Goal: Task Accomplishment & Management: Manage account settings

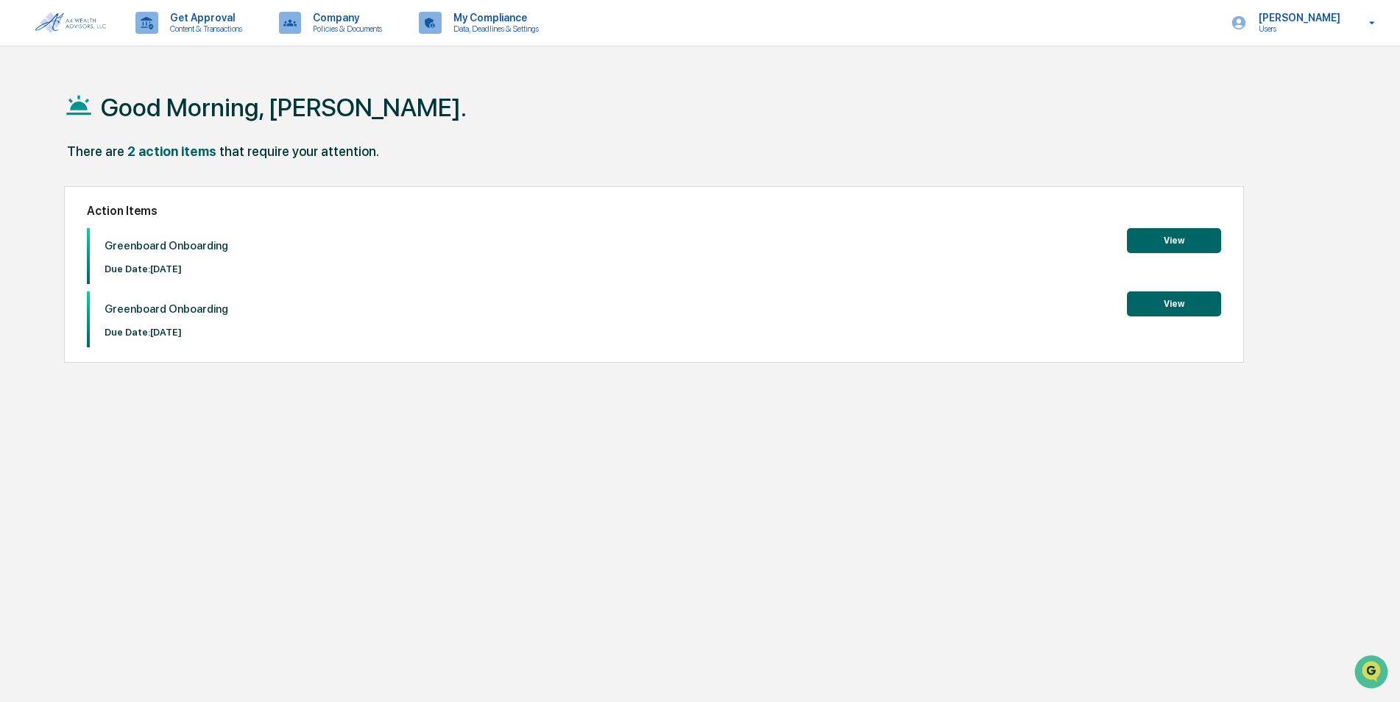
click at [1182, 241] on button "View" at bounding box center [1174, 240] width 94 height 25
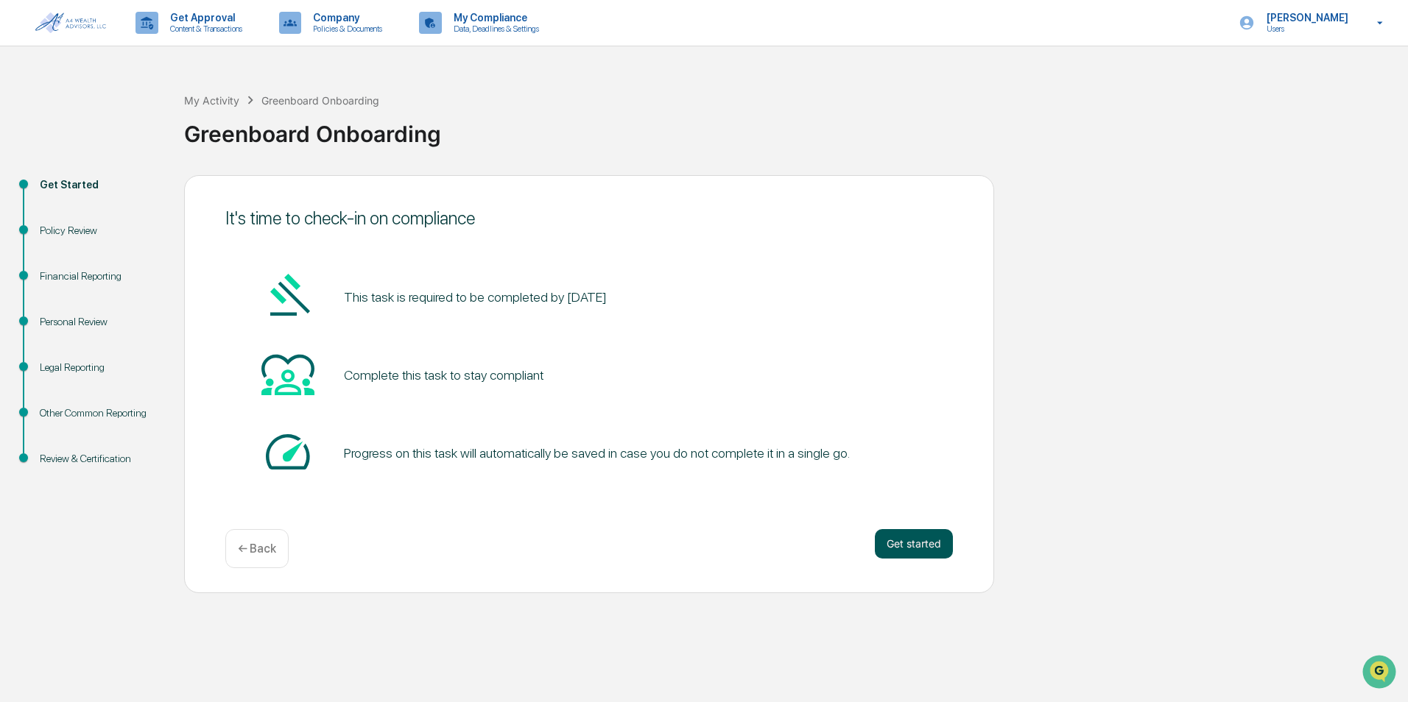
click at [921, 544] on button "Get started" at bounding box center [914, 543] width 78 height 29
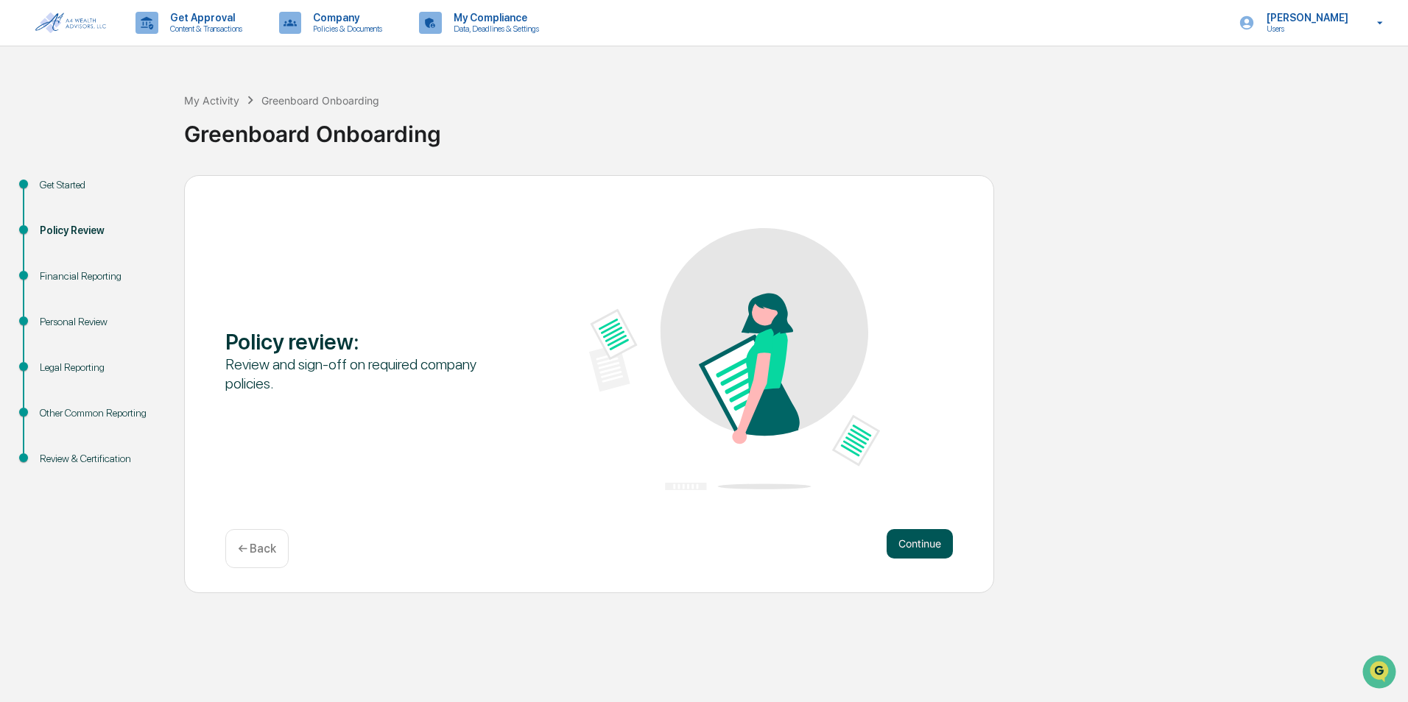
click at [914, 548] on button "Continue" at bounding box center [919, 543] width 66 height 29
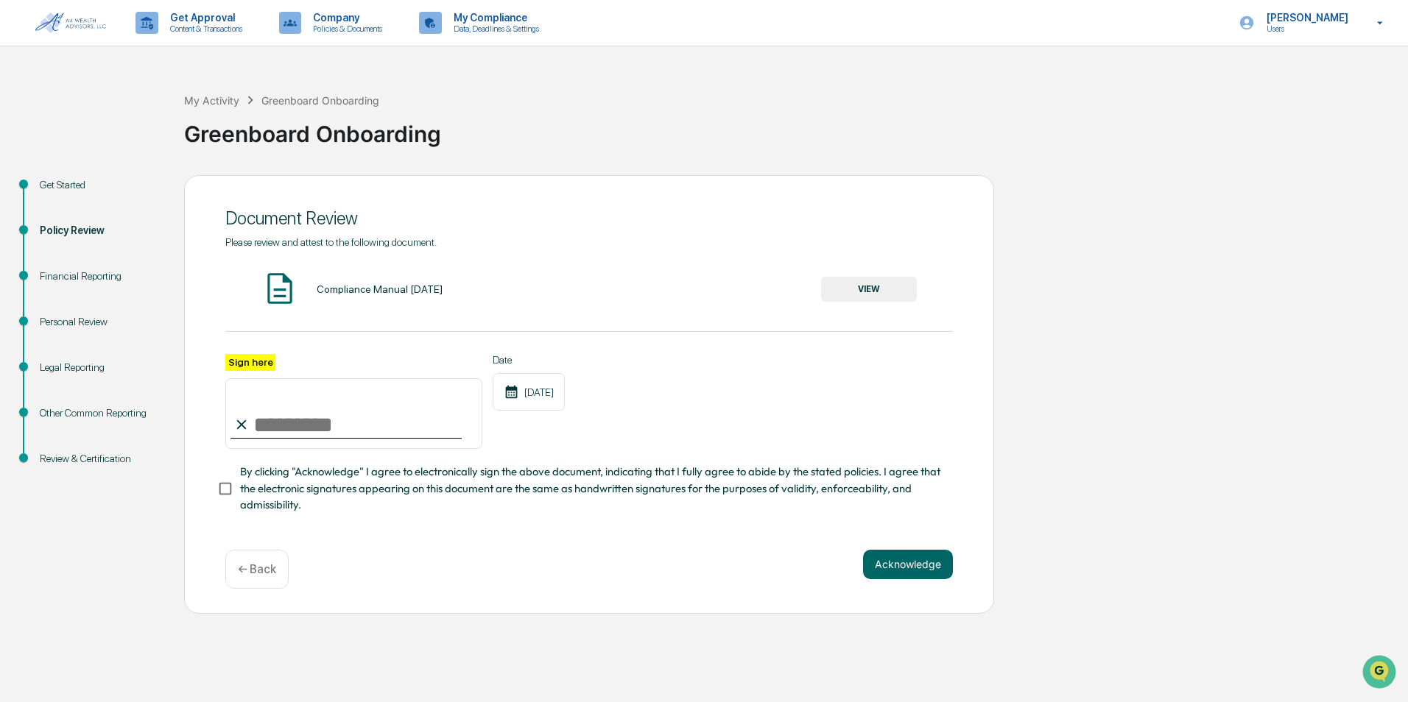
click at [880, 289] on button "VIEW" at bounding box center [869, 289] width 96 height 25
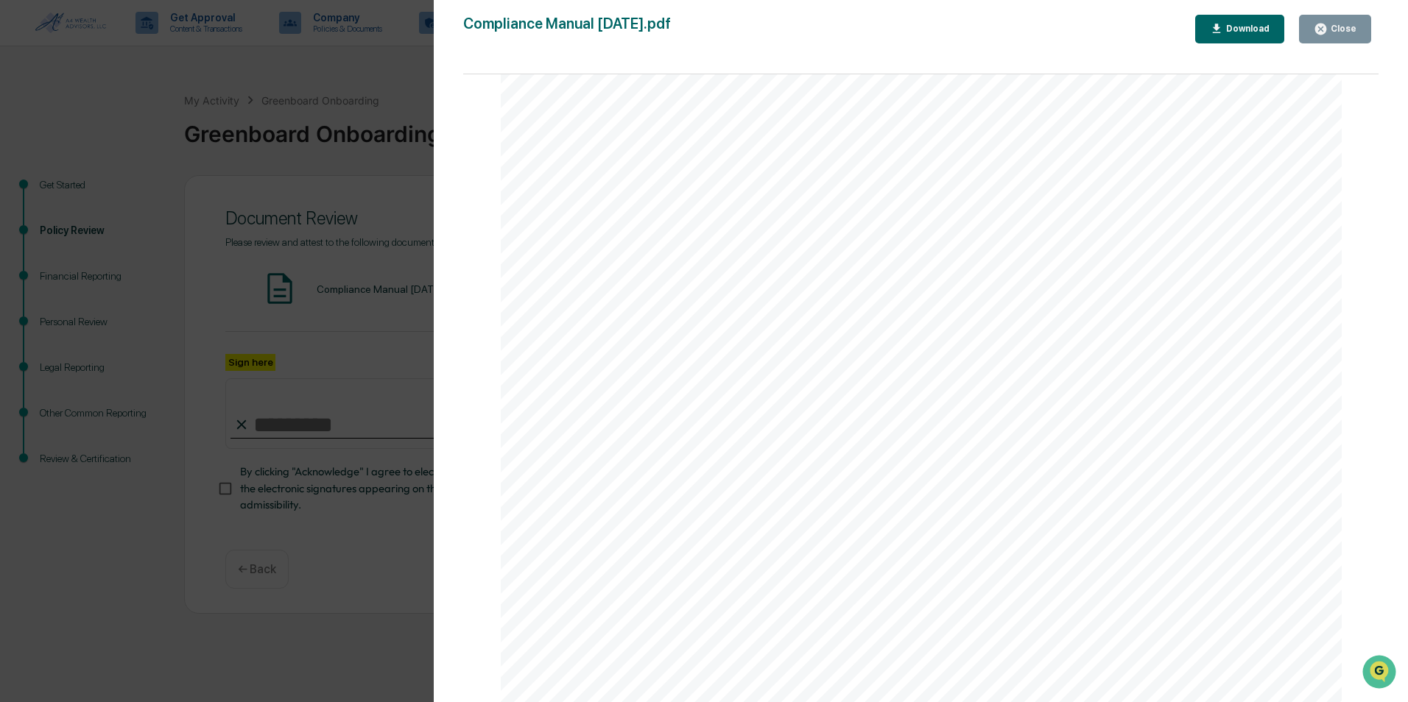
scroll to position [31292, 0]
click at [1330, 38] on button "Close" at bounding box center [1335, 29] width 72 height 29
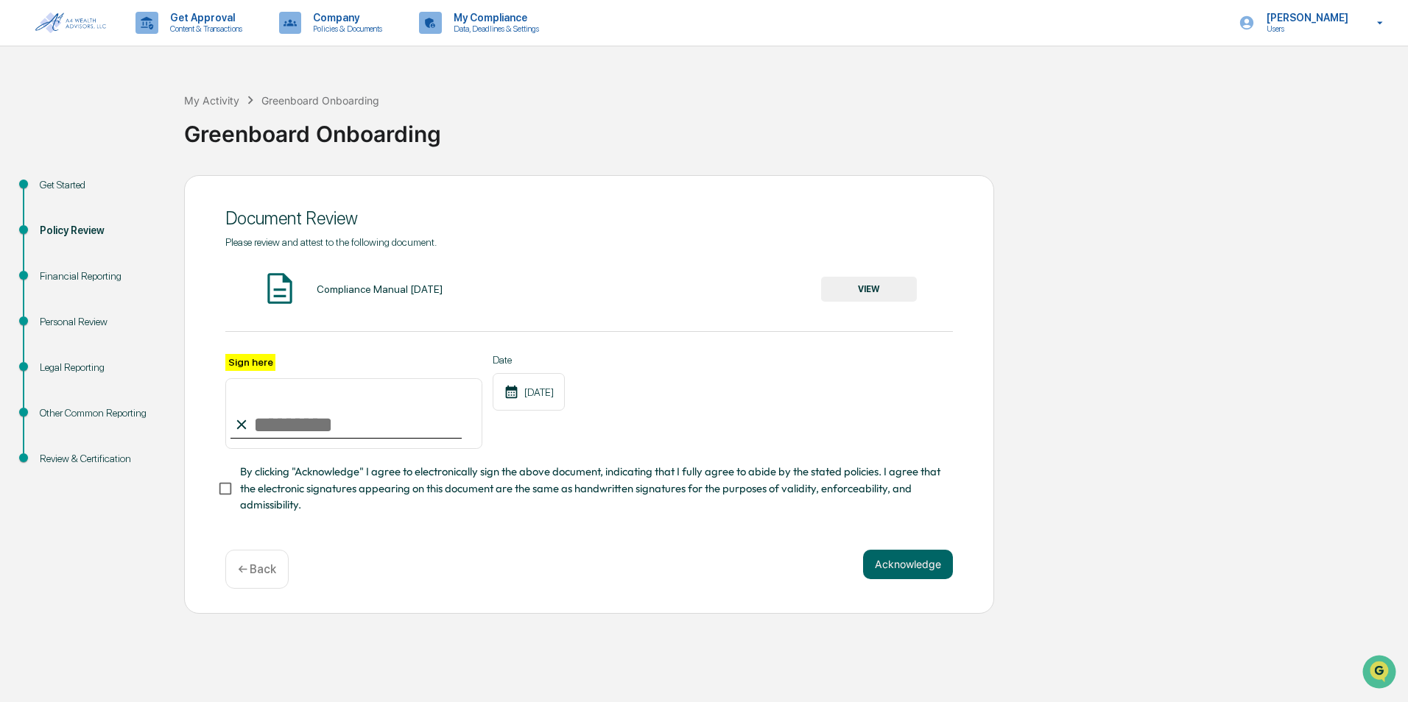
click at [281, 415] on input "Sign here" at bounding box center [353, 413] width 257 height 71
type input "**********"
click at [919, 564] on button "Acknowledge" at bounding box center [908, 564] width 90 height 29
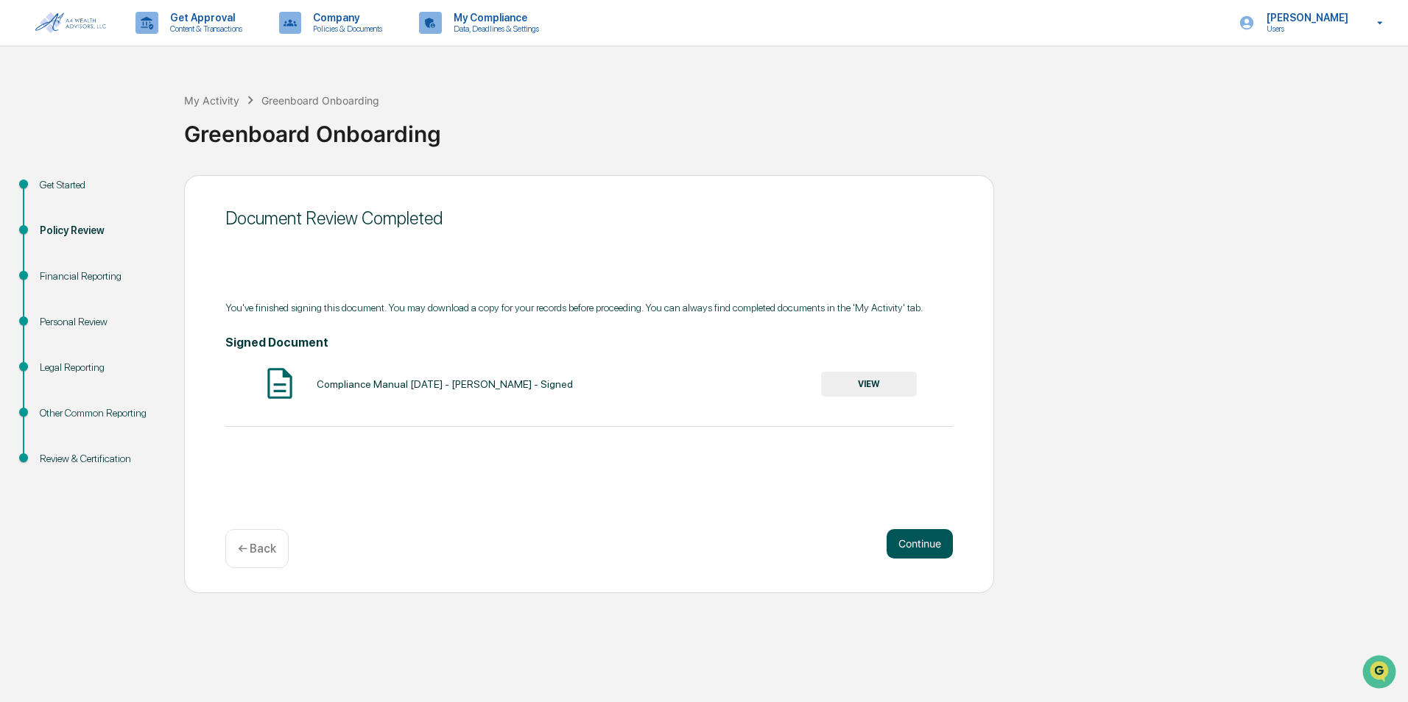
click at [921, 548] on button "Continue" at bounding box center [919, 543] width 66 height 29
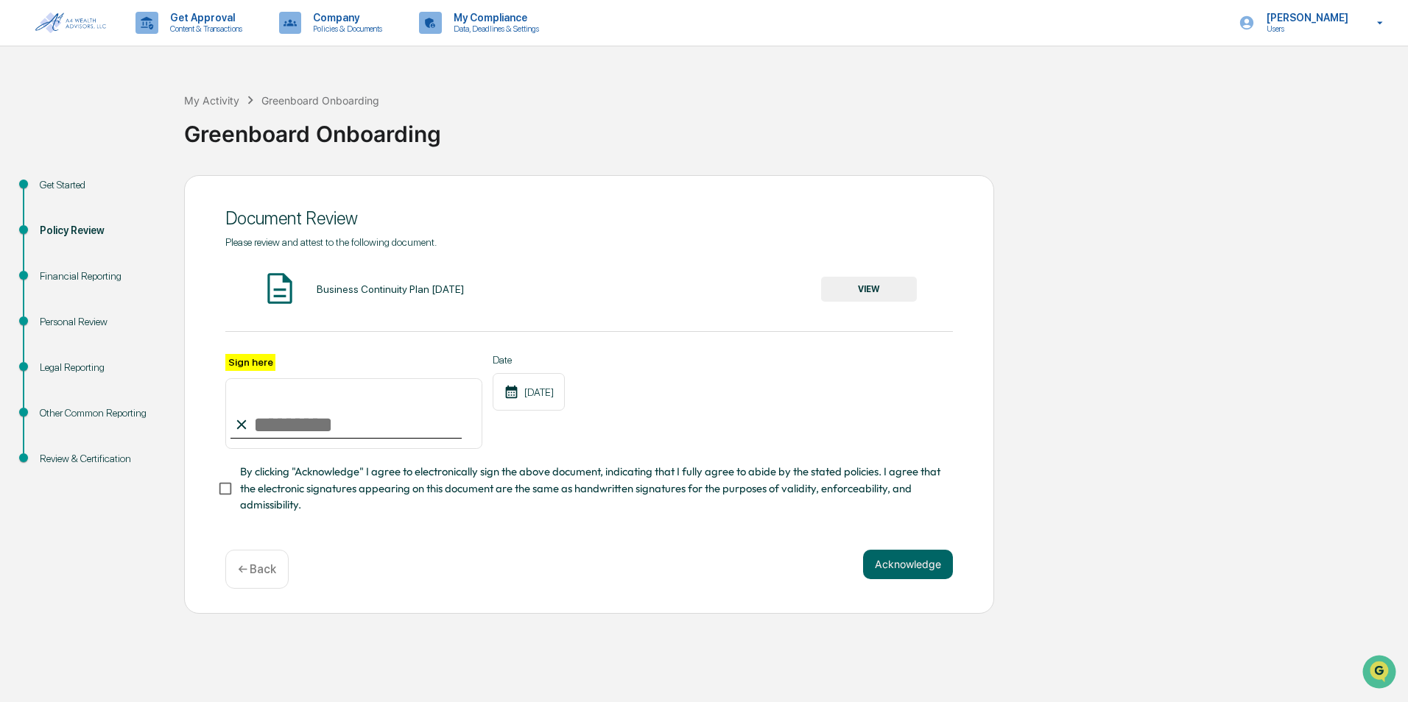
click at [870, 282] on button "VIEW" at bounding box center [869, 289] width 96 height 25
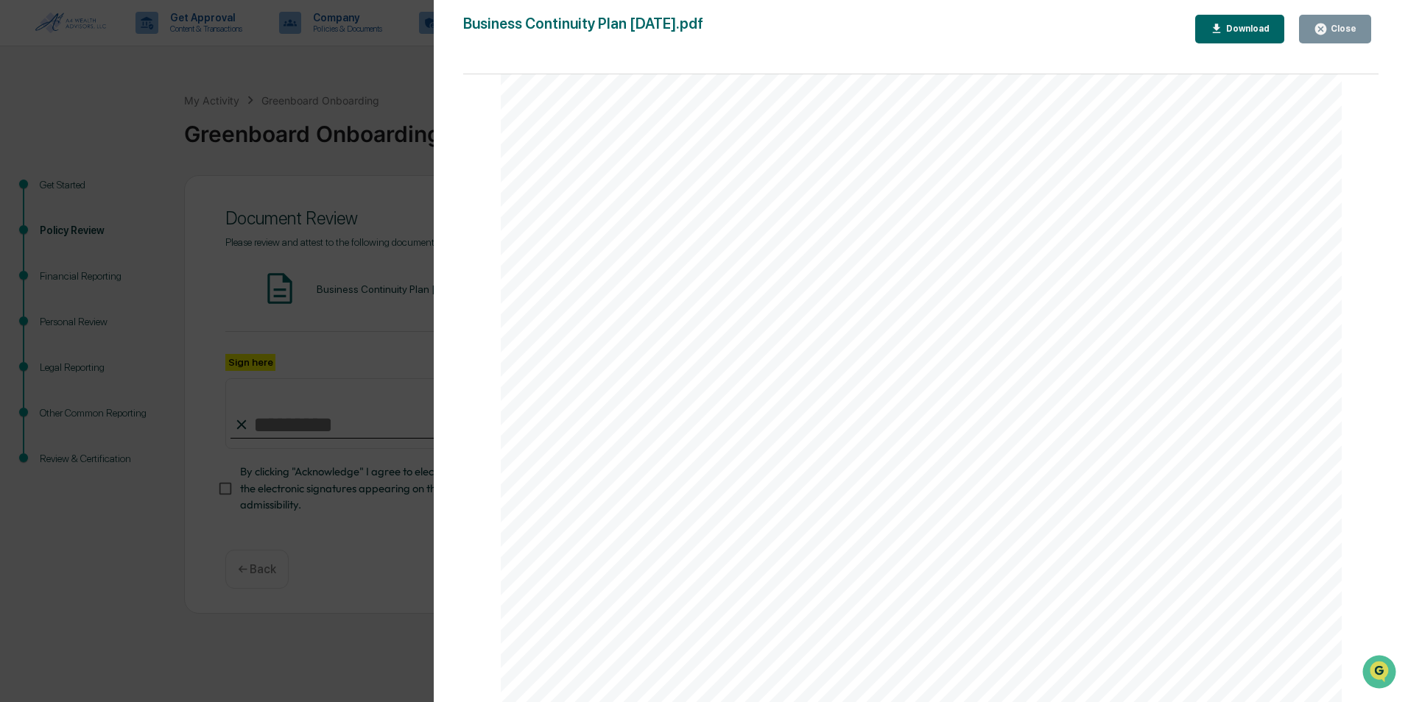
scroll to position [3608, 0]
click at [1351, 35] on div "Close" at bounding box center [1335, 29] width 43 height 14
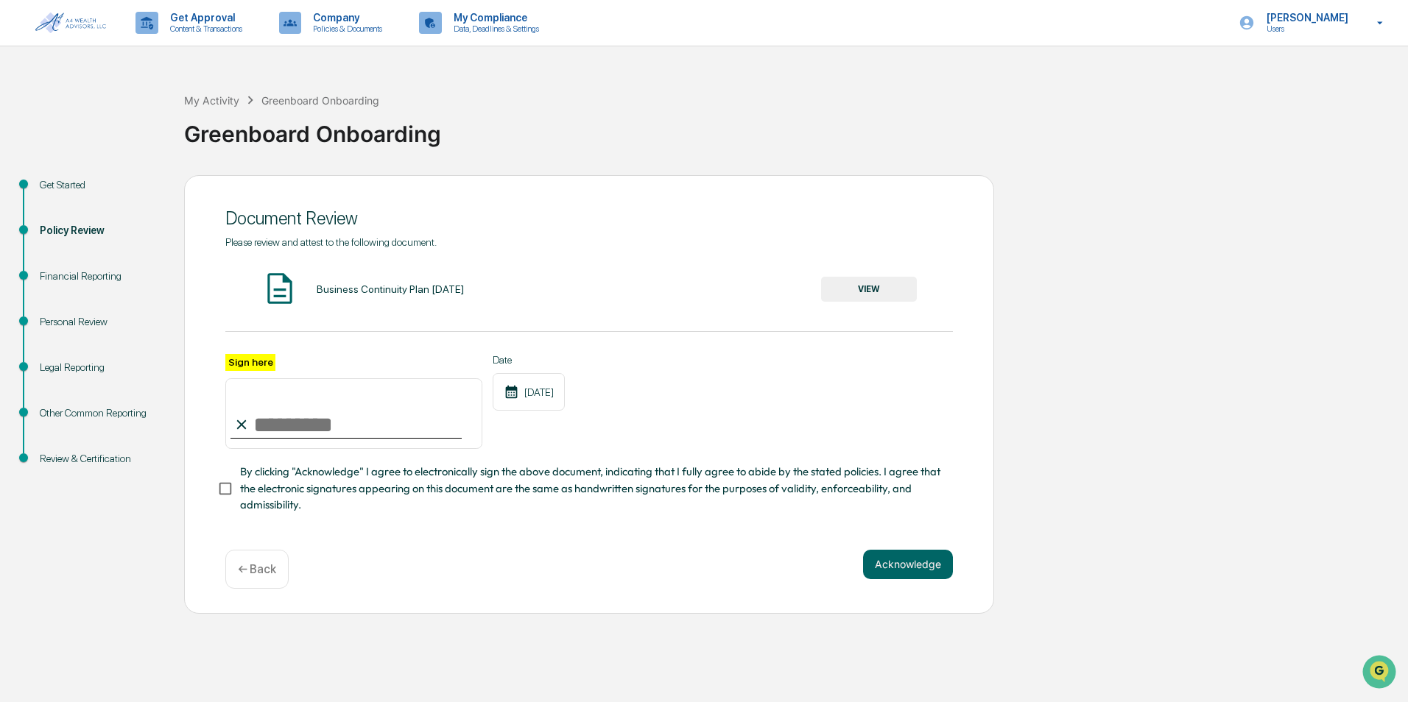
click at [370, 417] on input "Sign here" at bounding box center [353, 413] width 257 height 71
type input "**********"
click at [894, 572] on button "Acknowledge" at bounding box center [908, 564] width 90 height 29
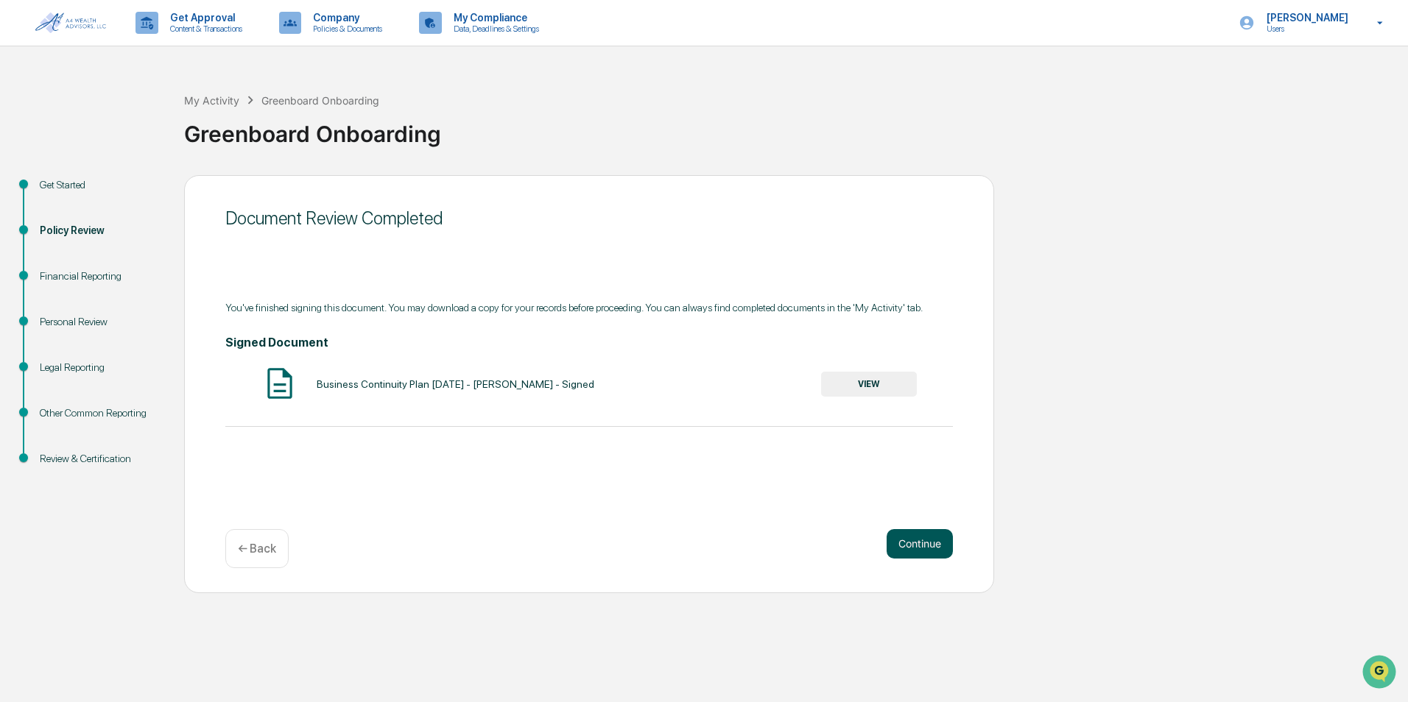
click at [924, 543] on button "Continue" at bounding box center [919, 543] width 66 height 29
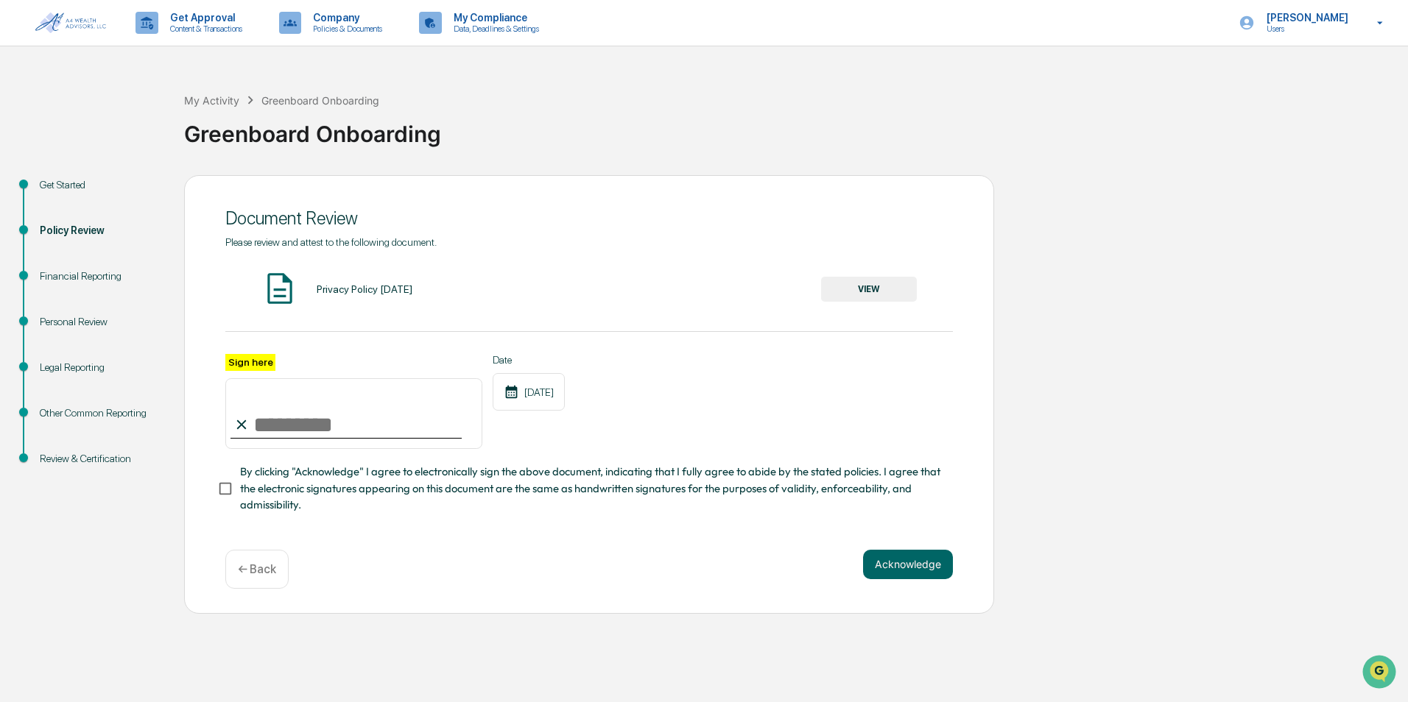
click at [828, 286] on button "VIEW" at bounding box center [869, 289] width 96 height 25
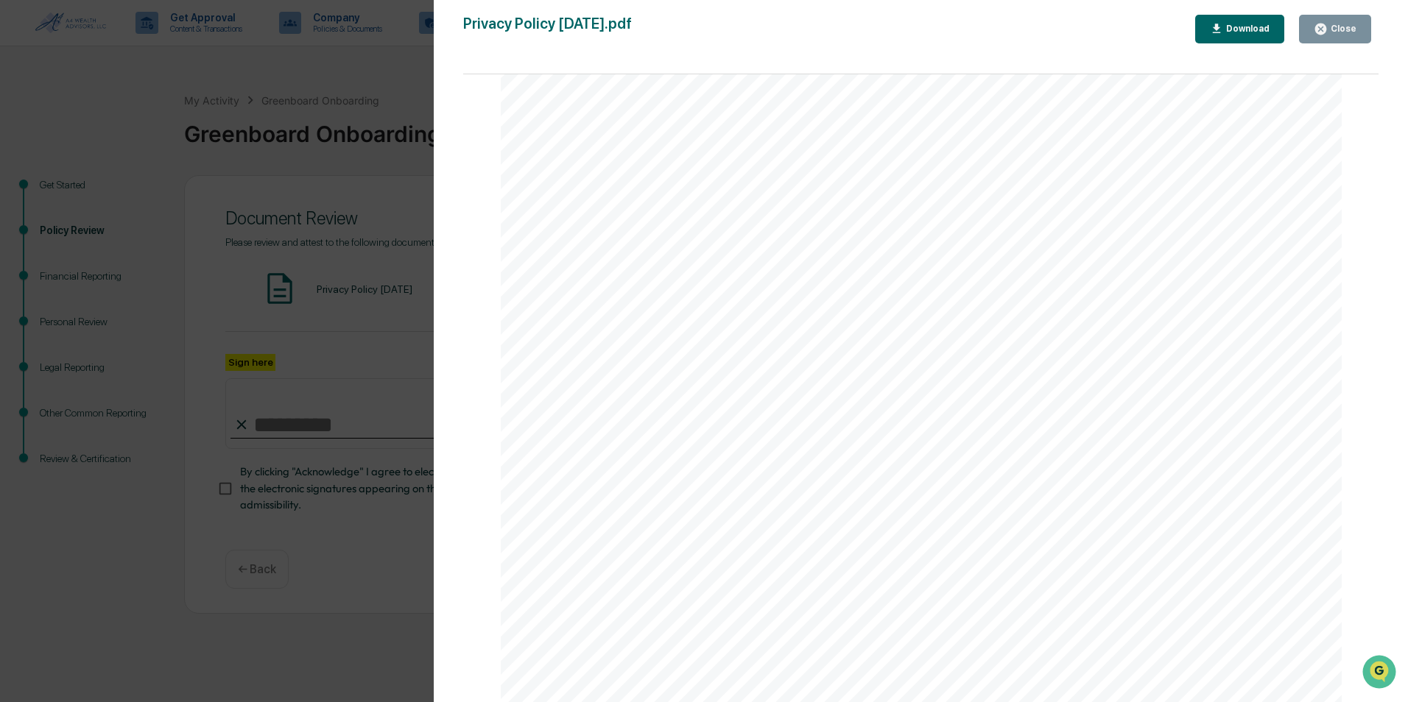
scroll to position [1631, 0]
click at [1348, 24] on div "Close" at bounding box center [1335, 29] width 43 height 14
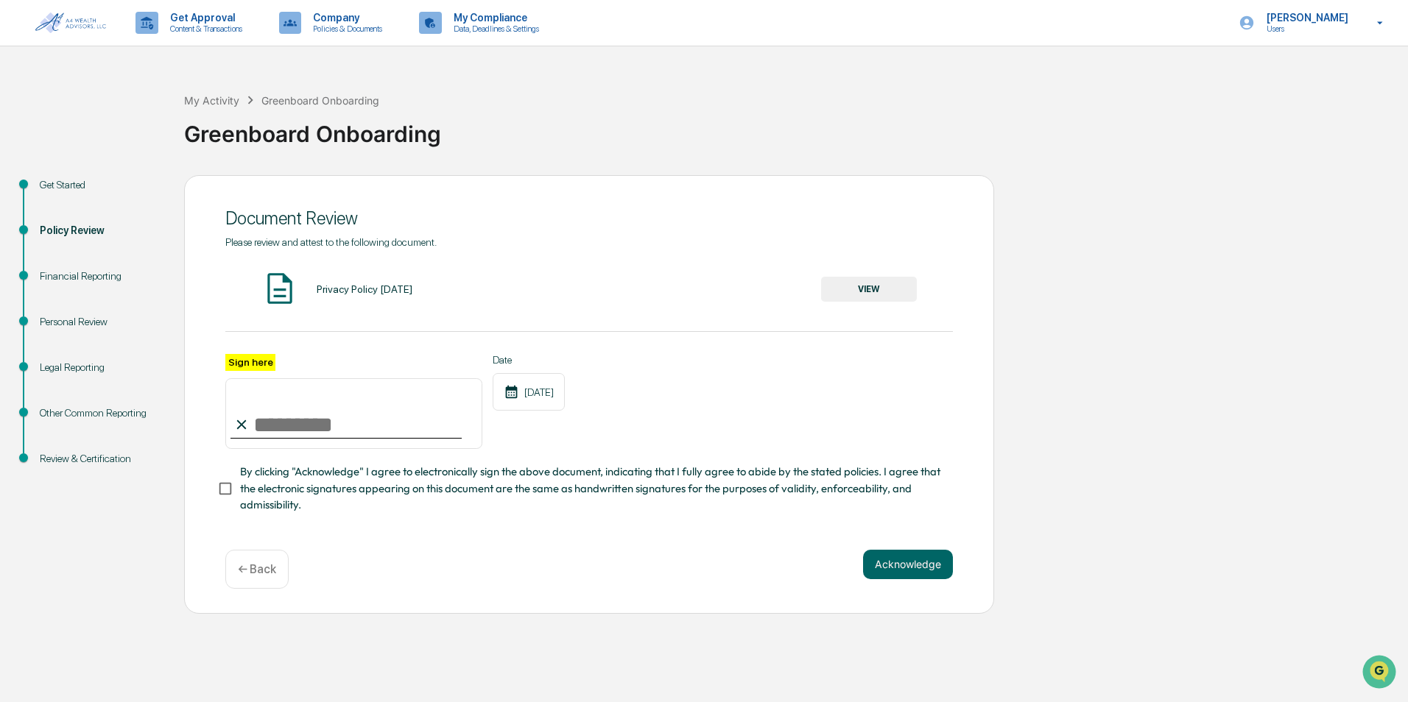
click at [291, 429] on input "Sign here" at bounding box center [353, 413] width 257 height 71
type input "**********"
click at [901, 566] on button "Acknowledge" at bounding box center [908, 564] width 90 height 29
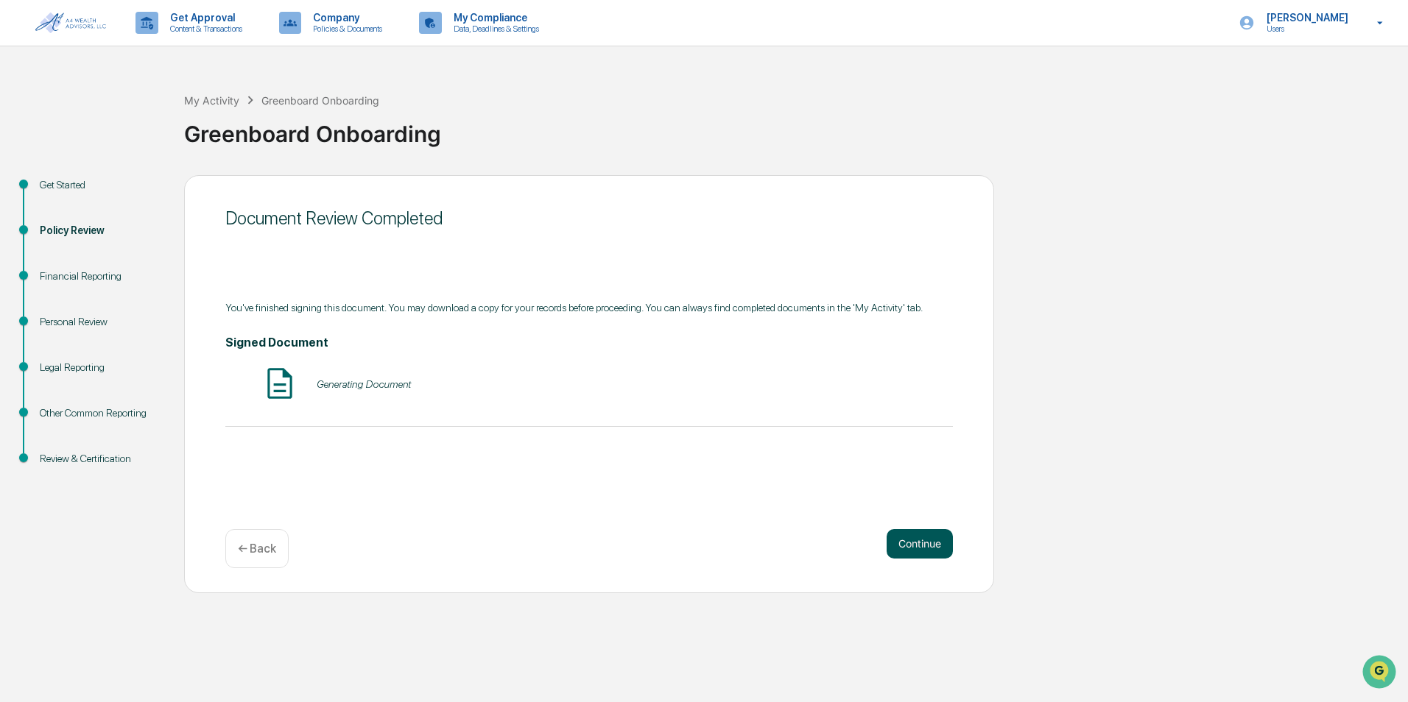
click at [917, 548] on button "Continue" at bounding box center [919, 543] width 66 height 29
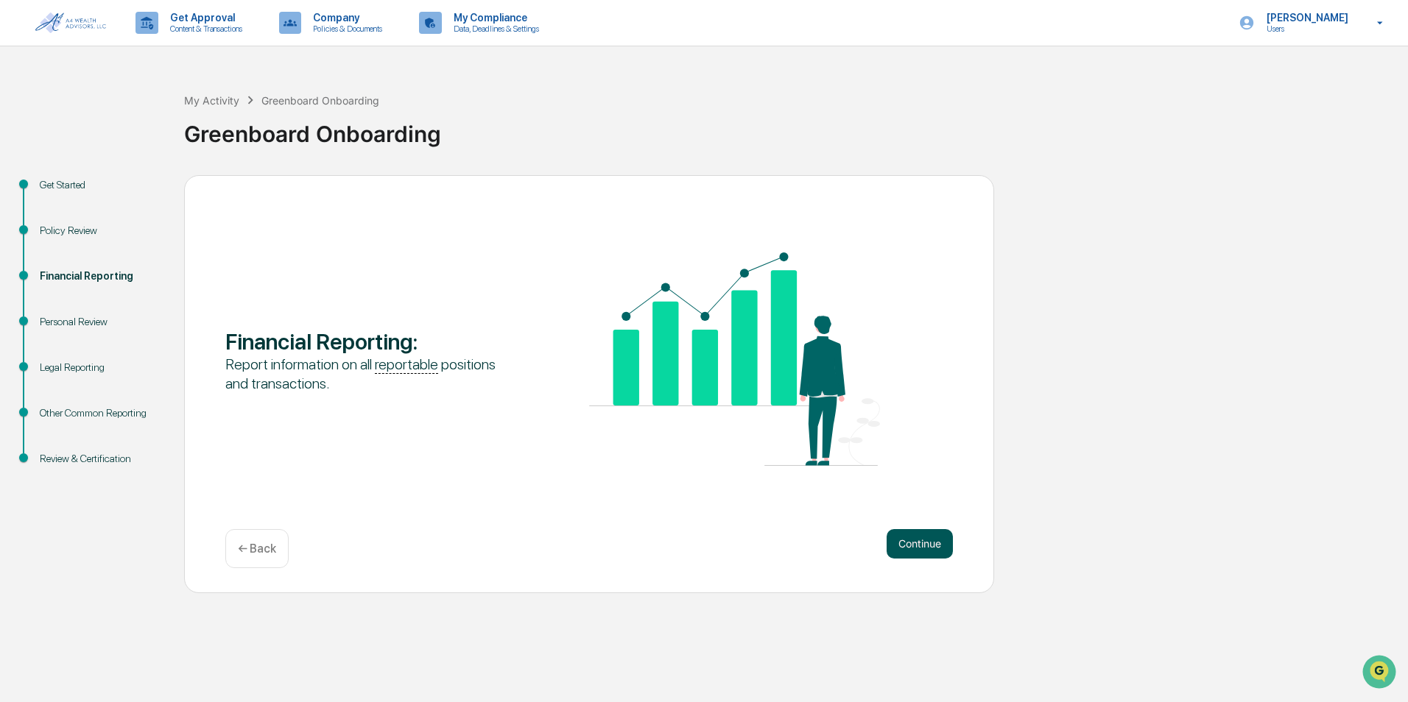
click at [905, 543] on button "Continue" at bounding box center [919, 543] width 66 height 29
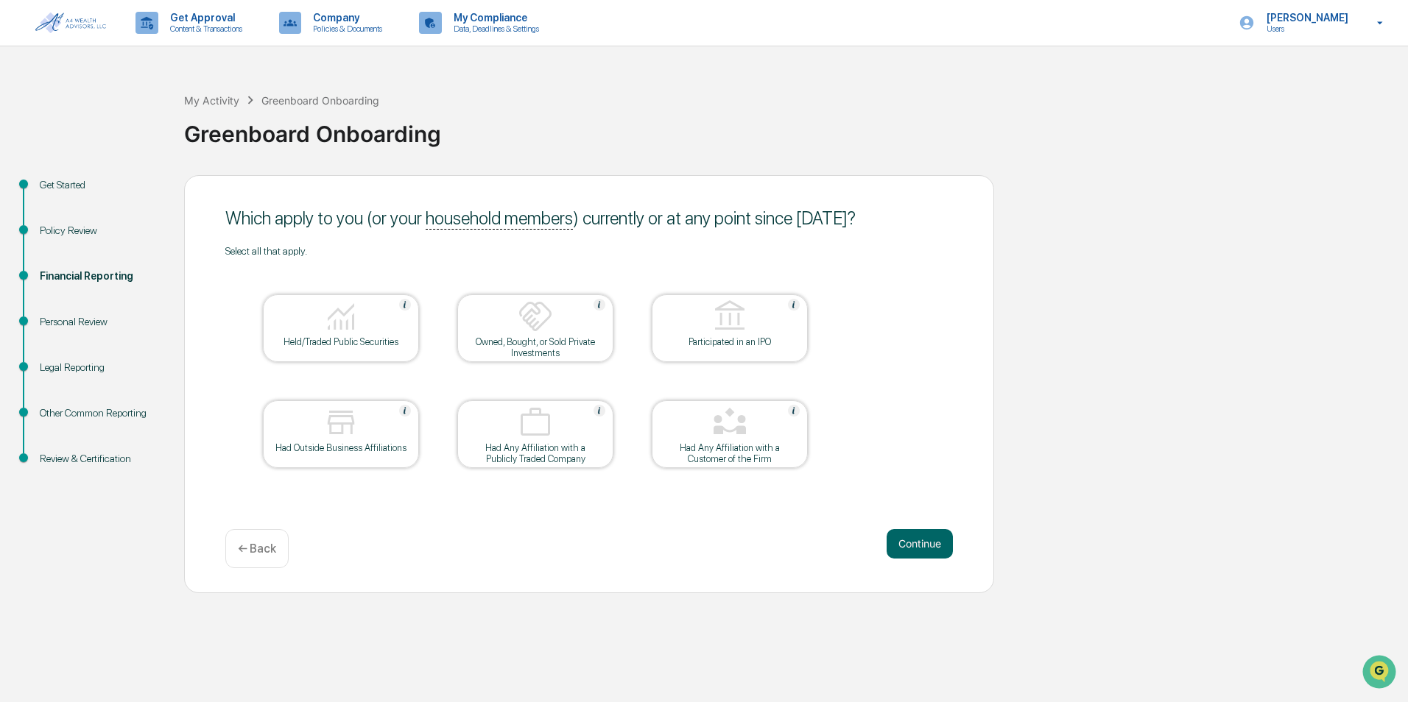
click at [370, 342] on div "Held/Traded Public Securities" at bounding box center [341, 341] width 133 height 11
click at [302, 326] on div at bounding box center [340, 318] width 147 height 38
click at [311, 333] on div at bounding box center [340, 318] width 147 height 38
click at [908, 542] on button "Continue" at bounding box center [919, 543] width 66 height 29
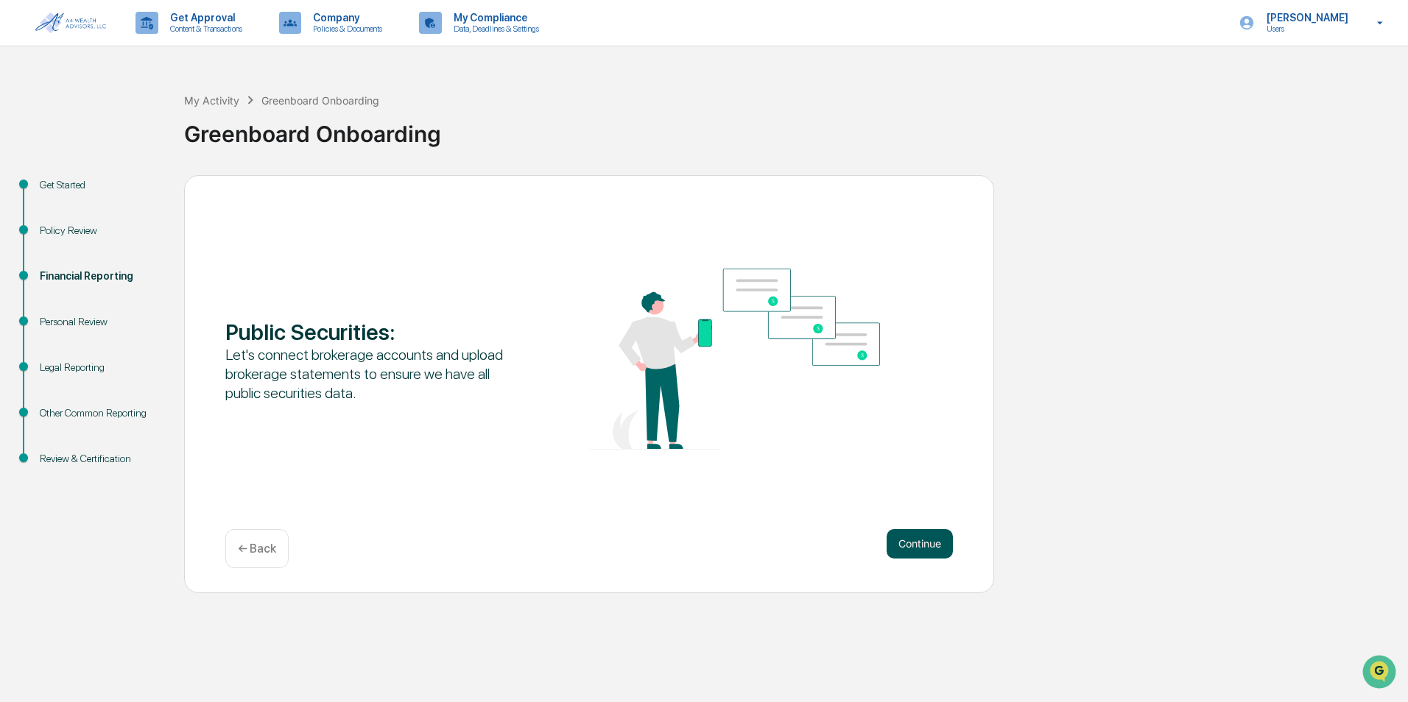
click at [932, 547] on button "Continue" at bounding box center [919, 543] width 66 height 29
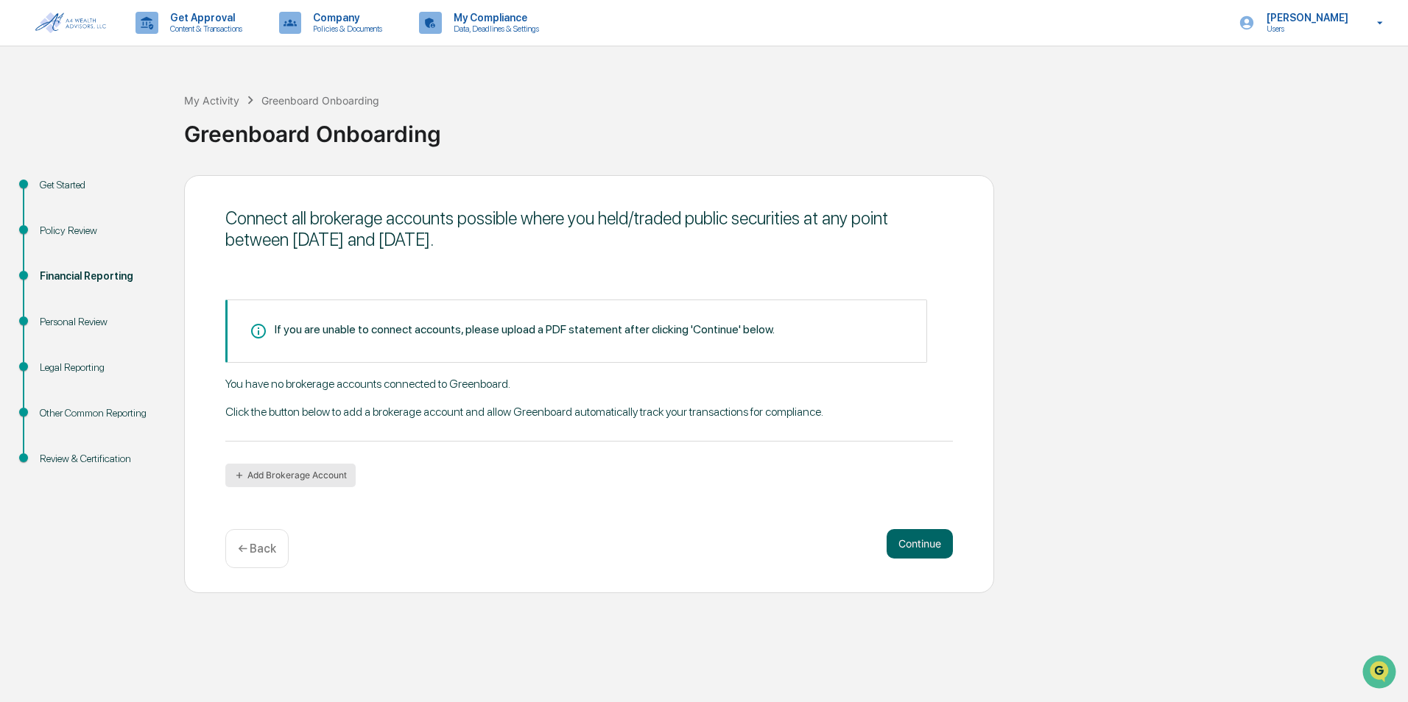
click at [289, 472] on button "Add Brokerage Account" at bounding box center [290, 476] width 130 height 24
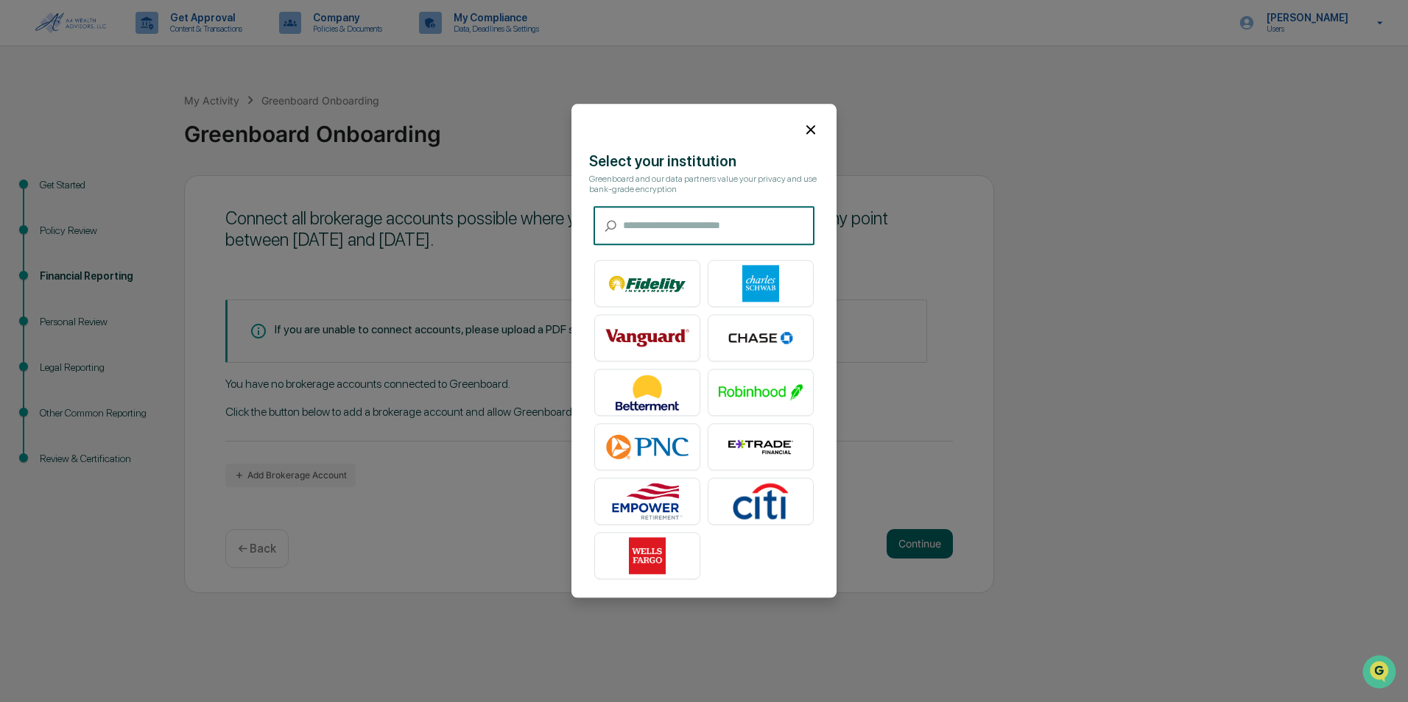
click at [655, 226] on input "text" at bounding box center [718, 226] width 191 height 39
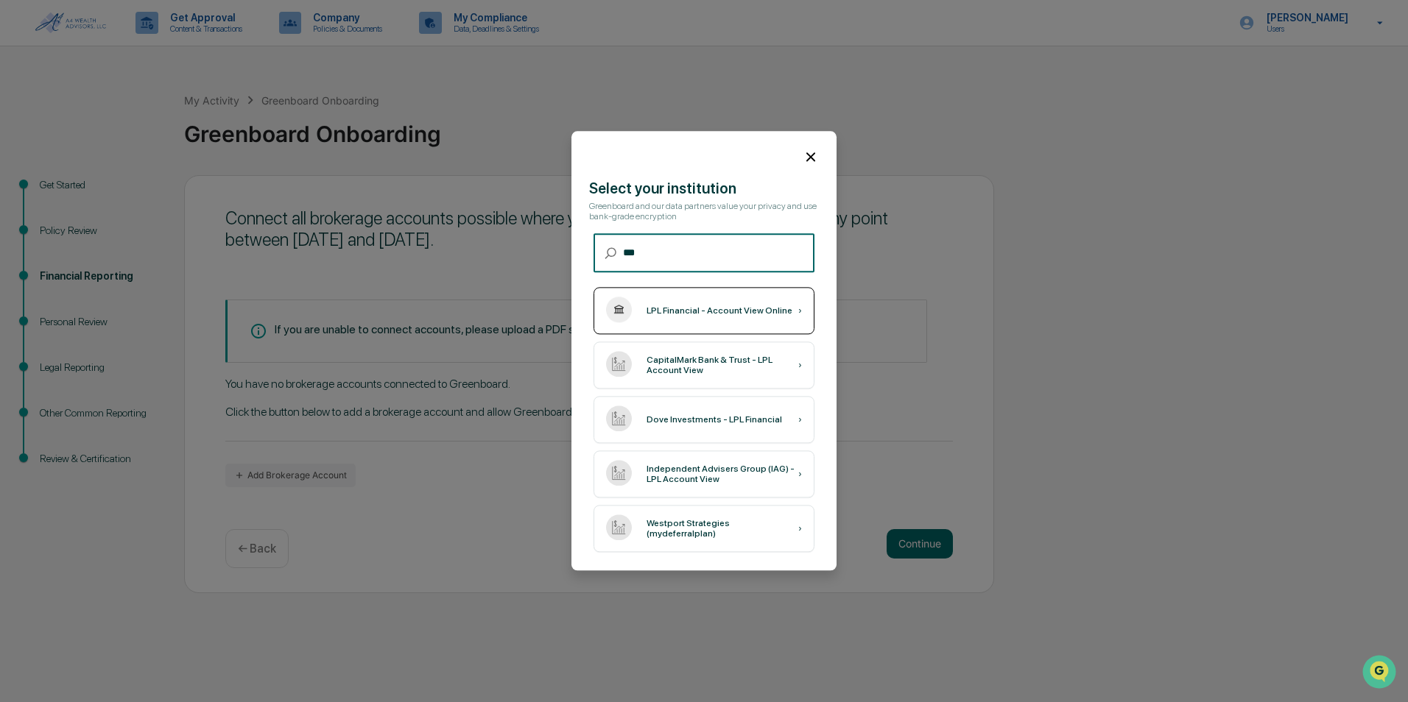
type input "***"
click at [739, 311] on div "LPL Financial - Account View Online" at bounding box center [719, 311] width 146 height 10
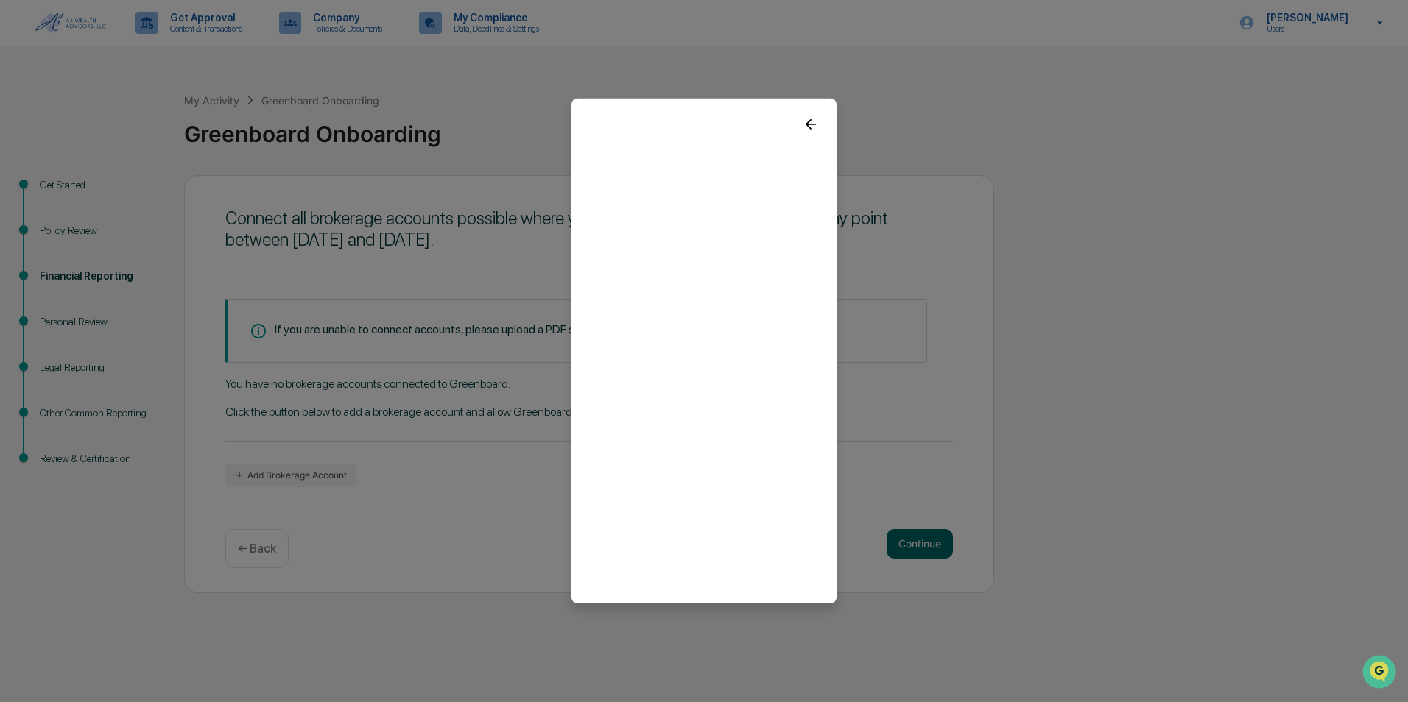
click at [819, 116] on div at bounding box center [703, 119] width 265 height 40
click at [813, 122] on icon at bounding box center [811, 124] width 16 height 16
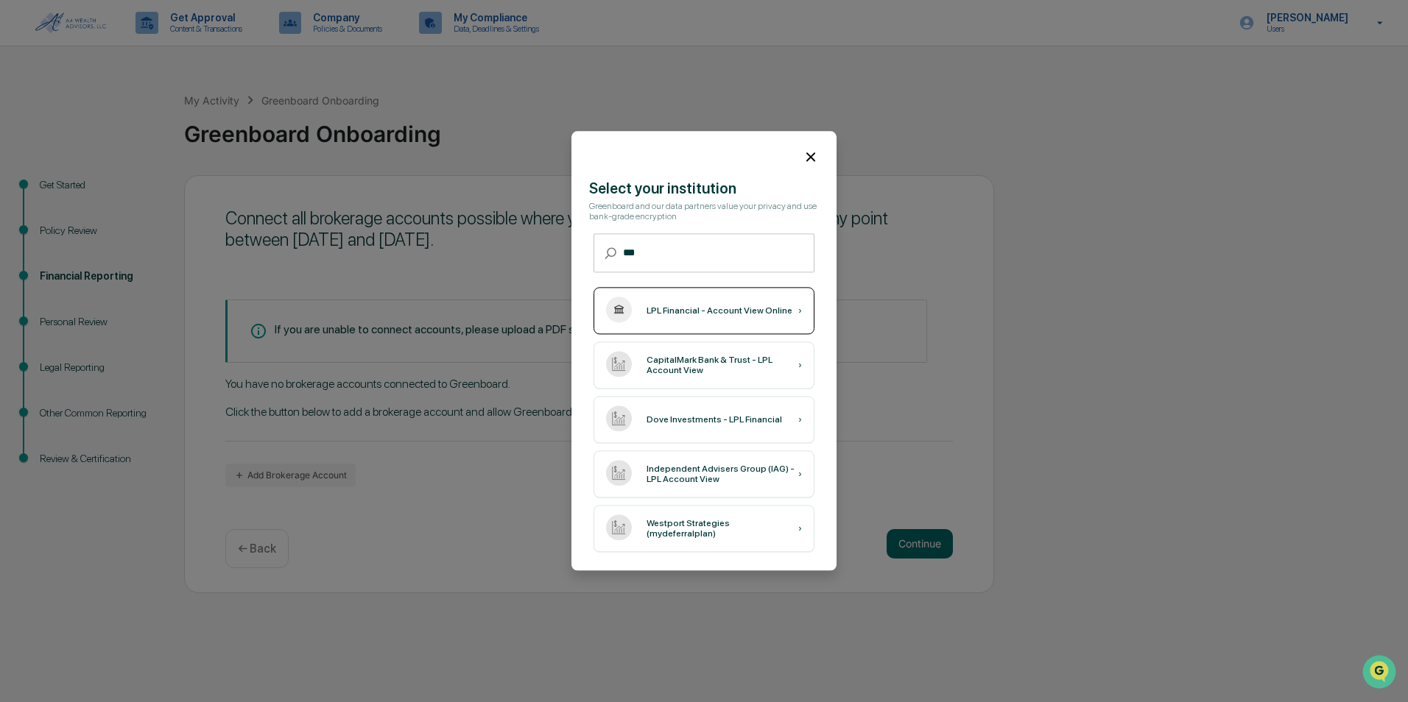
click at [717, 314] on div "LPL Financial - Account View Online" at bounding box center [719, 311] width 146 height 10
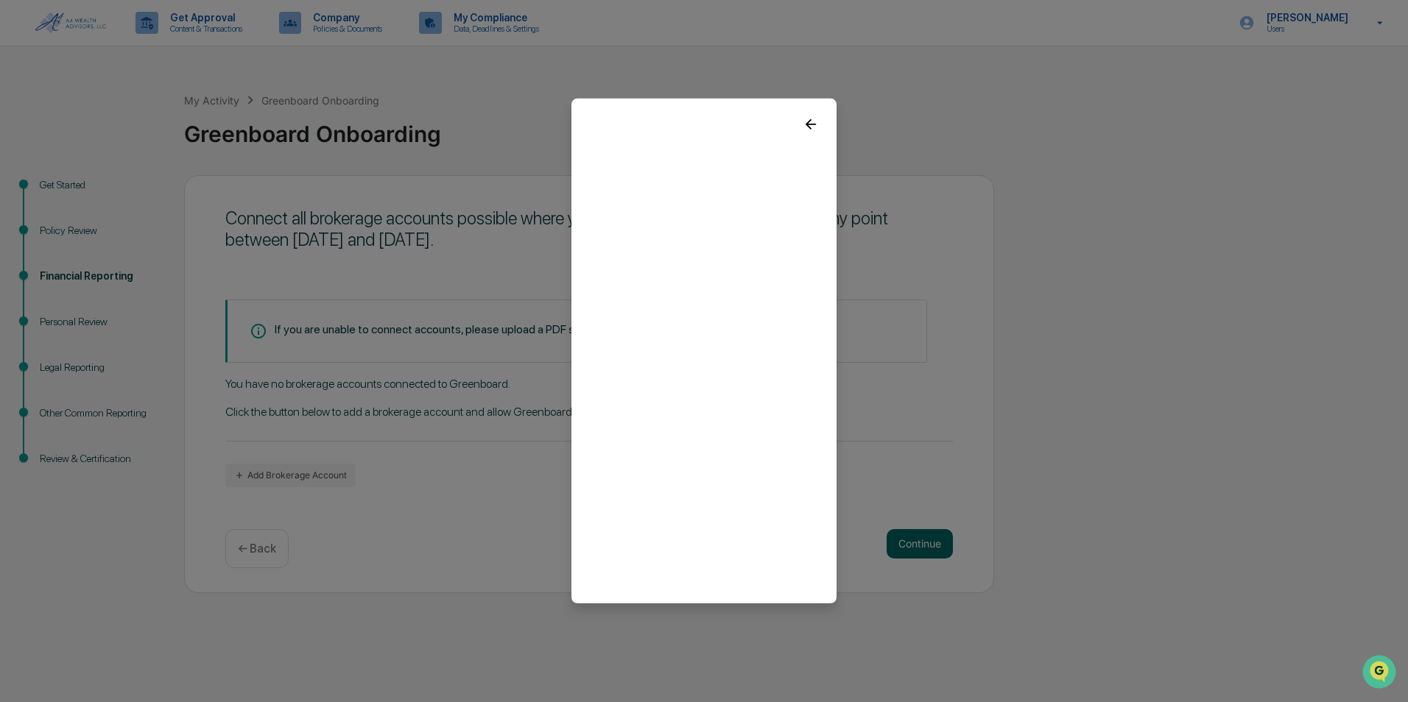
click at [811, 116] on icon at bounding box center [811, 124] width 16 height 16
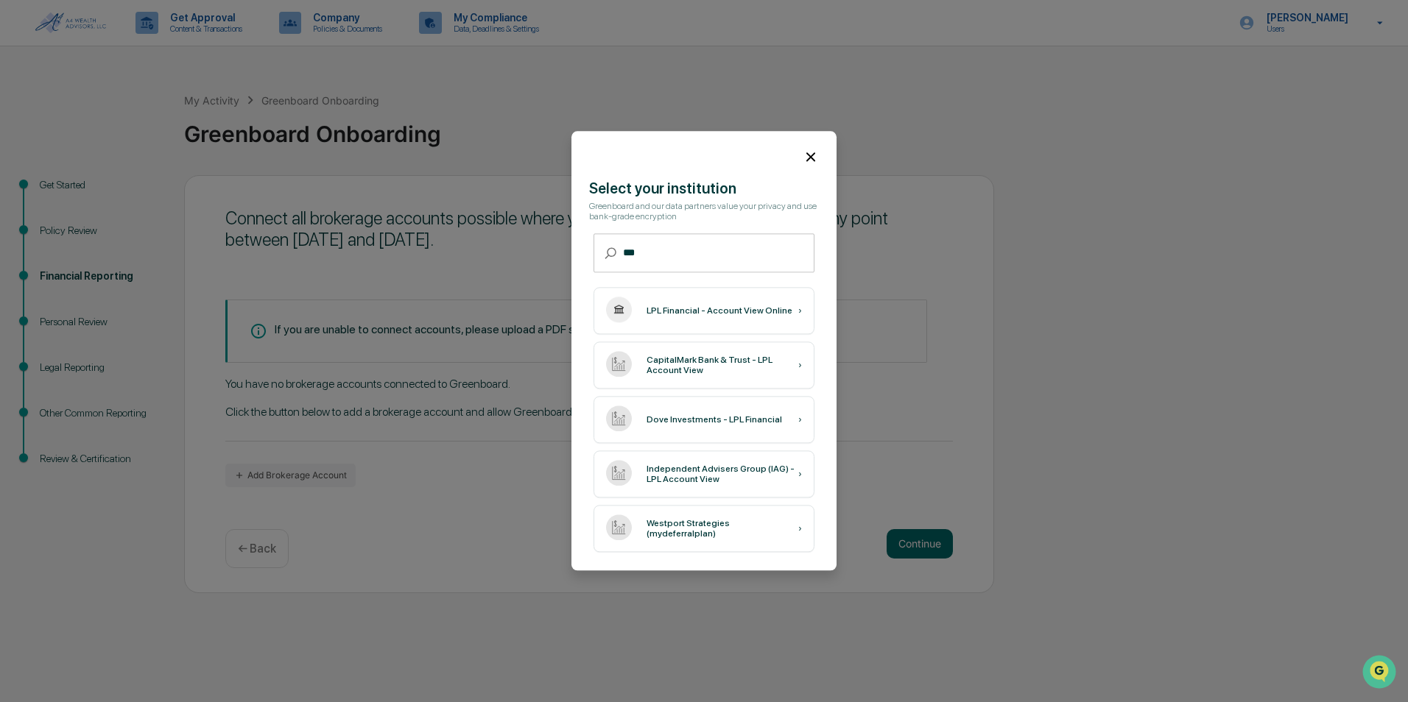
click at [808, 158] on icon at bounding box center [811, 157] width 16 height 16
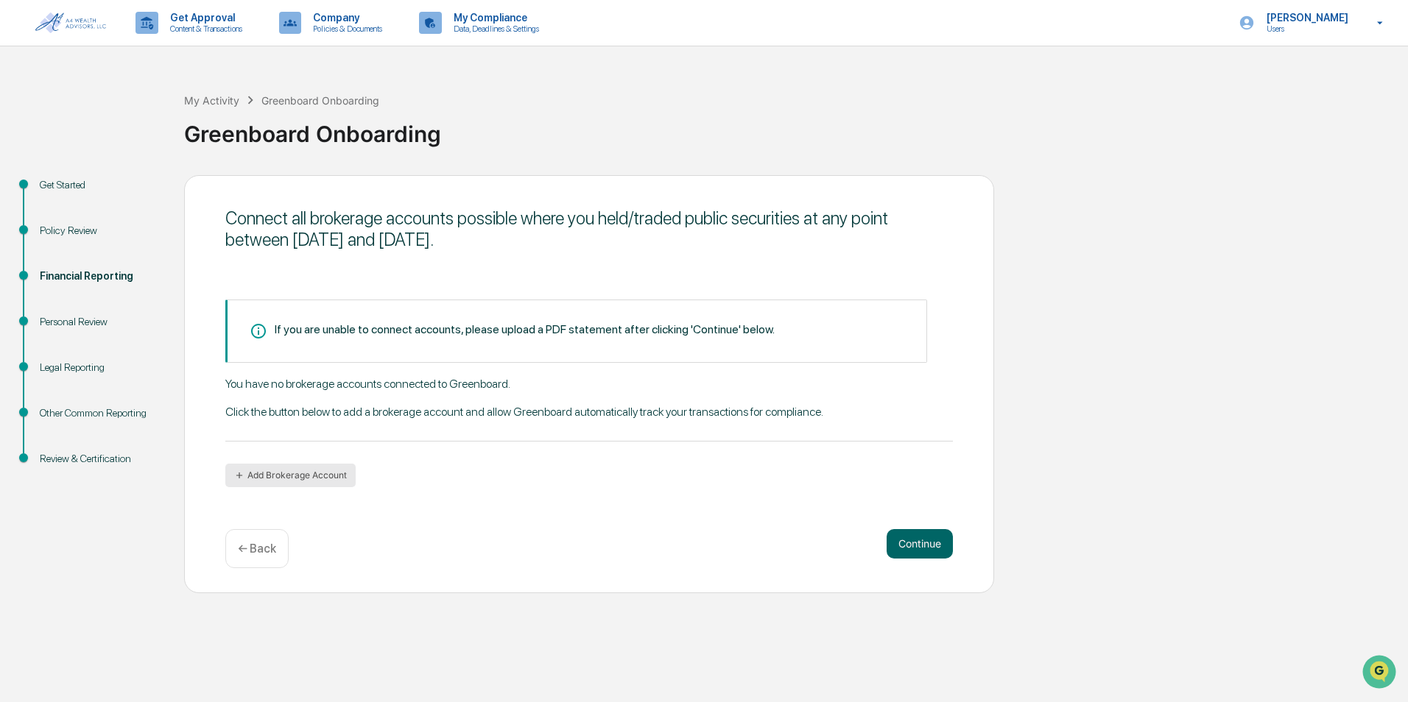
click at [306, 475] on button "Add Brokerage Account" at bounding box center [290, 476] width 130 height 24
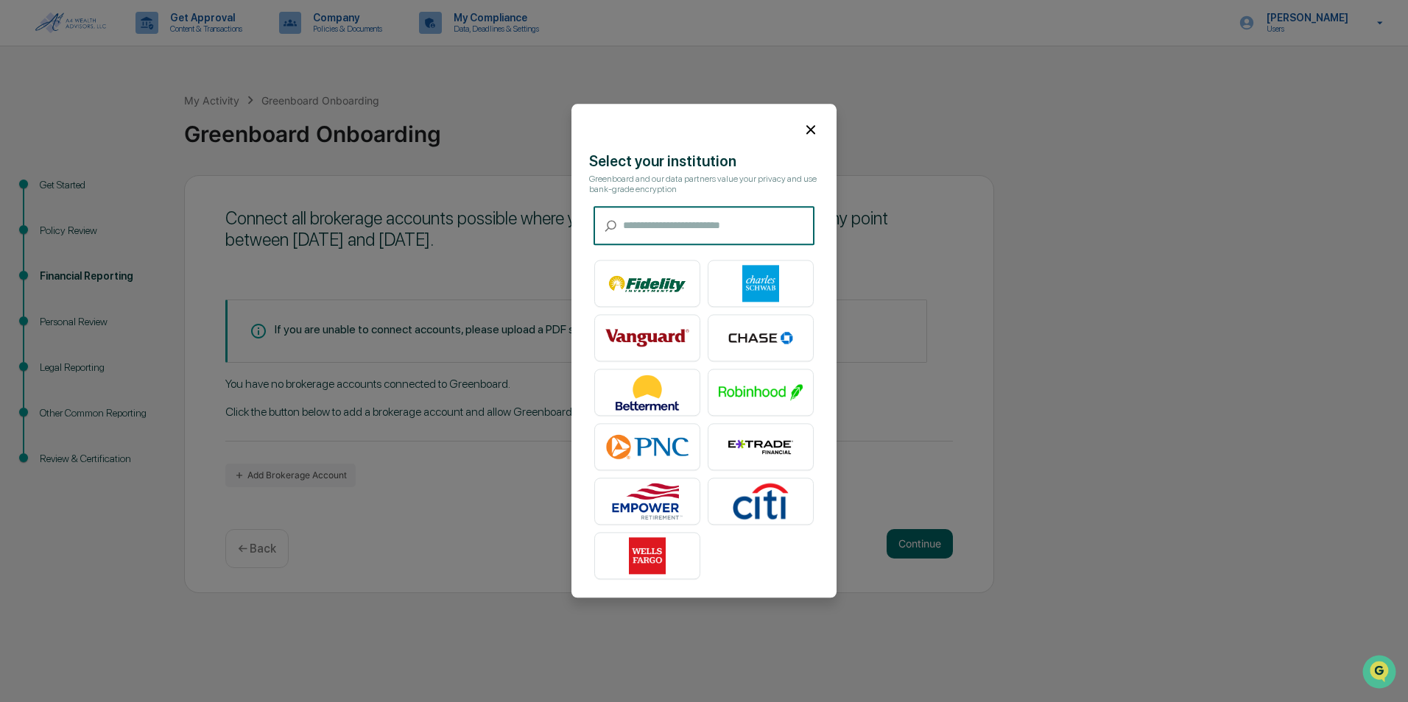
click at [811, 130] on icon at bounding box center [810, 129] width 9 height 9
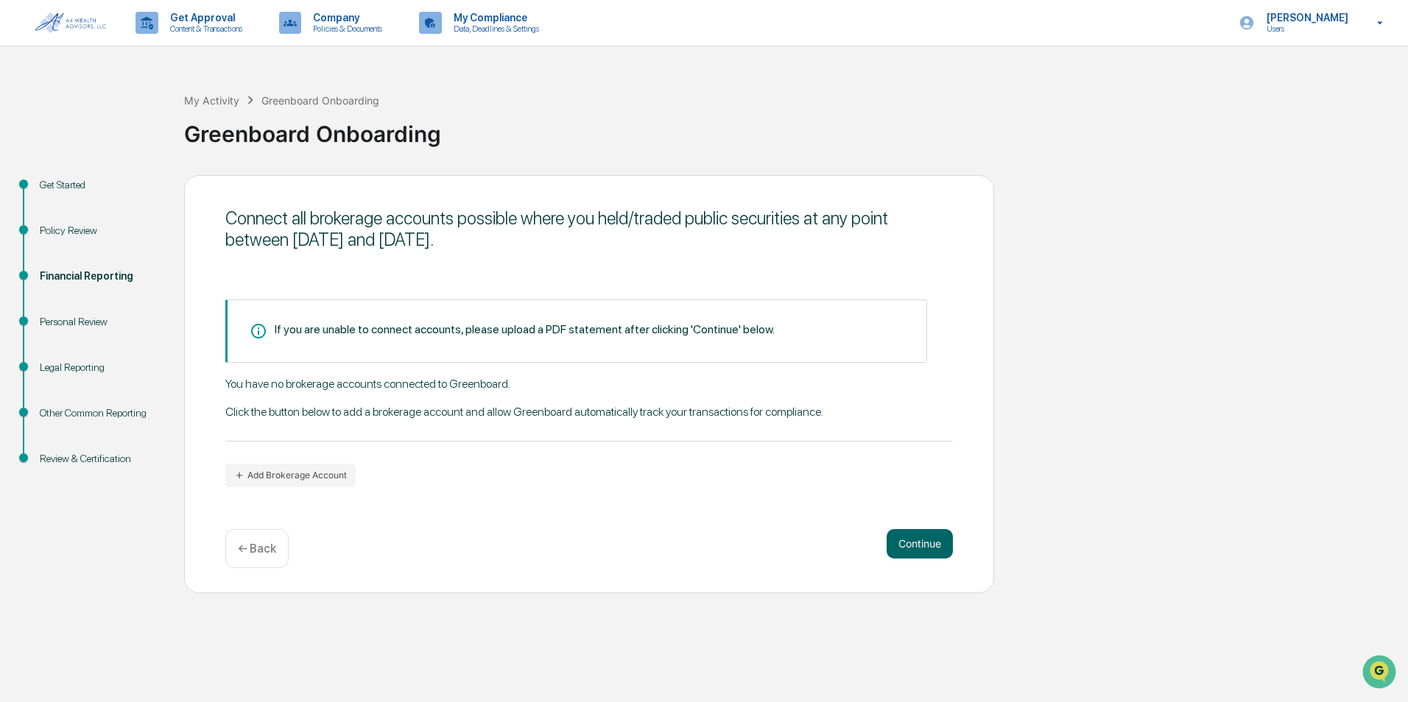
click at [549, 345] on div "If you are unable to connect accounts, please upload a PDF statement after clic…" at bounding box center [576, 331] width 702 height 63
click at [306, 482] on button "Add Brokerage Account" at bounding box center [290, 476] width 130 height 24
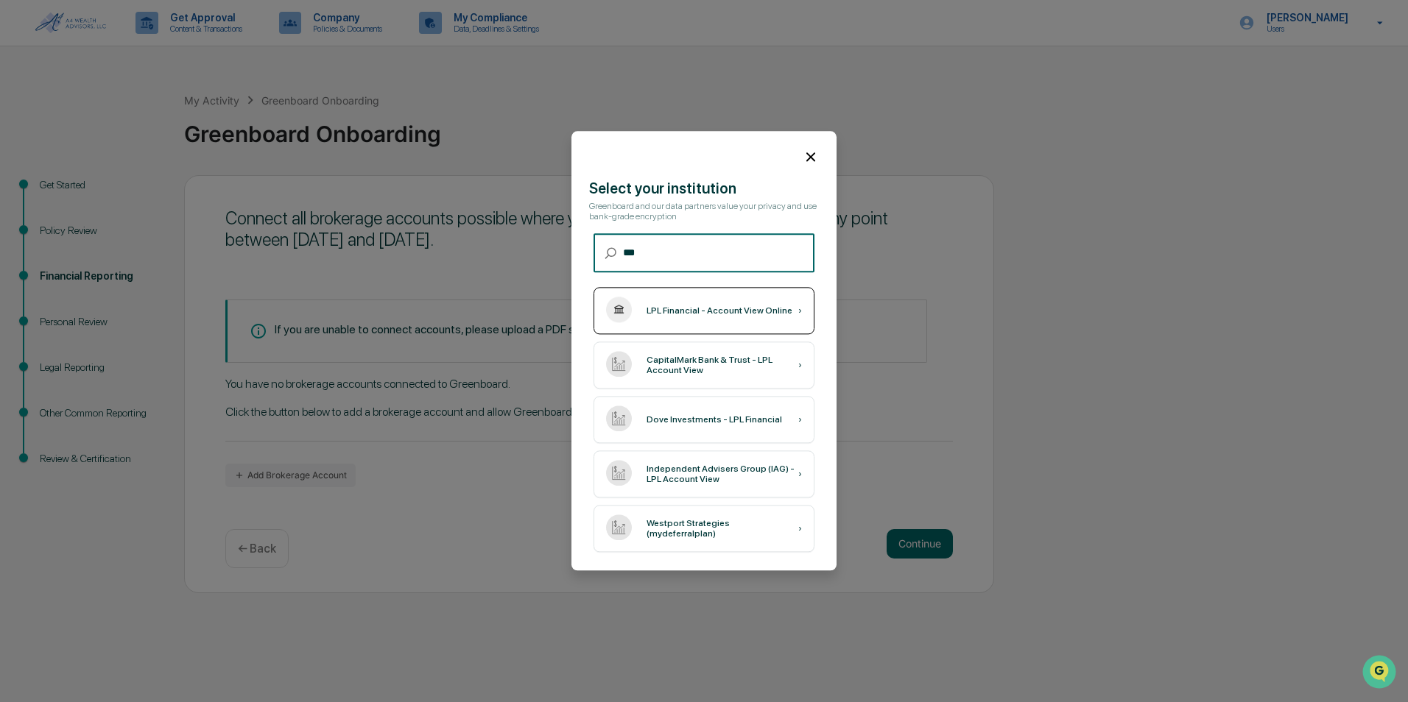
type input "***"
click at [747, 300] on div "LPL Financial - Account View Online ›" at bounding box center [703, 311] width 221 height 47
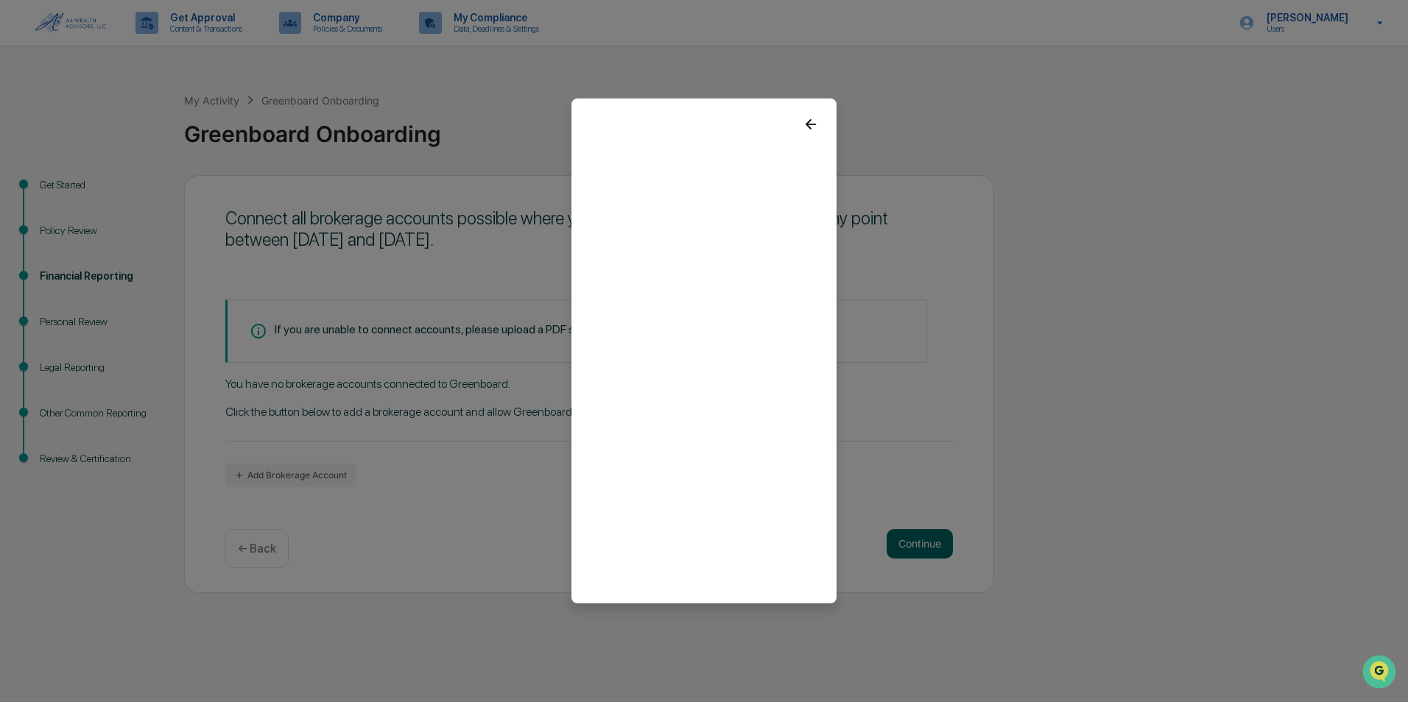
click at [815, 122] on icon at bounding box center [811, 124] width 16 height 16
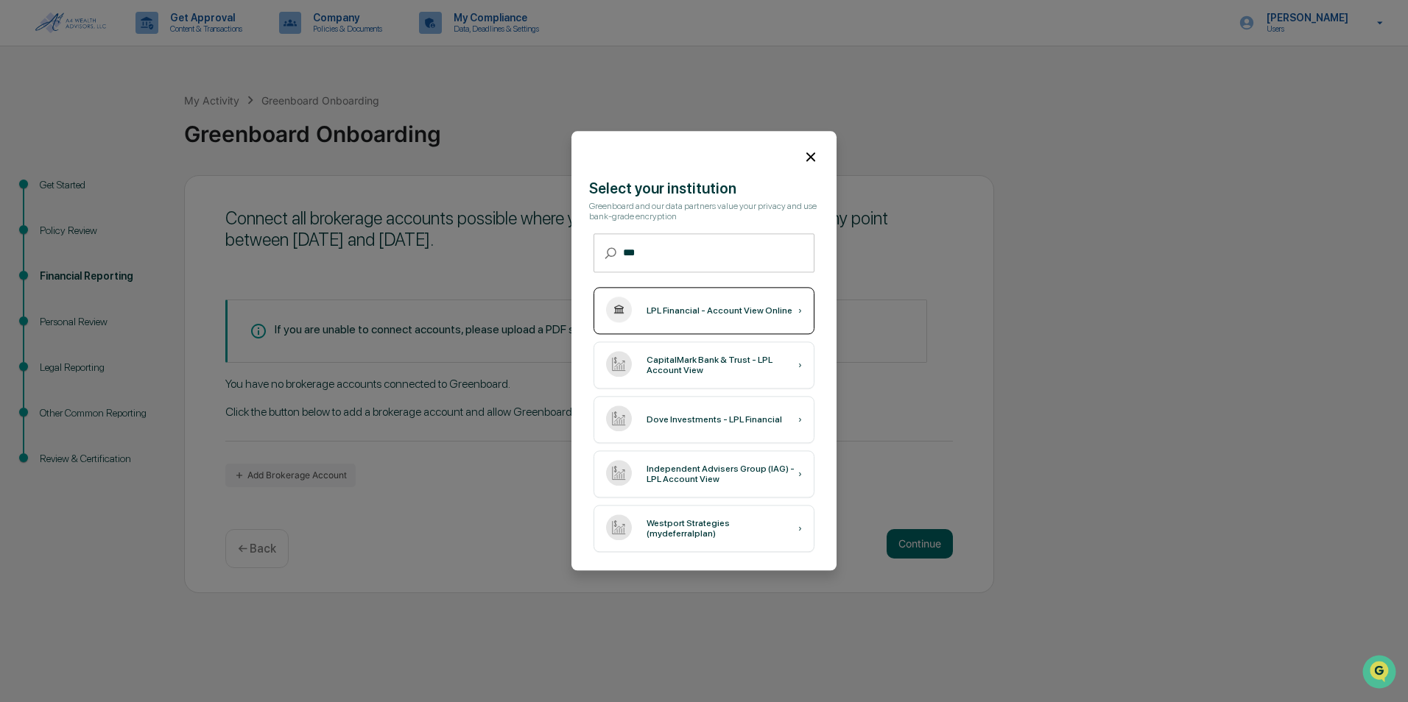
click at [718, 301] on div "LPL Financial - Account View Online ›" at bounding box center [703, 311] width 221 height 47
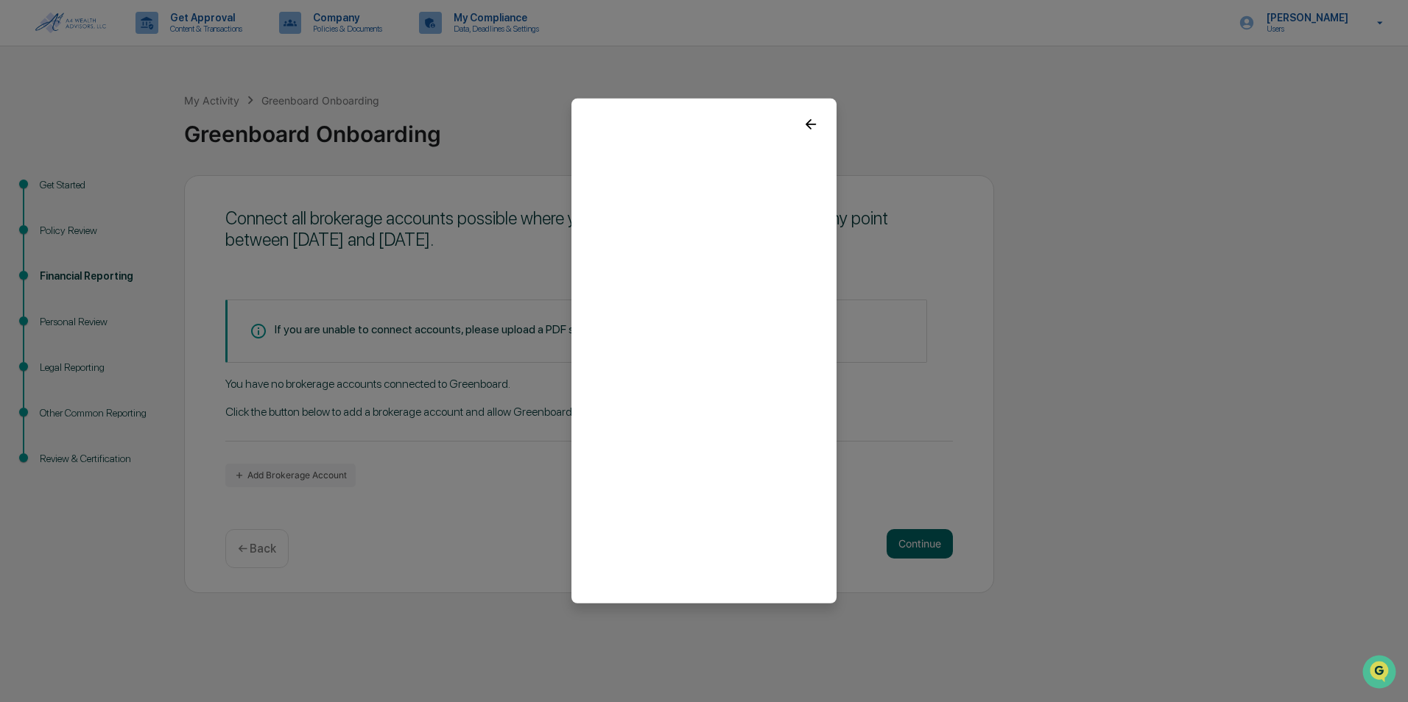
click at [806, 123] on icon at bounding box center [811, 124] width 16 height 16
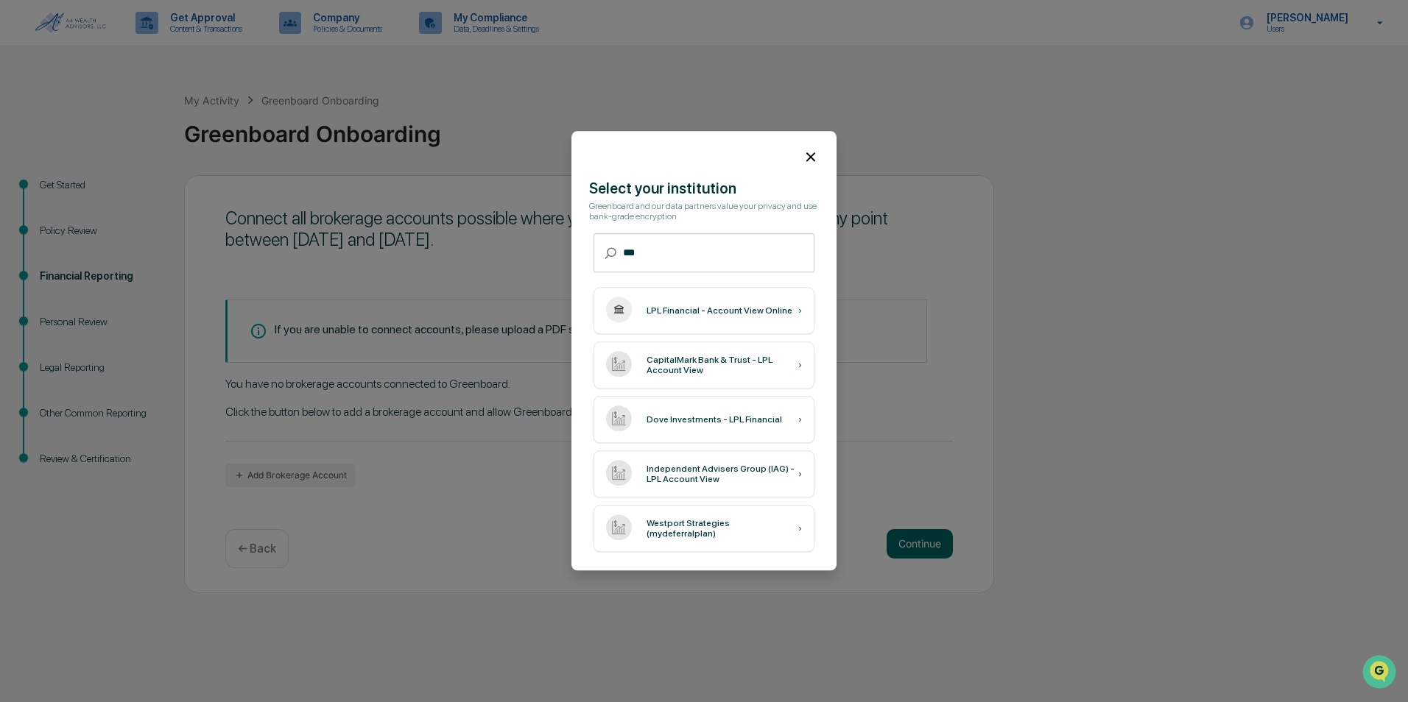
click at [819, 147] on div at bounding box center [703, 151] width 265 height 40
click at [816, 161] on icon at bounding box center [811, 157] width 16 height 16
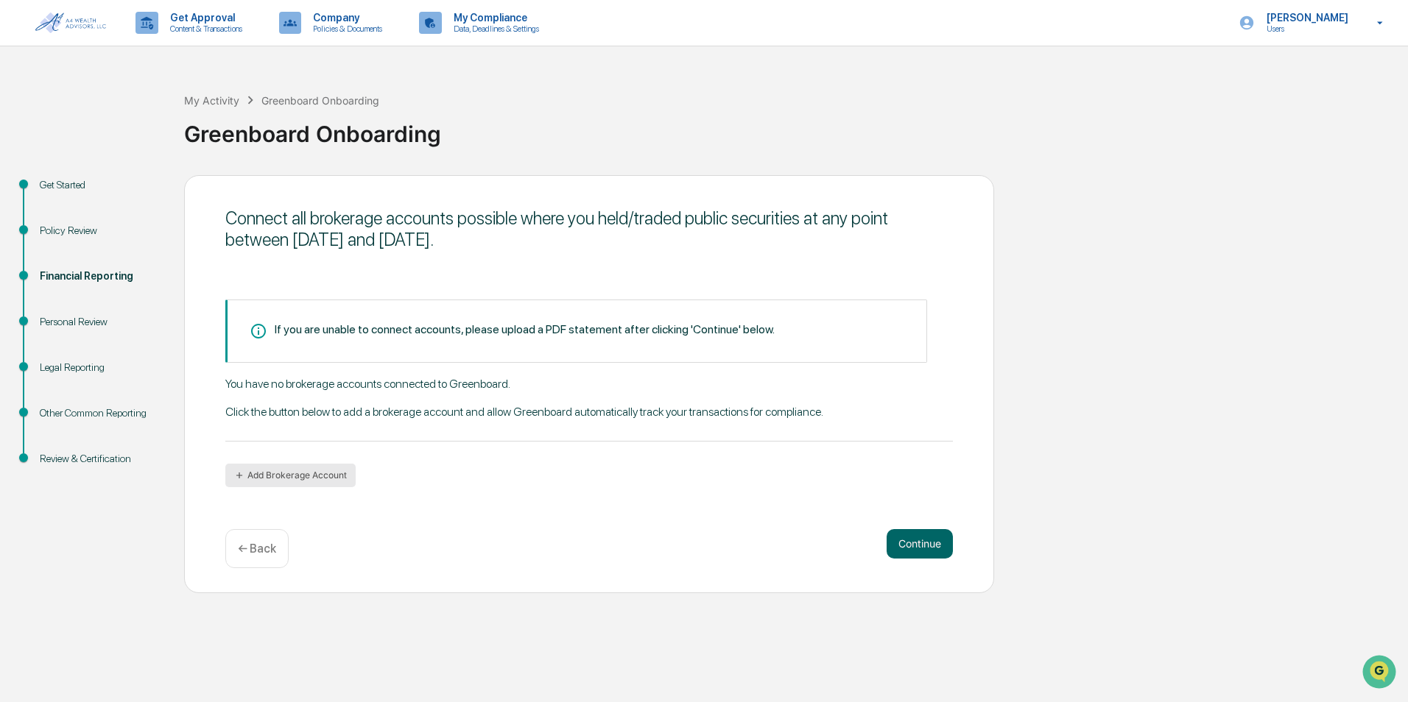
click at [303, 479] on button "Add Brokerage Account" at bounding box center [290, 476] width 130 height 24
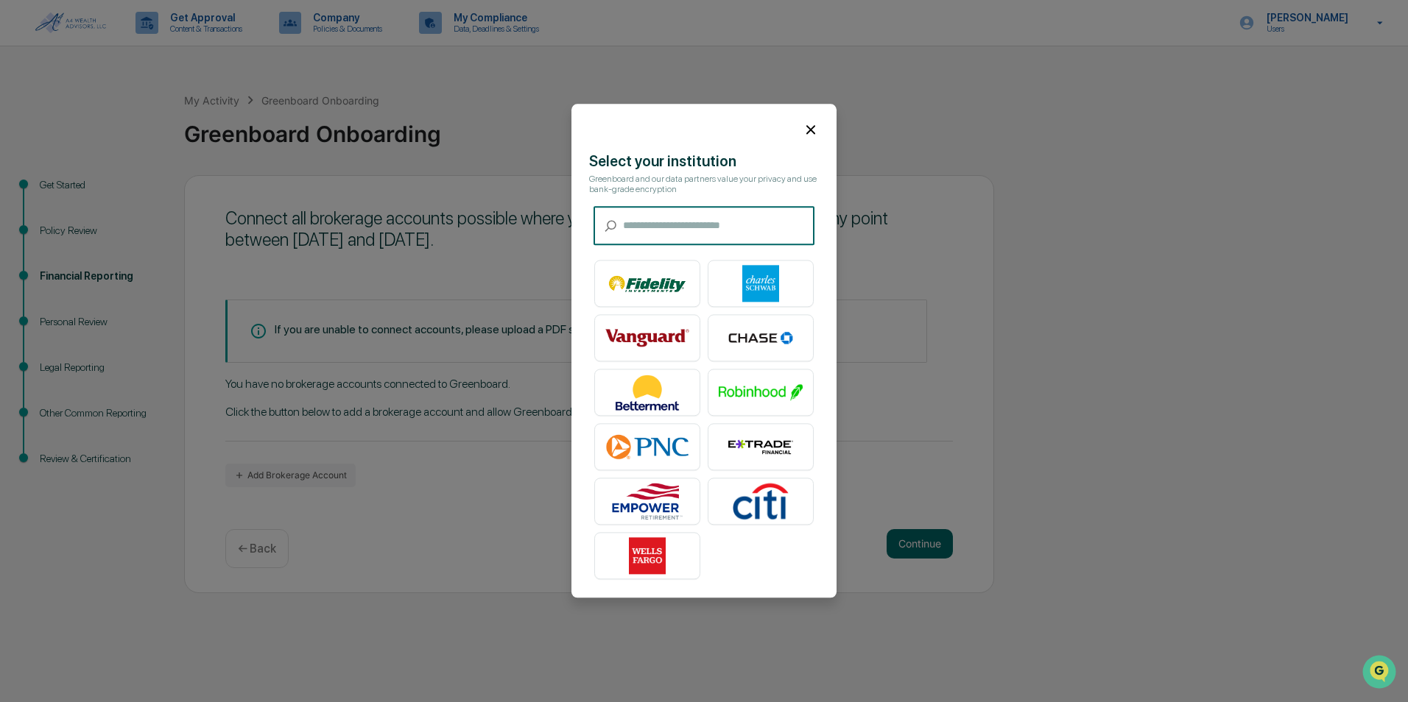
click at [809, 134] on icon at bounding box center [811, 129] width 16 height 16
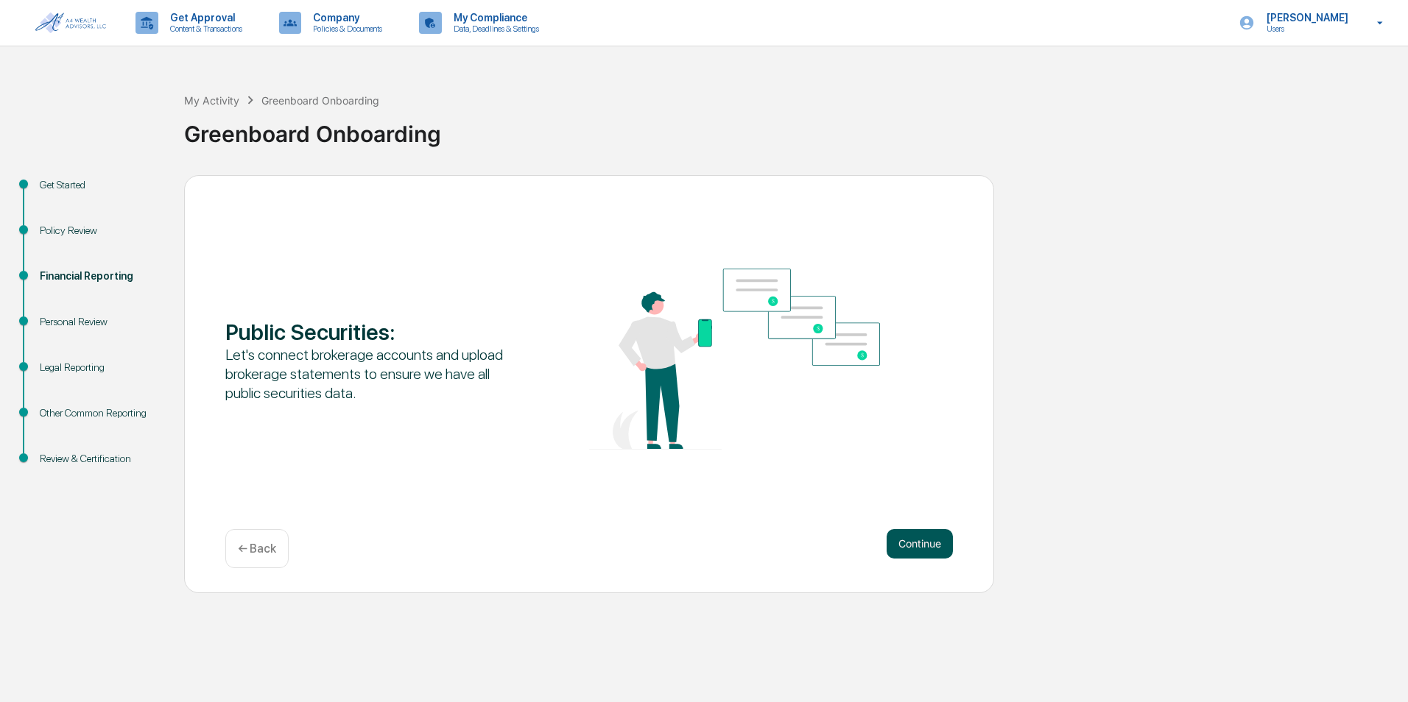
click at [922, 549] on button "Continue" at bounding box center [919, 543] width 66 height 29
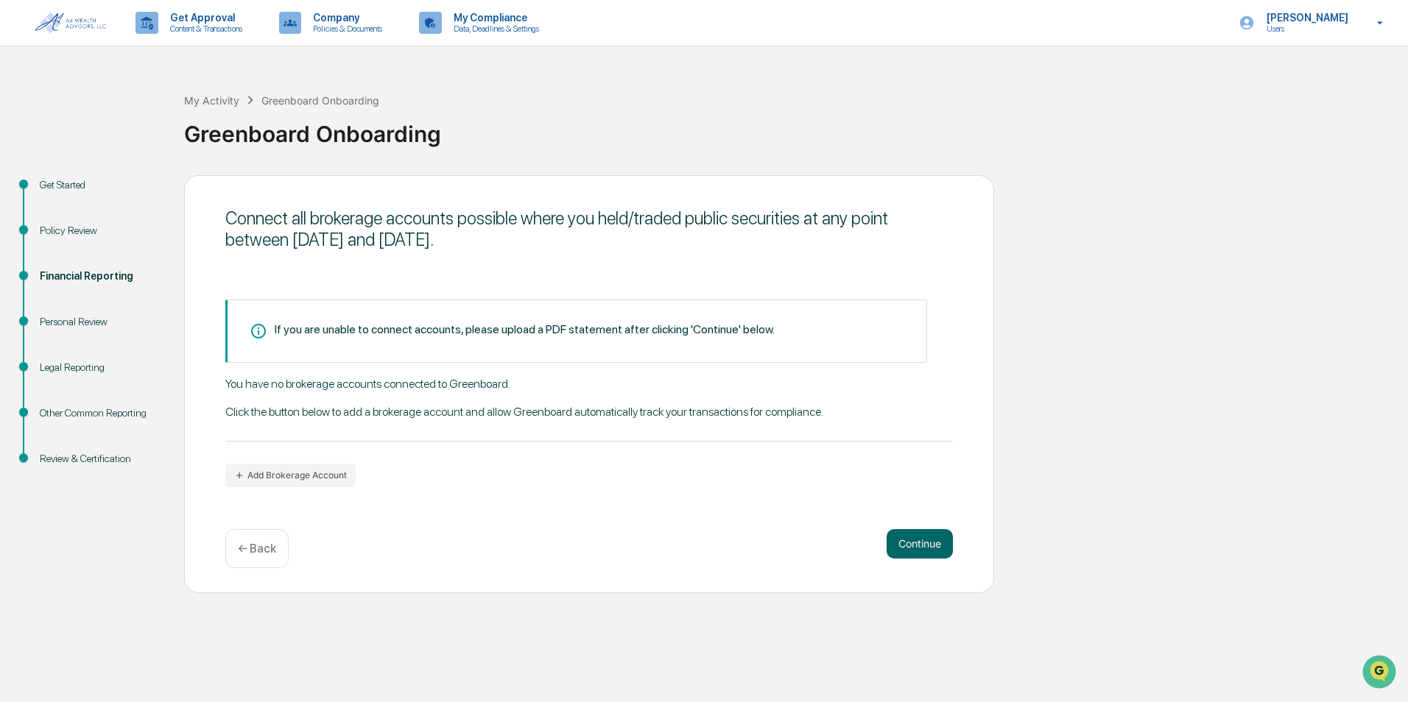
drag, startPoint x: 664, startPoint y: 455, endPoint x: 626, endPoint y: 506, distance: 63.6
click at [664, 455] on div "If you are unable to connect accounts, please upload a PDF statement after clic…" at bounding box center [588, 394] width 727 height 188
click at [516, 430] on div "You have no brokerage accounts connected to Greenboard. Click the button below …" at bounding box center [588, 409] width 727 height 65
click at [332, 482] on button "Add Brokerage Account" at bounding box center [290, 476] width 130 height 24
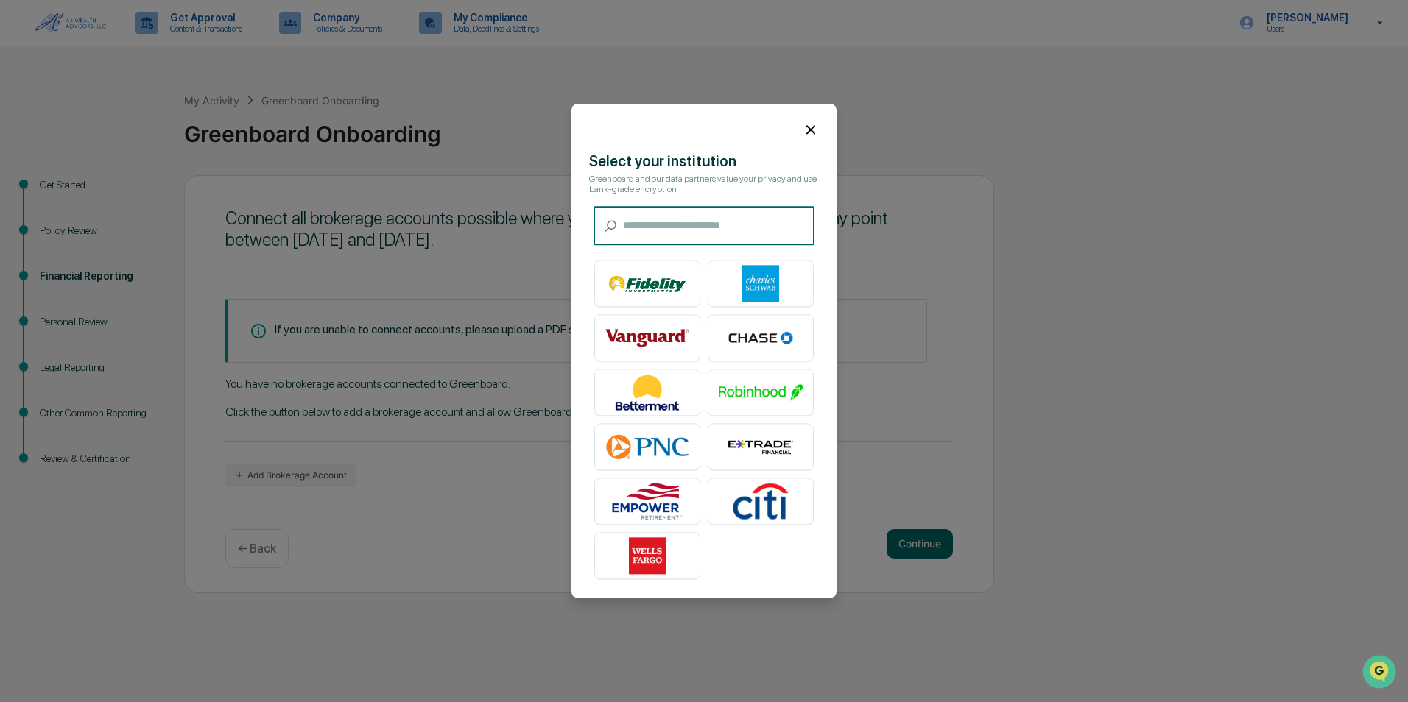
click at [688, 215] on input "text" at bounding box center [718, 226] width 191 height 39
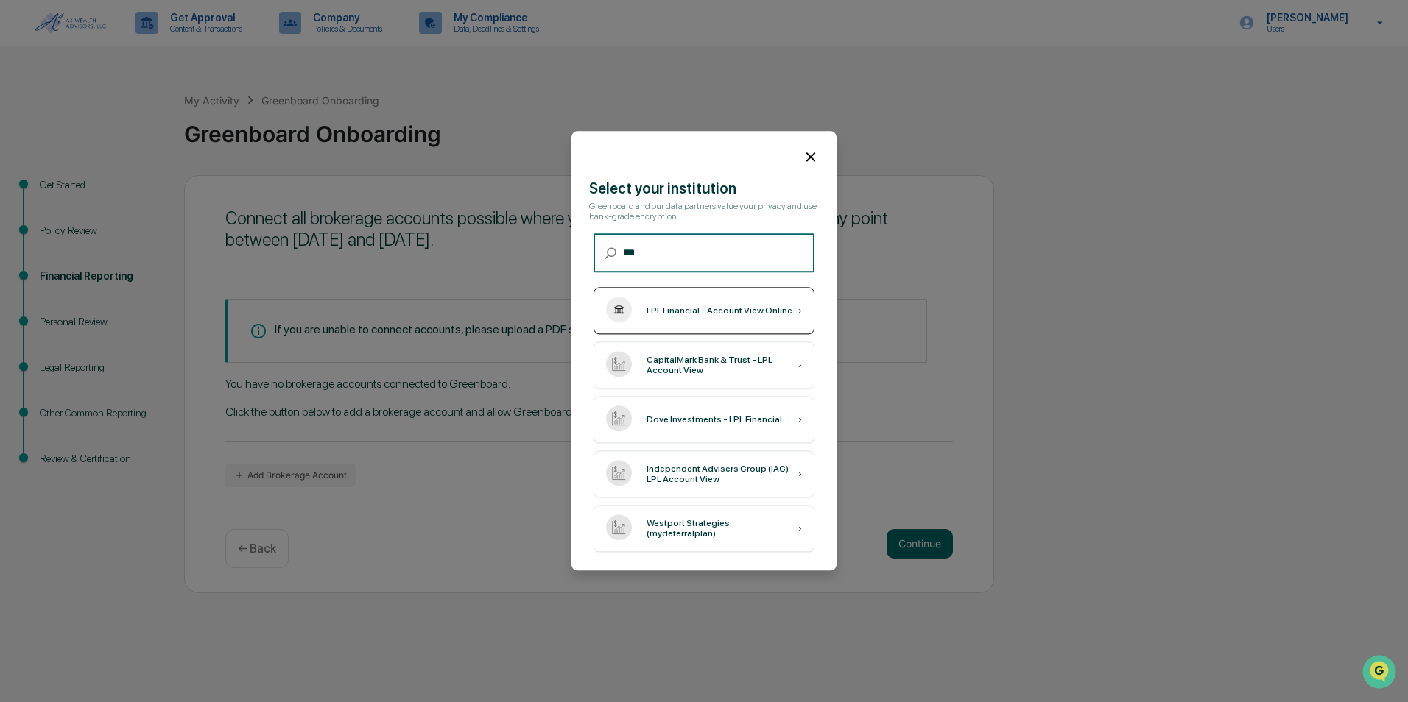
type input "***"
click at [751, 319] on div "LPL Financial - Account View Online ›" at bounding box center [703, 311] width 221 height 47
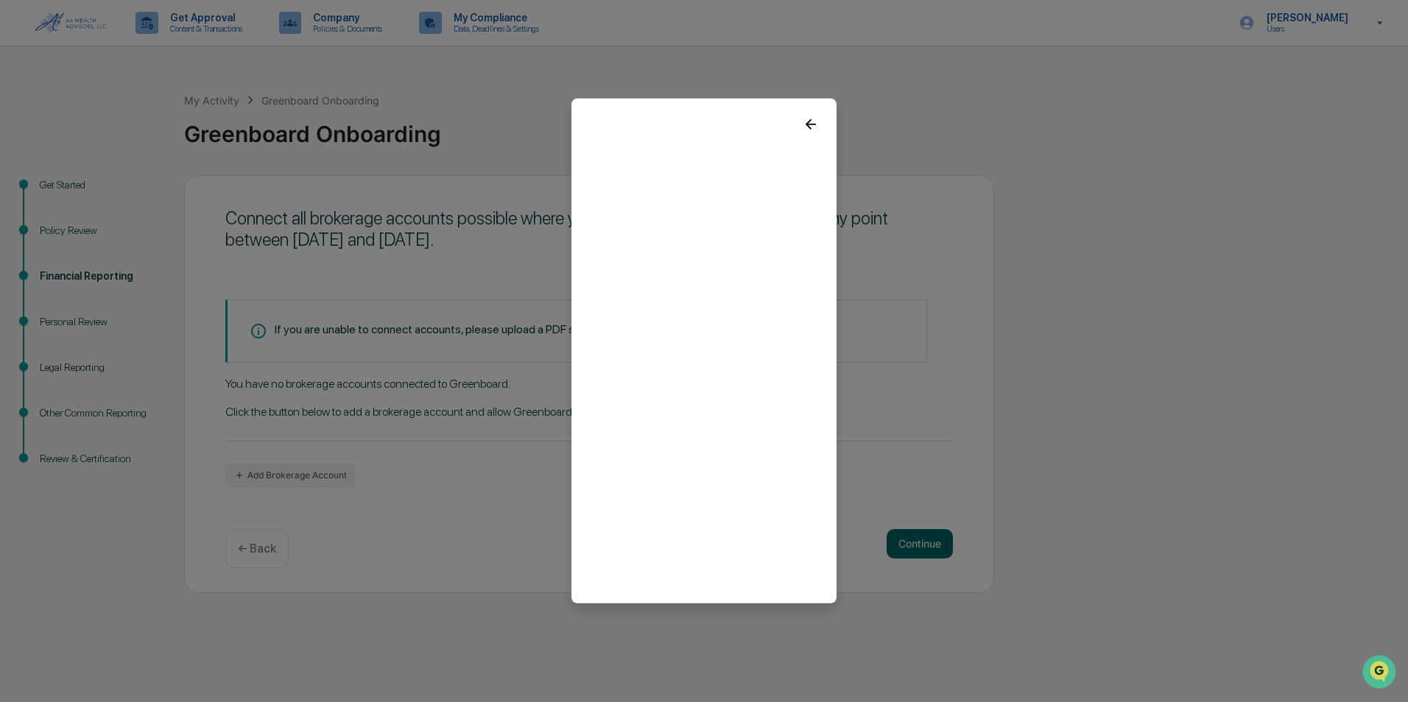
click at [807, 127] on icon at bounding box center [811, 124] width 16 height 16
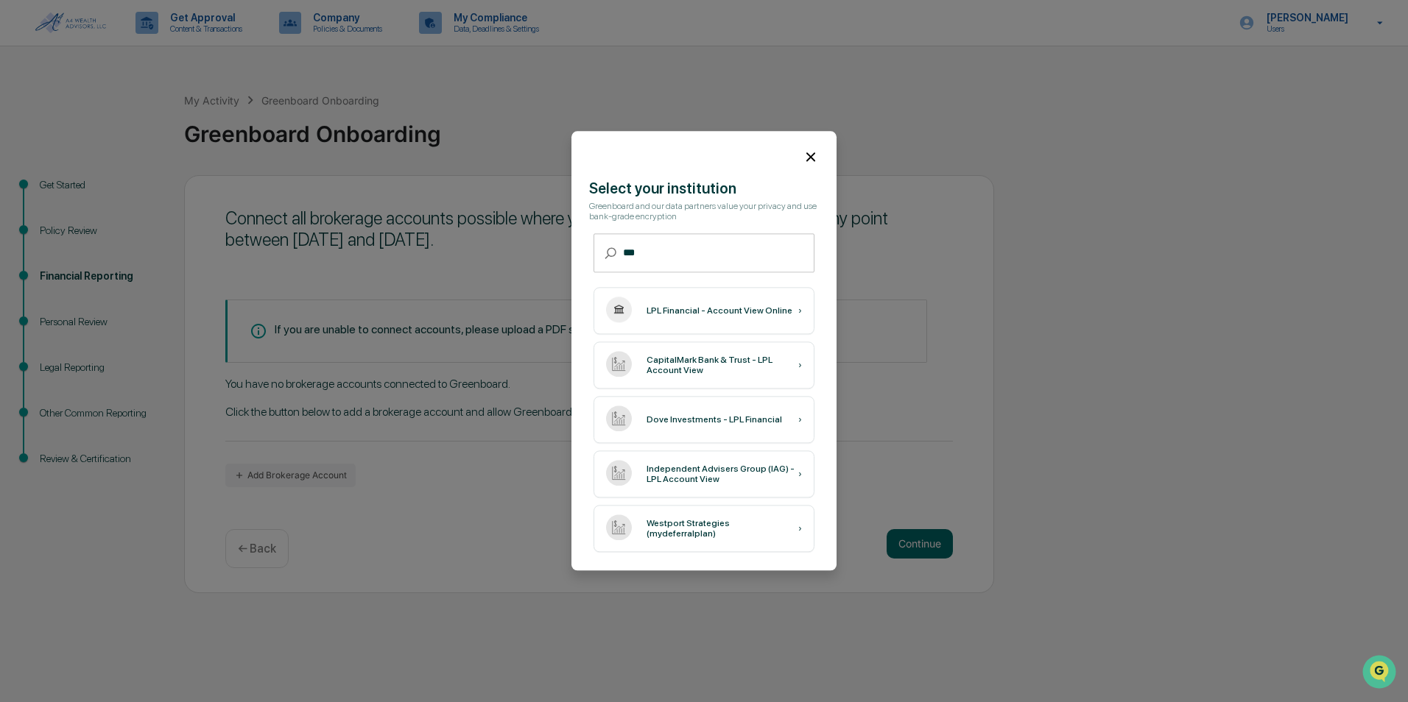
click at [812, 149] on icon at bounding box center [811, 157] width 16 height 16
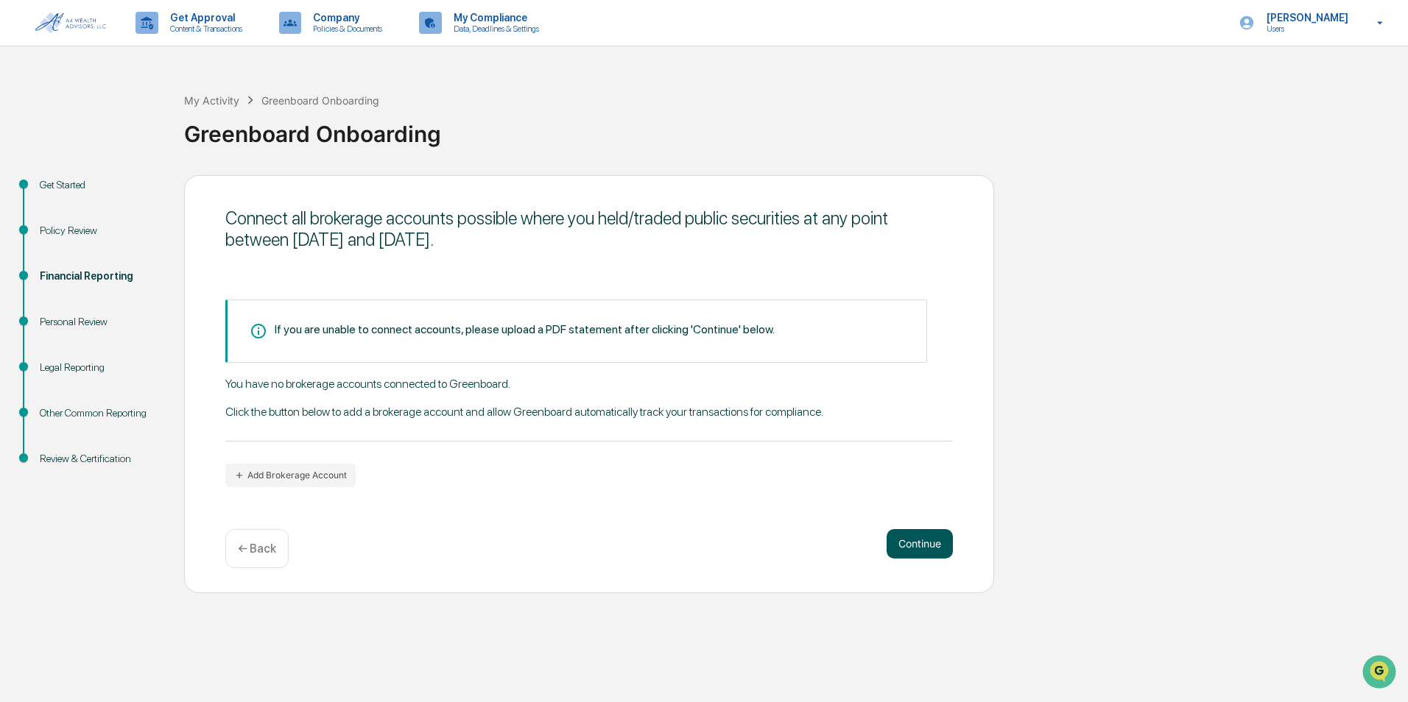
click at [906, 543] on button "Continue" at bounding box center [919, 543] width 66 height 29
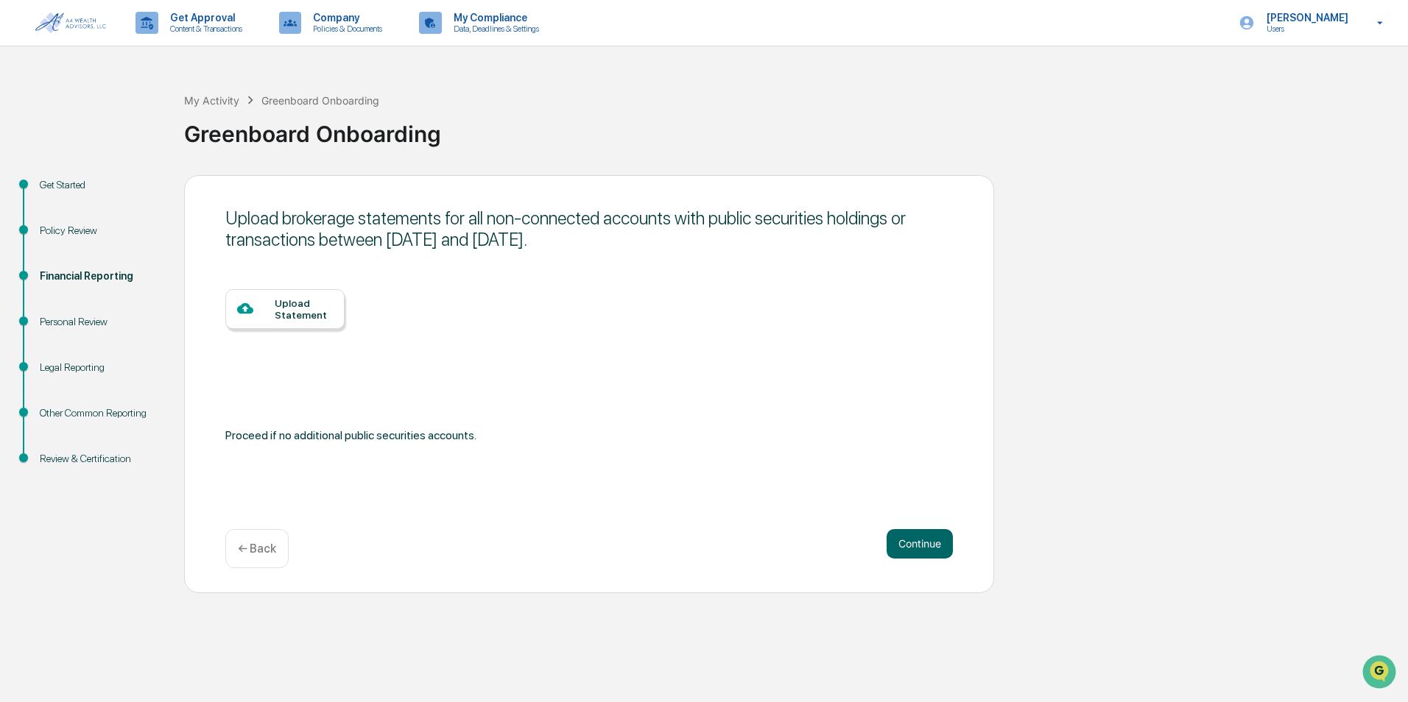
click at [306, 308] on div "Upload Statement" at bounding box center [304, 309] width 58 height 24
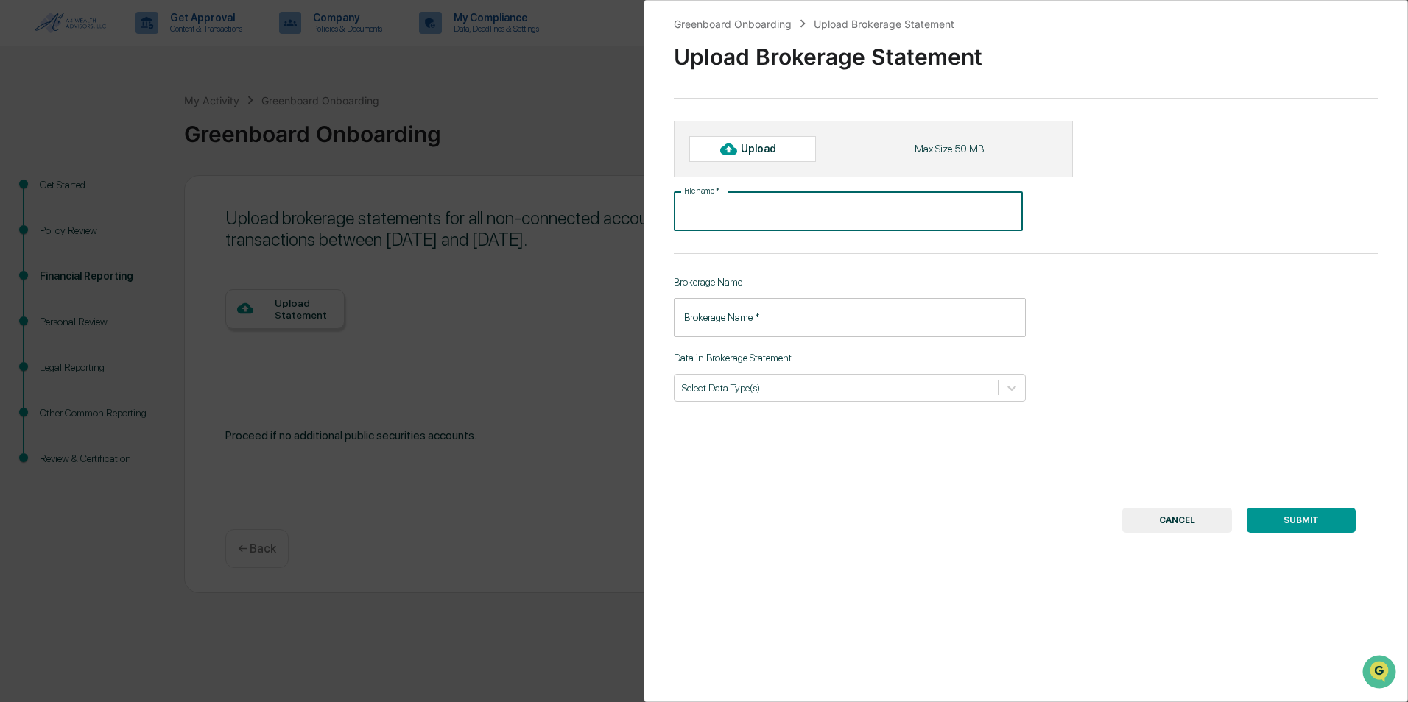
click at [875, 210] on input "File name   *" at bounding box center [848, 211] width 349 height 39
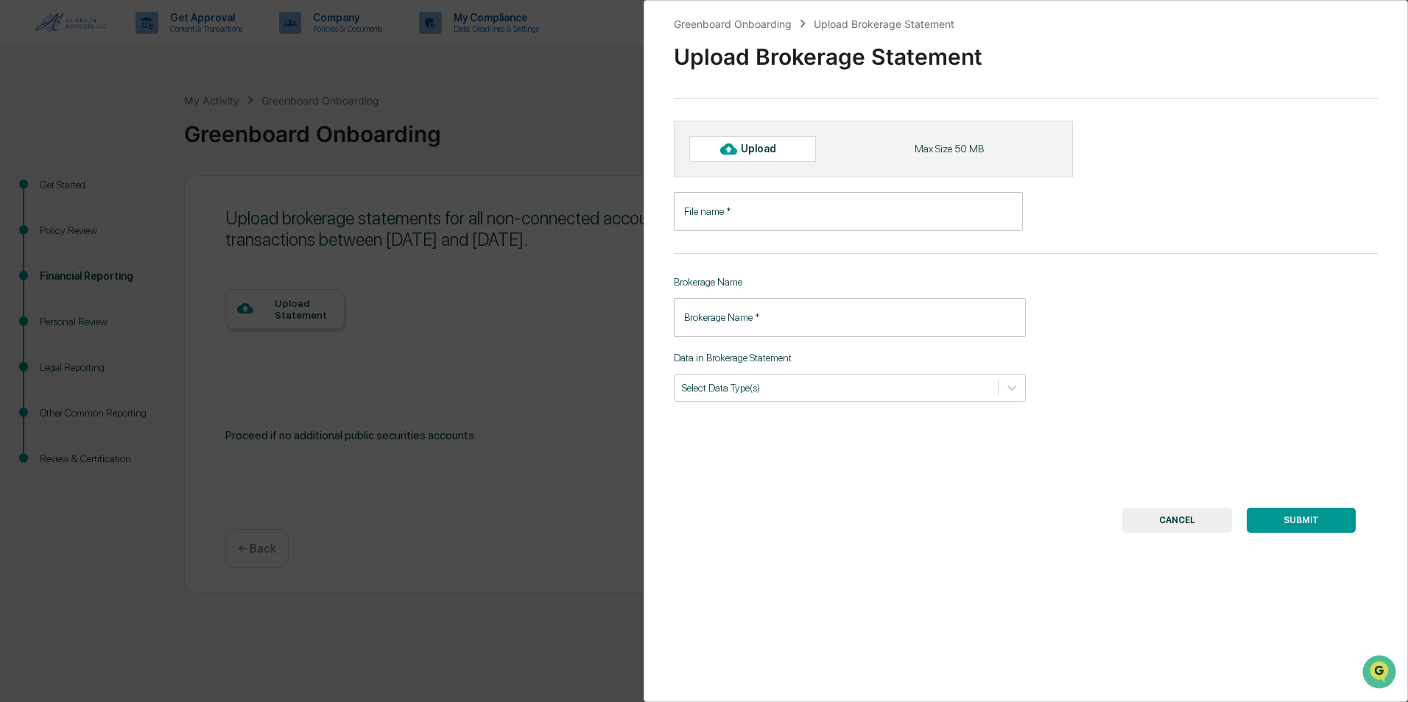
click at [787, 149] on div "Upload" at bounding box center [765, 149] width 48 height 12
click at [786, 217] on input "File name   *" at bounding box center [848, 211] width 349 height 39
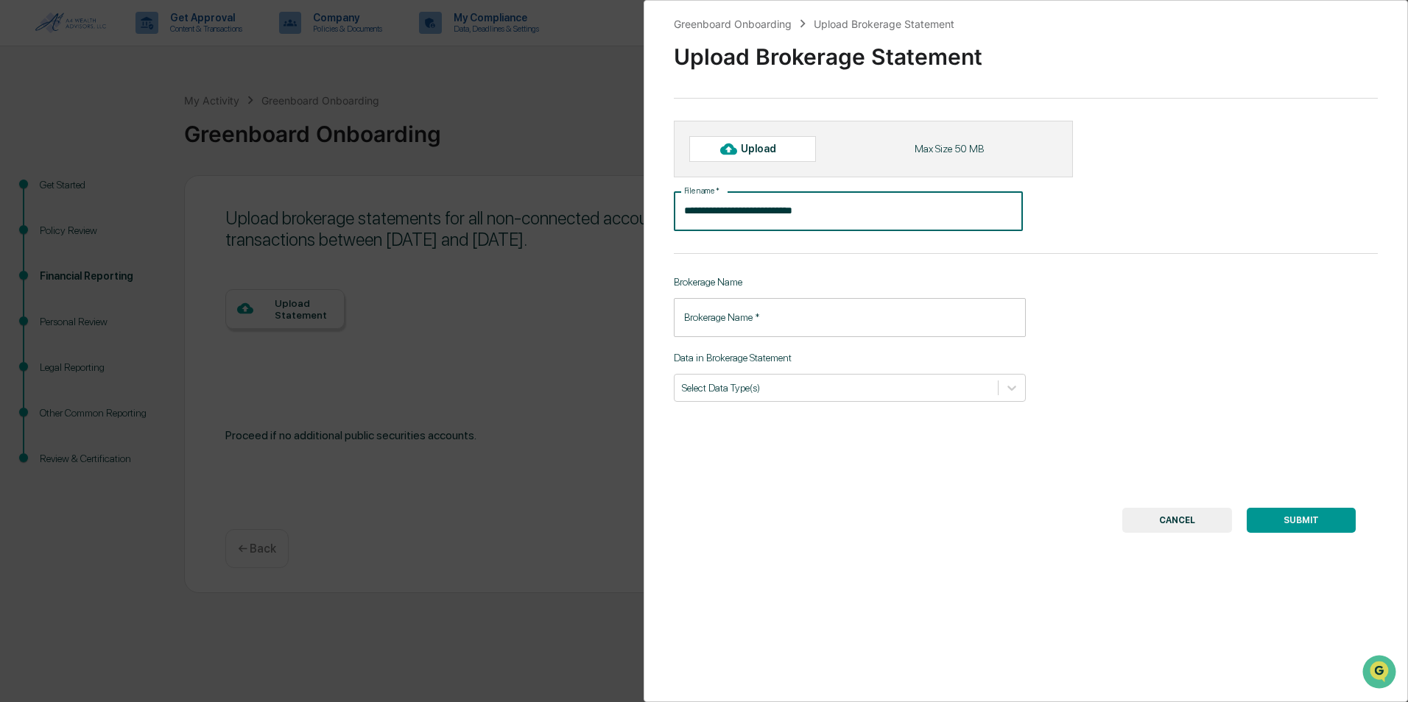
type input "**********"
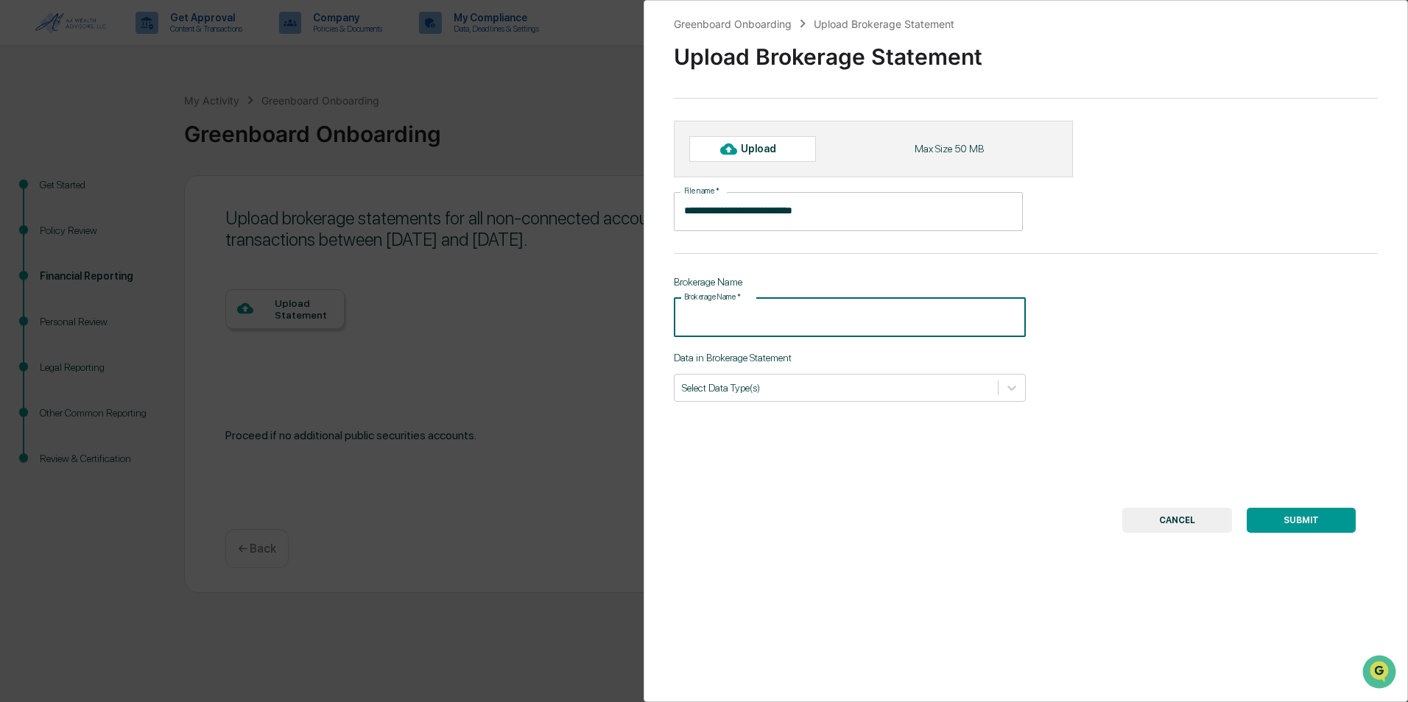
click at [809, 327] on input "Brokerage Name   *" at bounding box center [850, 317] width 352 height 39
type input "**********"
click at [1280, 398] on div "**********" at bounding box center [1026, 351] width 764 height 702
click at [853, 377] on div "Select Data Type(s)" at bounding box center [850, 388] width 352 height 28
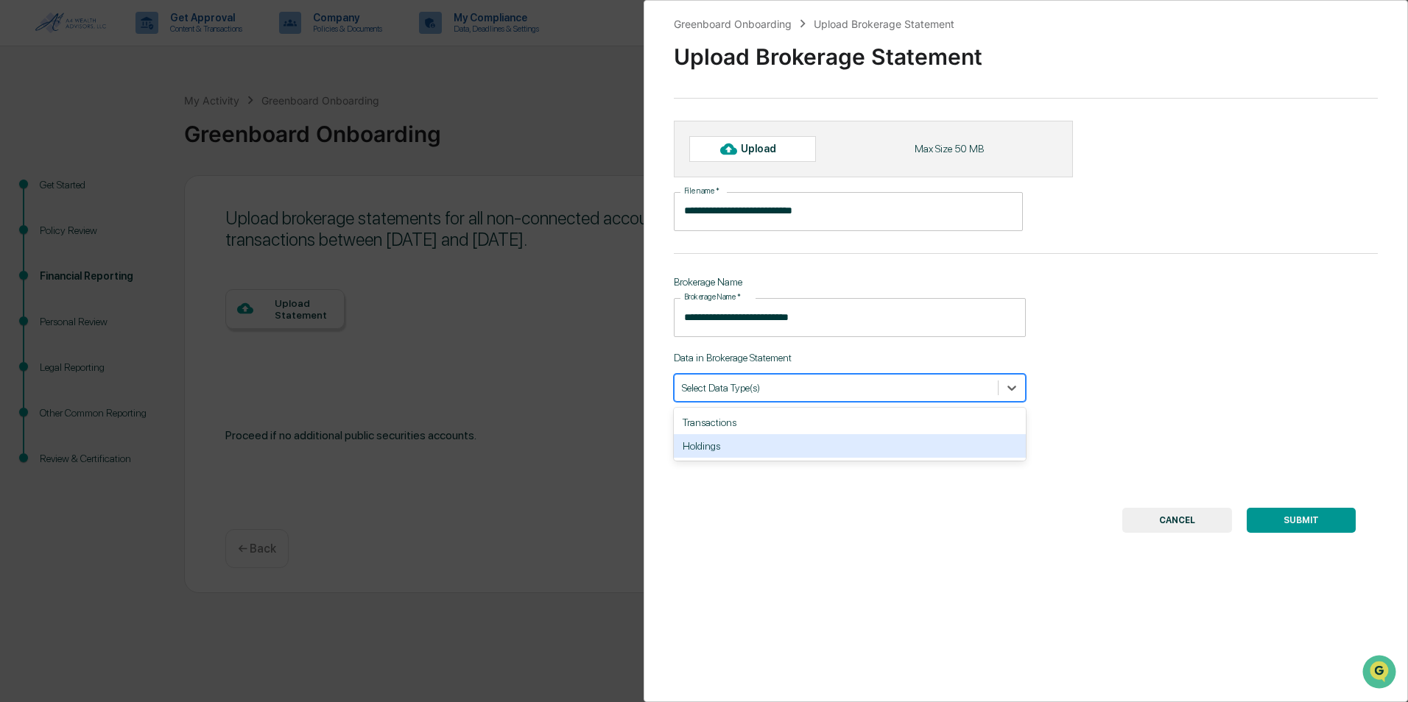
click at [1086, 362] on div "**********" at bounding box center [1026, 351] width 764 height 702
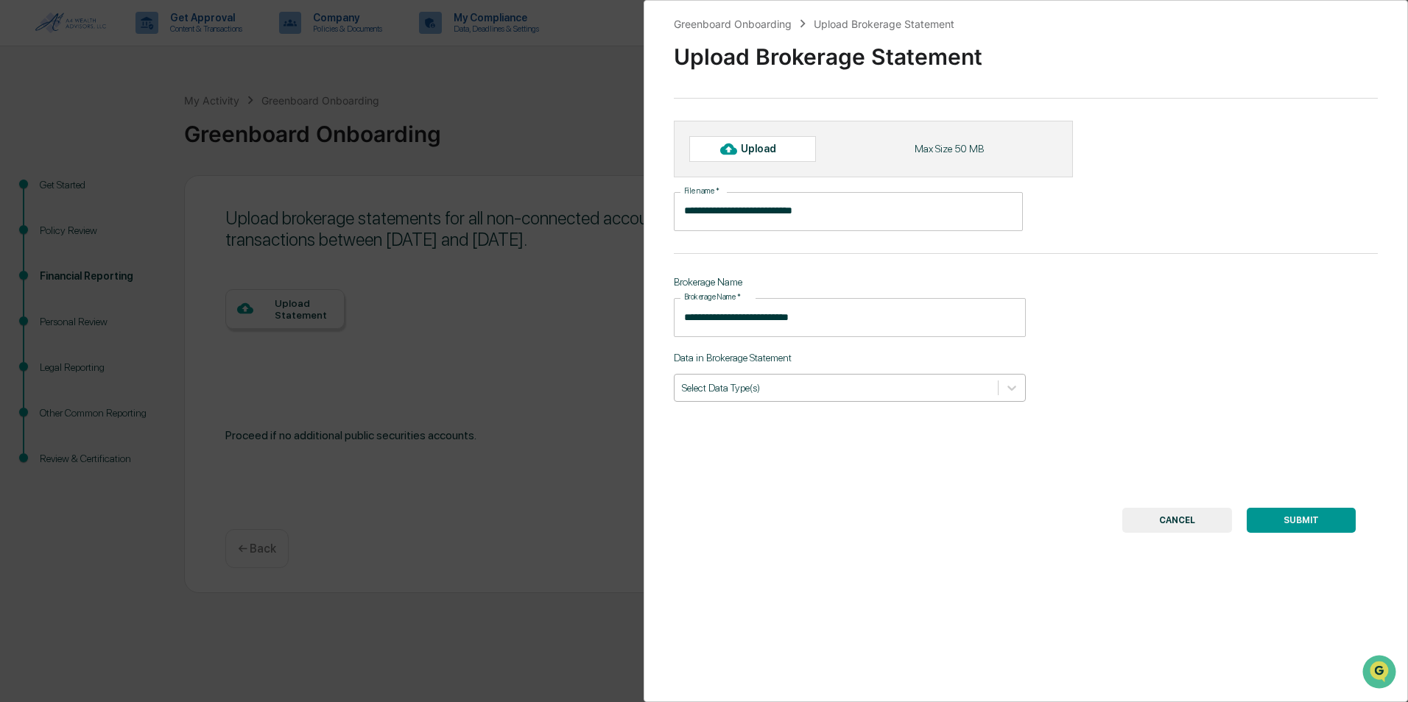
click at [866, 391] on div at bounding box center [836, 388] width 309 height 14
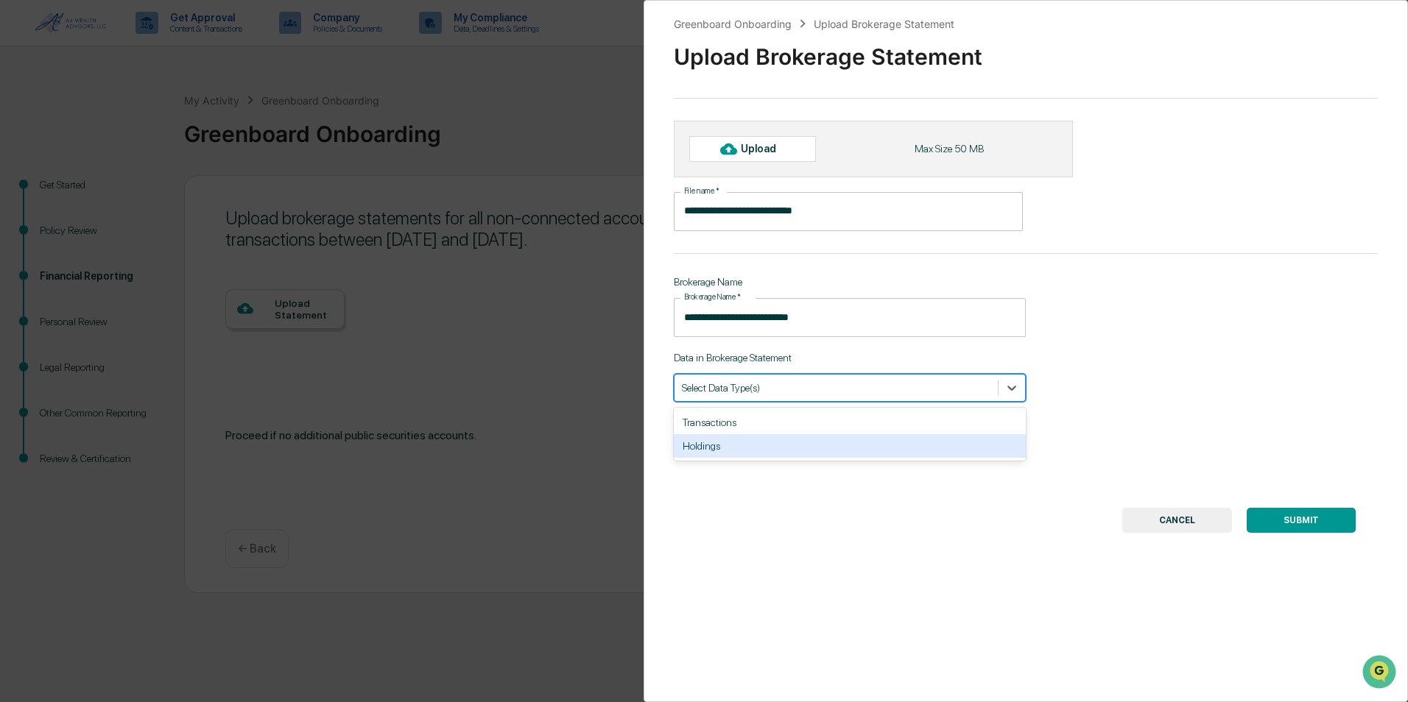
click at [748, 448] on div "Holdings" at bounding box center [850, 446] width 352 height 24
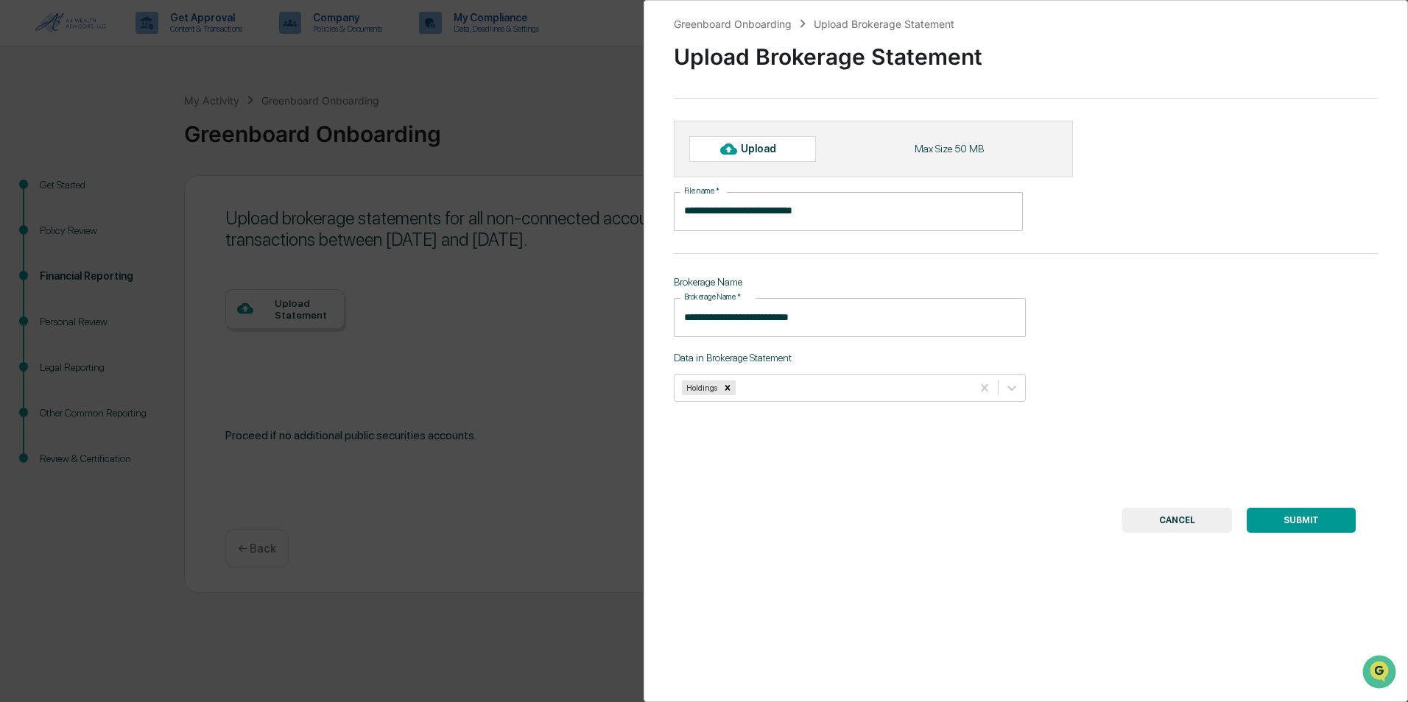
click at [1186, 441] on div "**********" at bounding box center [1026, 351] width 764 height 702
click at [785, 153] on div "Upload" at bounding box center [765, 149] width 48 height 12
type input "**********"
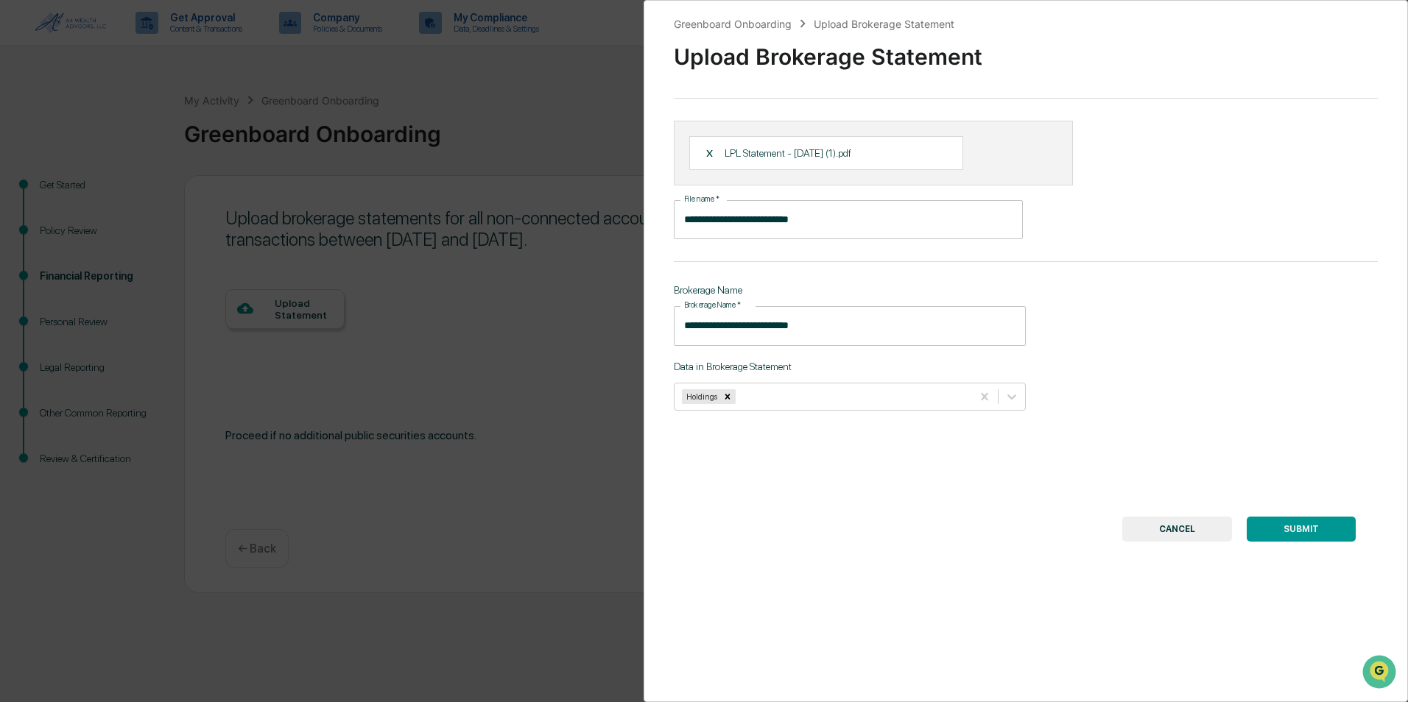
click at [1300, 533] on button "SUBMIT" at bounding box center [1301, 529] width 109 height 25
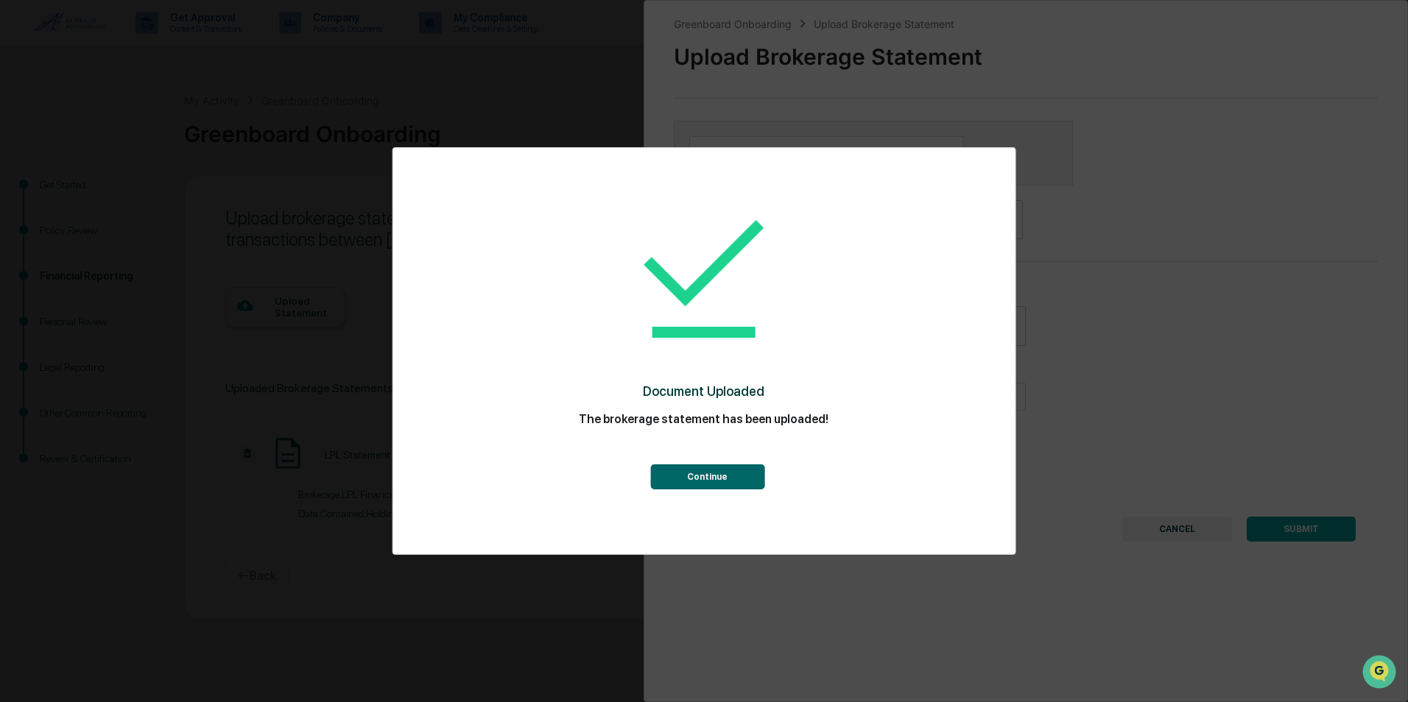
click at [723, 472] on button "Continue" at bounding box center [707, 477] width 114 height 25
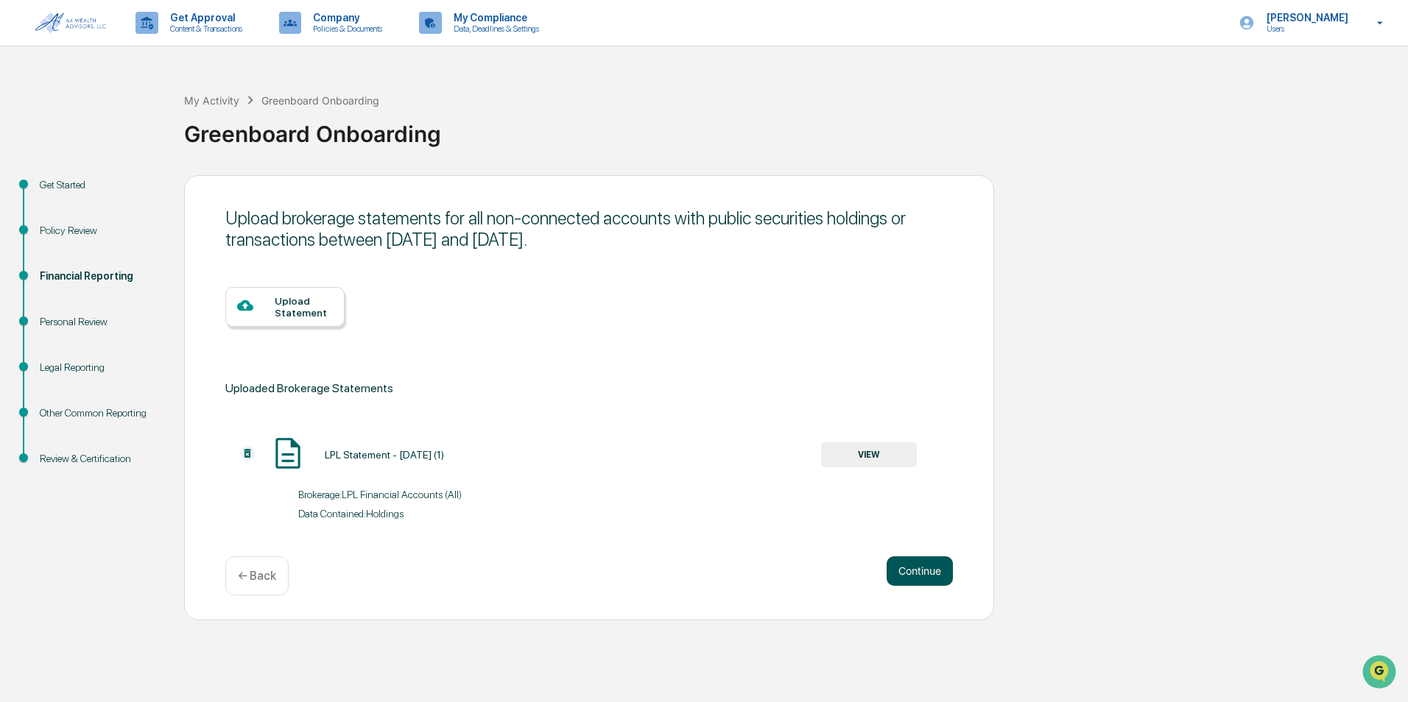
click at [920, 579] on button "Continue" at bounding box center [919, 571] width 66 height 29
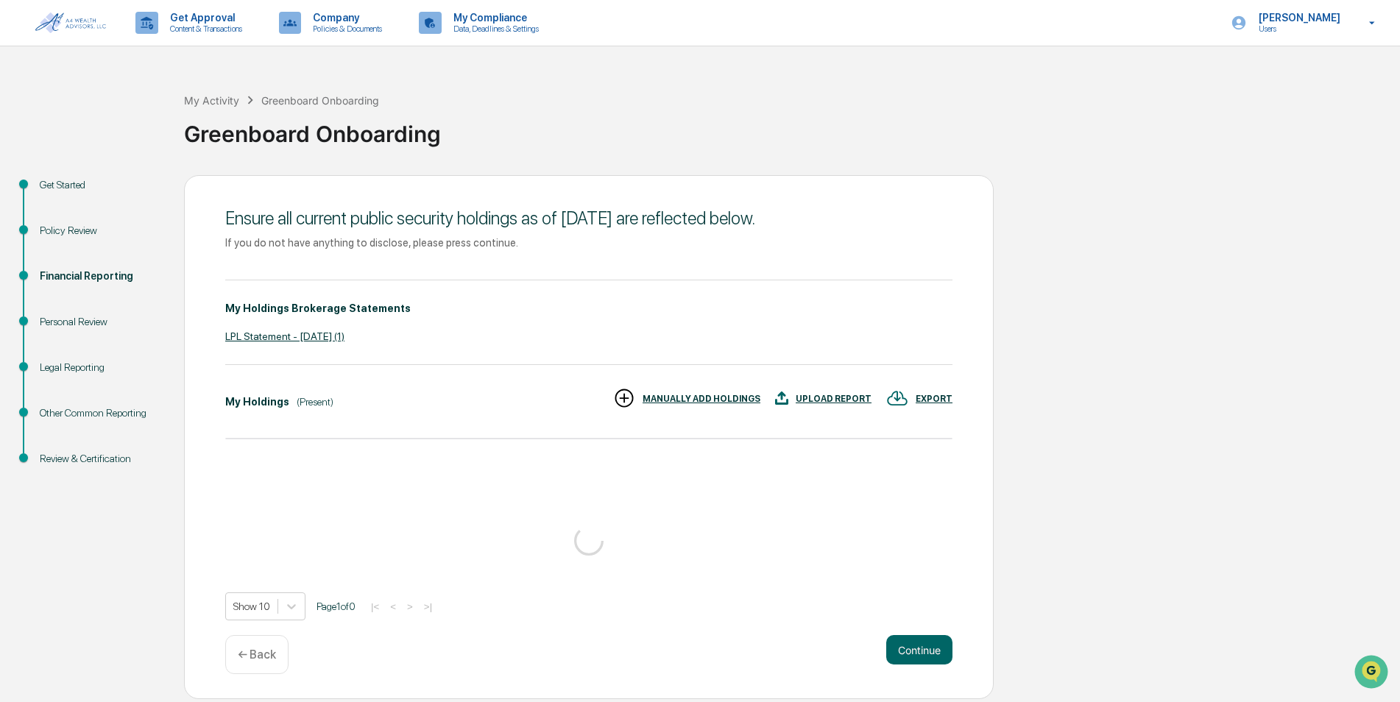
click at [835, 348] on div "My Holdings Brokerage Statements LPL Statement - Aug 2025 (1)" at bounding box center [588, 322] width 727 height 85
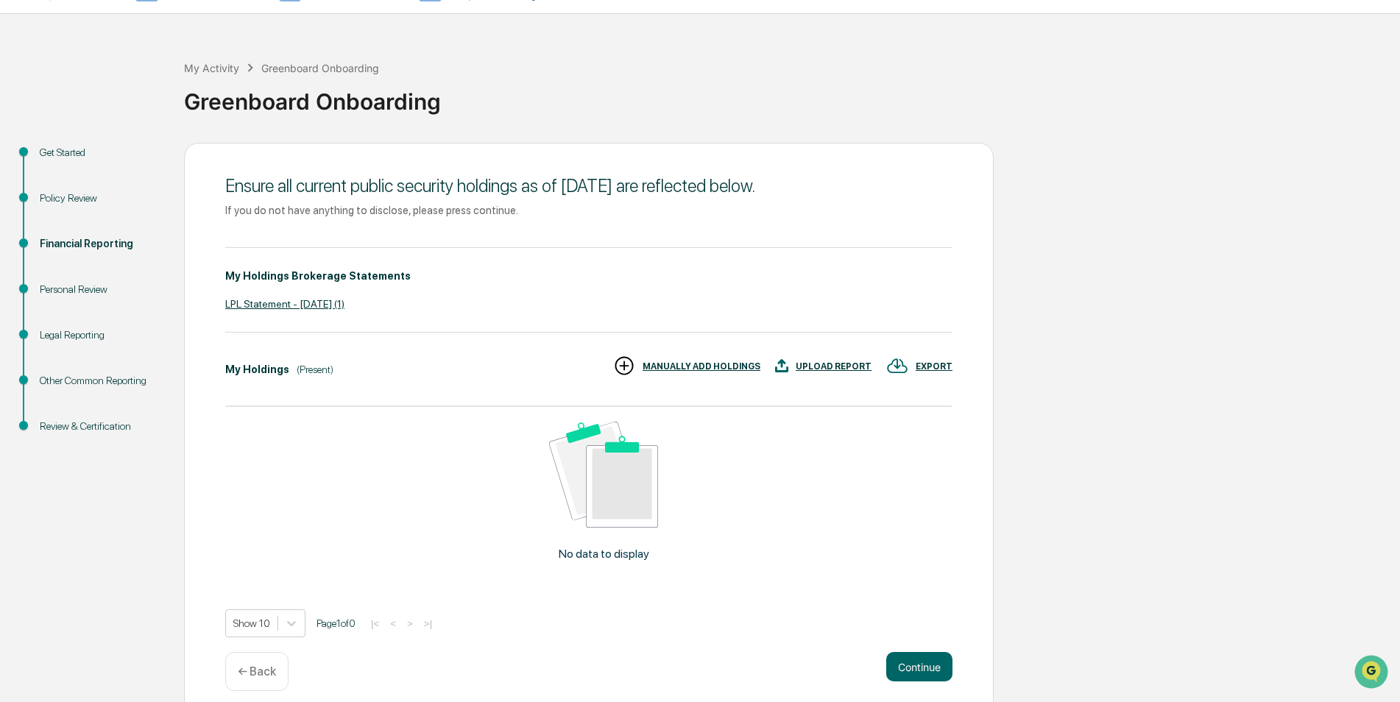
scroll to position [46, 0]
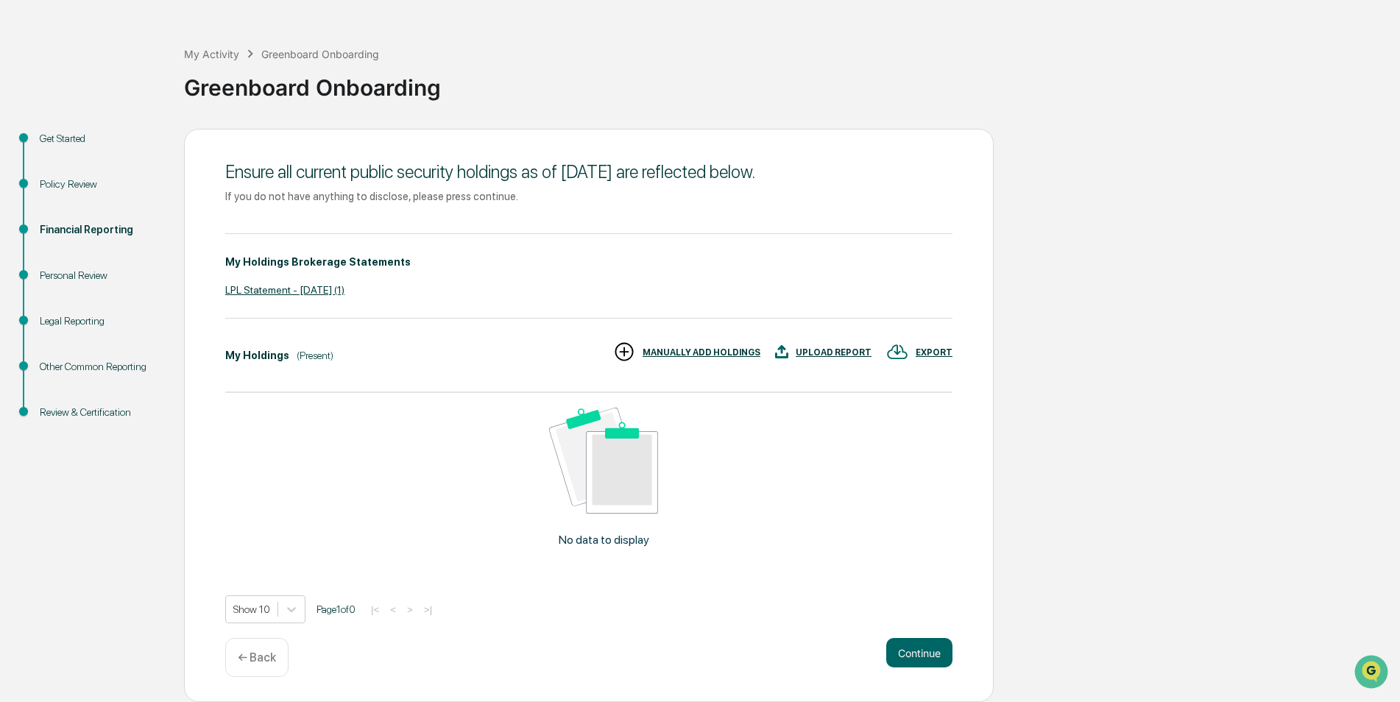
click at [821, 348] on div "UPLOAD REPORT" at bounding box center [834, 353] width 76 height 10
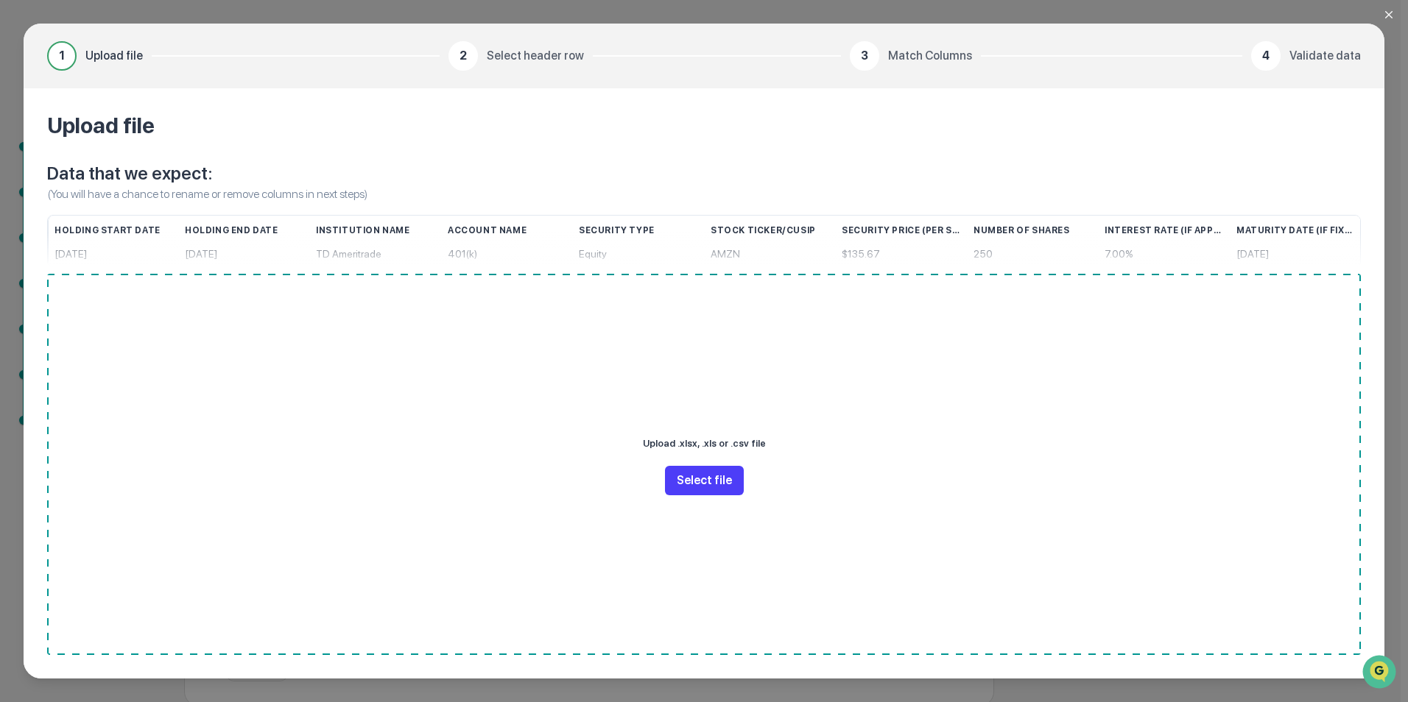
click at [711, 480] on button "Select file" at bounding box center [704, 480] width 79 height 29
click at [1387, 11] on icon "Close modal" at bounding box center [1389, 15] width 12 height 12
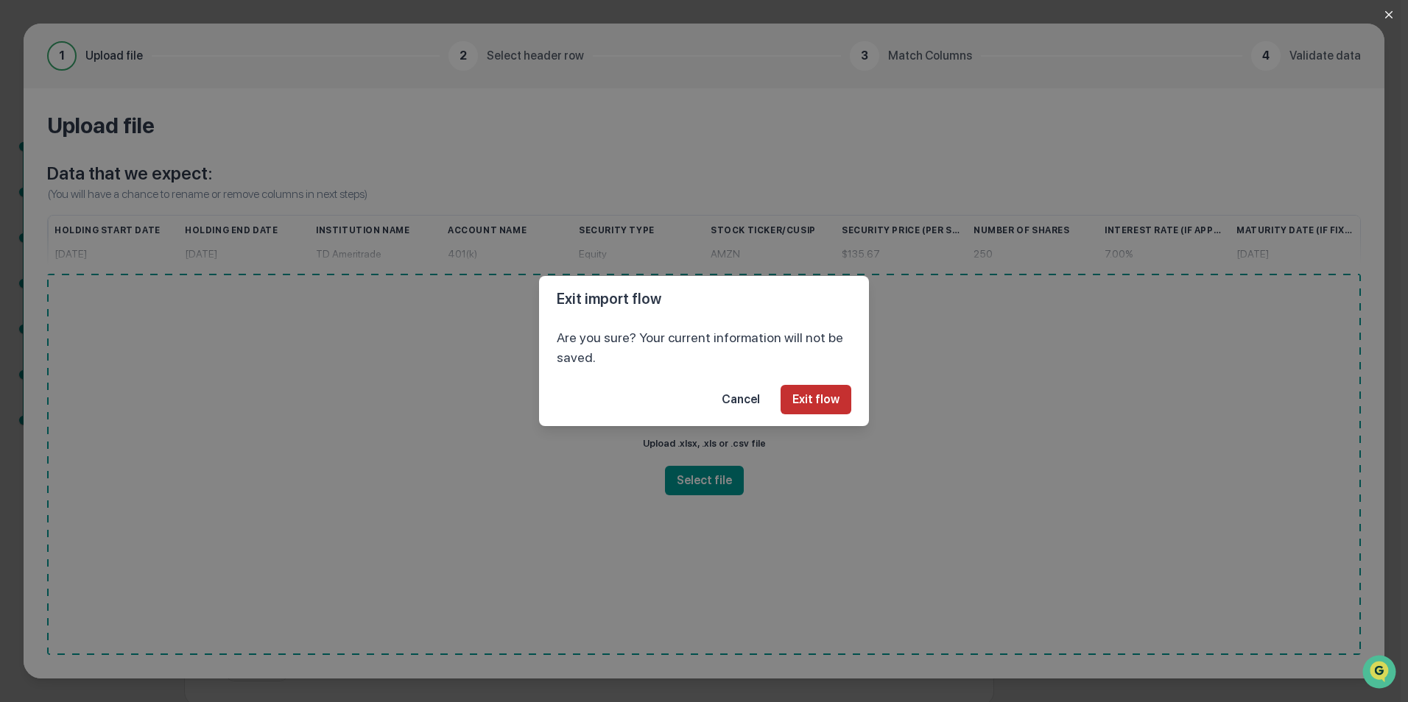
click at [812, 394] on button "Exit flow" at bounding box center [815, 399] width 71 height 29
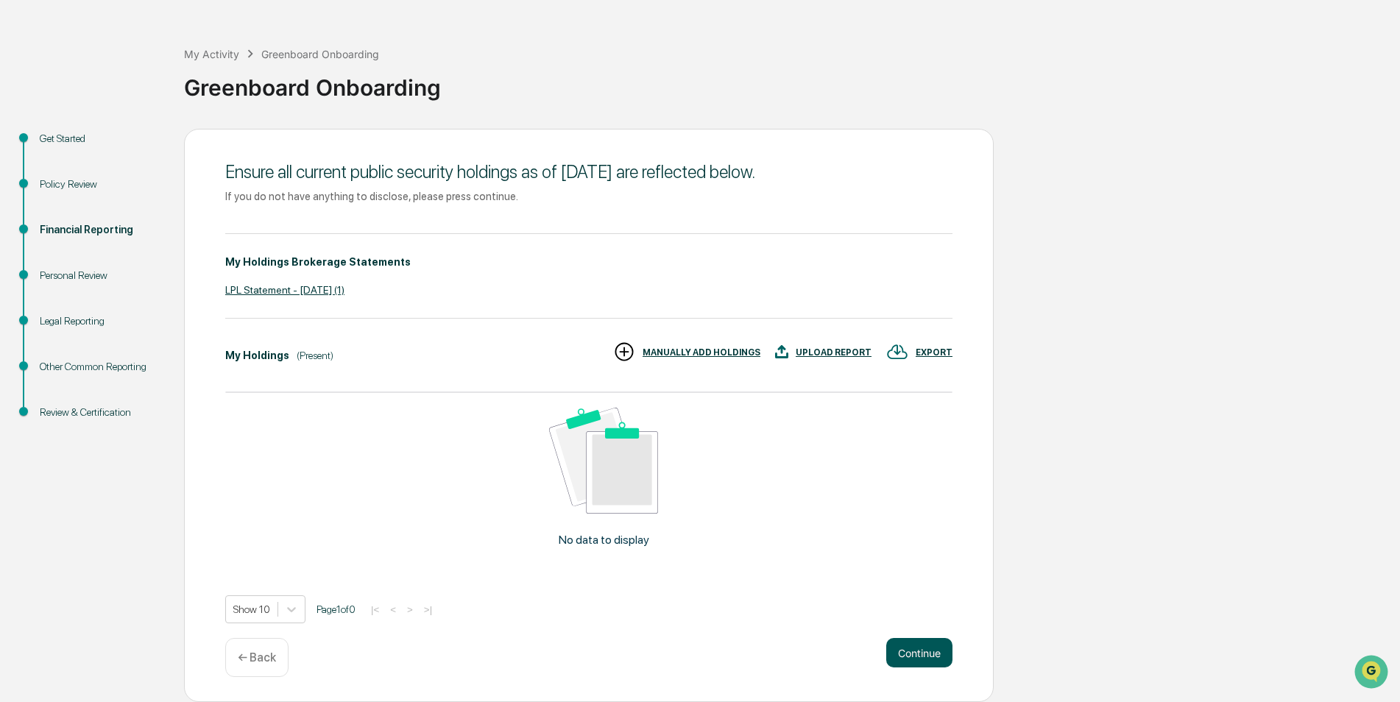
click at [935, 654] on button "Continue" at bounding box center [919, 652] width 66 height 29
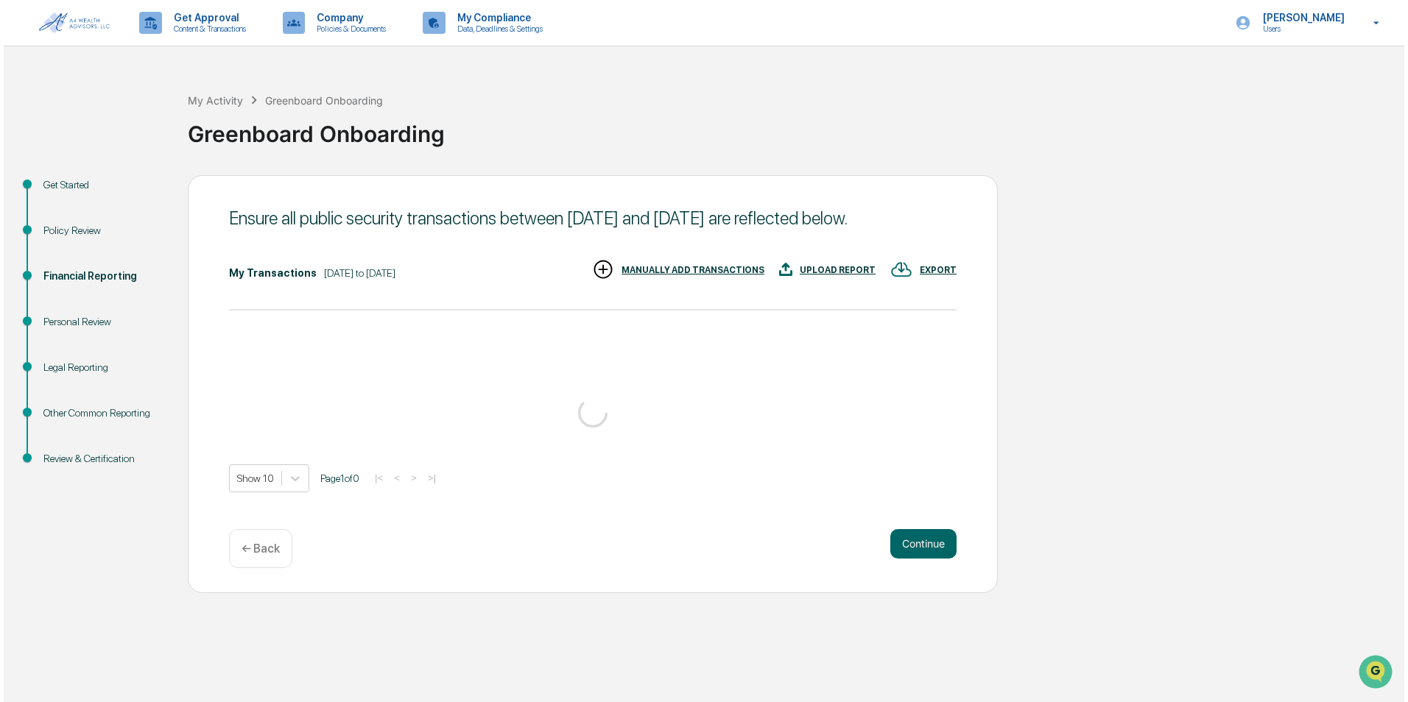
scroll to position [0, 0]
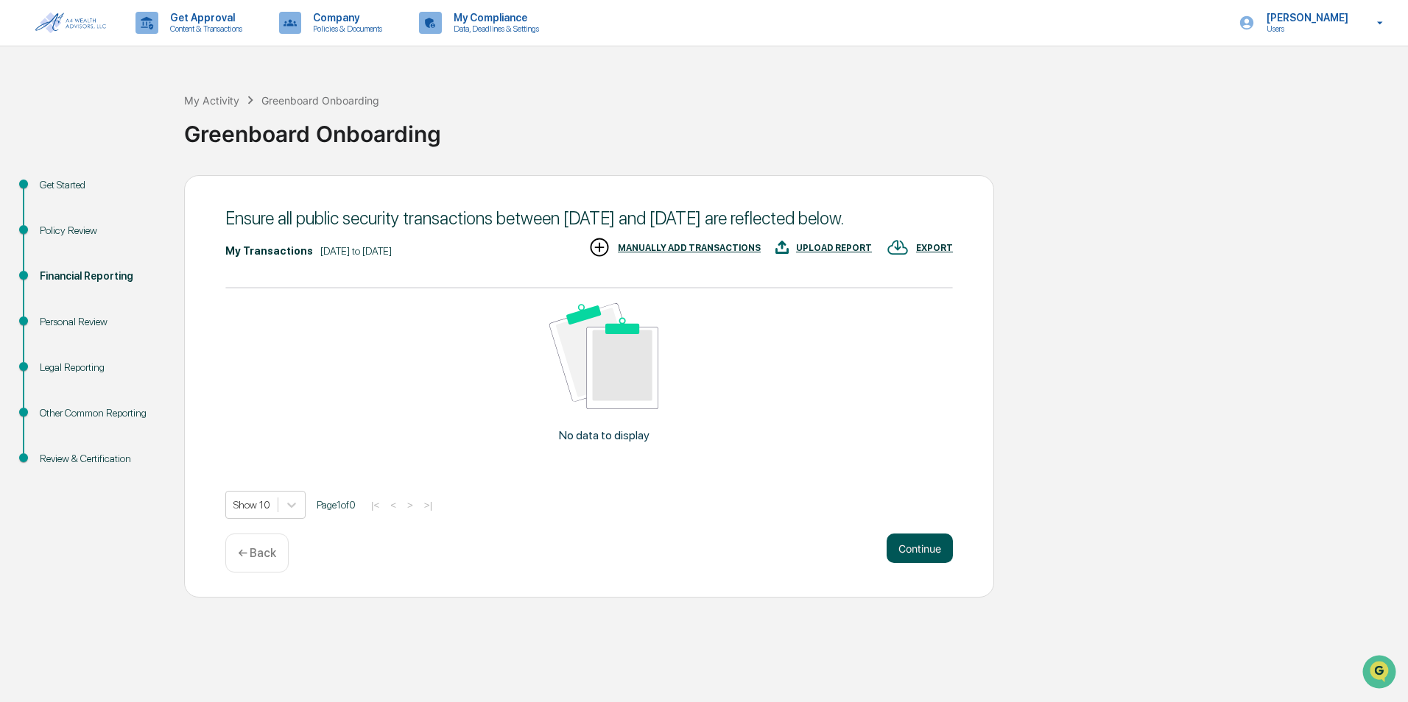
click at [923, 563] on button "Continue" at bounding box center [919, 548] width 66 height 29
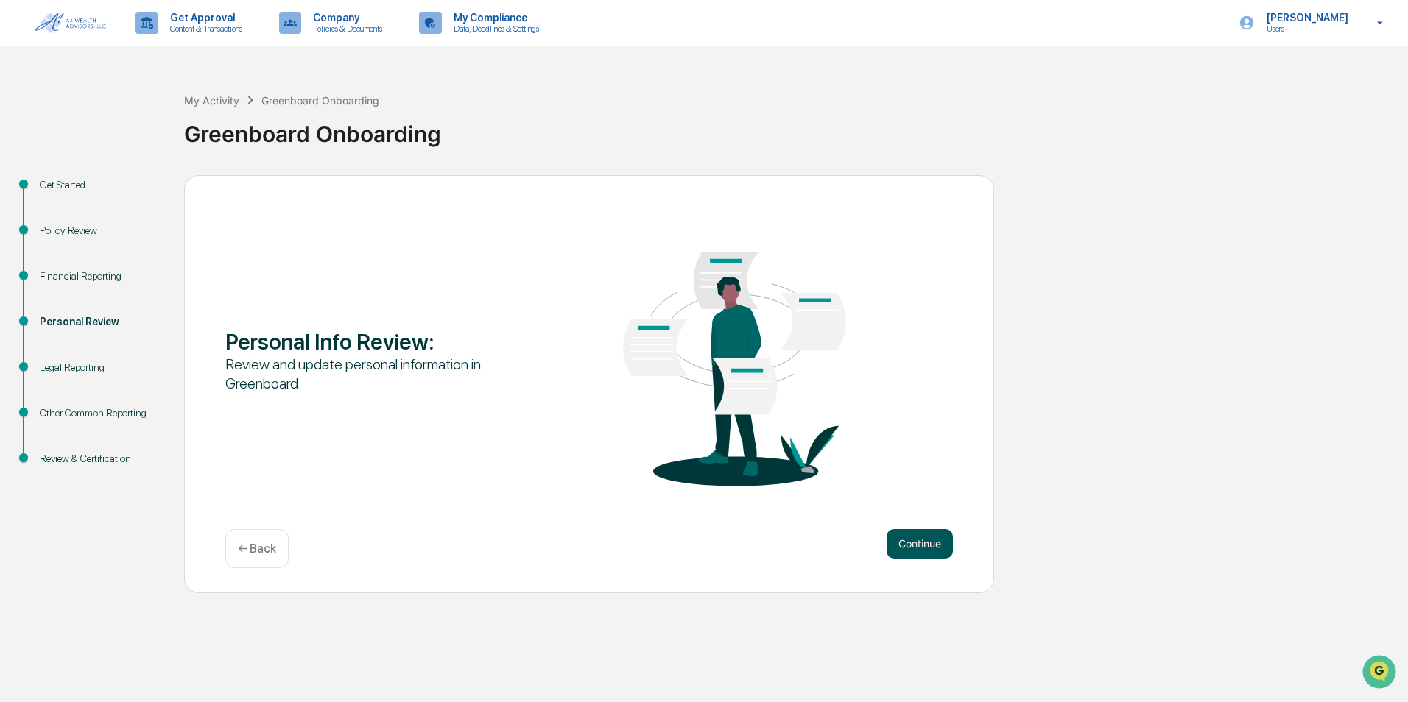
click at [898, 534] on button "Continue" at bounding box center [919, 543] width 66 height 29
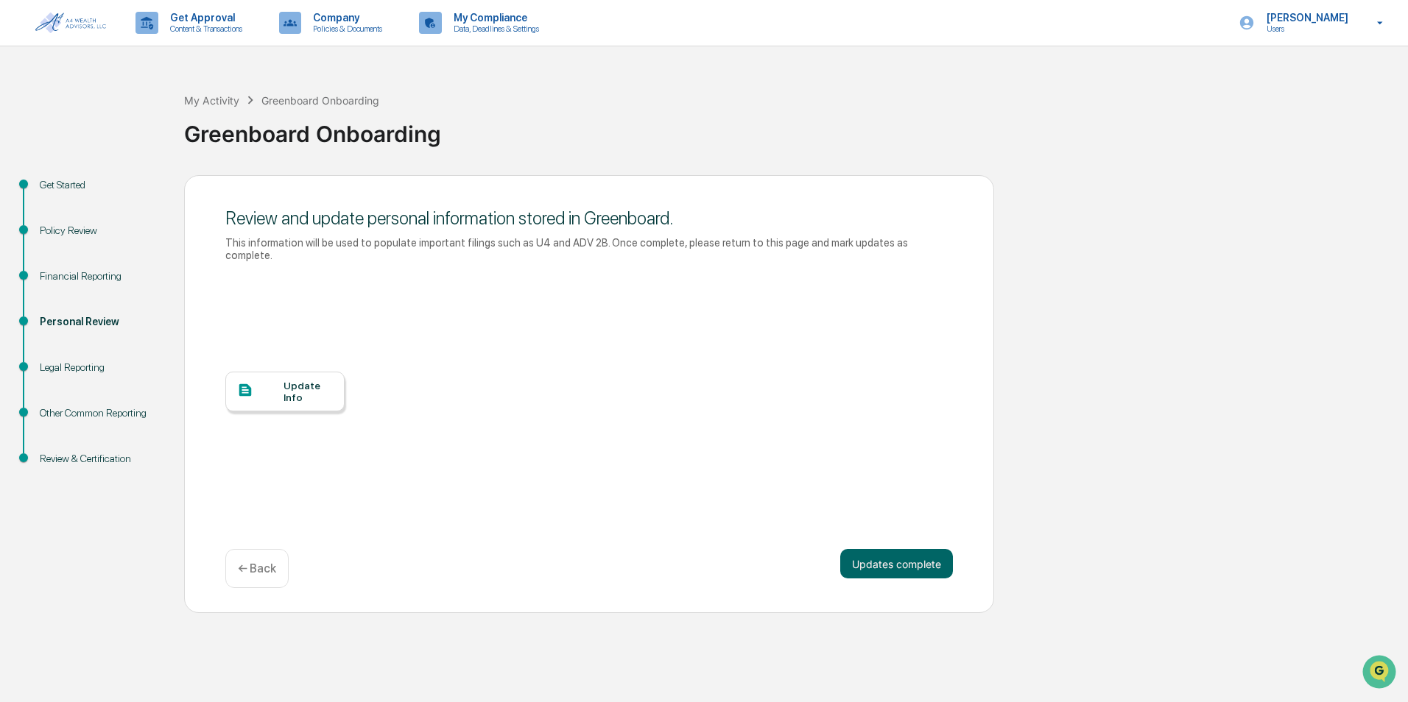
click at [302, 381] on div "Update Info" at bounding box center [307, 392] width 49 height 24
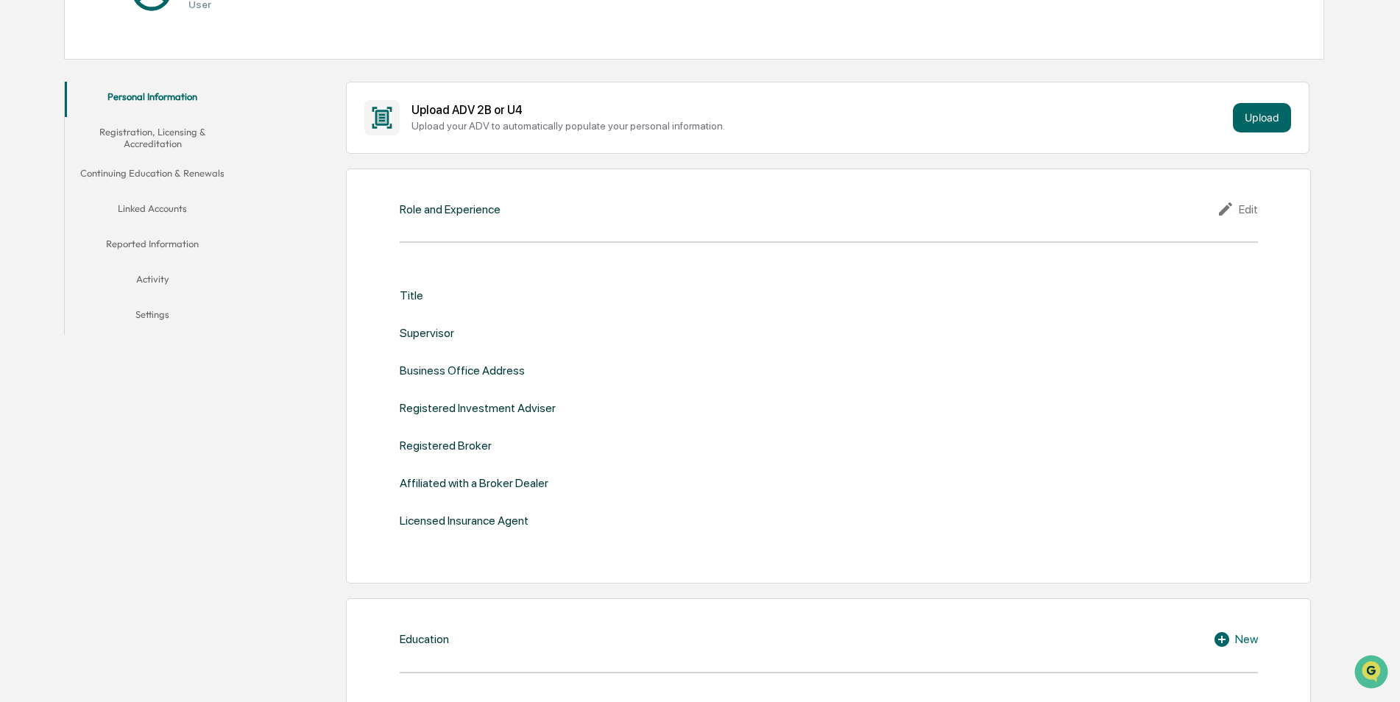
click at [1218, 208] on icon at bounding box center [1228, 209] width 22 height 18
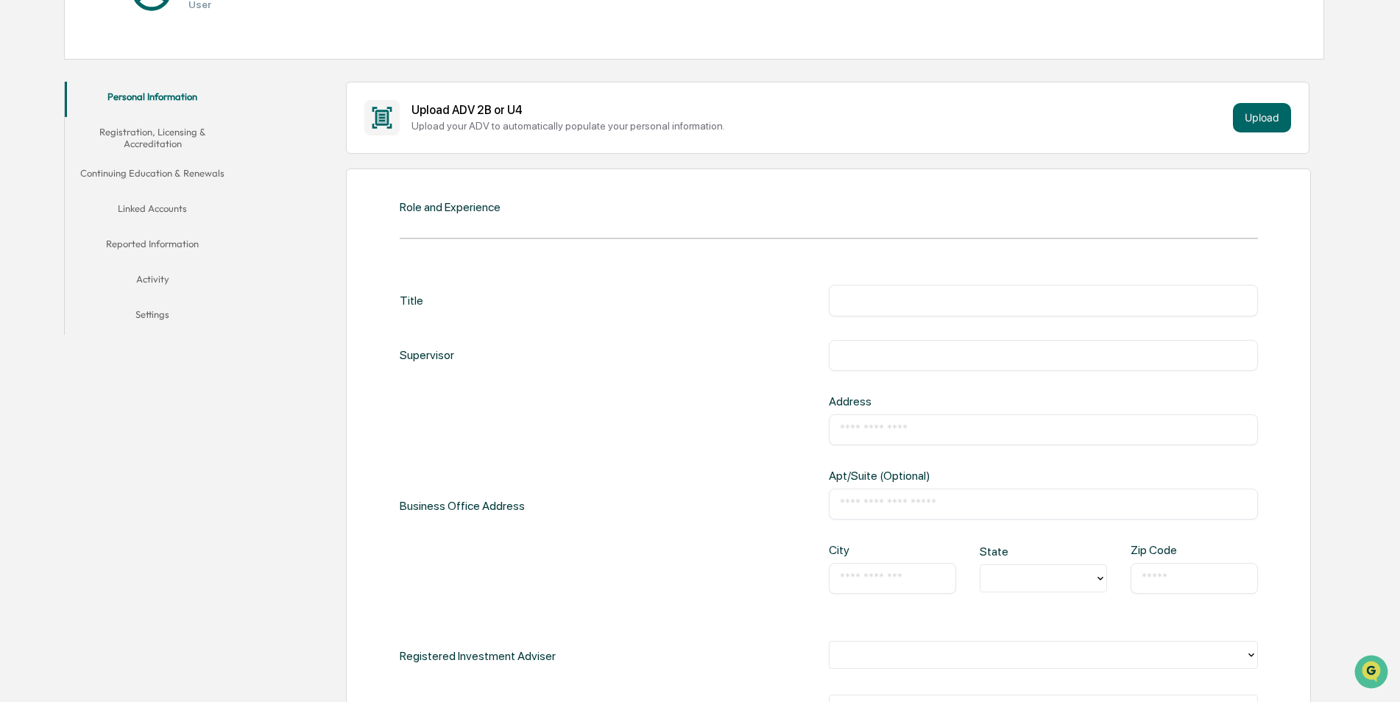
click at [920, 325] on div "Title ​ Supervisor ​ Business Office Address Address ​ Apt/Suite (Optional) ​ C…" at bounding box center [829, 559] width 859 height 548
click at [925, 309] on div "​" at bounding box center [1043, 300] width 429 height 31
click at [937, 300] on input "text" at bounding box center [1043, 300] width 407 height 15
type input "**********"
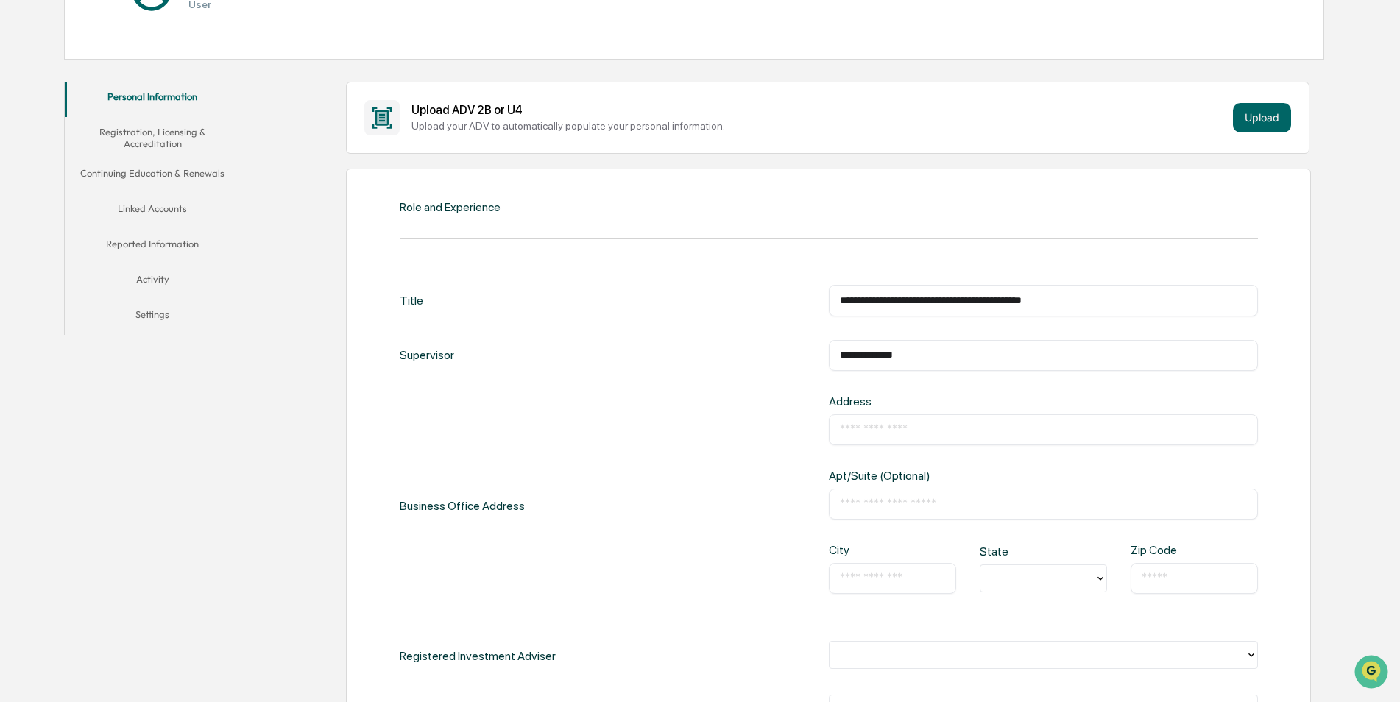
click at [1004, 423] on input "text" at bounding box center [1043, 430] width 407 height 15
type input "**********"
type input "**"
click at [856, 501] on input "text" at bounding box center [1043, 504] width 407 height 15
click at [729, 515] on div "**********" at bounding box center [829, 506] width 859 height 223
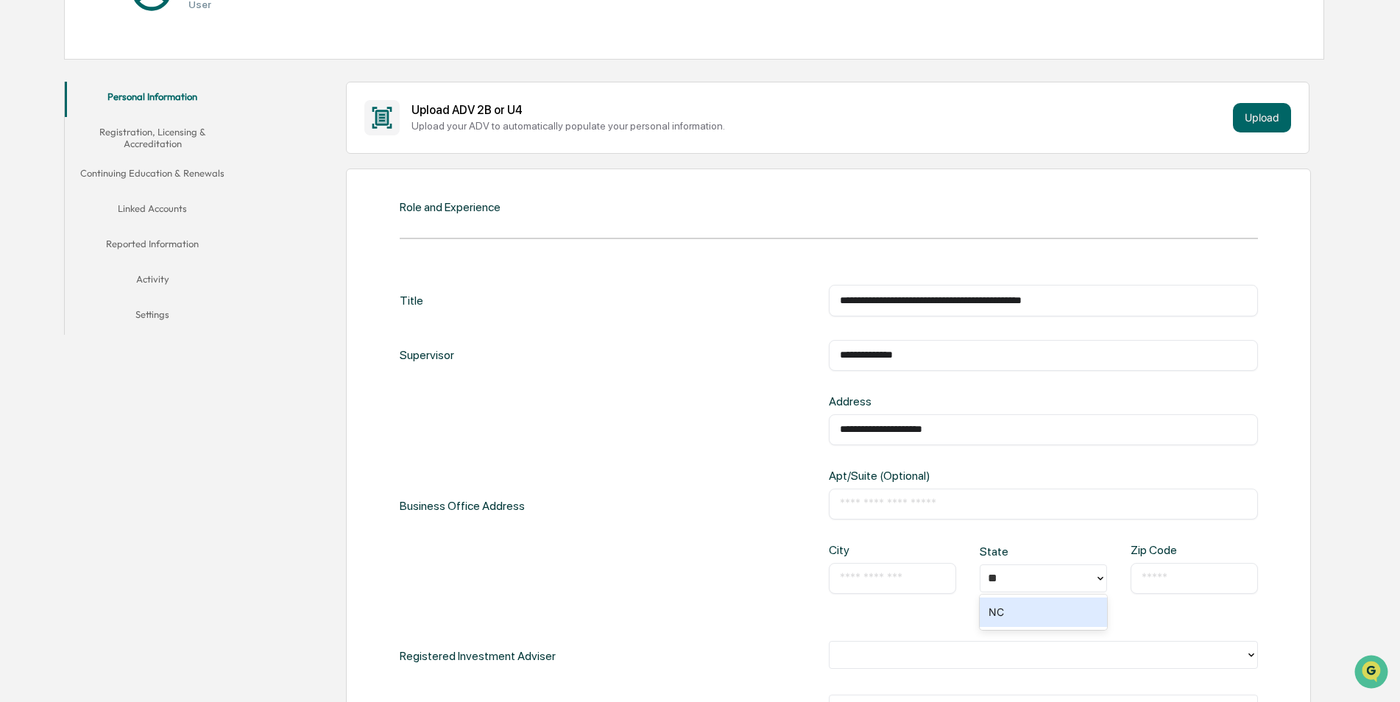
click at [872, 578] on input "text" at bounding box center [892, 578] width 105 height 15
type input "**********"
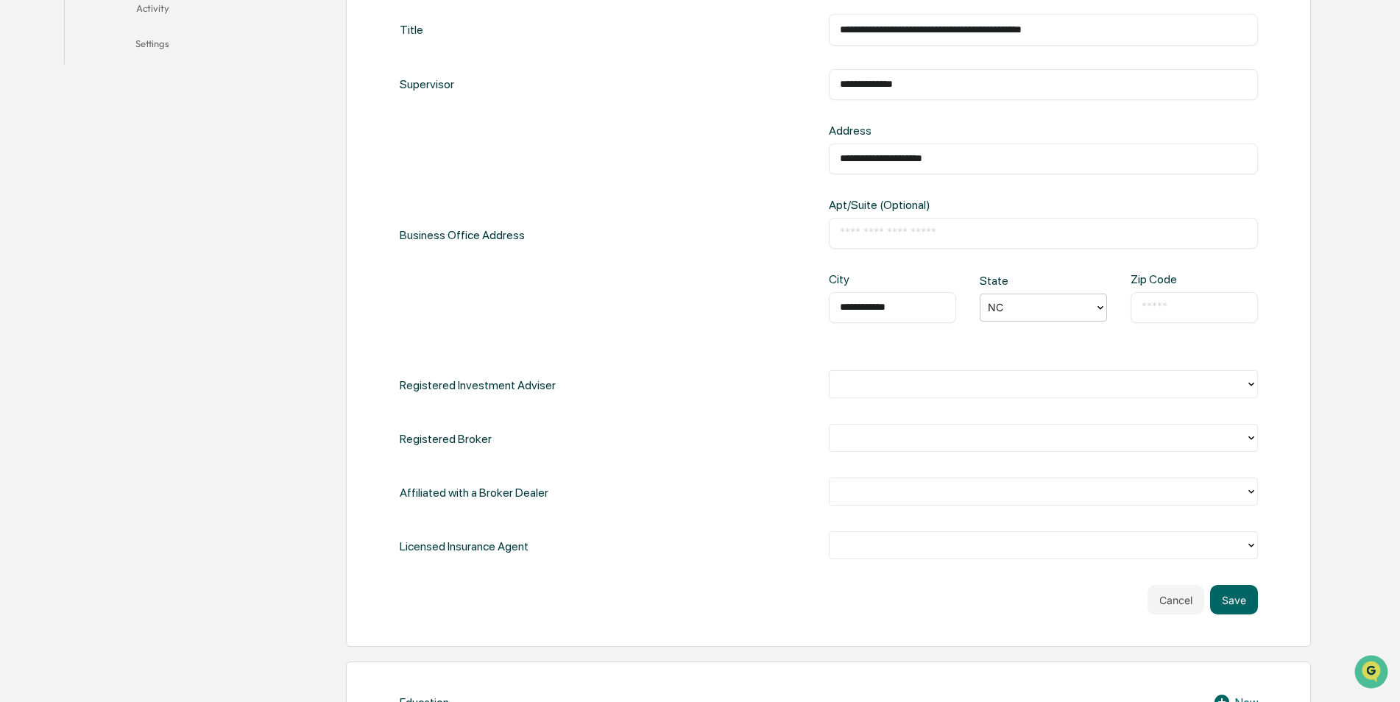
scroll to position [515, 0]
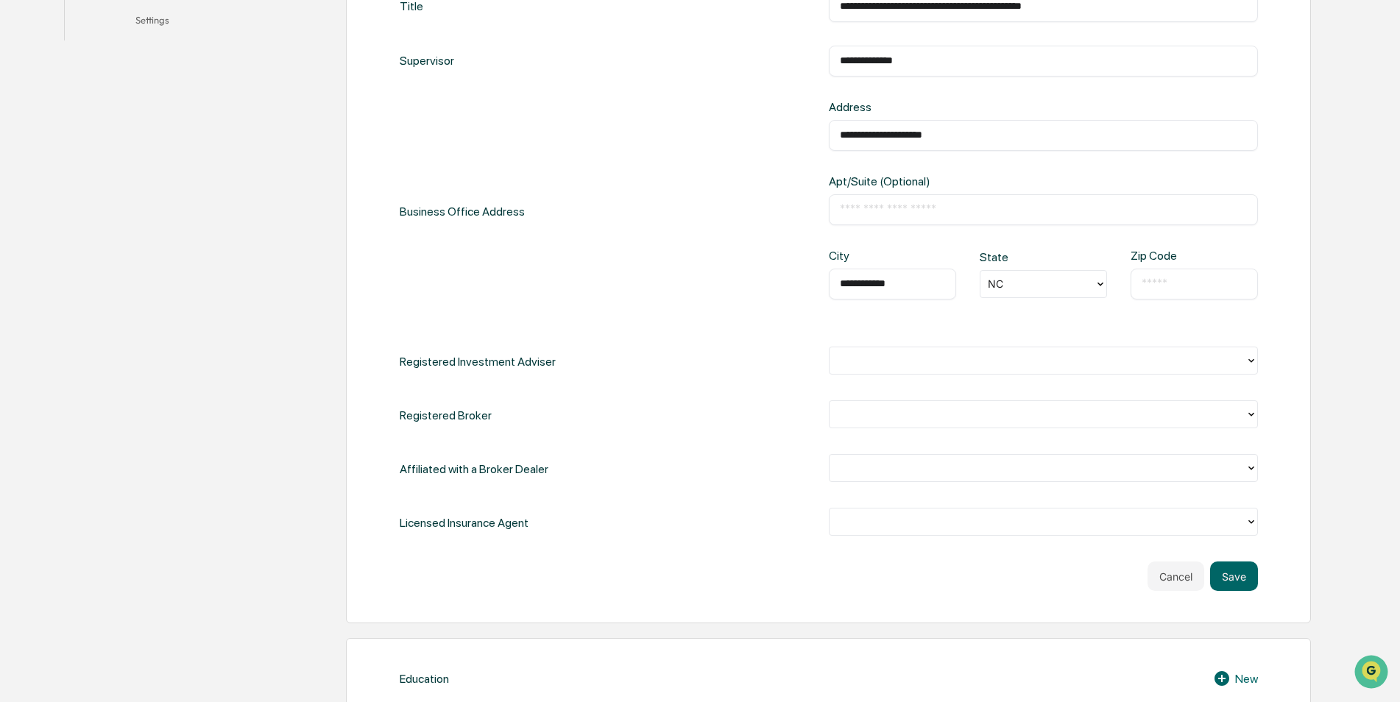
click at [1200, 286] on input "text" at bounding box center [1194, 284] width 105 height 15
type input "*****"
click at [905, 353] on div at bounding box center [1037, 361] width 401 height 17
click at [902, 398] on div "Yes" at bounding box center [1043, 394] width 429 height 29
click at [895, 423] on div at bounding box center [1037, 414] width 401 height 17
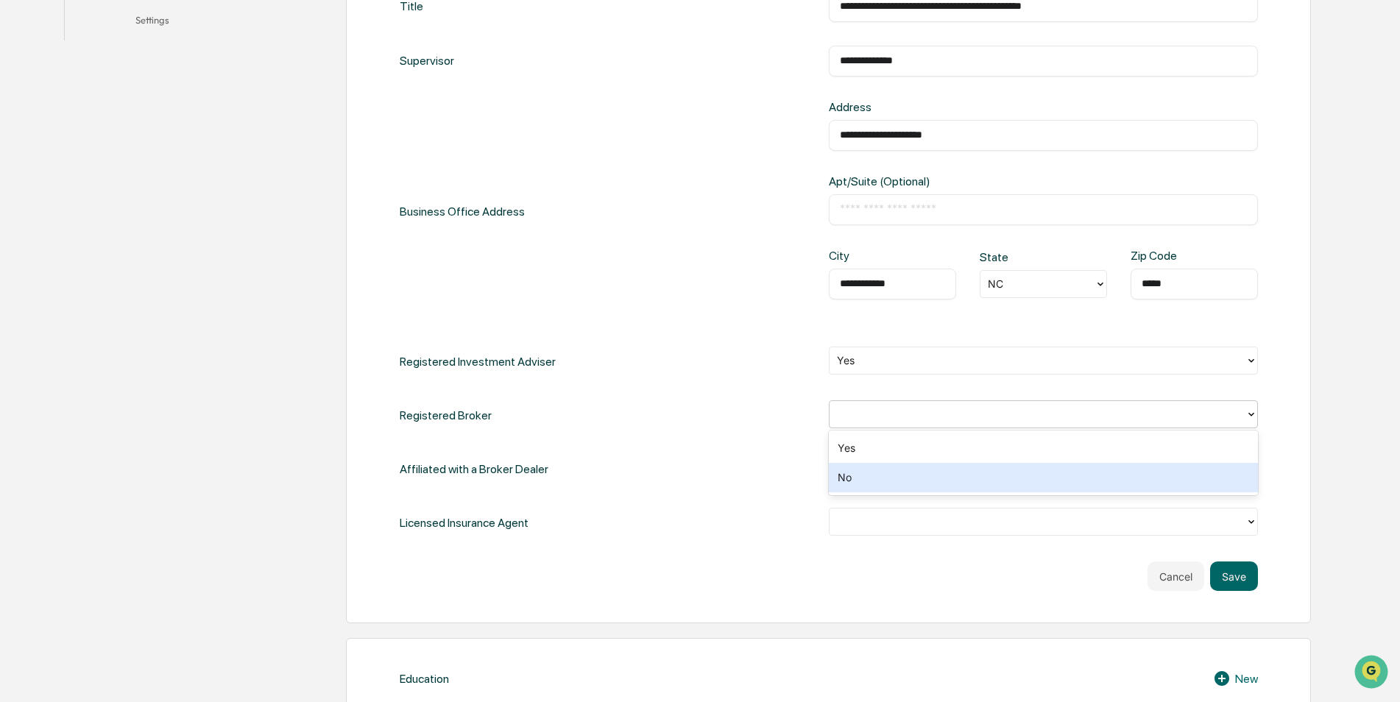
click at [870, 481] on div "No" at bounding box center [1043, 477] width 429 height 29
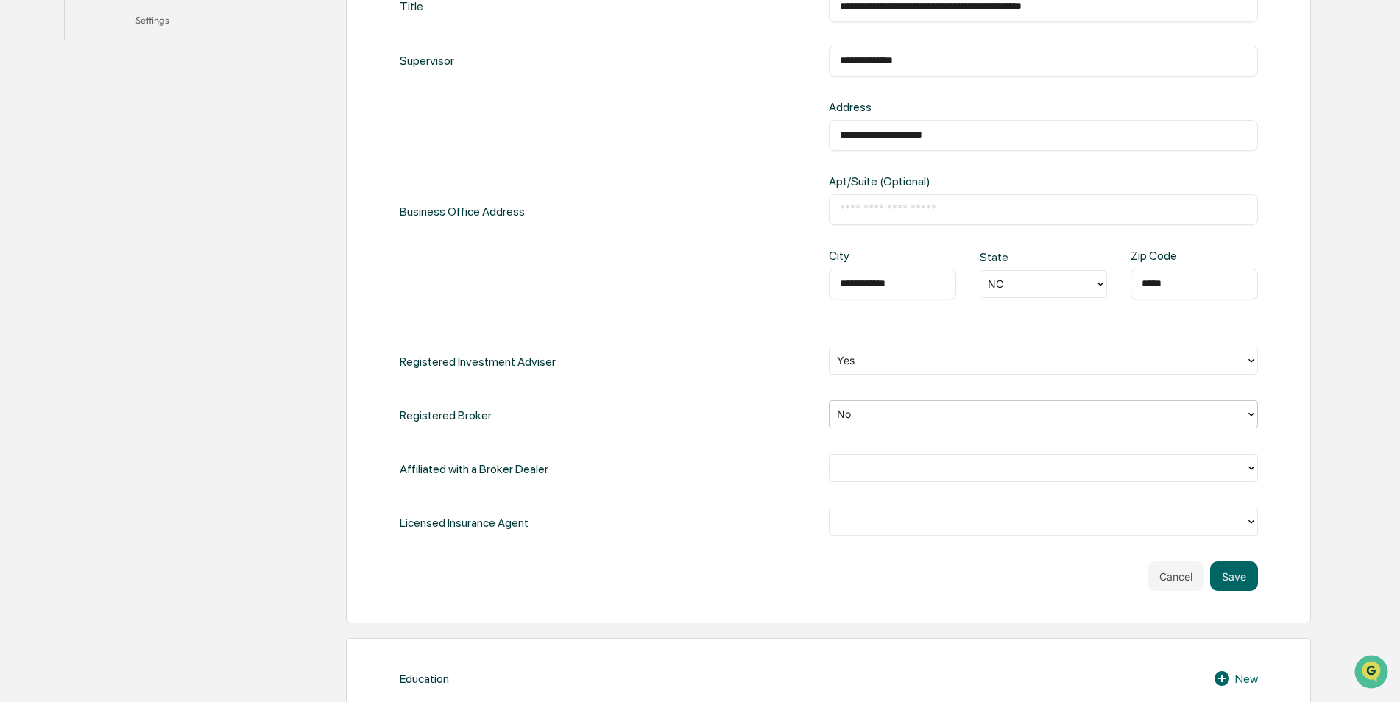
click at [861, 475] on div at bounding box center [1037, 468] width 401 height 17
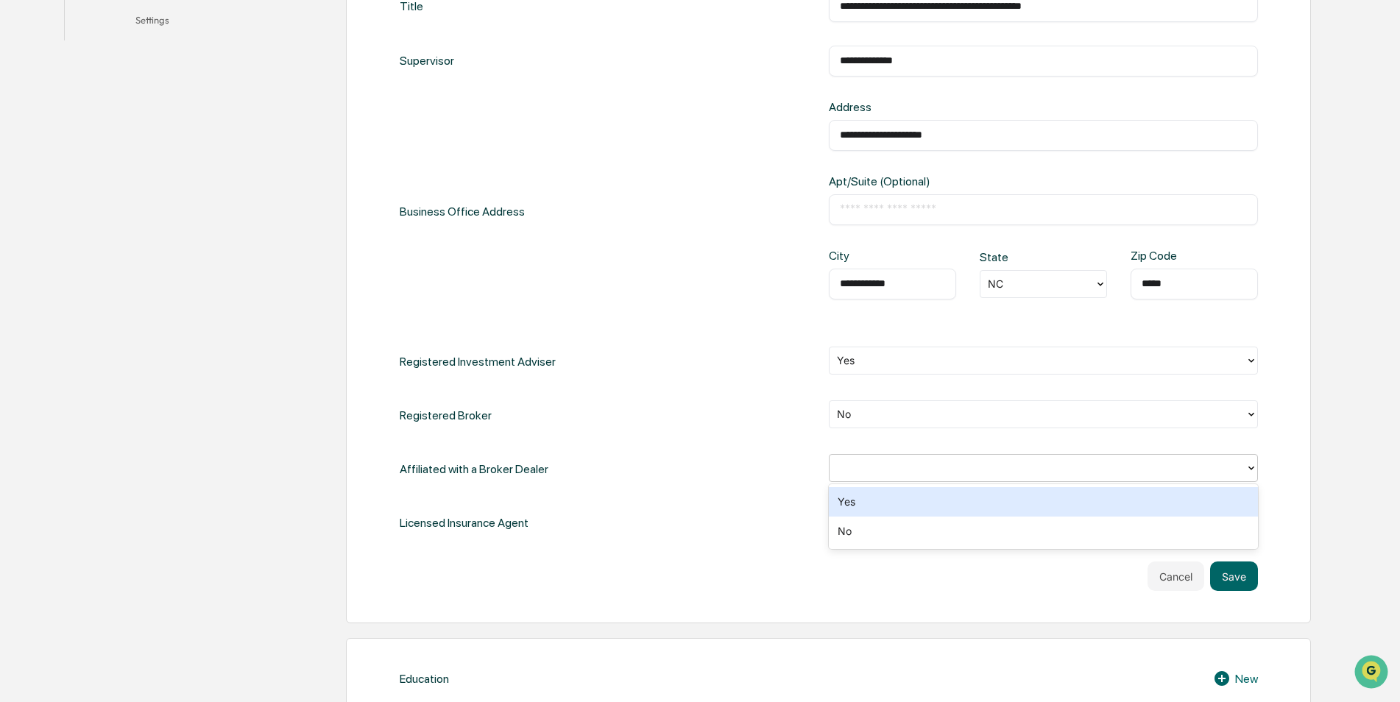
click at [881, 503] on div "Yes" at bounding box center [1043, 501] width 429 height 29
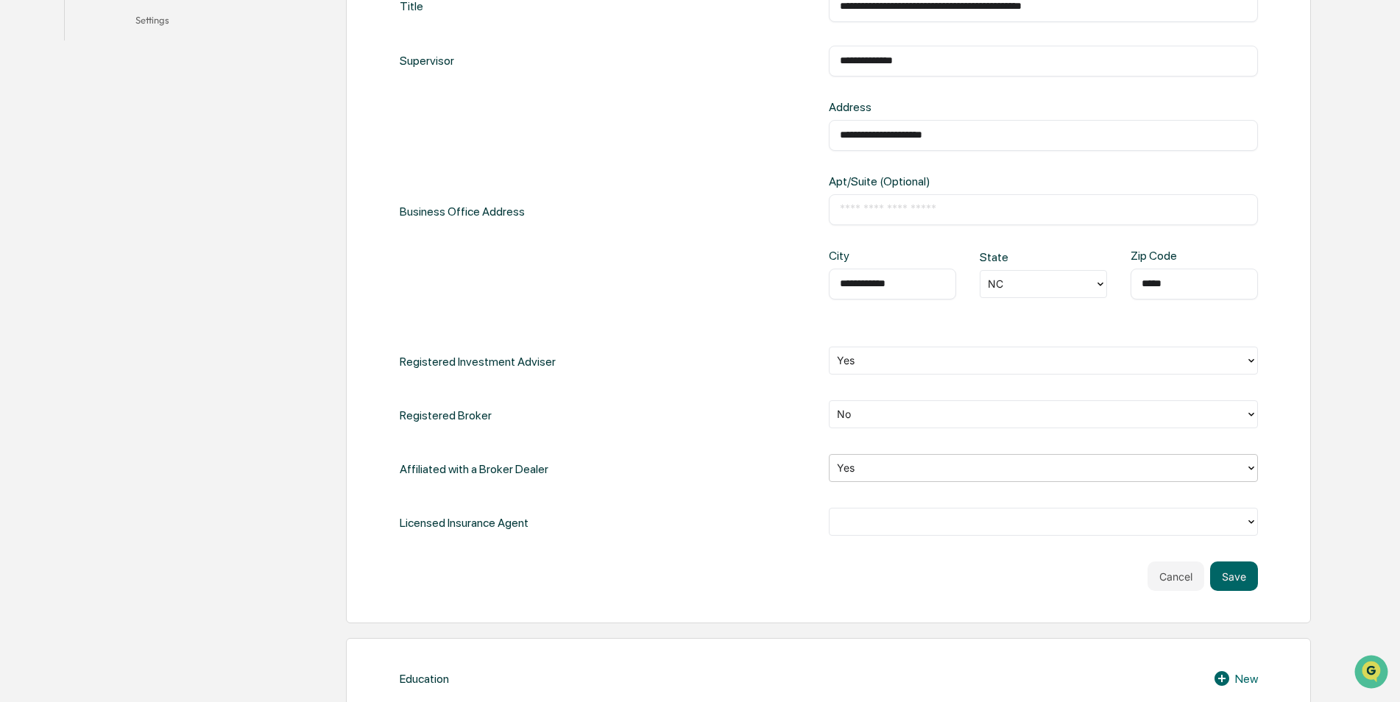
click at [942, 514] on div at bounding box center [1037, 522] width 401 height 17
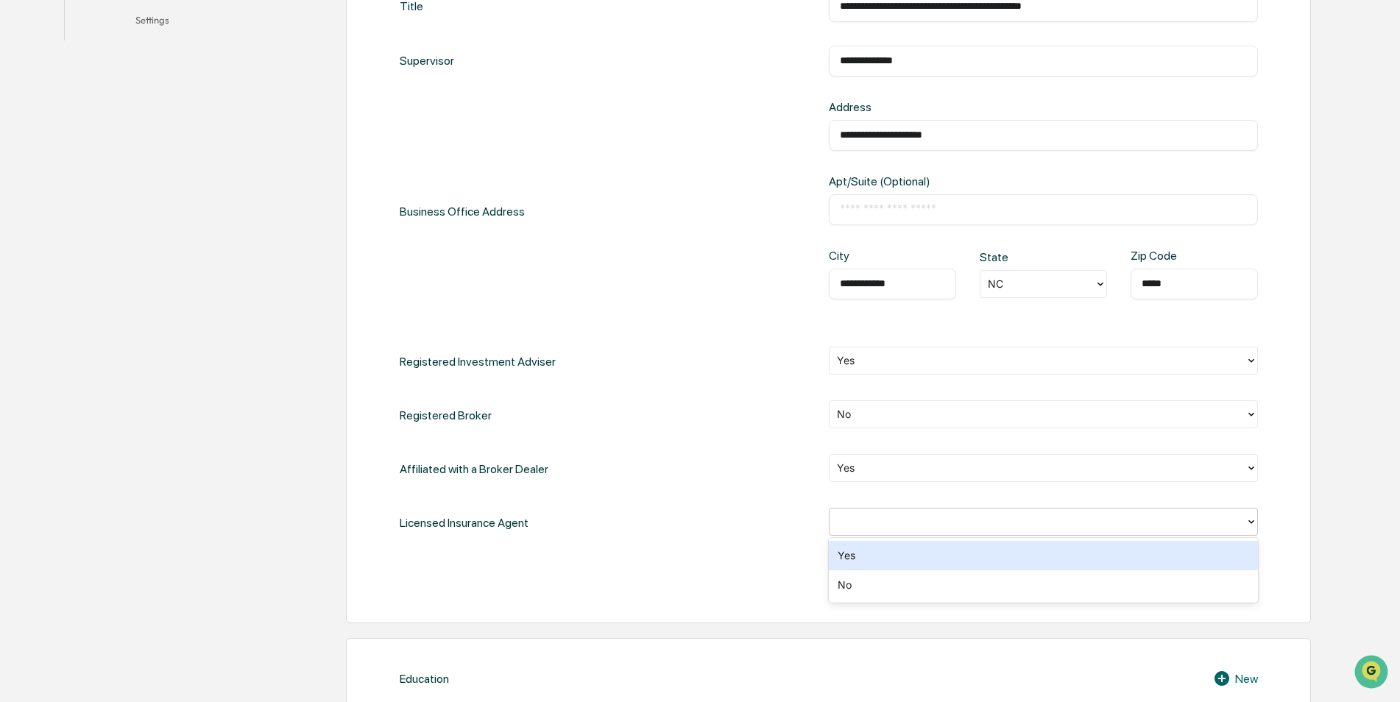
click at [917, 562] on div "Yes" at bounding box center [1043, 555] width 429 height 29
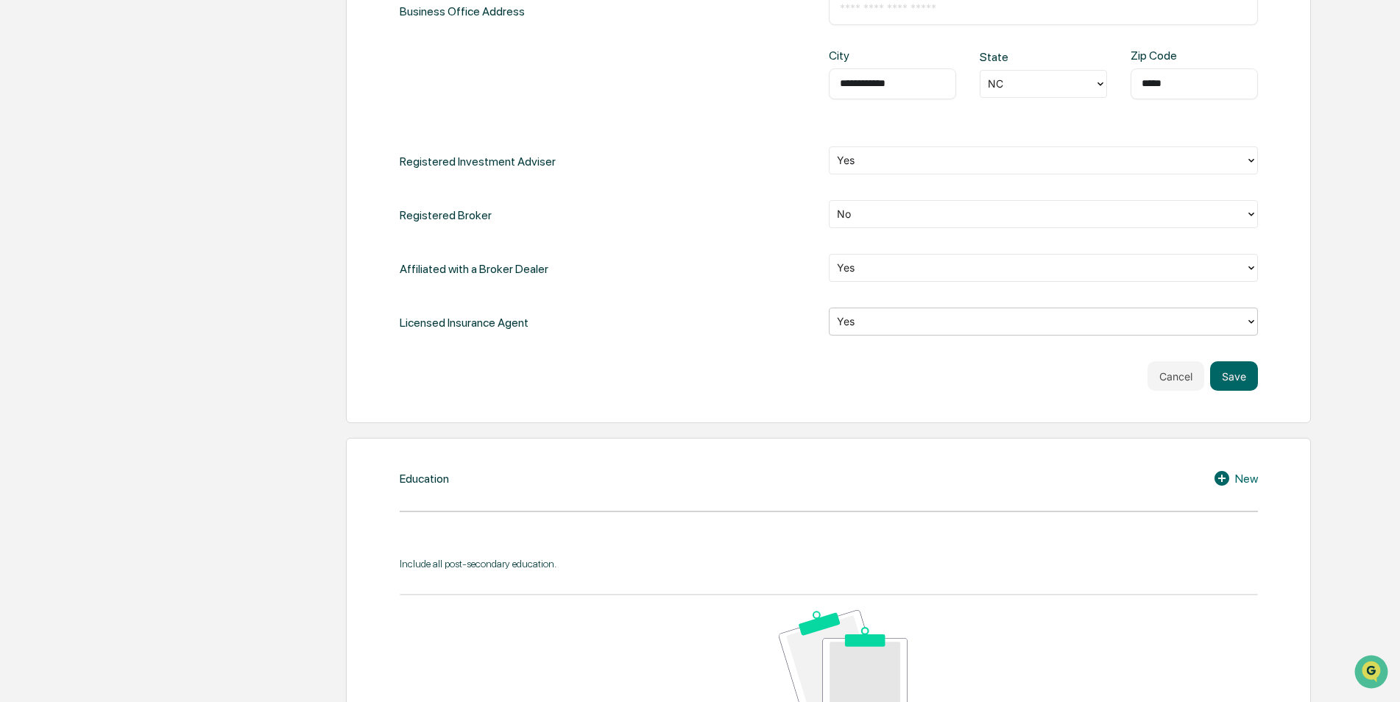
scroll to position [736, 0]
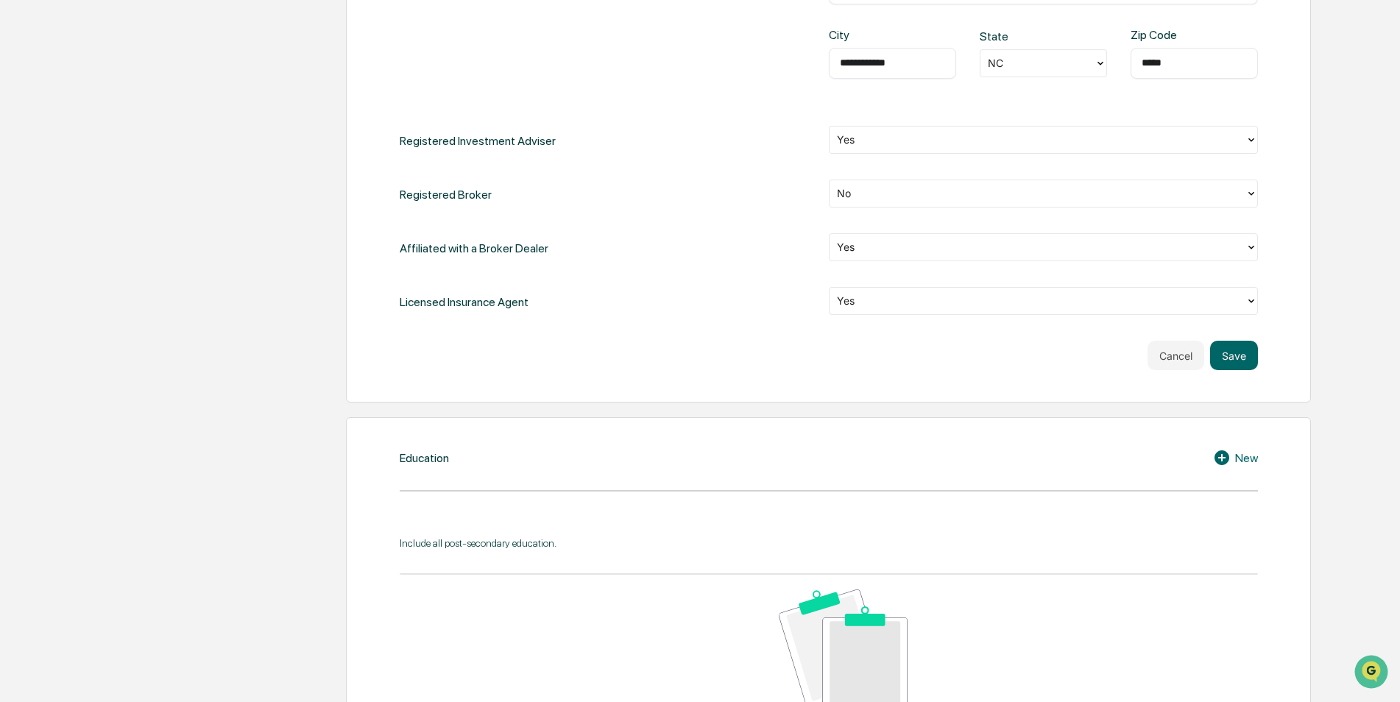
click at [564, 475] on div "Education New Include all post-secondary education. No data to display Show 10 …" at bounding box center [828, 637] width 965 height 440
click at [1222, 460] on icon at bounding box center [1224, 458] width 22 height 18
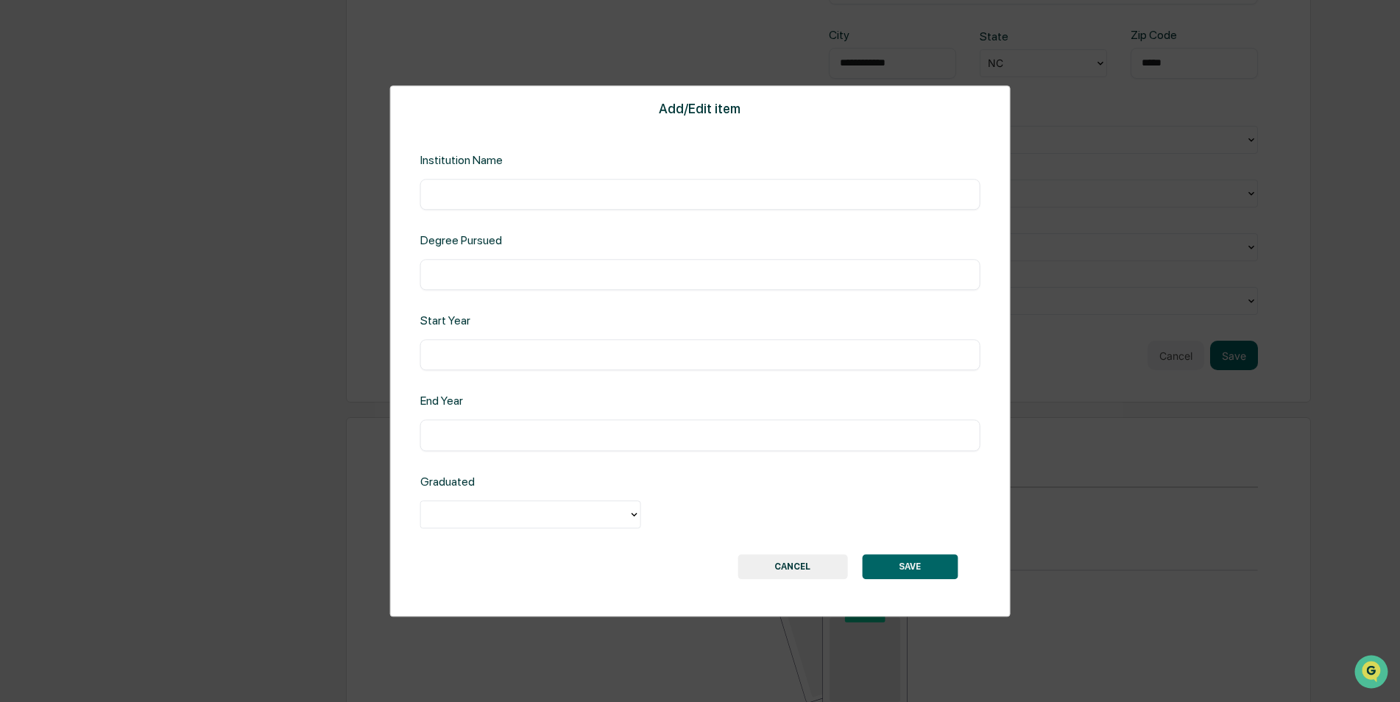
click at [558, 194] on input "text" at bounding box center [700, 194] width 538 height 15
type input "**********"
click at [598, 272] on input "**********" at bounding box center [700, 274] width 538 height 15
click at [484, 271] on input "**********" at bounding box center [700, 274] width 538 height 15
type input "**********"
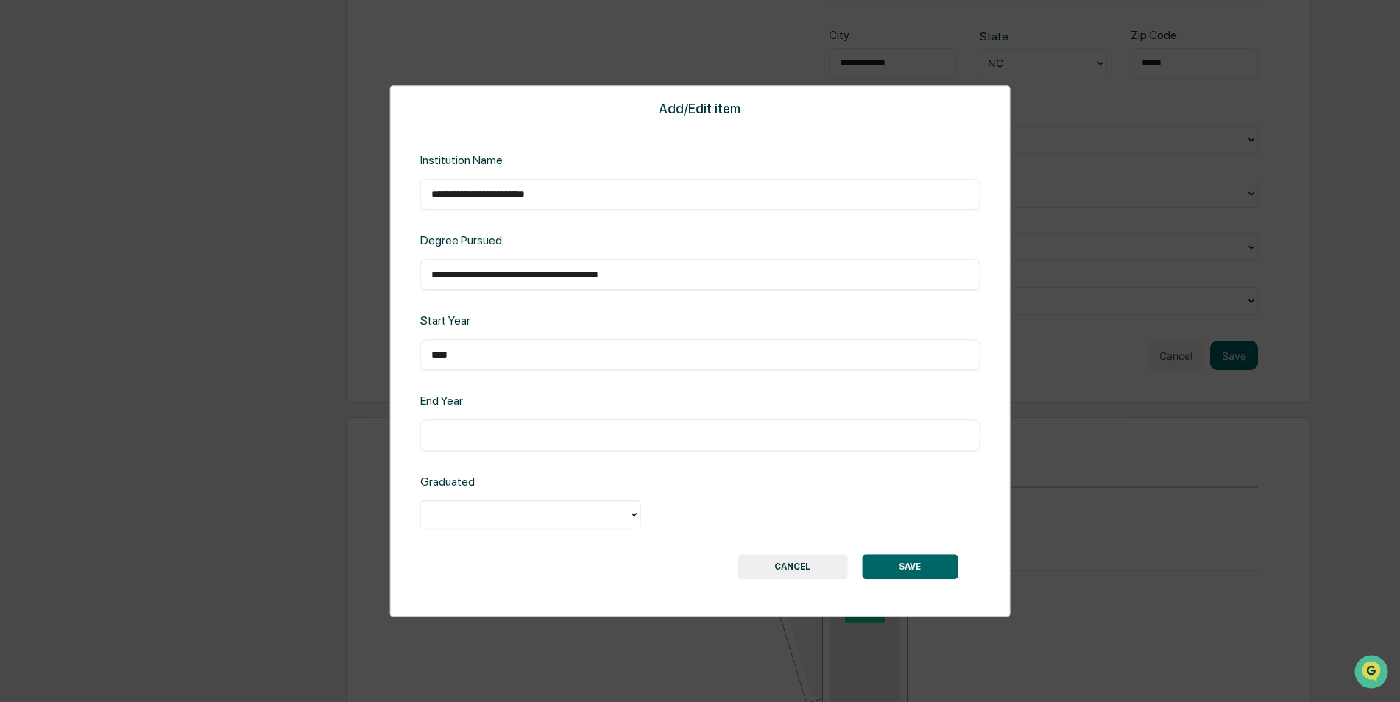
type input "****"
click at [496, 431] on input "text" at bounding box center [700, 436] width 538 height 15
type input "****"
click at [497, 519] on div at bounding box center [525, 514] width 193 height 17
click at [473, 549] on div "Yes" at bounding box center [530, 548] width 221 height 29
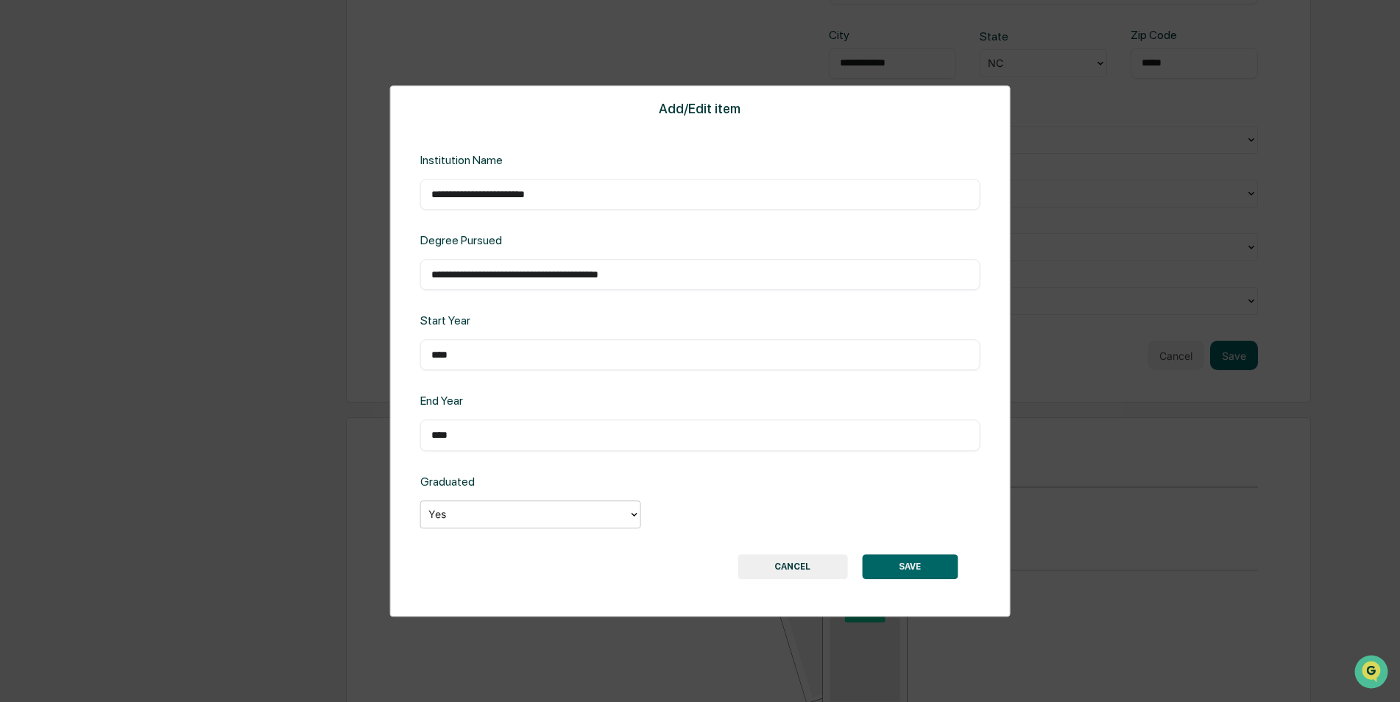
click at [922, 563] on button "SAVE" at bounding box center [910, 566] width 96 height 25
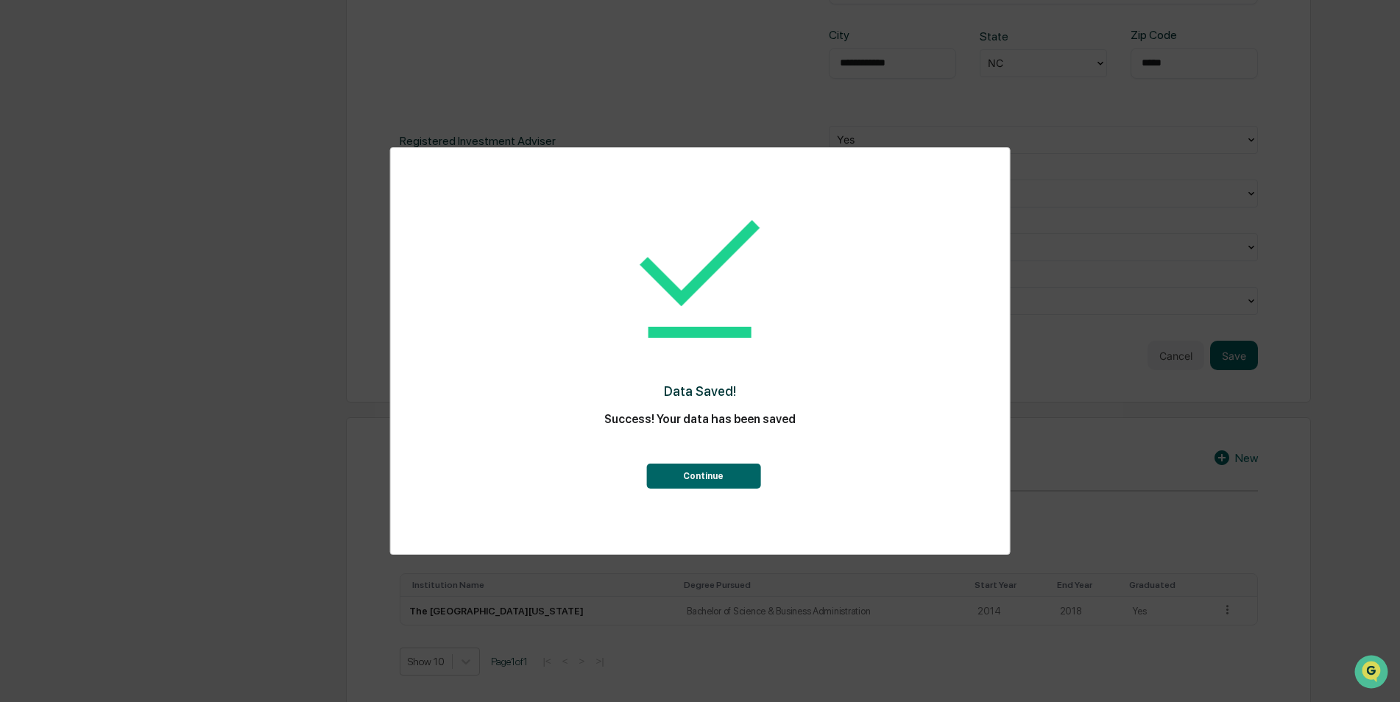
click at [696, 462] on div "Continue" at bounding box center [700, 462] width 560 height 53
click at [687, 483] on button "Continue" at bounding box center [703, 476] width 114 height 25
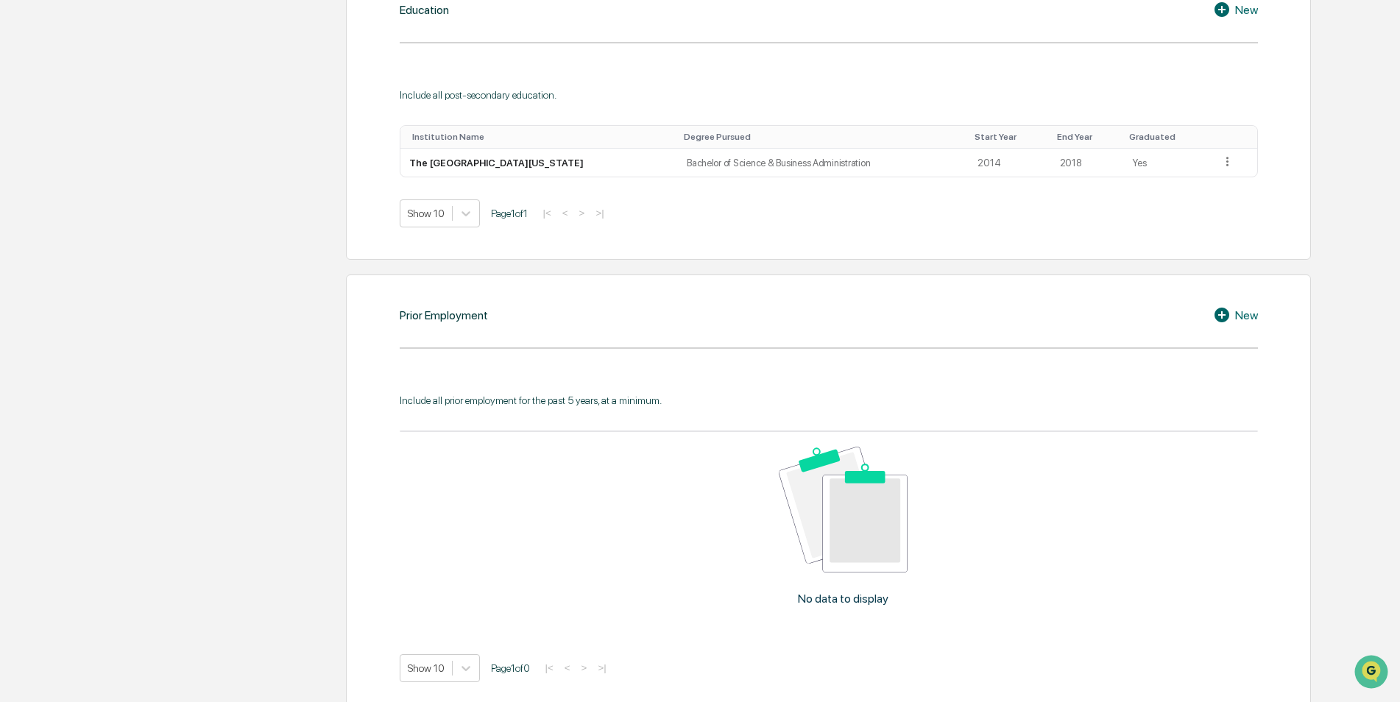
scroll to position [1252, 0]
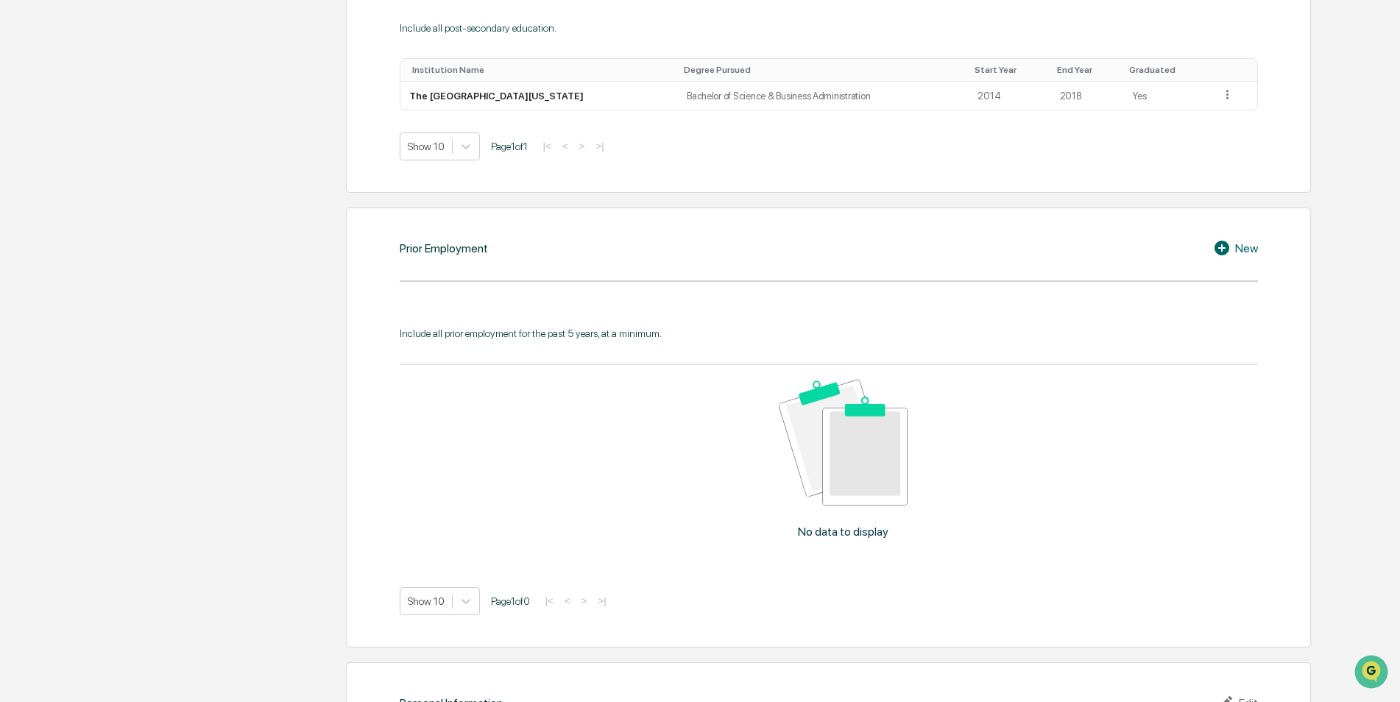
click at [1244, 253] on div "New" at bounding box center [1235, 248] width 45 height 18
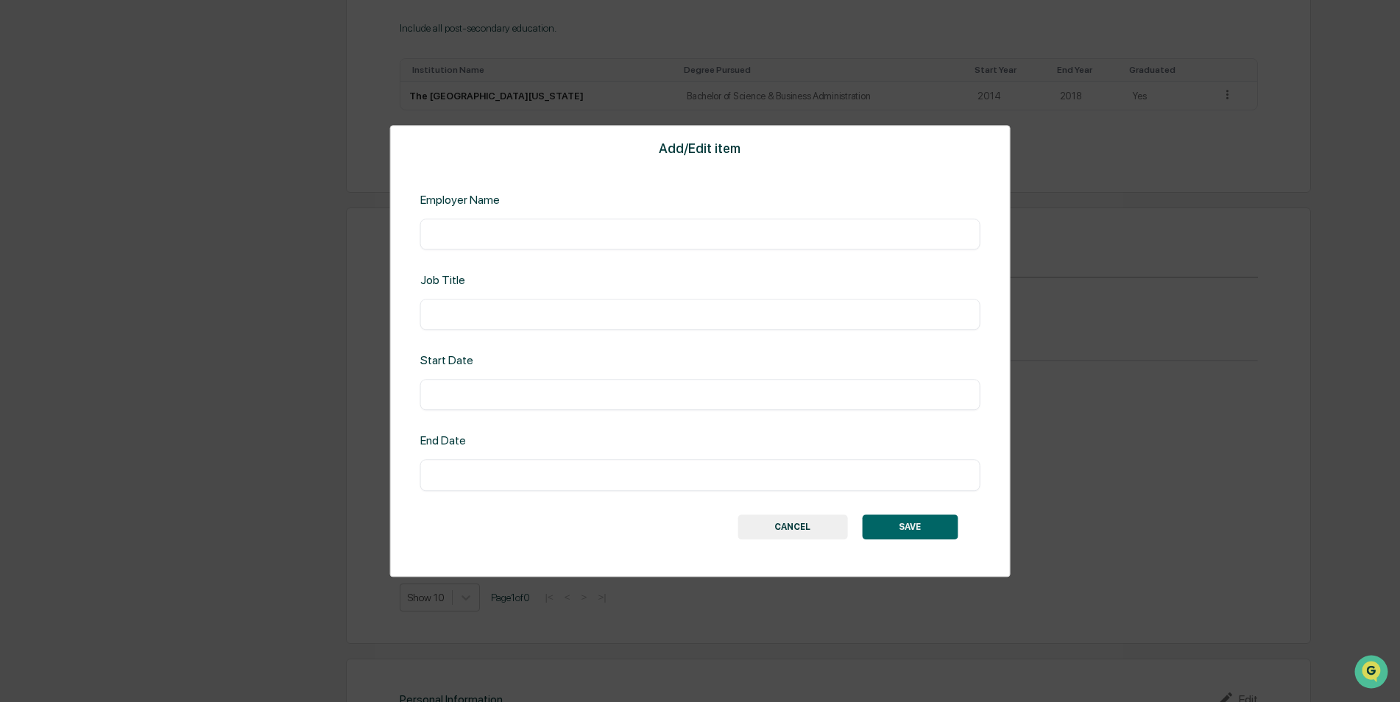
click at [613, 233] on input "text" at bounding box center [700, 234] width 538 height 15
type input "**********"
click at [497, 381] on div "​" at bounding box center [700, 395] width 560 height 31
click at [510, 392] on input "text" at bounding box center [700, 395] width 538 height 15
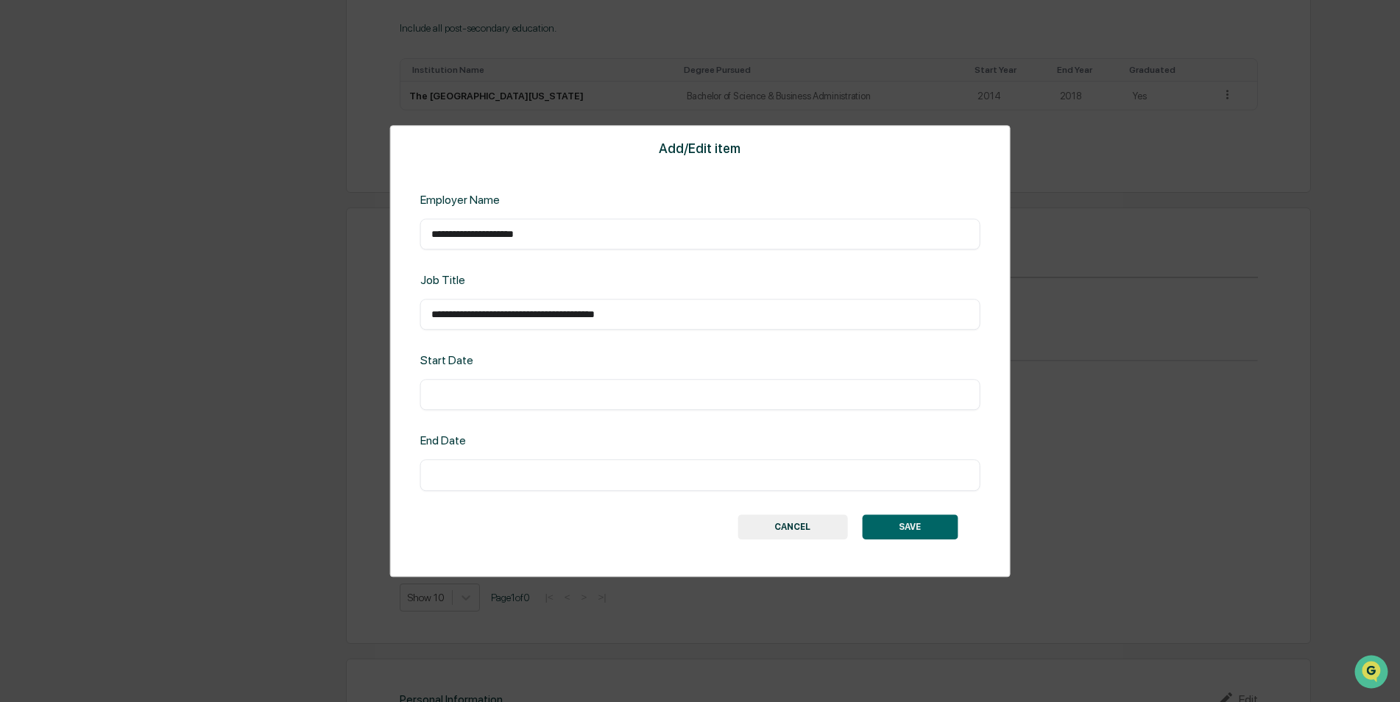
click at [611, 381] on div "​" at bounding box center [700, 395] width 560 height 31
click at [590, 393] on input "text" at bounding box center [700, 395] width 538 height 15
type input "*"
type input "*********"
type input "**********"
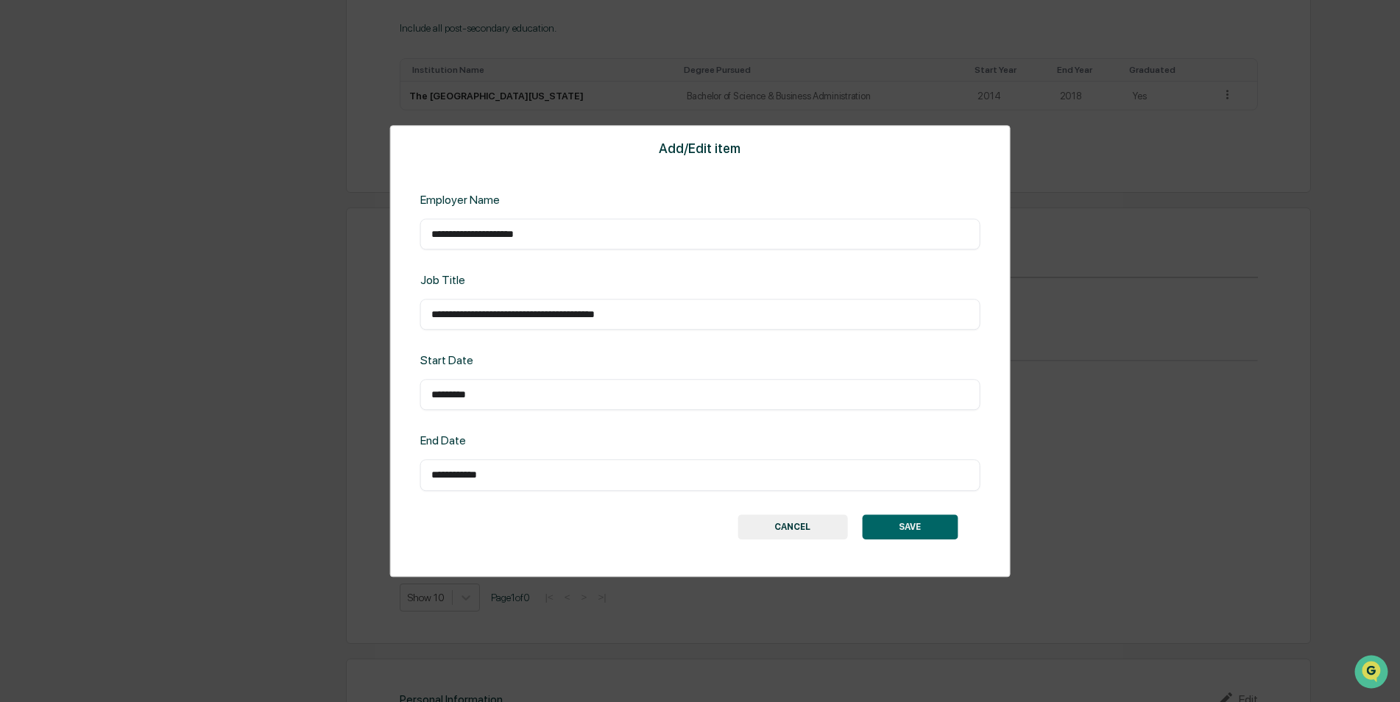
click at [910, 523] on button "SAVE" at bounding box center [910, 527] width 96 height 25
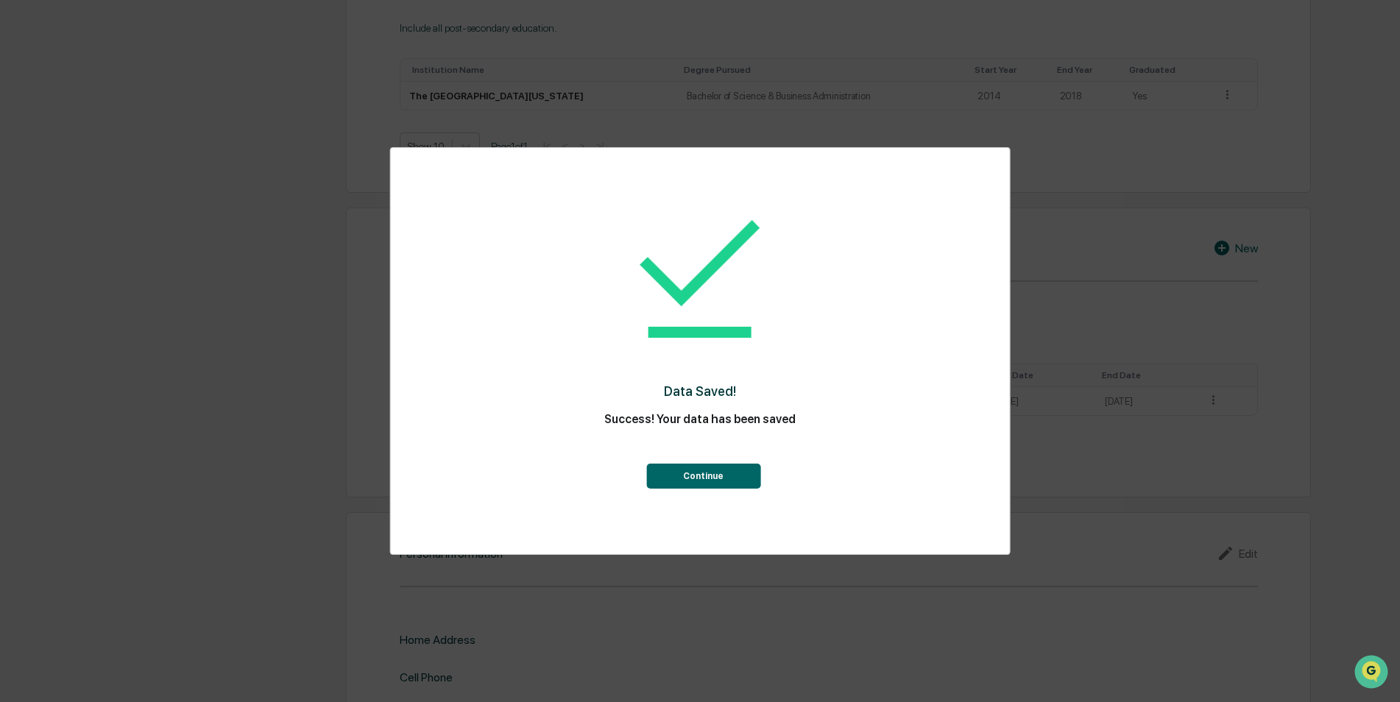
click at [697, 473] on button "Continue" at bounding box center [703, 476] width 114 height 25
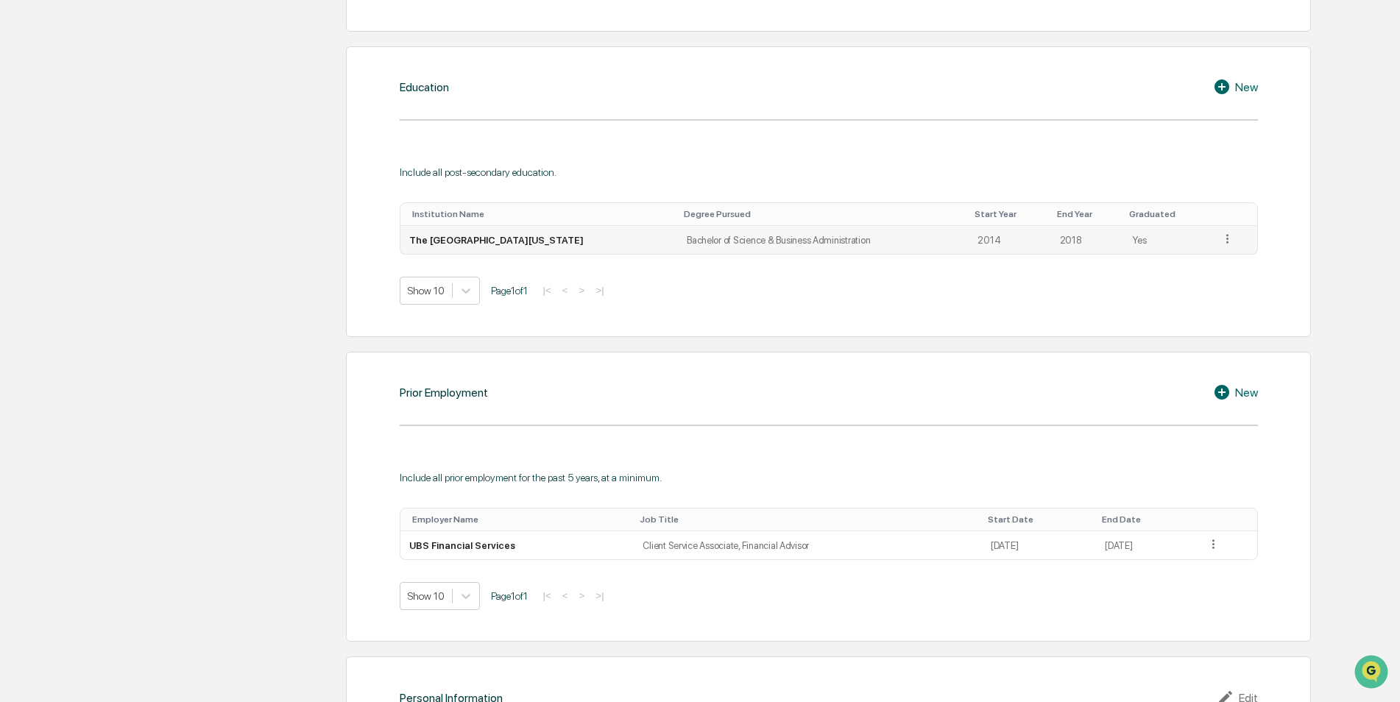
scroll to position [1104, 0]
click at [1221, 241] on icon at bounding box center [1228, 242] width 14 height 14
click at [1205, 257] on div "Edit" at bounding box center [1210, 263] width 47 height 24
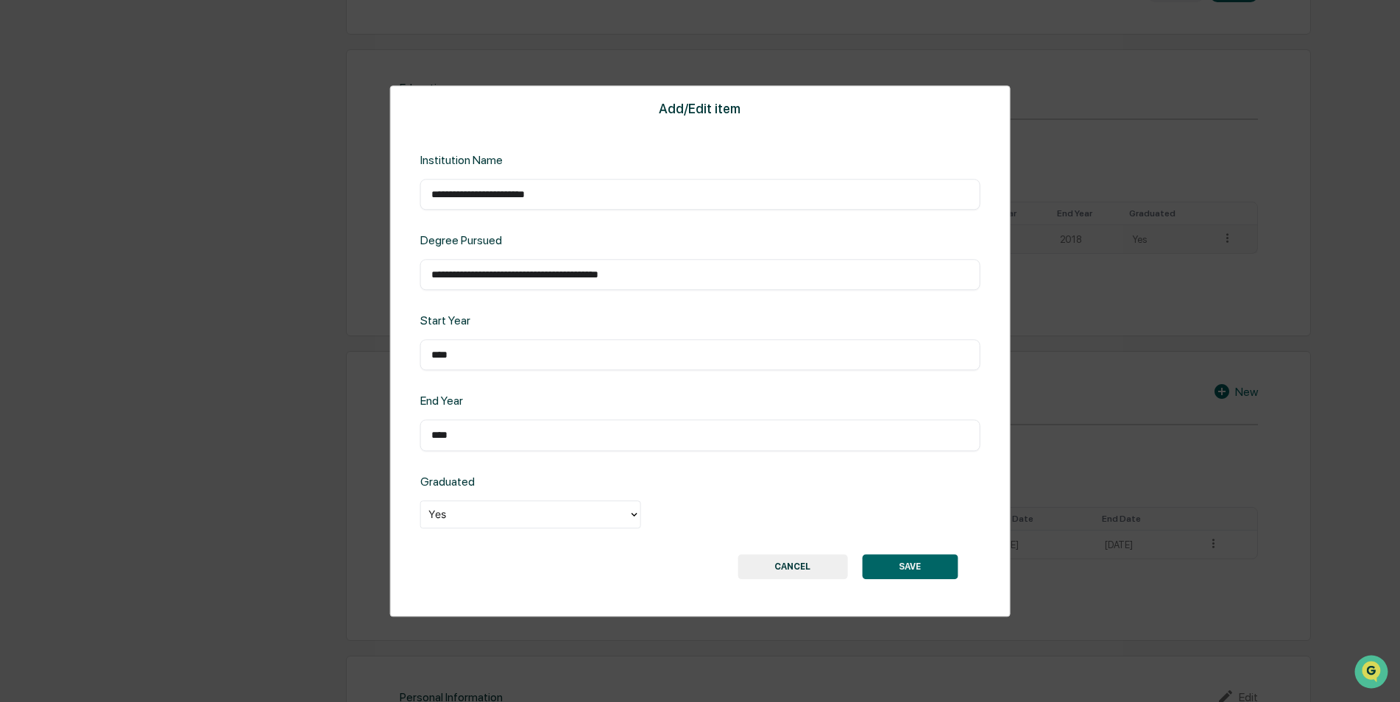
click at [937, 573] on button "SAVE" at bounding box center [910, 566] width 96 height 25
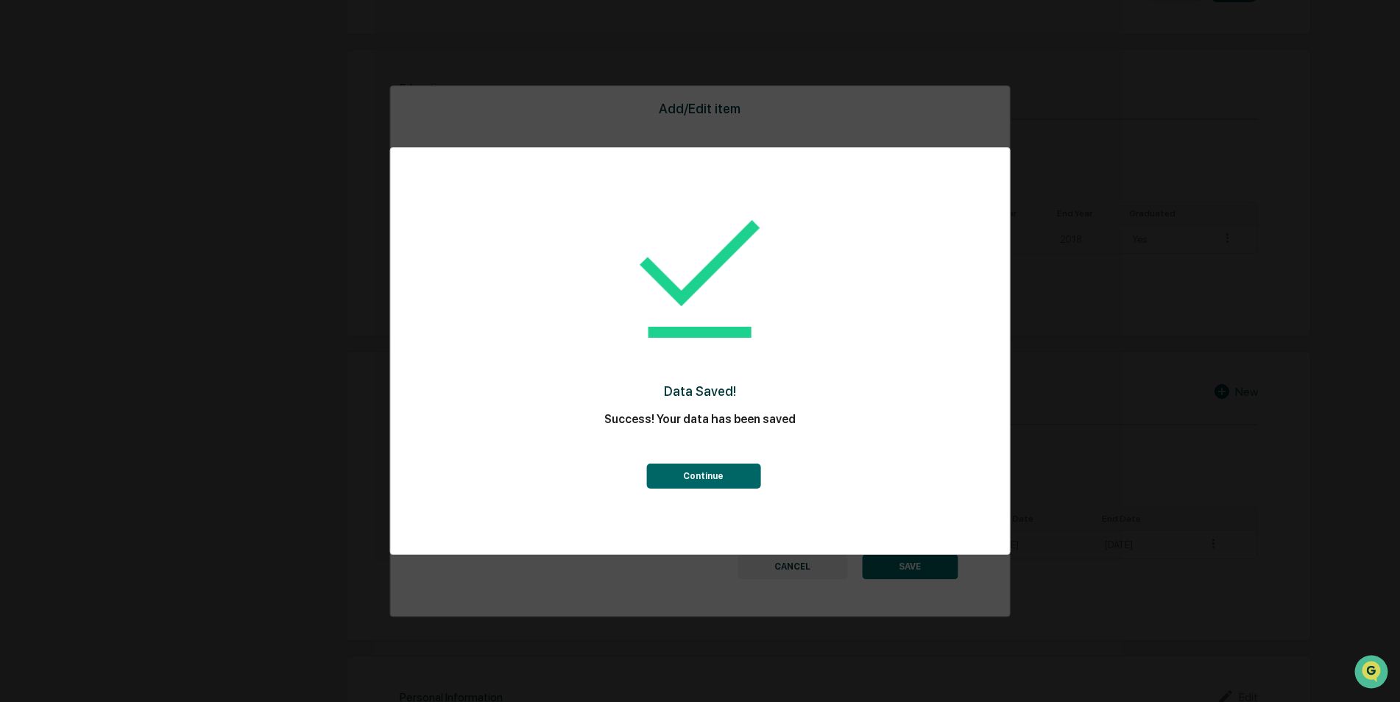
click at [734, 476] on button "Continue" at bounding box center [703, 476] width 114 height 25
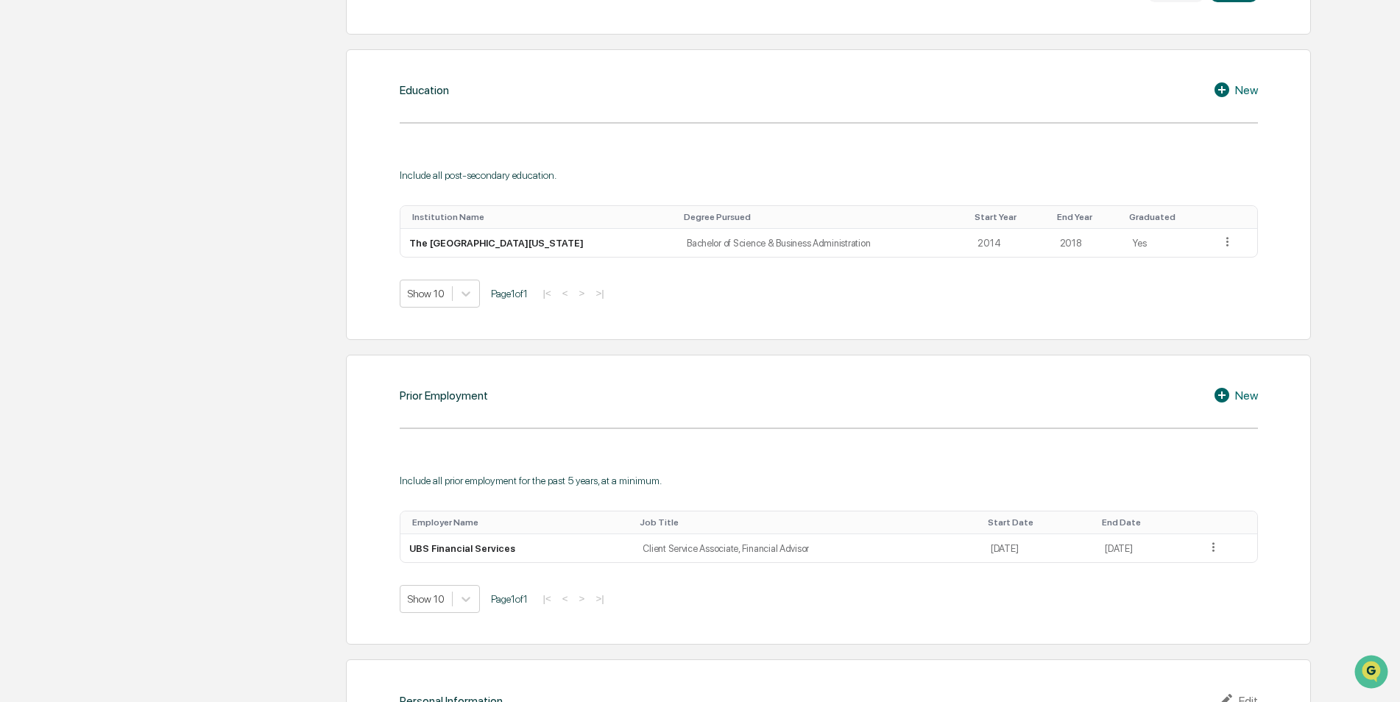
scroll to position [1252, 0]
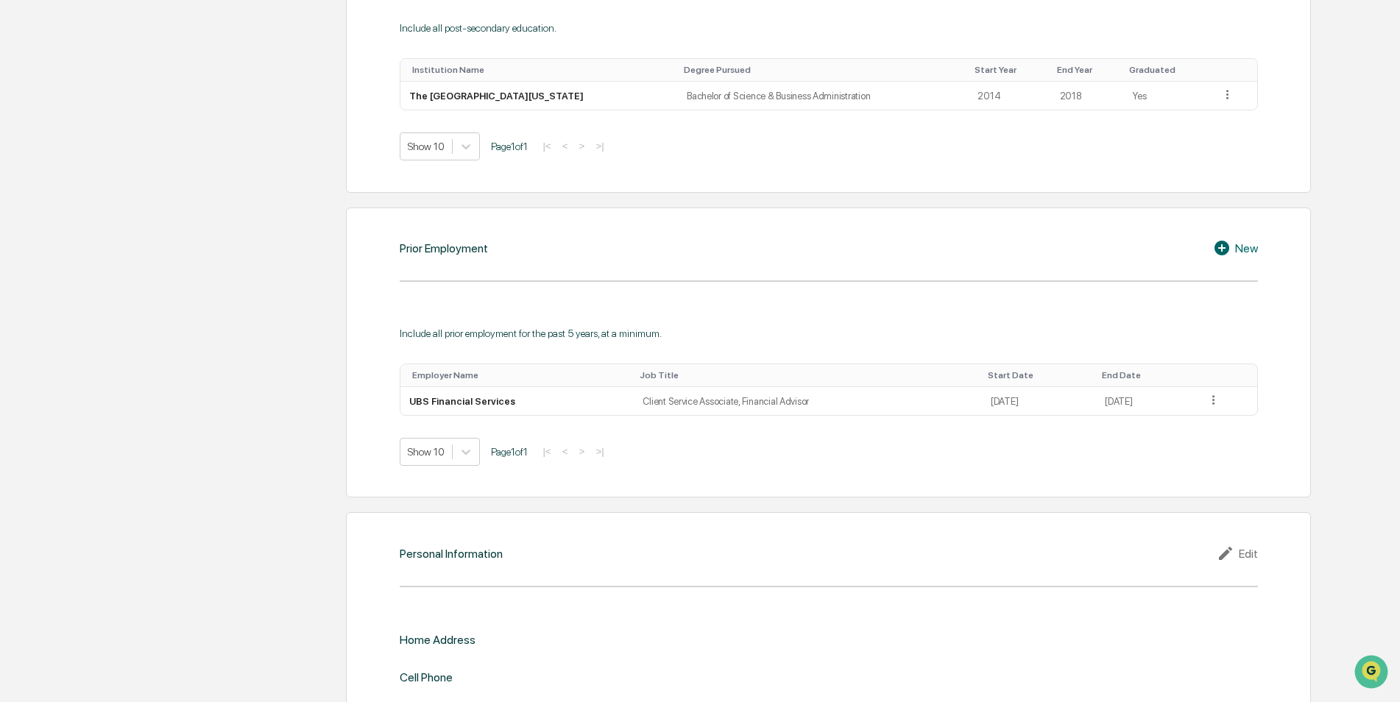
drag, startPoint x: 1231, startPoint y: 236, endPoint x: 1244, endPoint y: 244, distance: 15.9
click at [1232, 238] on div "Prior Employment New Include all prior employment for the past 5 years, at a mi…" at bounding box center [828, 353] width 965 height 291
click at [1246, 244] on div "New" at bounding box center [1235, 248] width 45 height 18
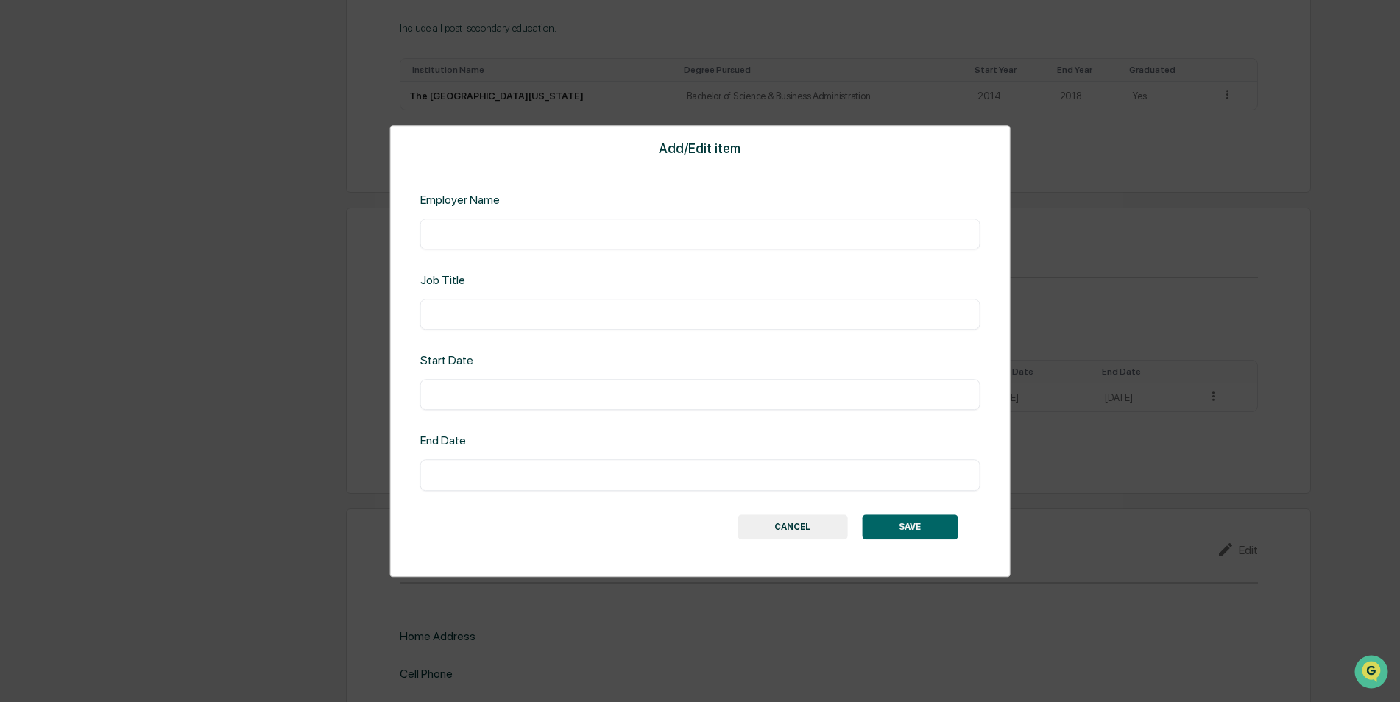
click at [591, 234] on input "text" at bounding box center [700, 234] width 538 height 15
type input "**********"
click at [623, 401] on input "text" at bounding box center [700, 395] width 538 height 15
type input "**********"
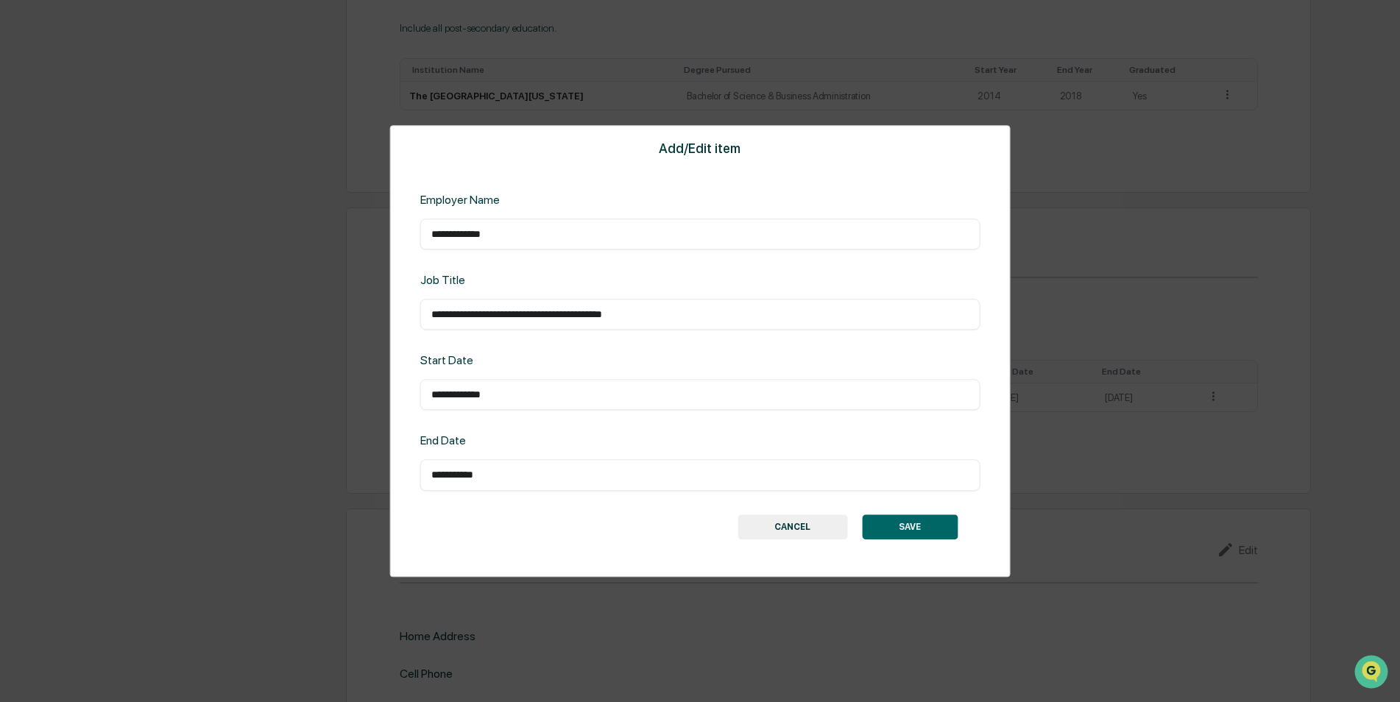
type input "**********"
click at [887, 518] on button "SAVE" at bounding box center [910, 527] width 96 height 25
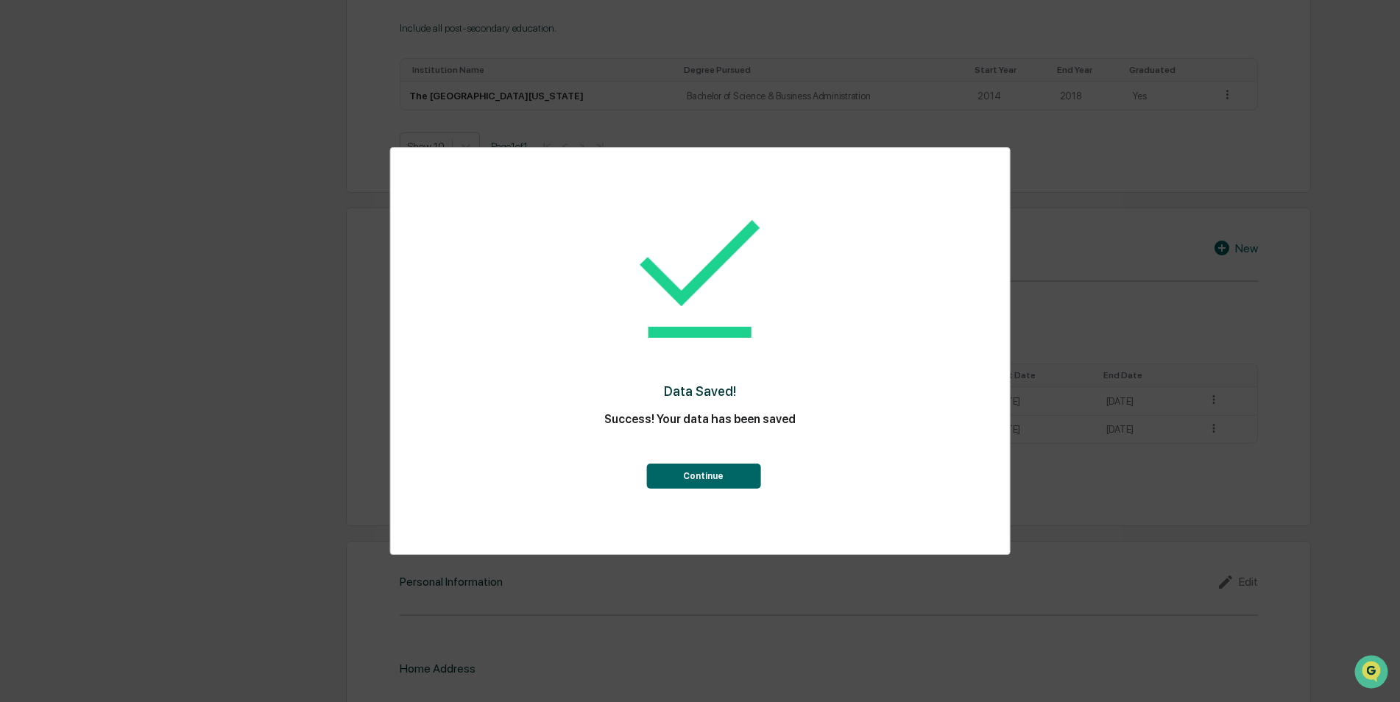
click at [727, 478] on button "Continue" at bounding box center [703, 476] width 114 height 25
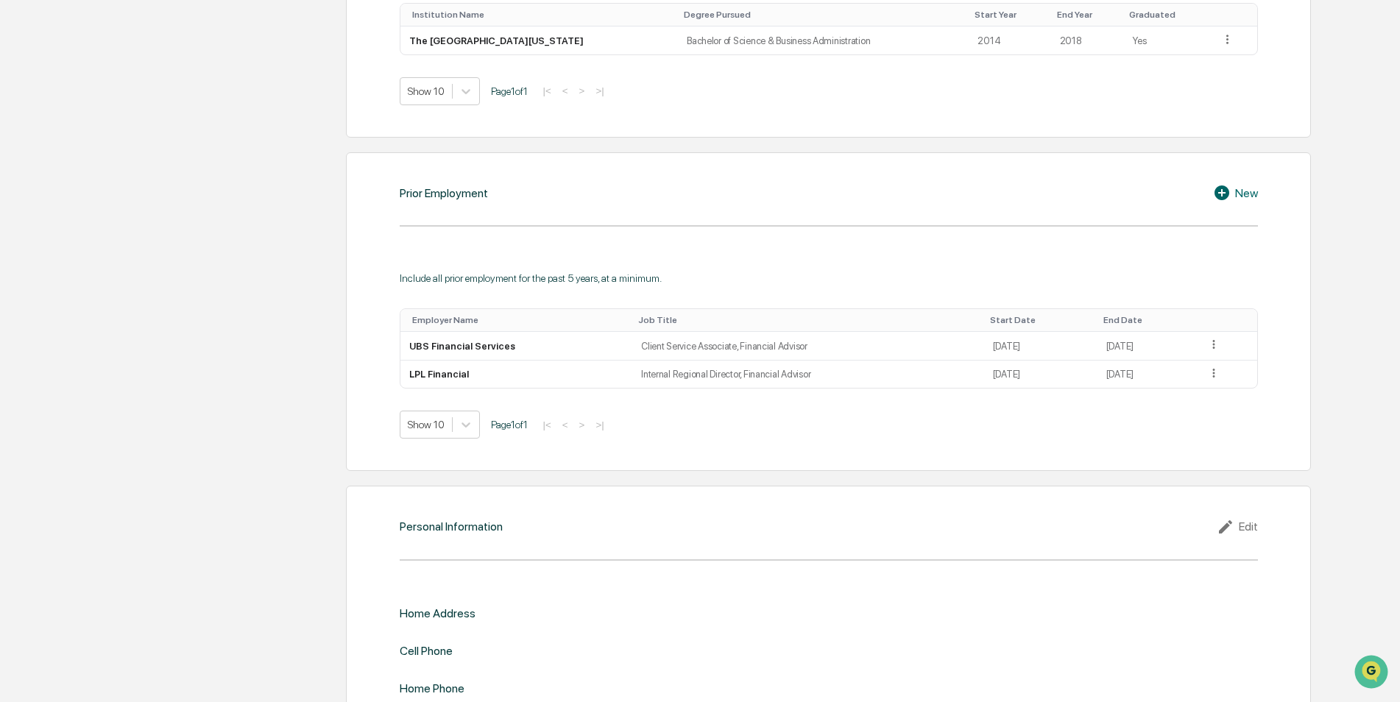
scroll to position [1363, 0]
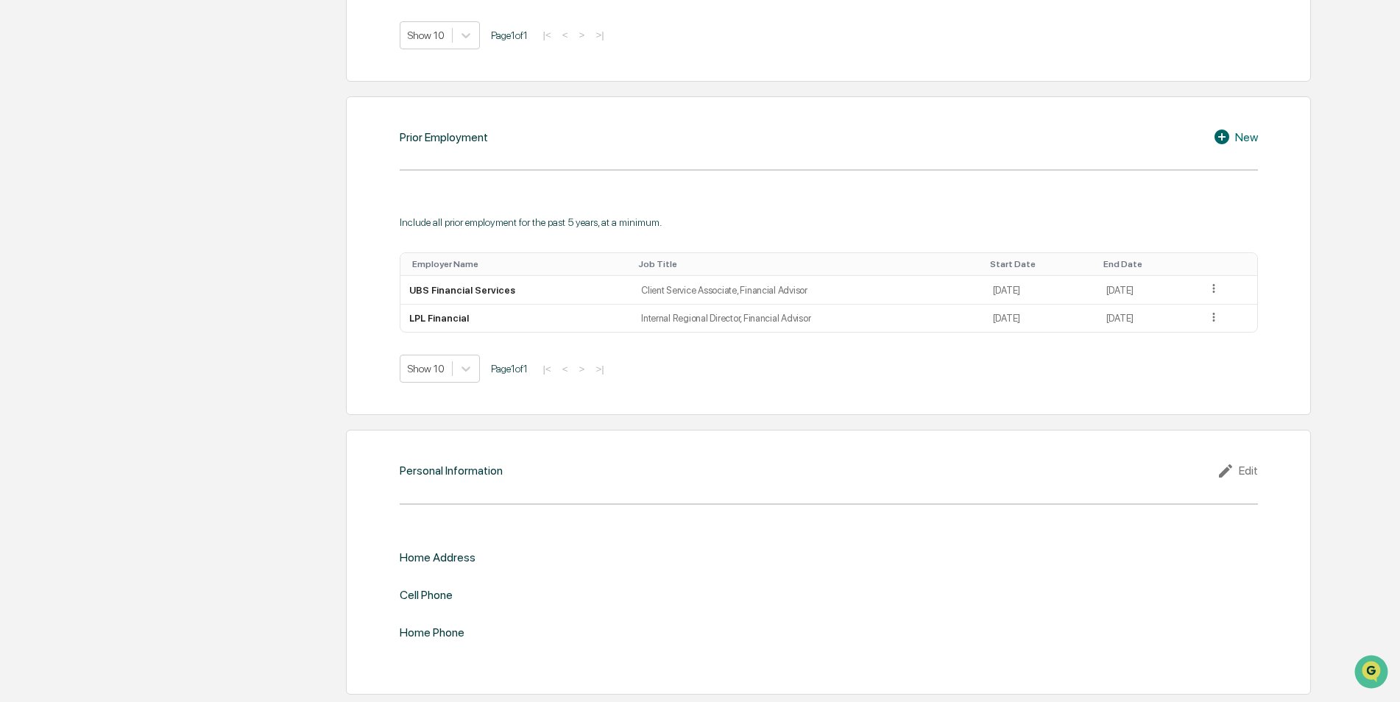
click at [1247, 470] on div "Edit" at bounding box center [1237, 471] width 41 height 18
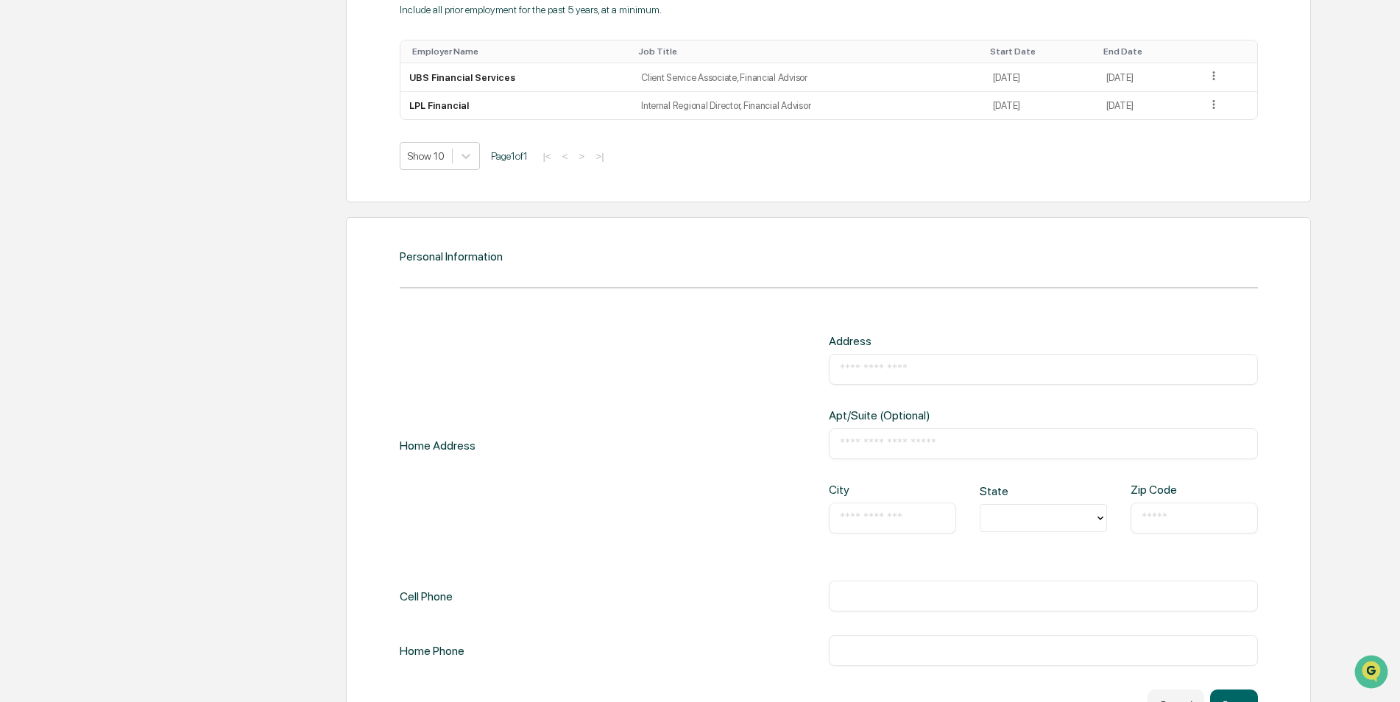
scroll to position [1584, 0]
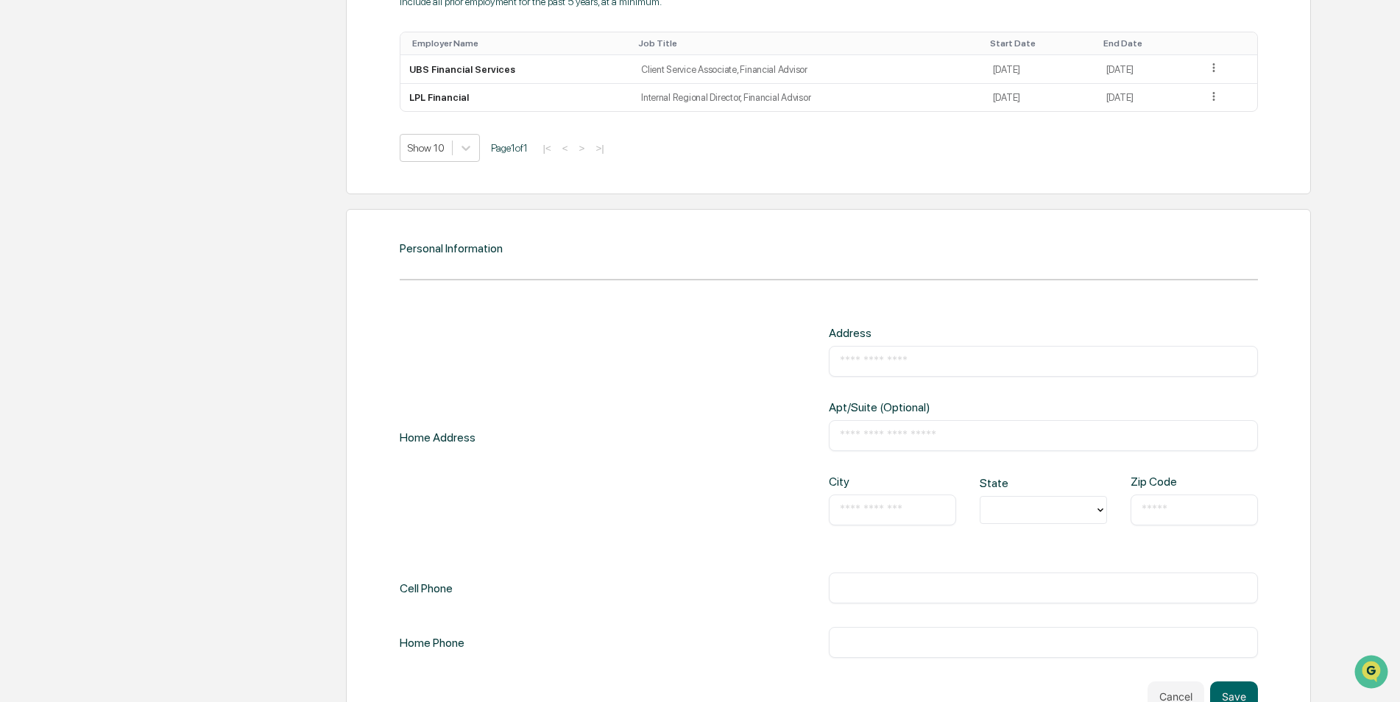
click at [942, 367] on input "text" at bounding box center [1043, 361] width 407 height 15
type input "**********"
type input "**"
click at [1001, 546] on div "NC" at bounding box center [1043, 543] width 127 height 29
click at [911, 518] on input "text" at bounding box center [892, 510] width 105 height 15
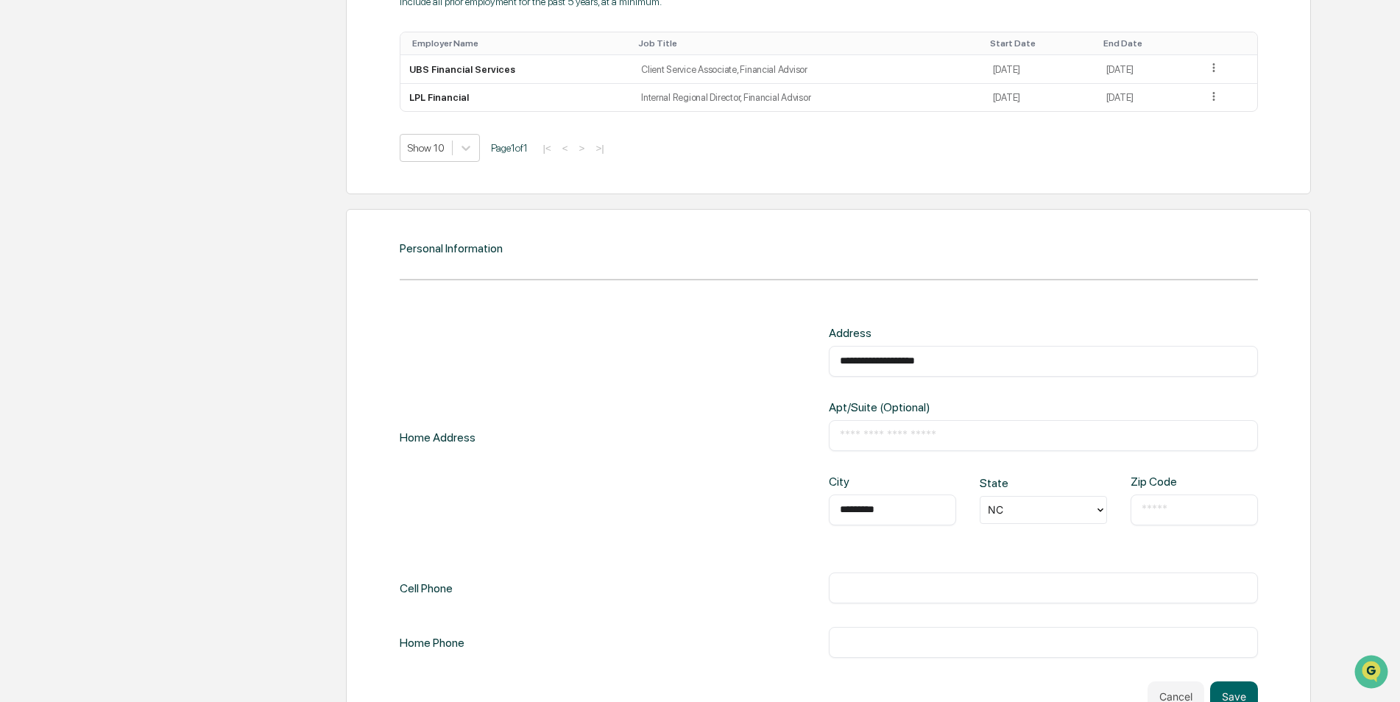
type input "*********"
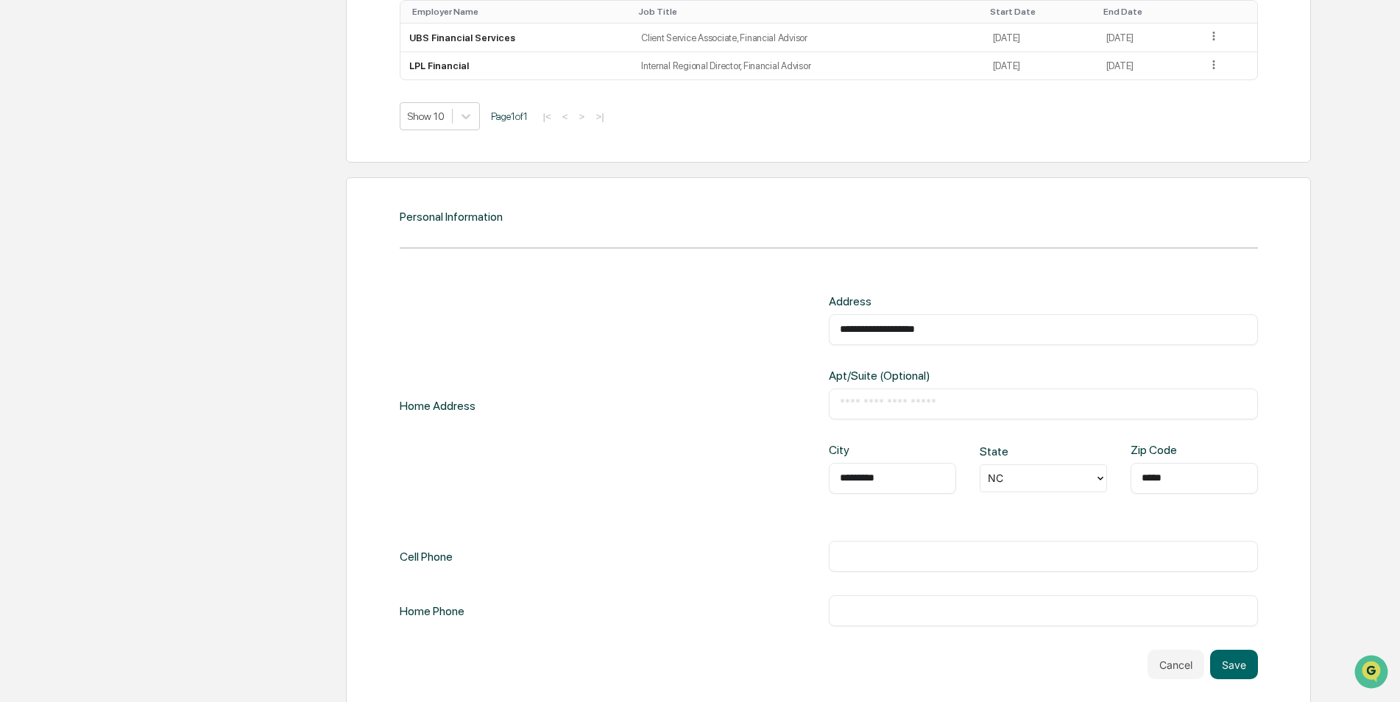
scroll to position [1632, 0]
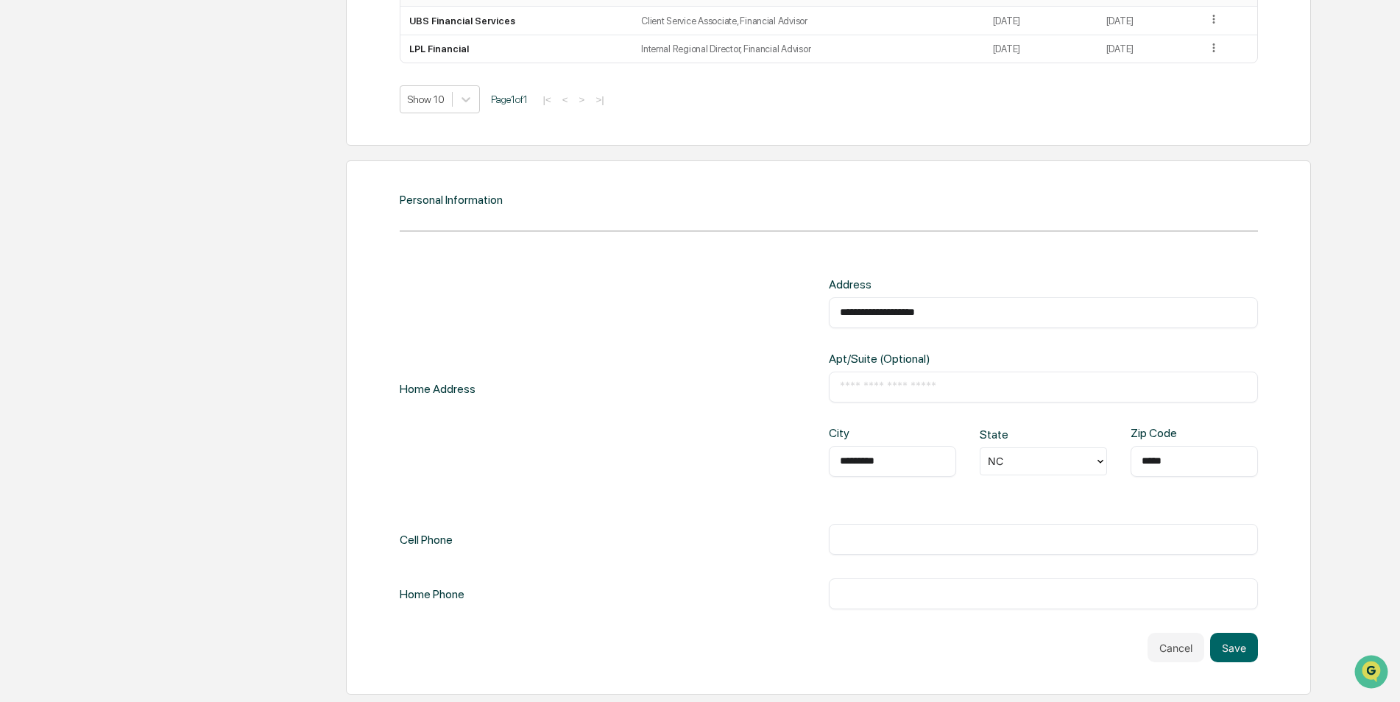
type input "*****"
click at [923, 544] on input "text" at bounding box center [1043, 539] width 407 height 15
type input "**********"
click at [1222, 644] on button "Save" at bounding box center [1234, 647] width 48 height 29
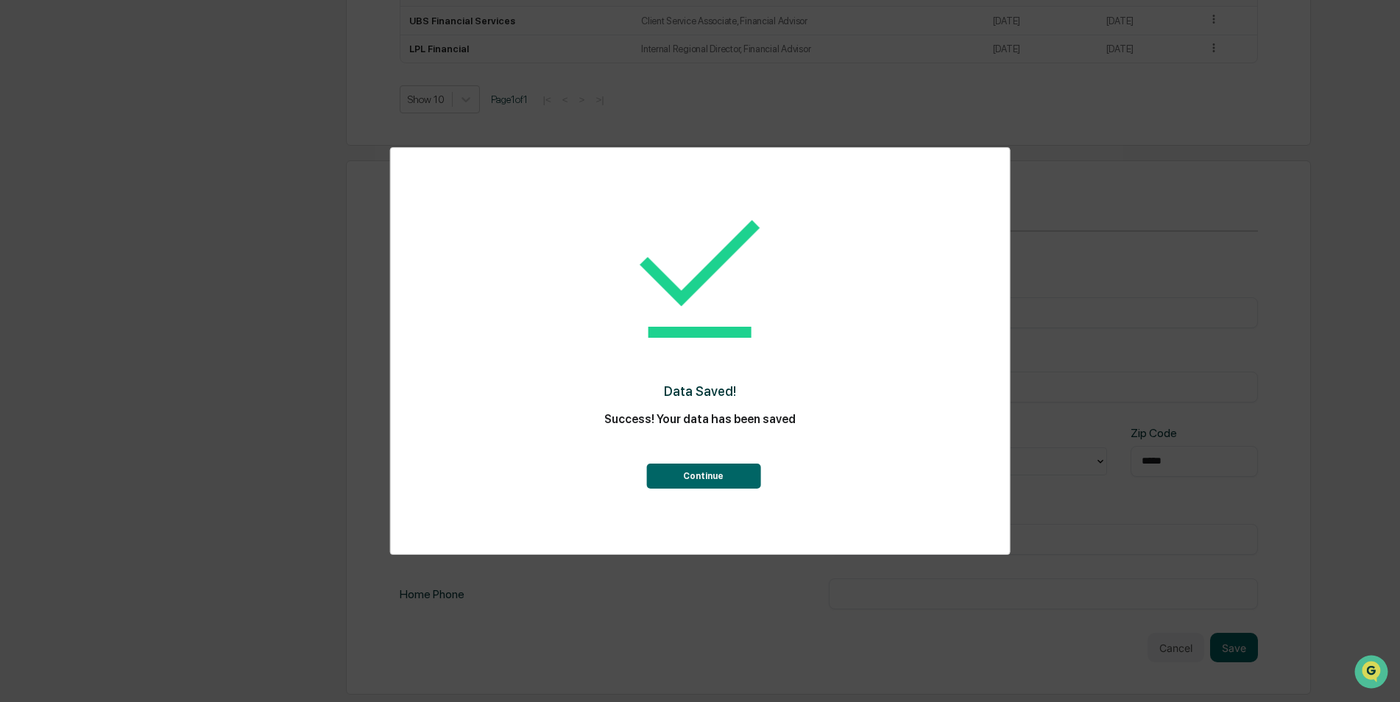
click at [749, 478] on button "Continue" at bounding box center [703, 476] width 114 height 25
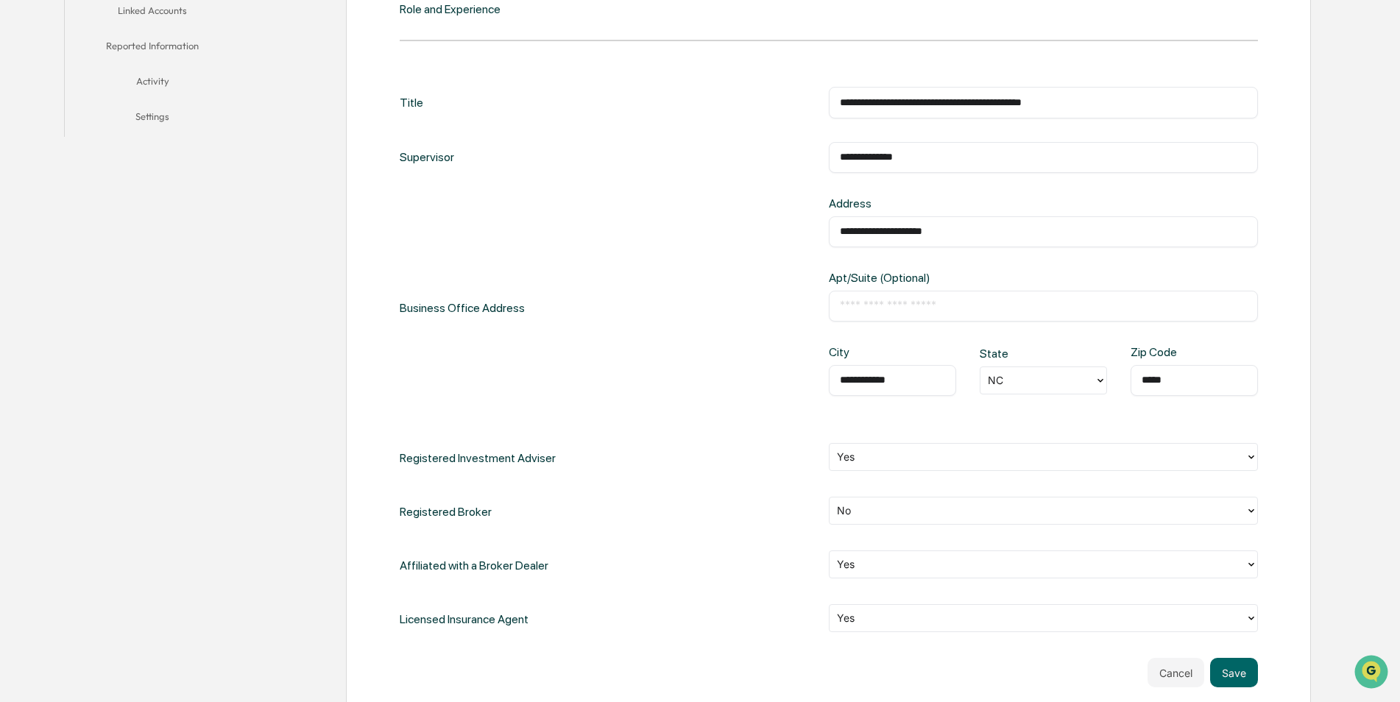
scroll to position [425, 0]
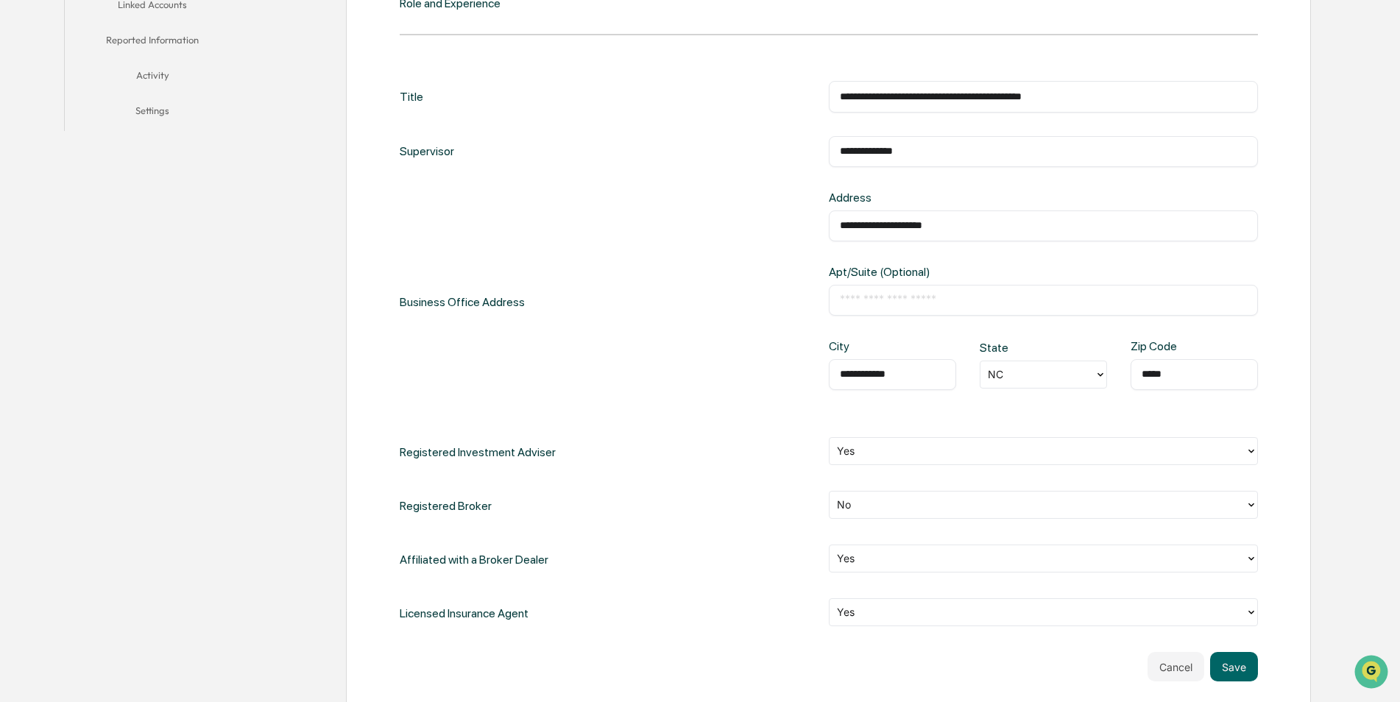
click at [981, 238] on div "**********" at bounding box center [1043, 226] width 429 height 31
click at [981, 227] on input "**********" at bounding box center [1043, 226] width 407 height 15
click at [1236, 670] on button "Save" at bounding box center [1234, 666] width 48 height 29
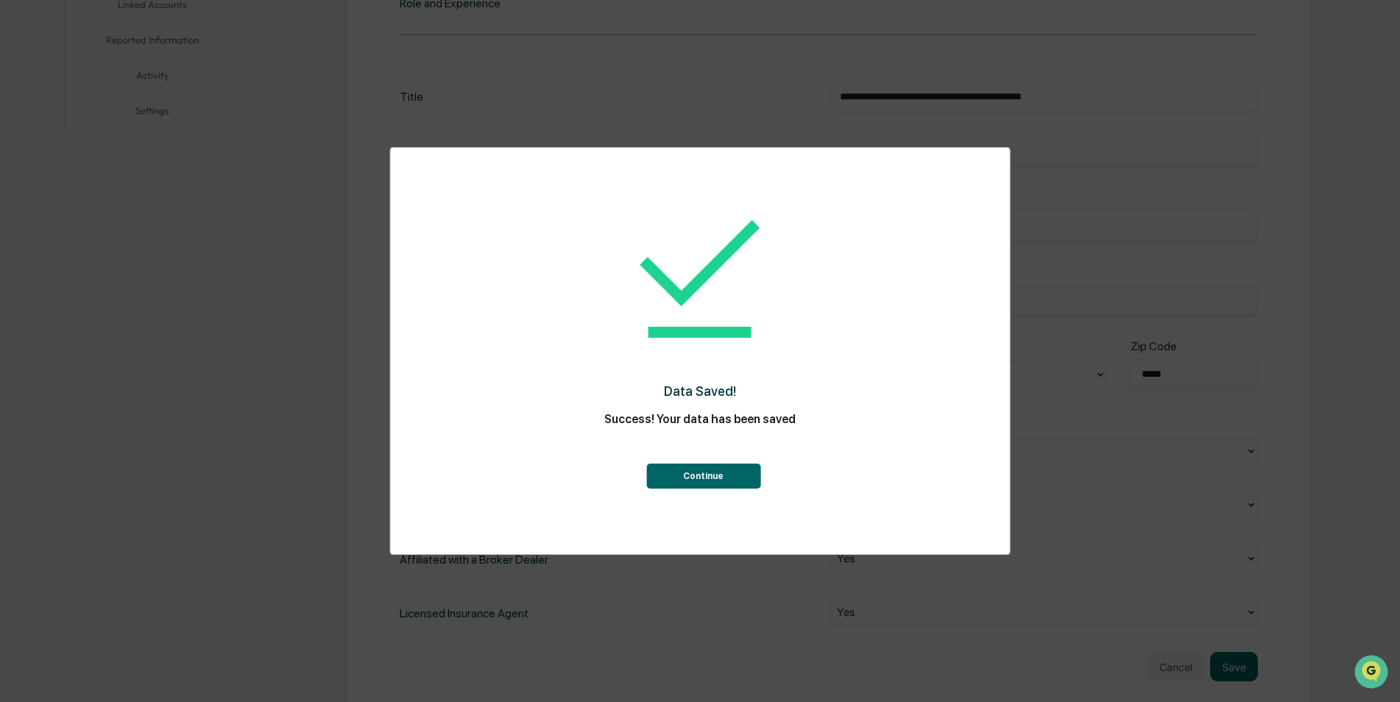
click at [727, 469] on button "Continue" at bounding box center [703, 476] width 114 height 25
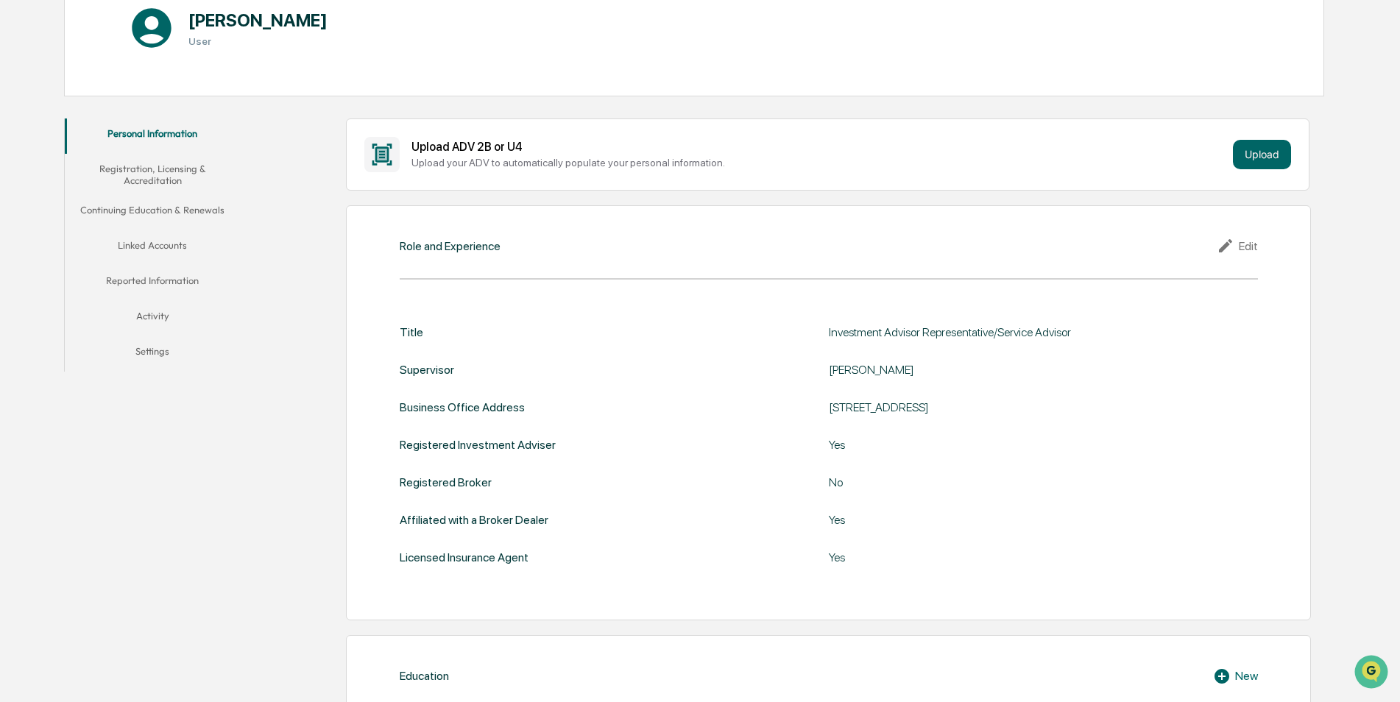
scroll to position [0, 0]
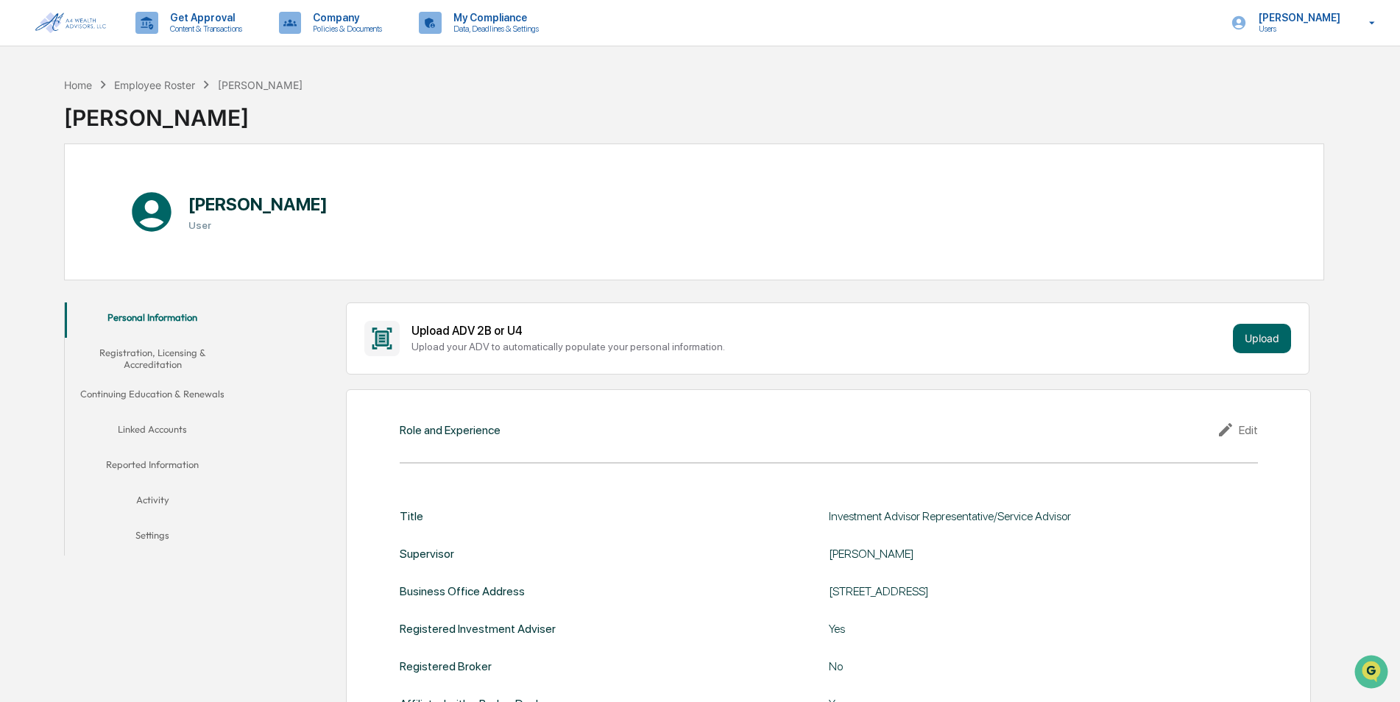
click at [155, 364] on button "Registration, Licensing & Accreditation" at bounding box center [153, 359] width 176 height 42
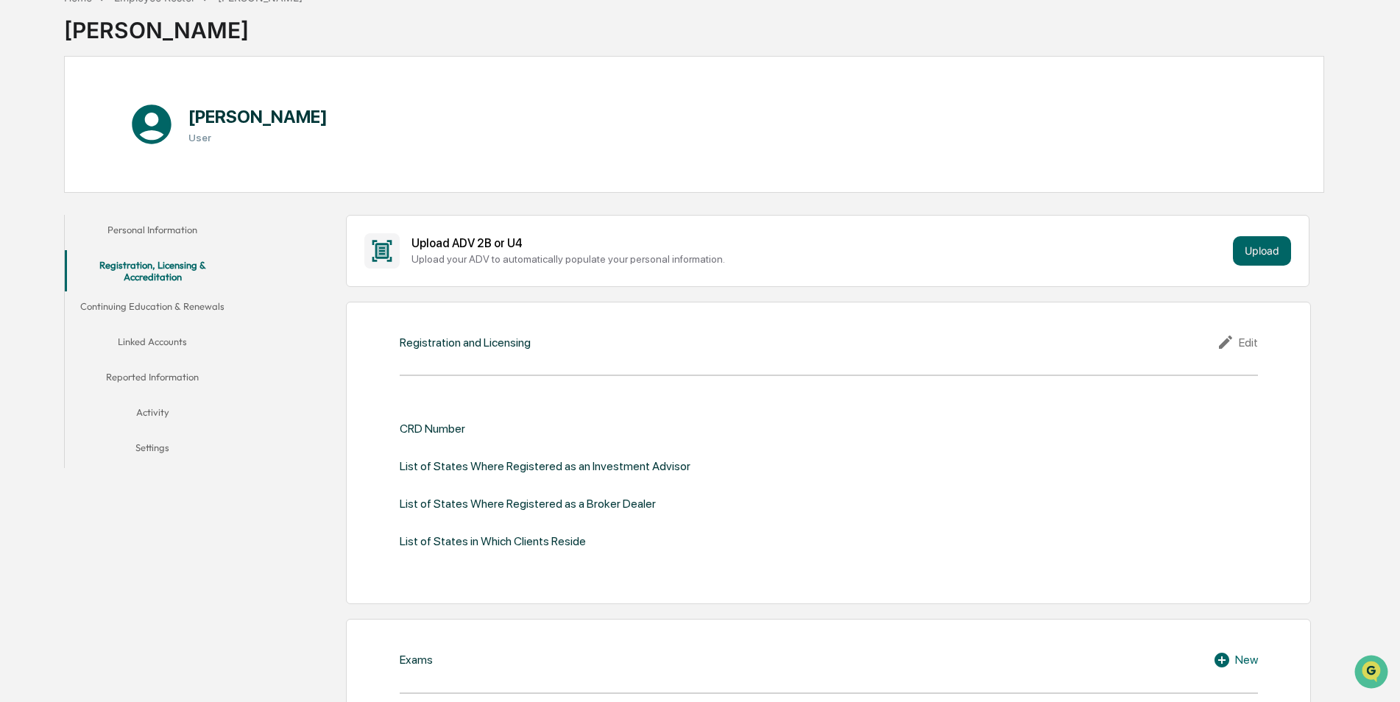
scroll to position [221, 0]
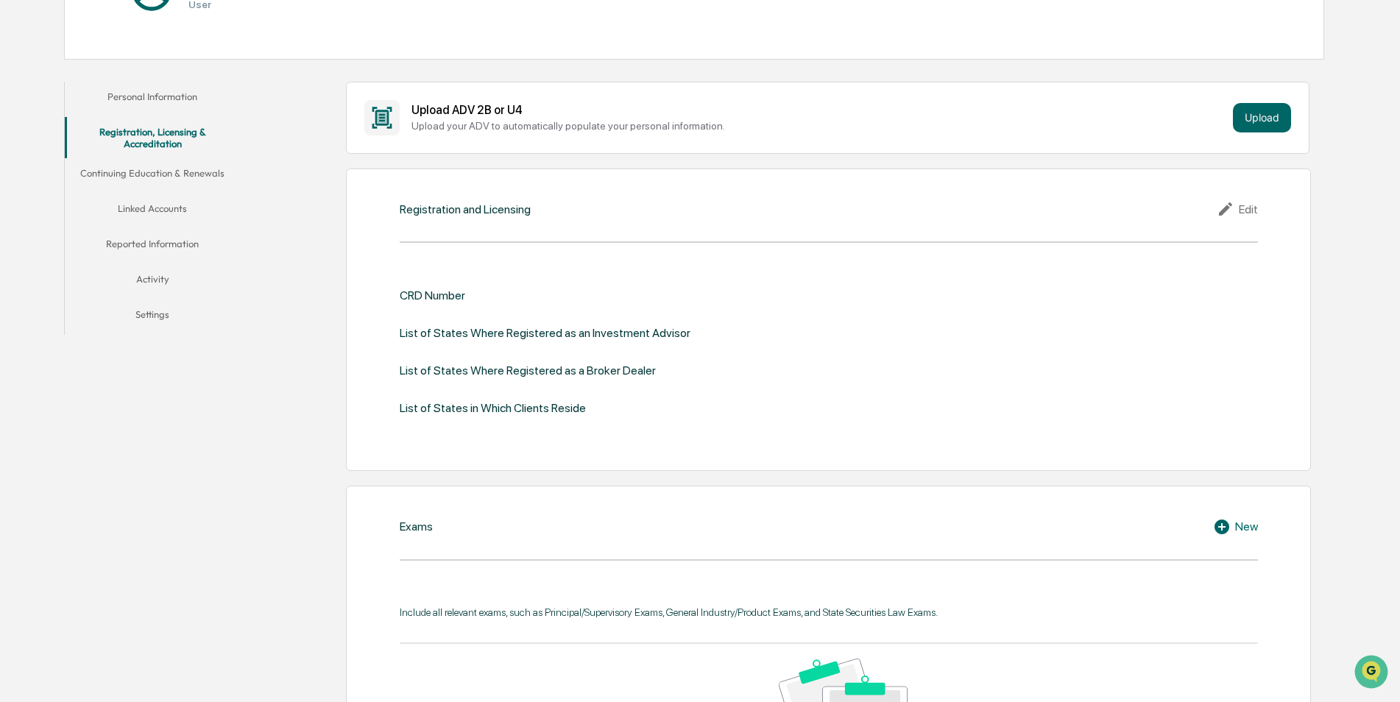
click at [1219, 206] on icon at bounding box center [1228, 209] width 22 height 18
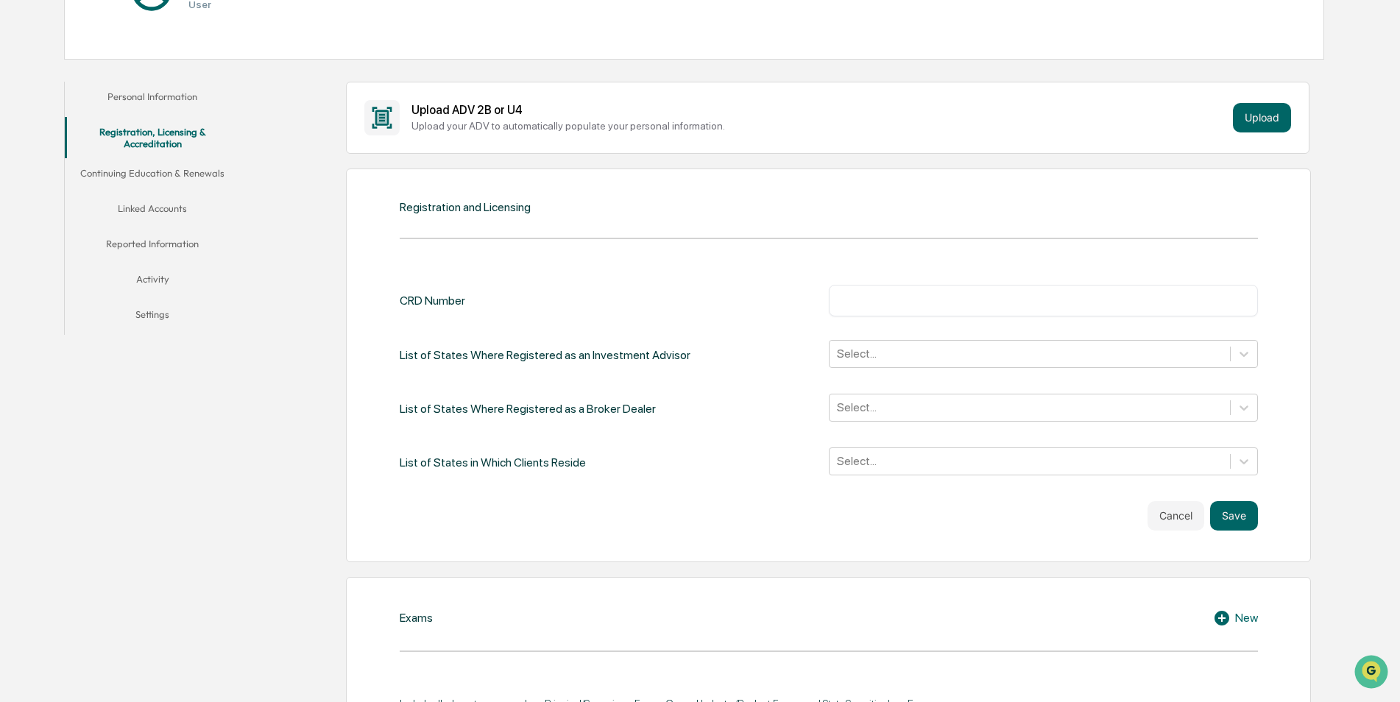
click at [1005, 302] on input "text" at bounding box center [1043, 300] width 407 height 15
click at [940, 300] on input "text" at bounding box center [1043, 300] width 407 height 15
paste input "*******"
type input "*******"
click at [727, 303] on div "CRD Number ******* ​" at bounding box center [829, 300] width 859 height 31
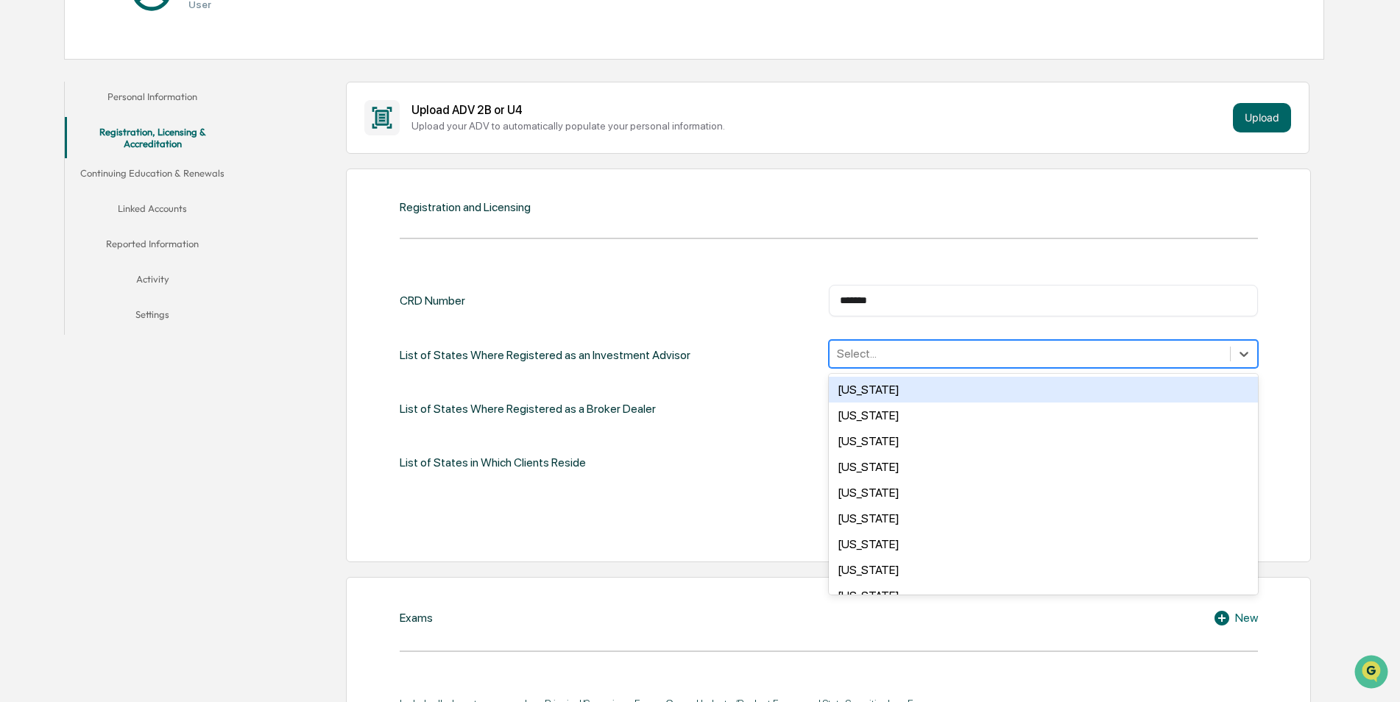
click at [903, 357] on div at bounding box center [1030, 353] width 386 height 17
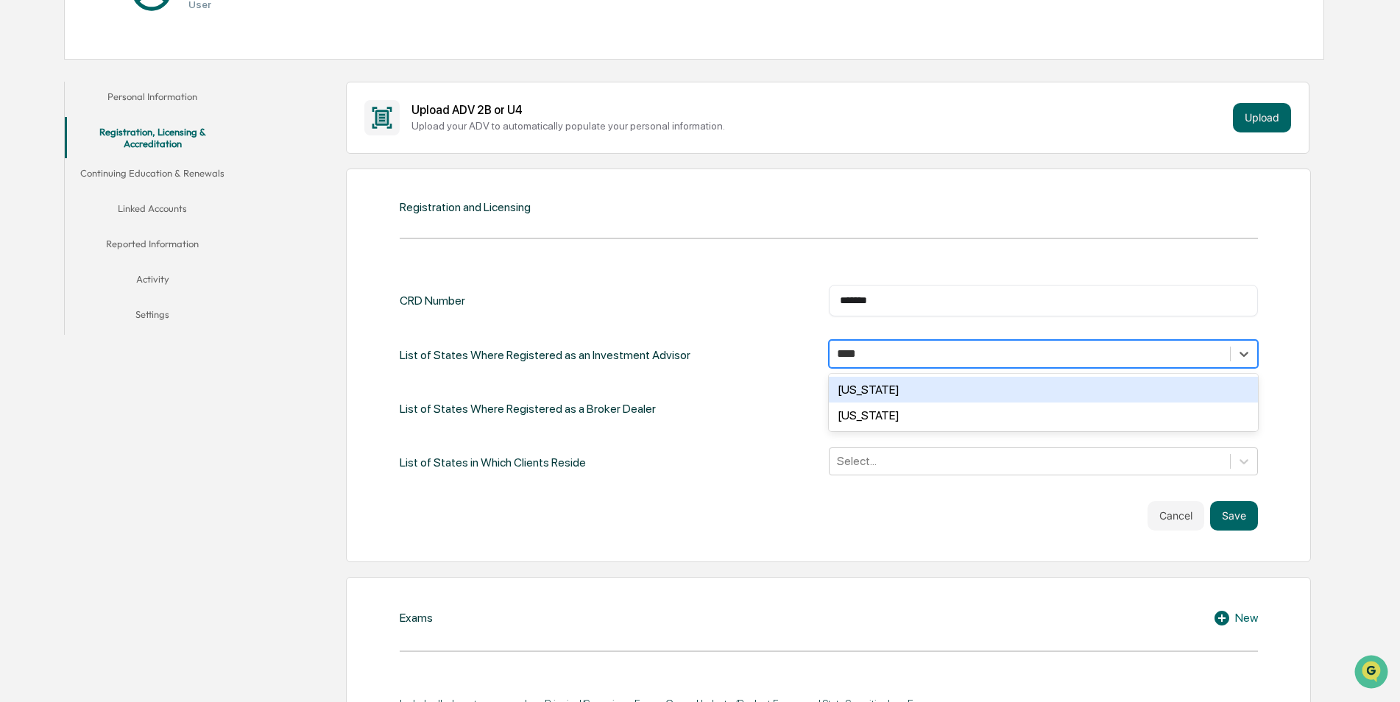
type input "*****"
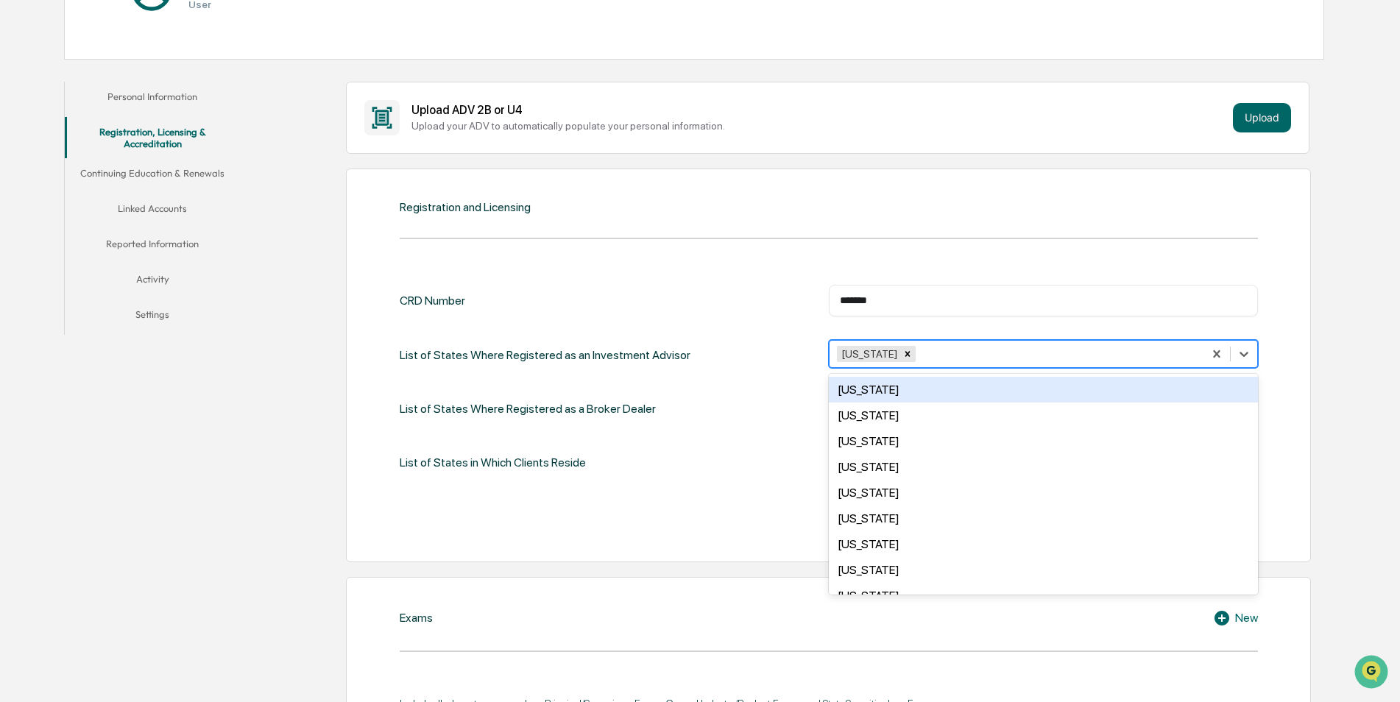
click at [671, 277] on div "CRD Number ******* ​ List of States Where Registered as an Investment Advisor o…" at bounding box center [829, 396] width 859 height 267
click at [974, 356] on div at bounding box center [1058, 353] width 278 height 17
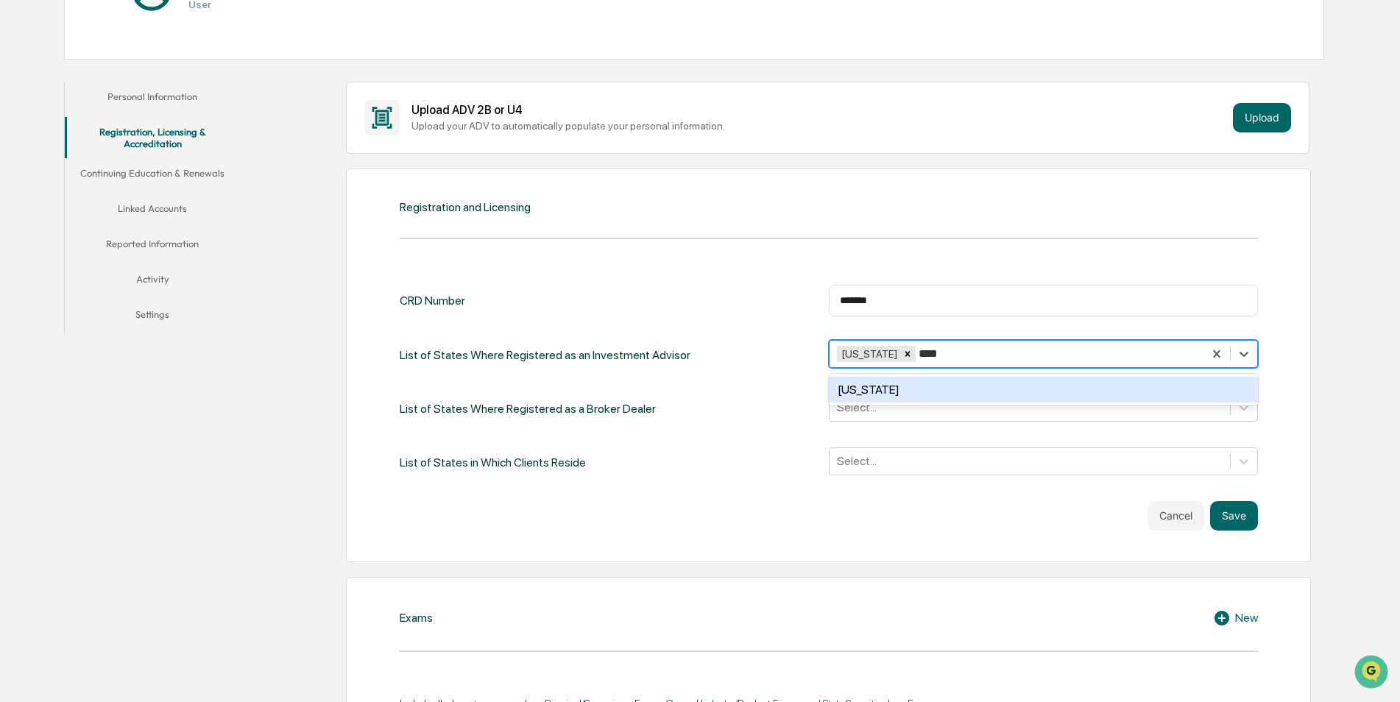
type input "*****"
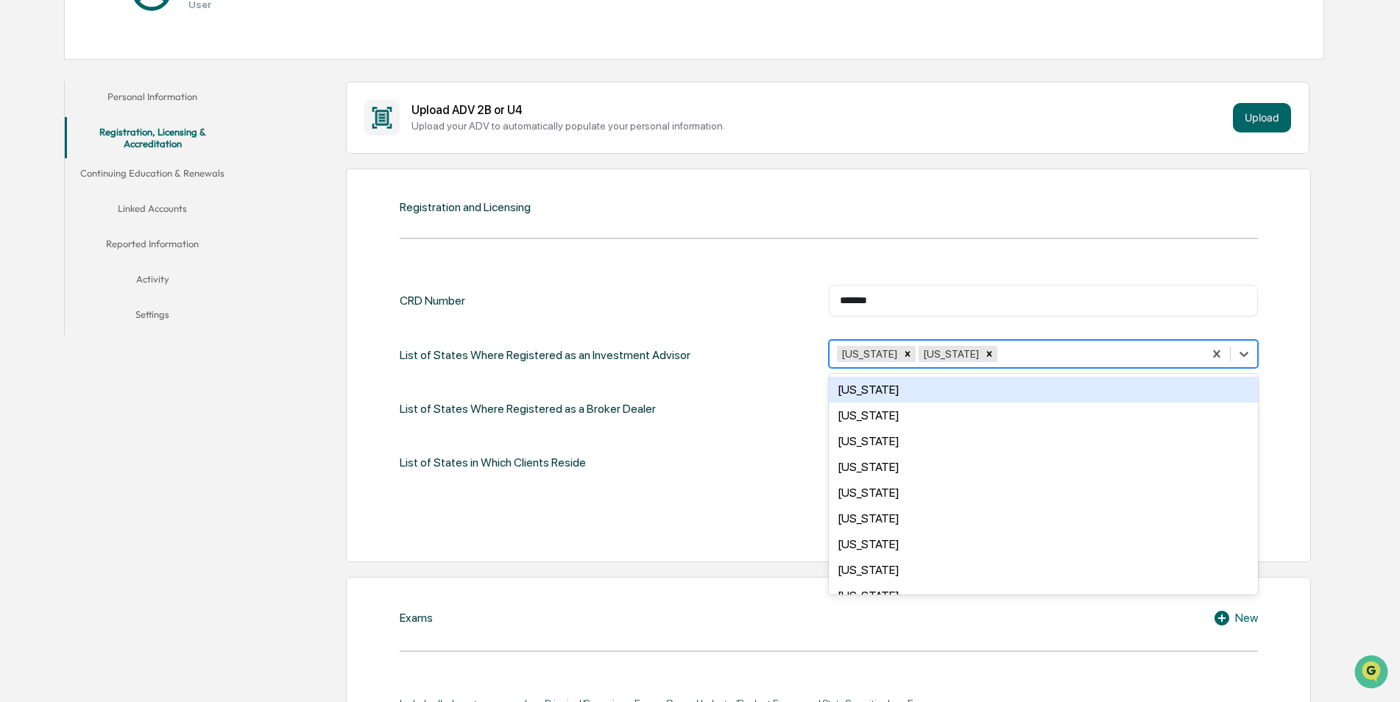
click at [661, 339] on div "CRD Number ******* ​ List of States Where Registered as an Investment Advisor o…" at bounding box center [829, 381] width 859 height 192
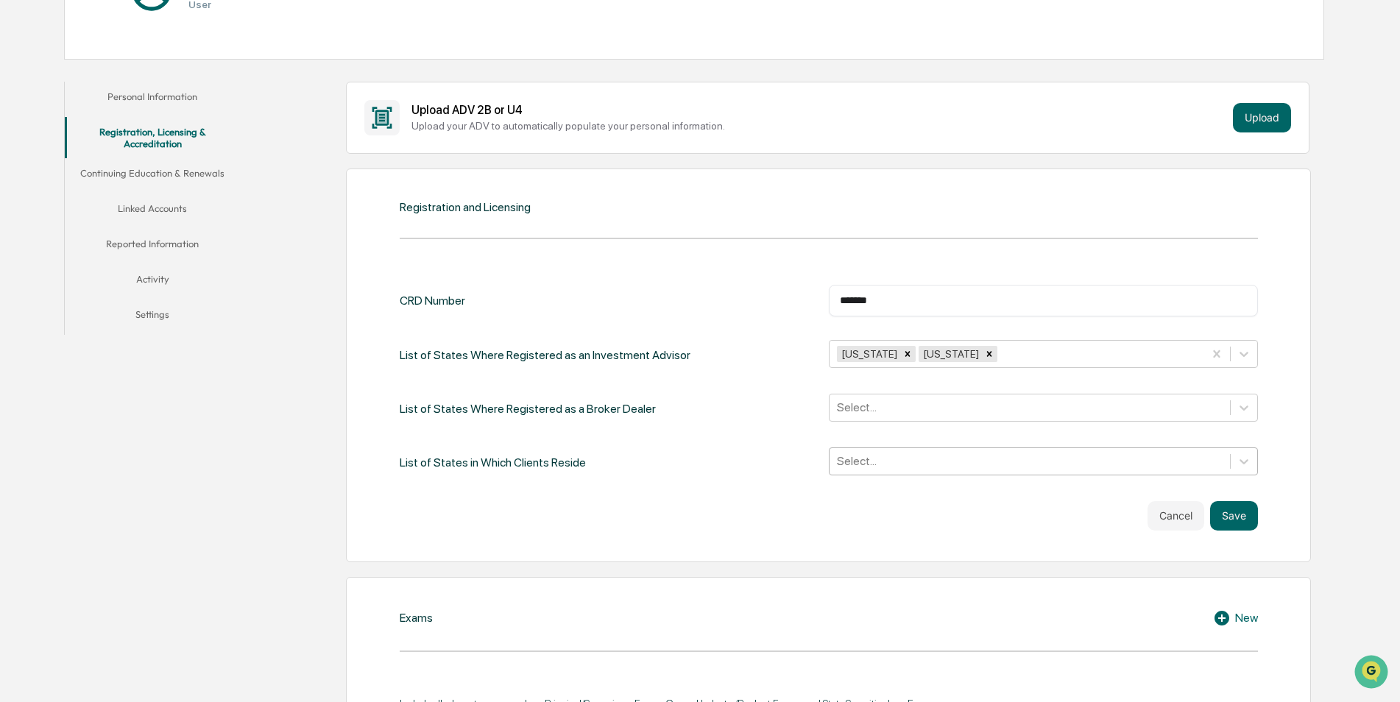
click at [939, 464] on div at bounding box center [1030, 461] width 386 height 17
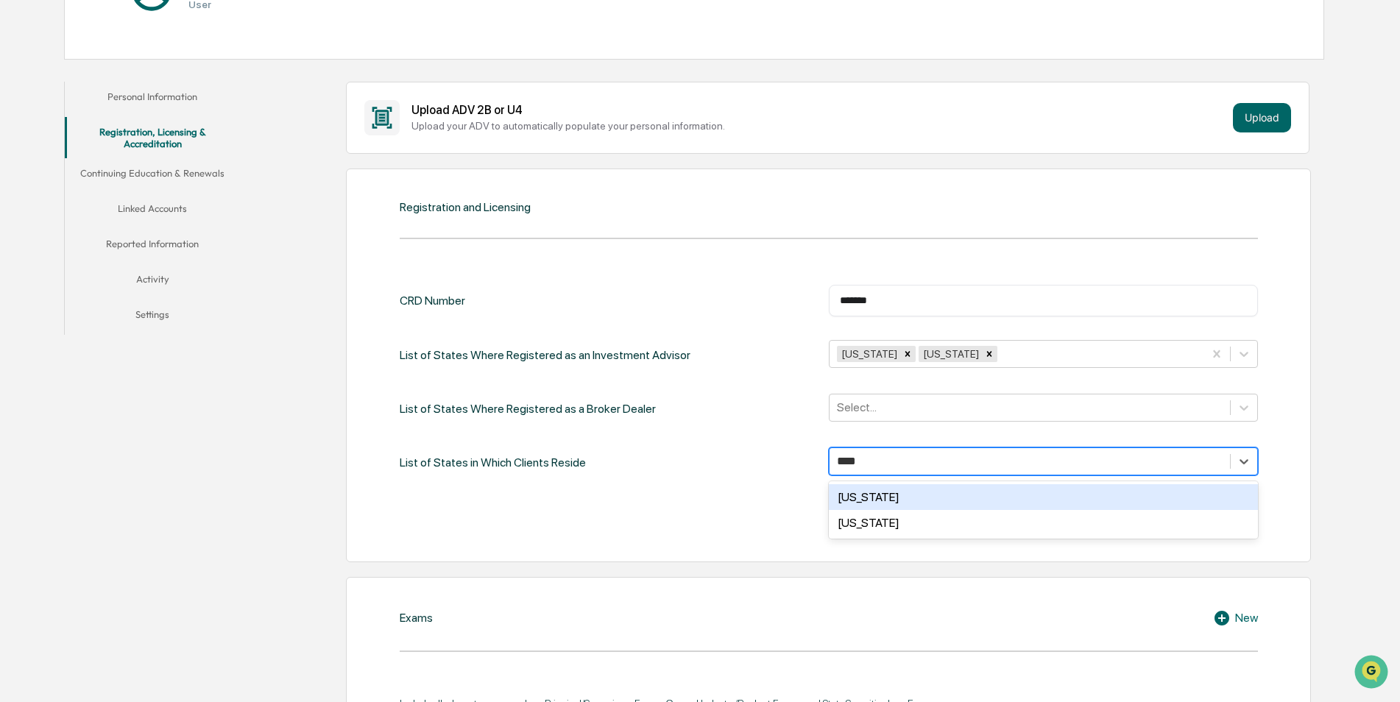
type input "*****"
type input "***"
type input "*****"
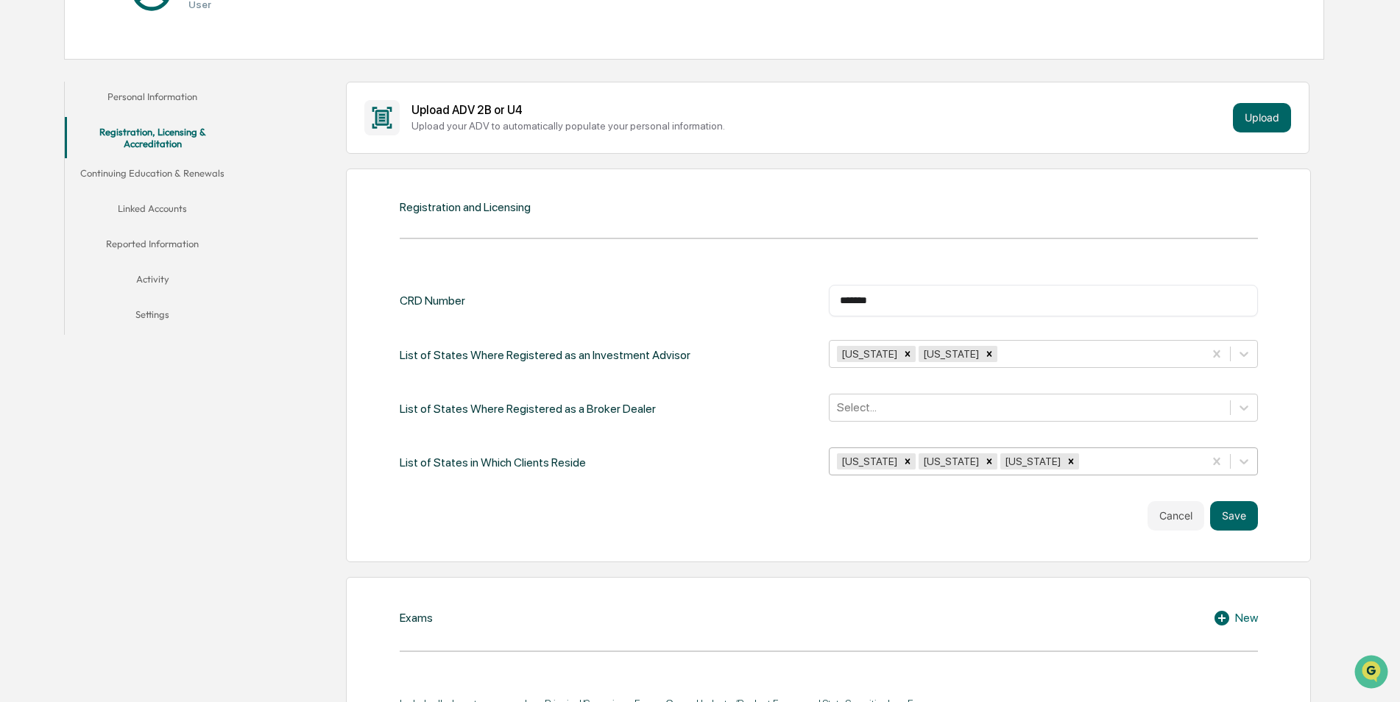
click at [1082, 458] on div at bounding box center [1139, 461] width 114 height 17
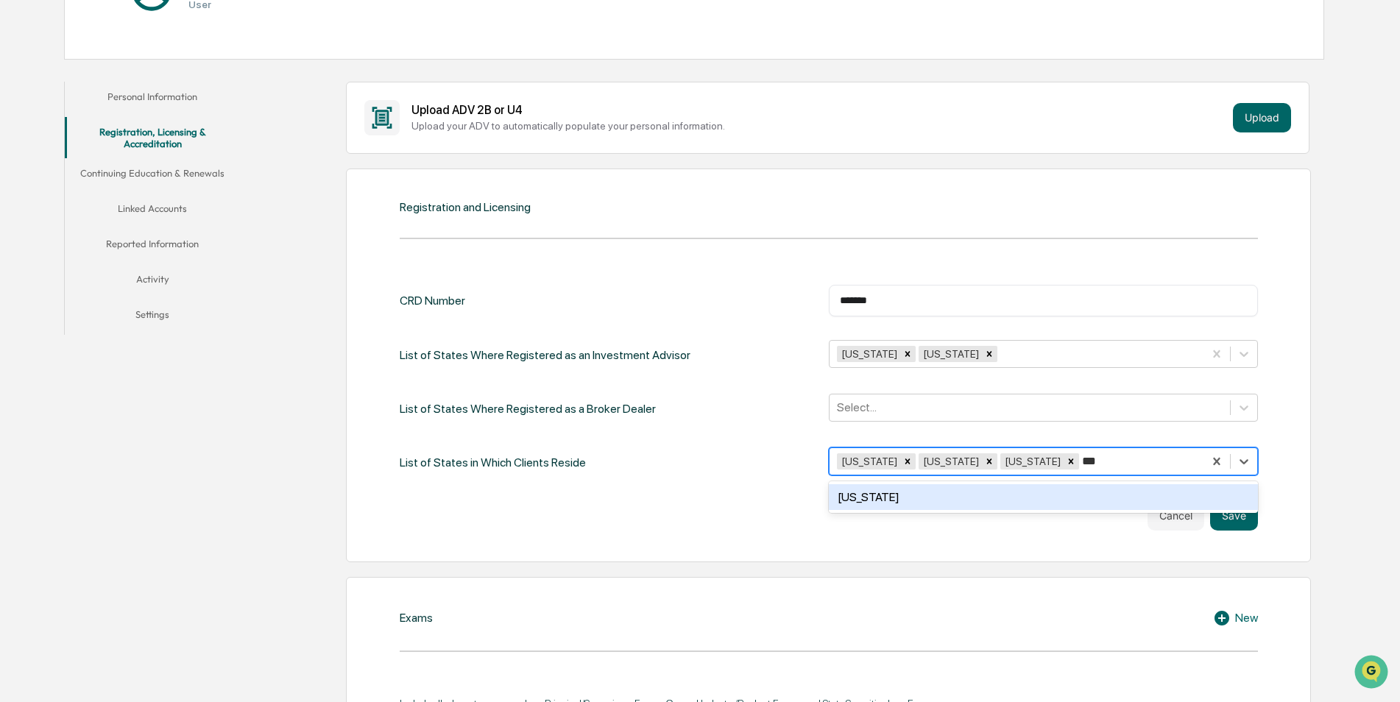
type input "****"
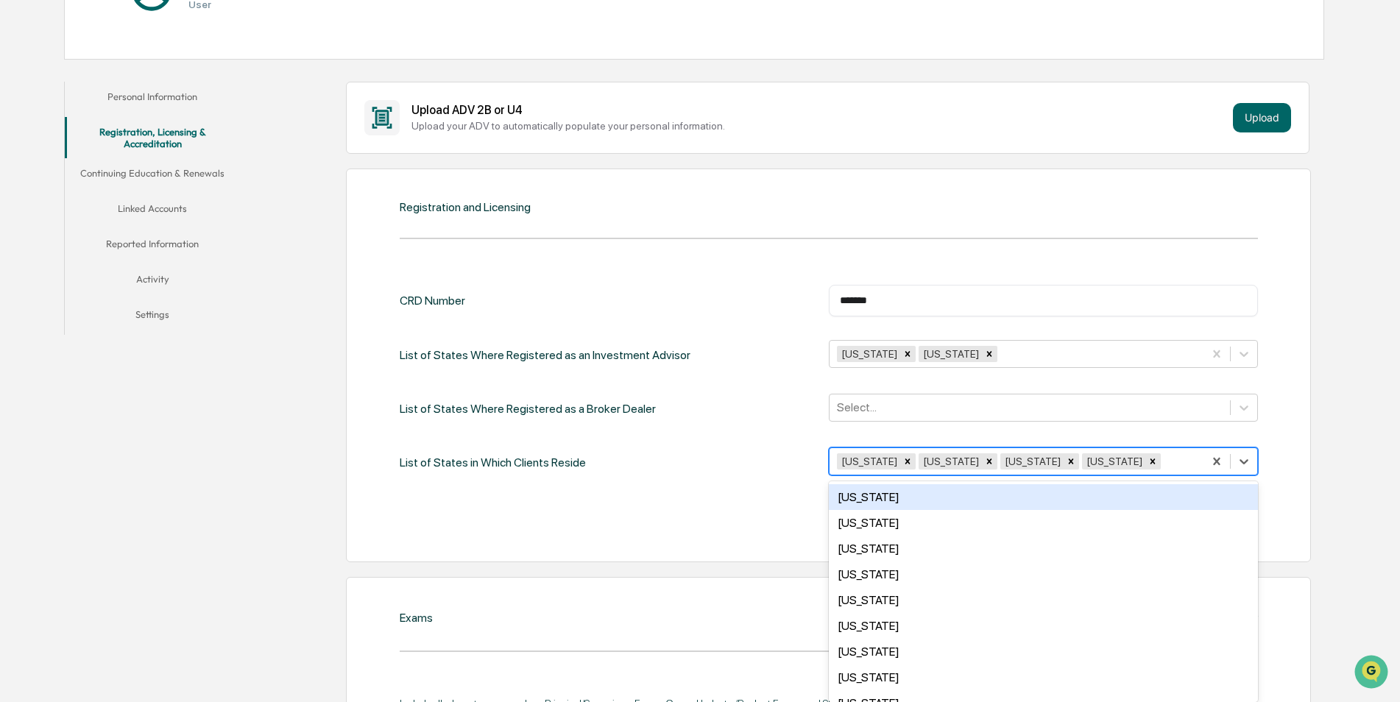
click at [1164, 456] on div at bounding box center [1180, 461] width 32 height 17
type input "**"
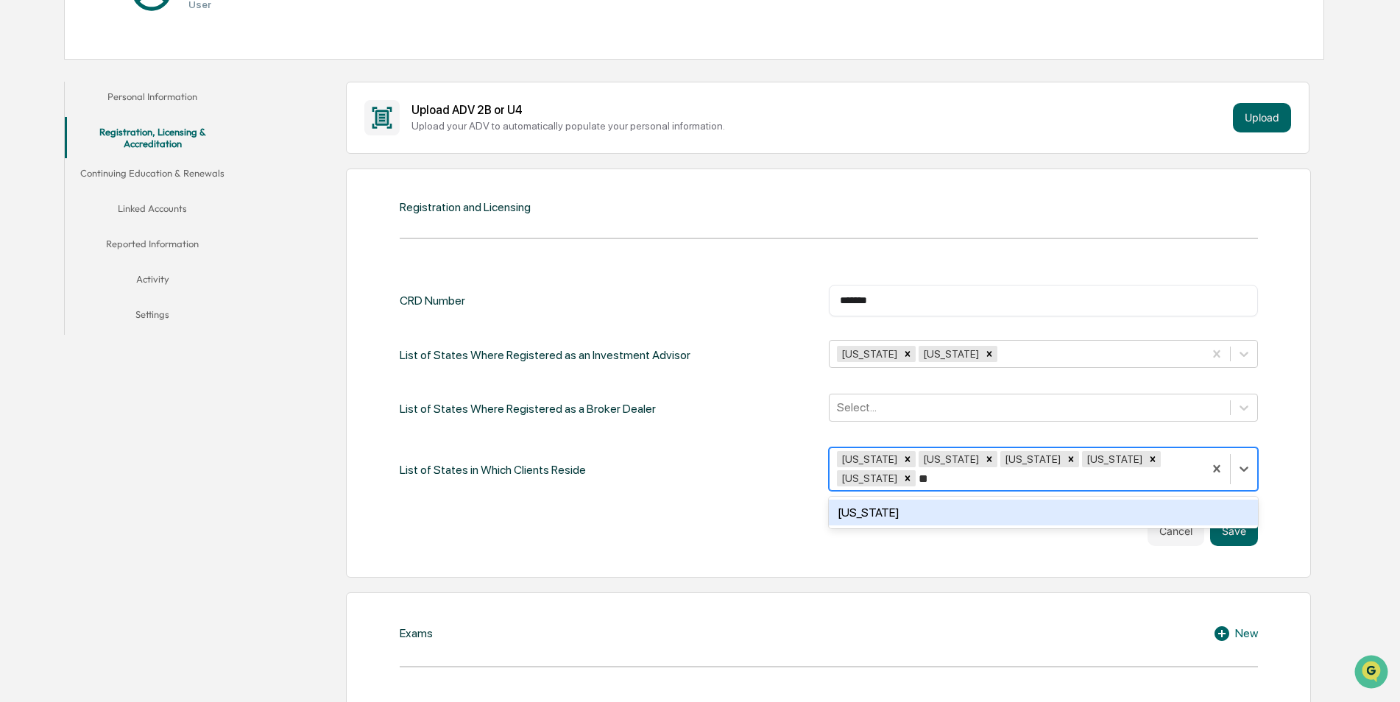
type input "*"
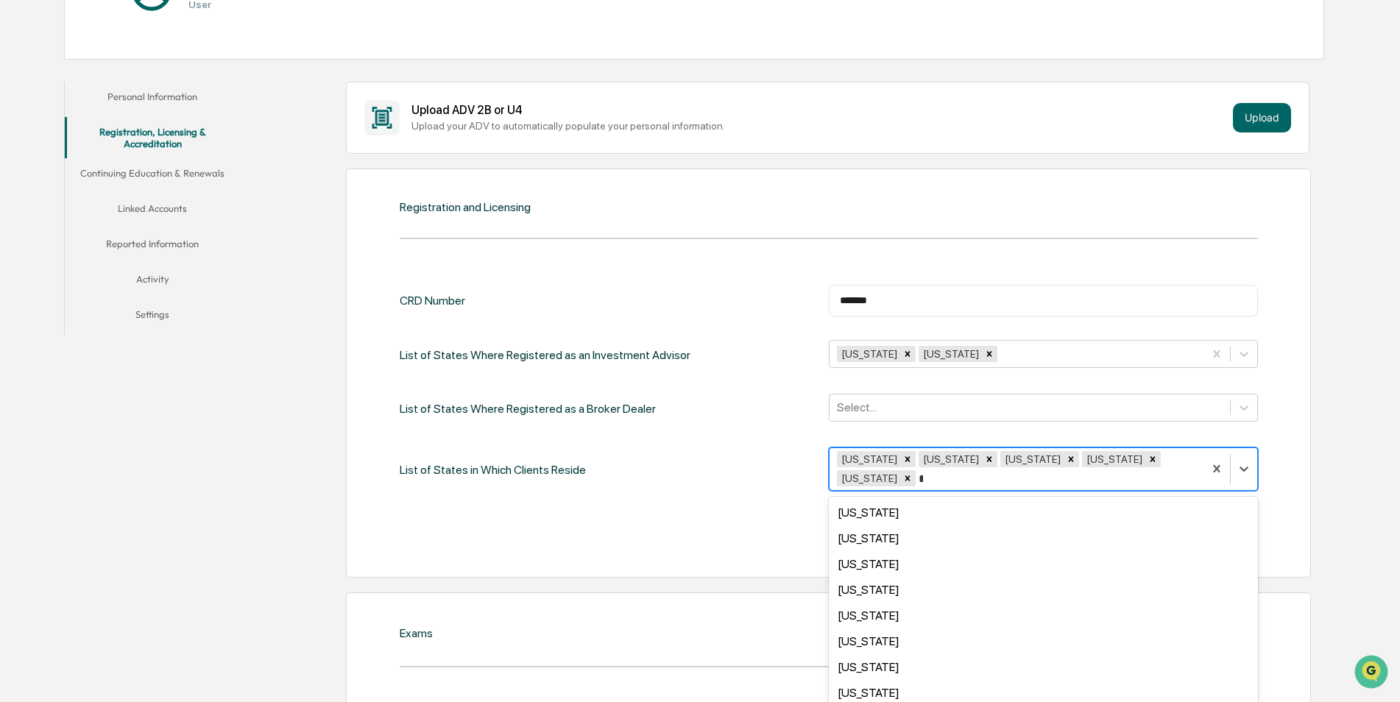
type input "***"
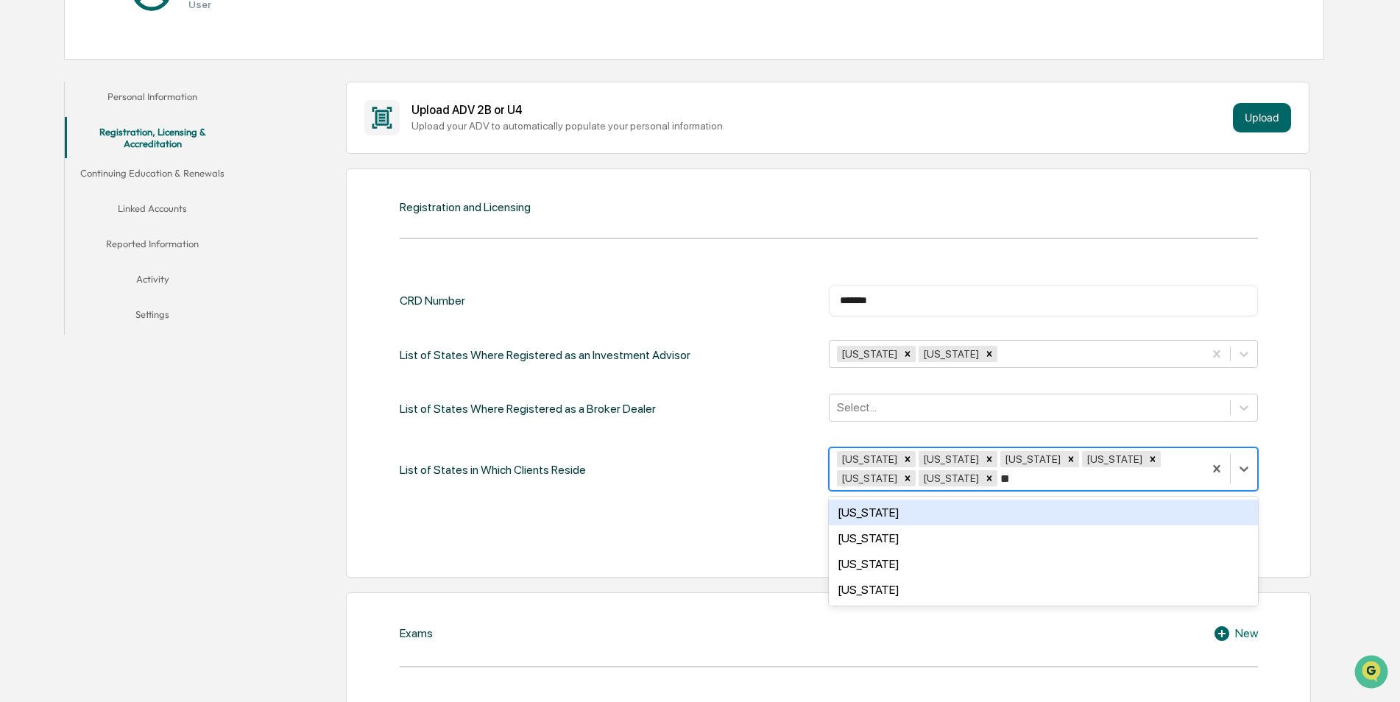
type input "***"
click at [1044, 507] on div "Washington" at bounding box center [1043, 513] width 429 height 26
type input "****"
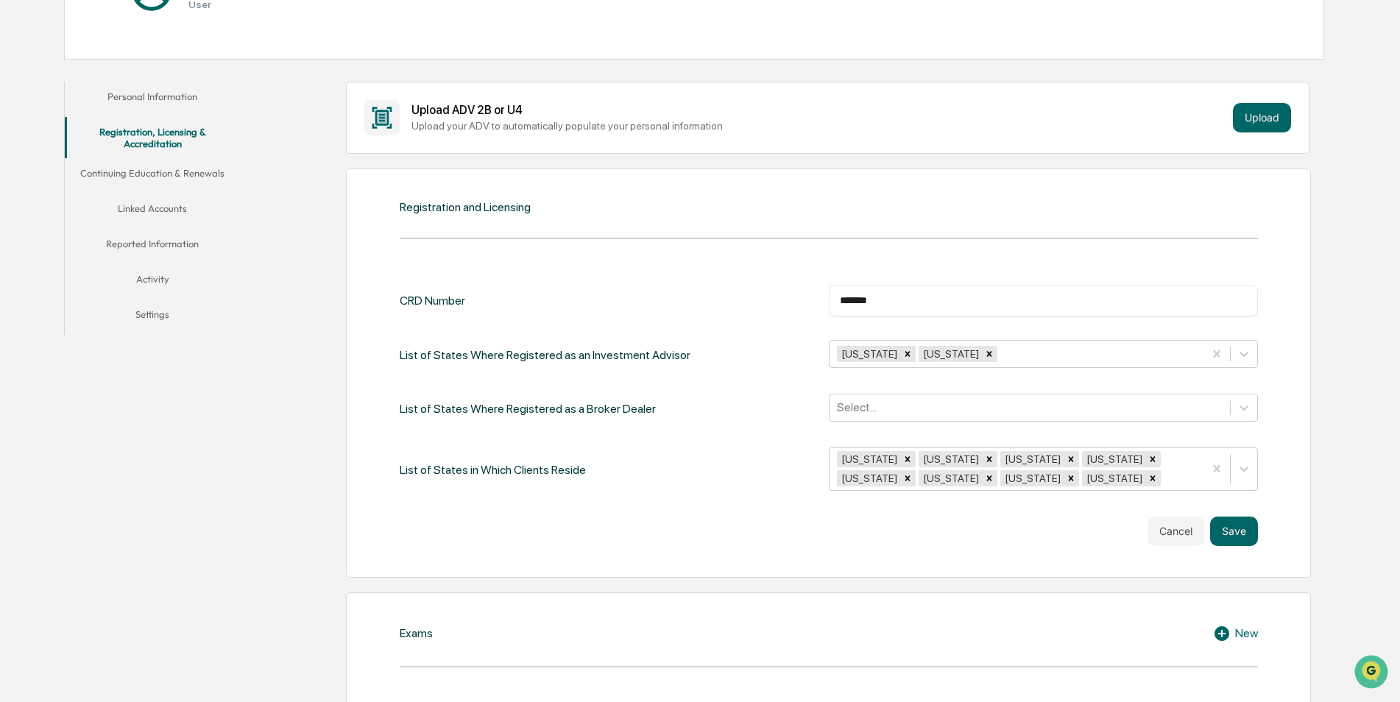
click at [752, 428] on div "CRD Number ******* ​ List of States Where Registered as an Investment Advisor N…" at bounding box center [829, 389] width 859 height 208
click at [1148, 479] on icon "Remove South Dakota" at bounding box center [1153, 478] width 10 height 10
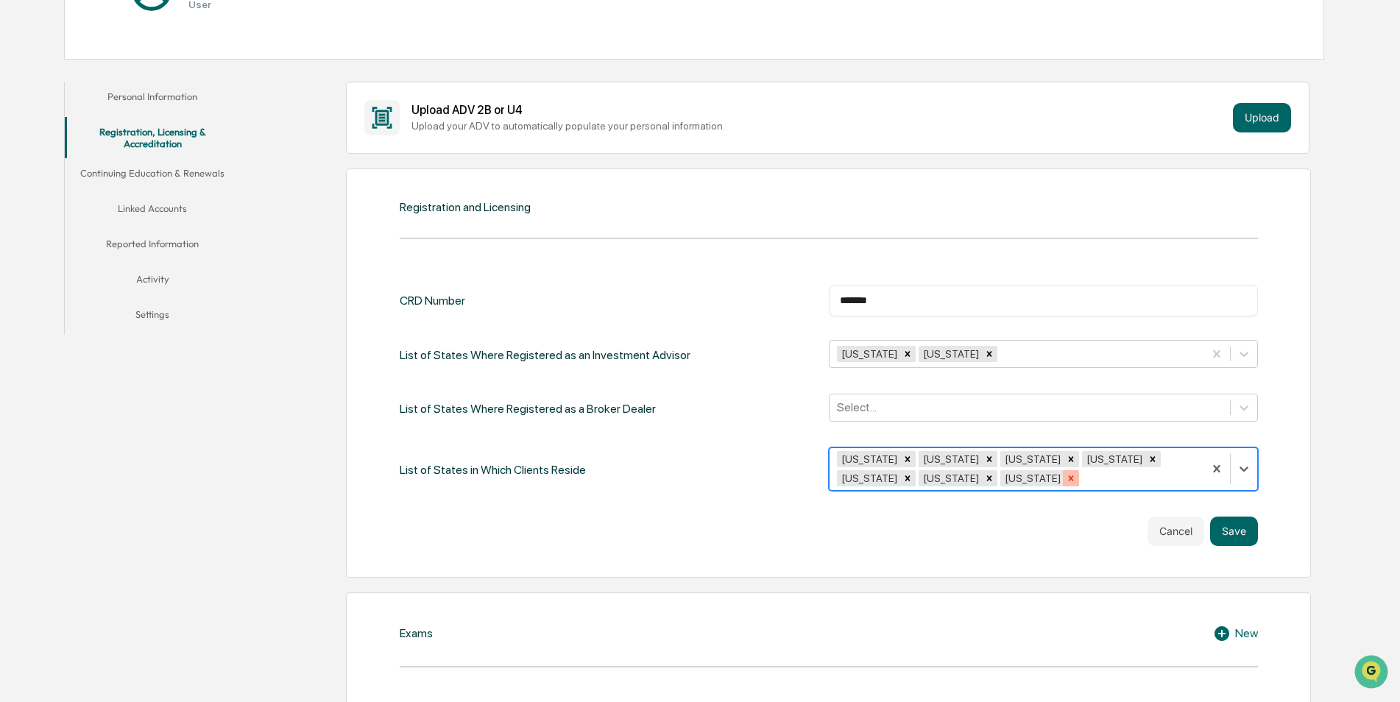
click at [1066, 477] on icon "Remove Washington" at bounding box center [1071, 478] width 10 height 10
click at [984, 478] on icon "Remove Illinois" at bounding box center [989, 478] width 10 height 10
click at [916, 470] on div "Remove Tennessee" at bounding box center [908, 478] width 16 height 16
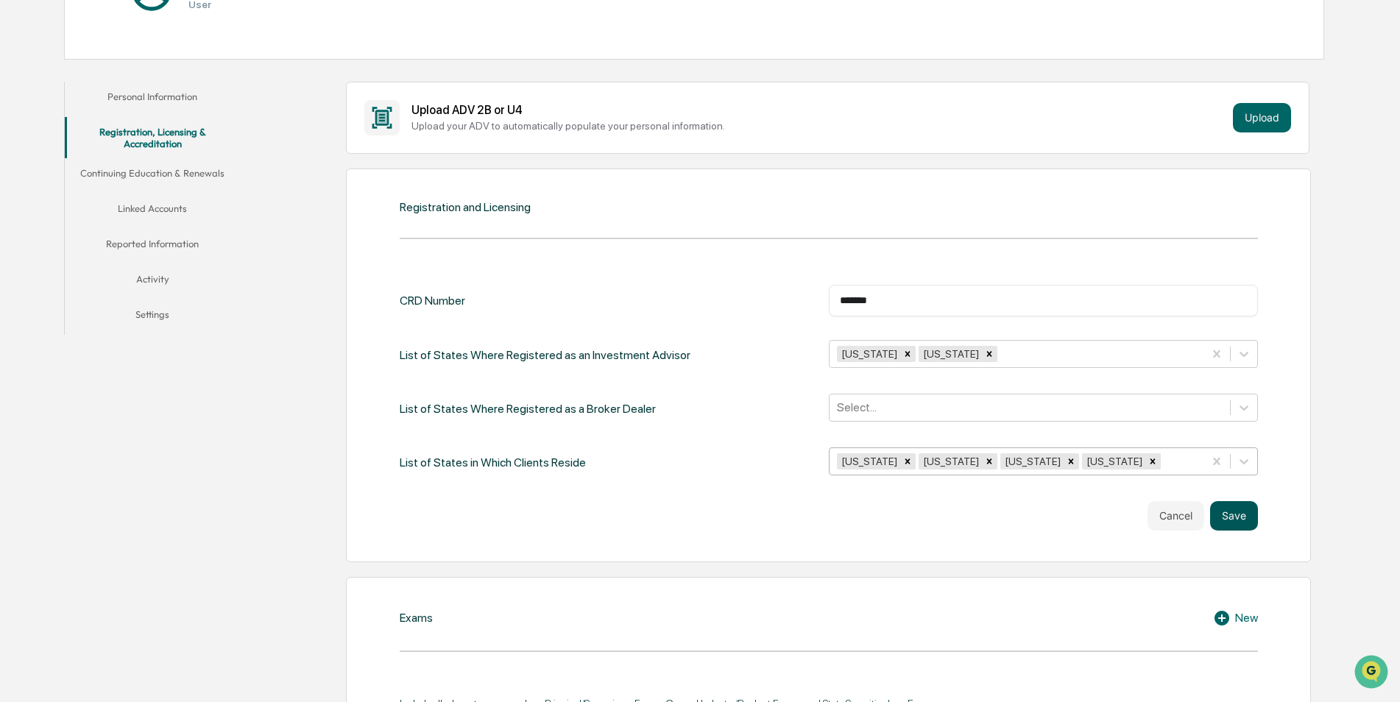
click at [1234, 505] on button "Save" at bounding box center [1234, 515] width 48 height 29
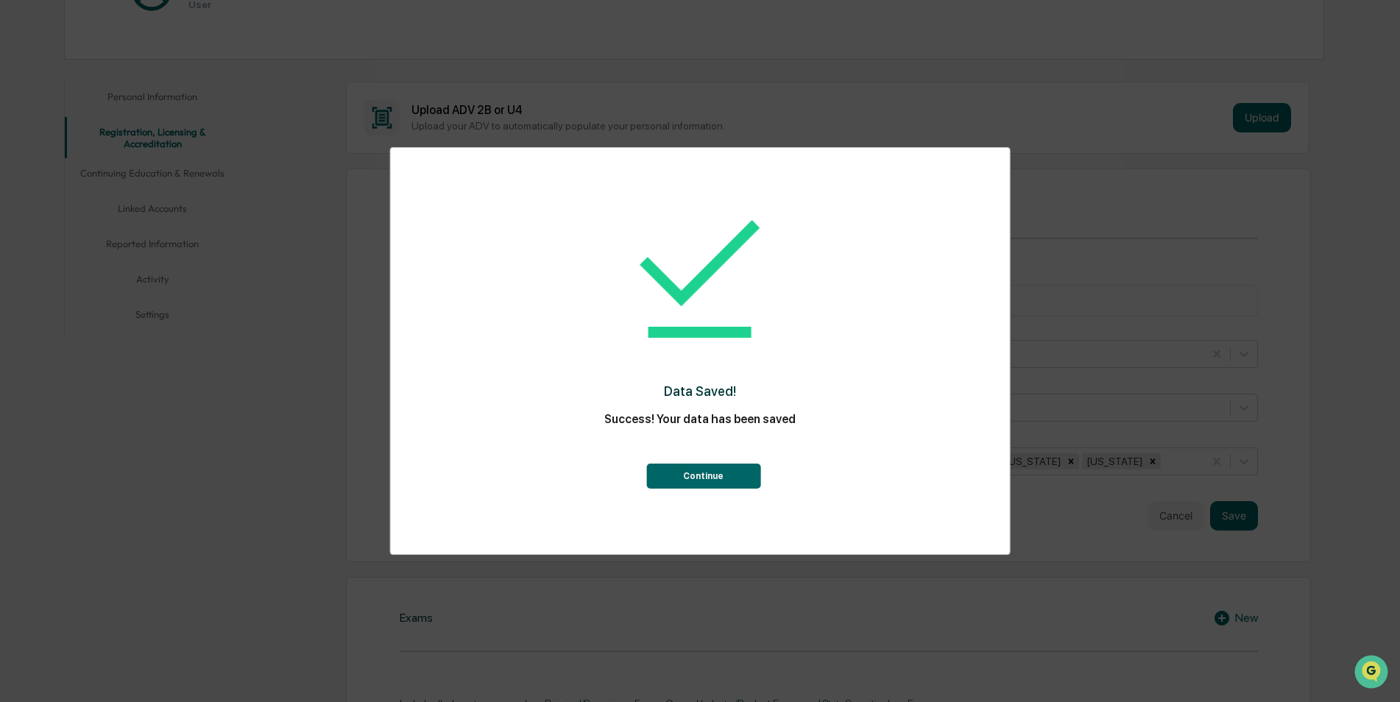
click at [686, 473] on button "Continue" at bounding box center [703, 476] width 114 height 25
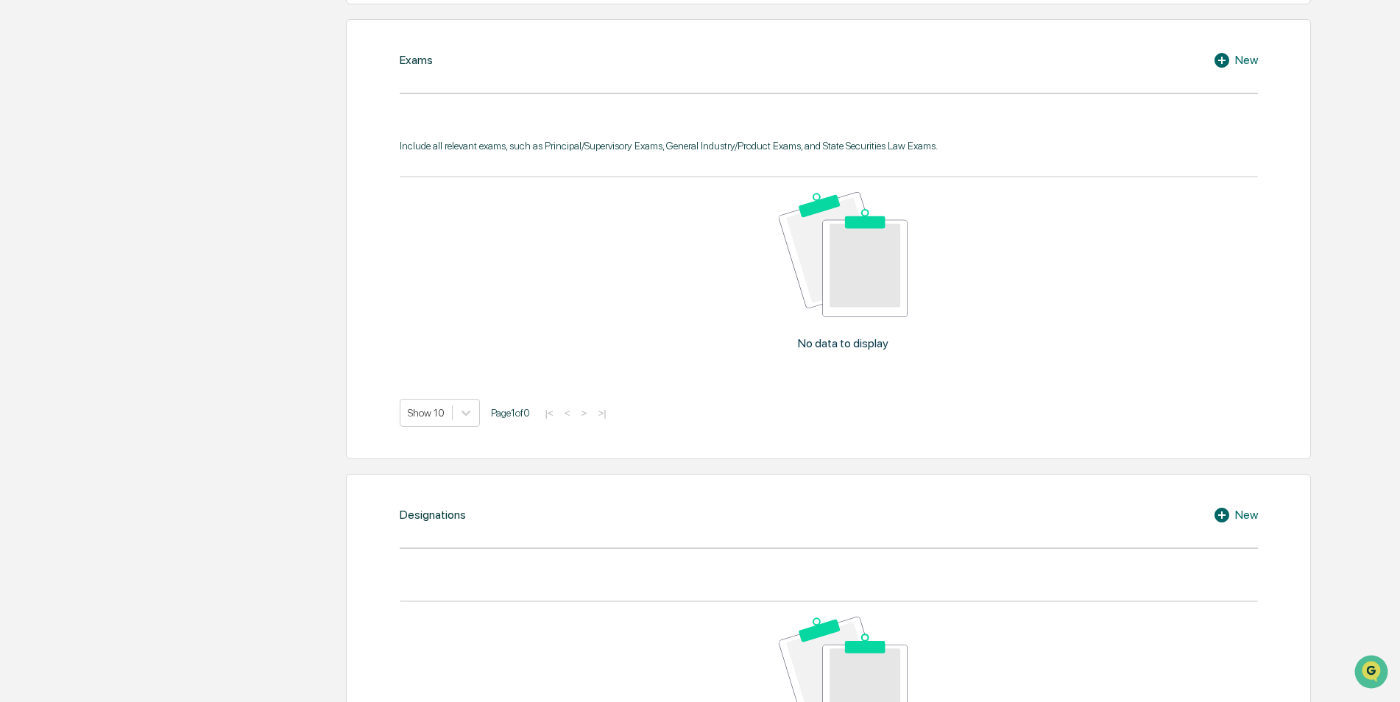
scroll to position [736, 0]
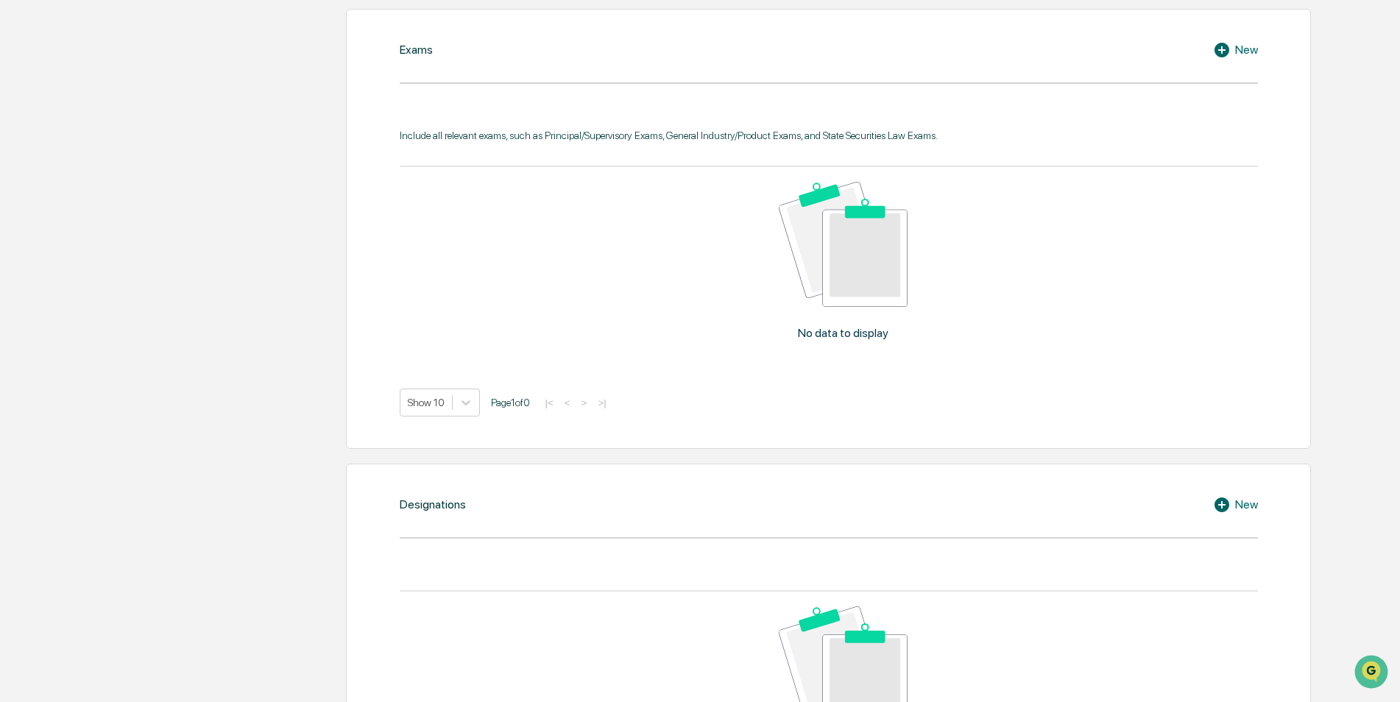
click at [1247, 52] on div "New" at bounding box center [1235, 50] width 45 height 18
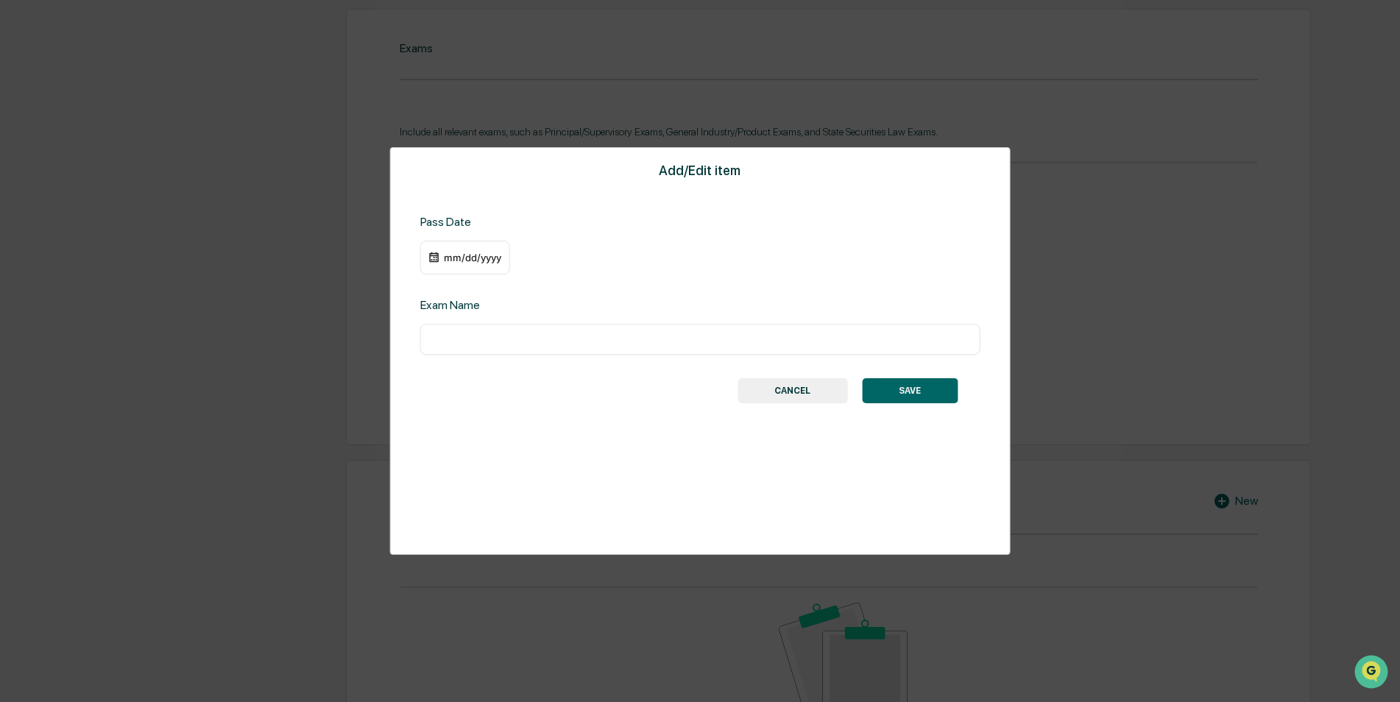
click at [479, 261] on div "mm/dd/yyyy" at bounding box center [472, 258] width 59 height 12
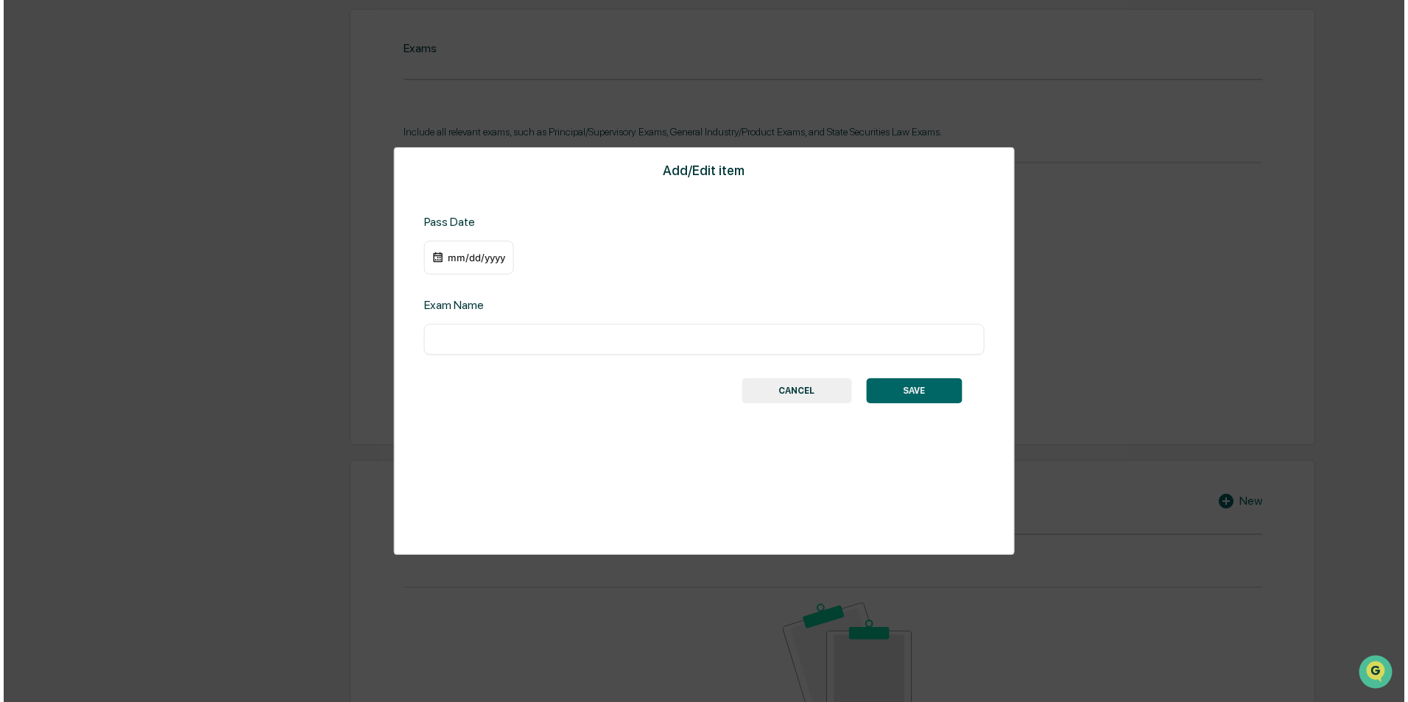
scroll to position [737, 0]
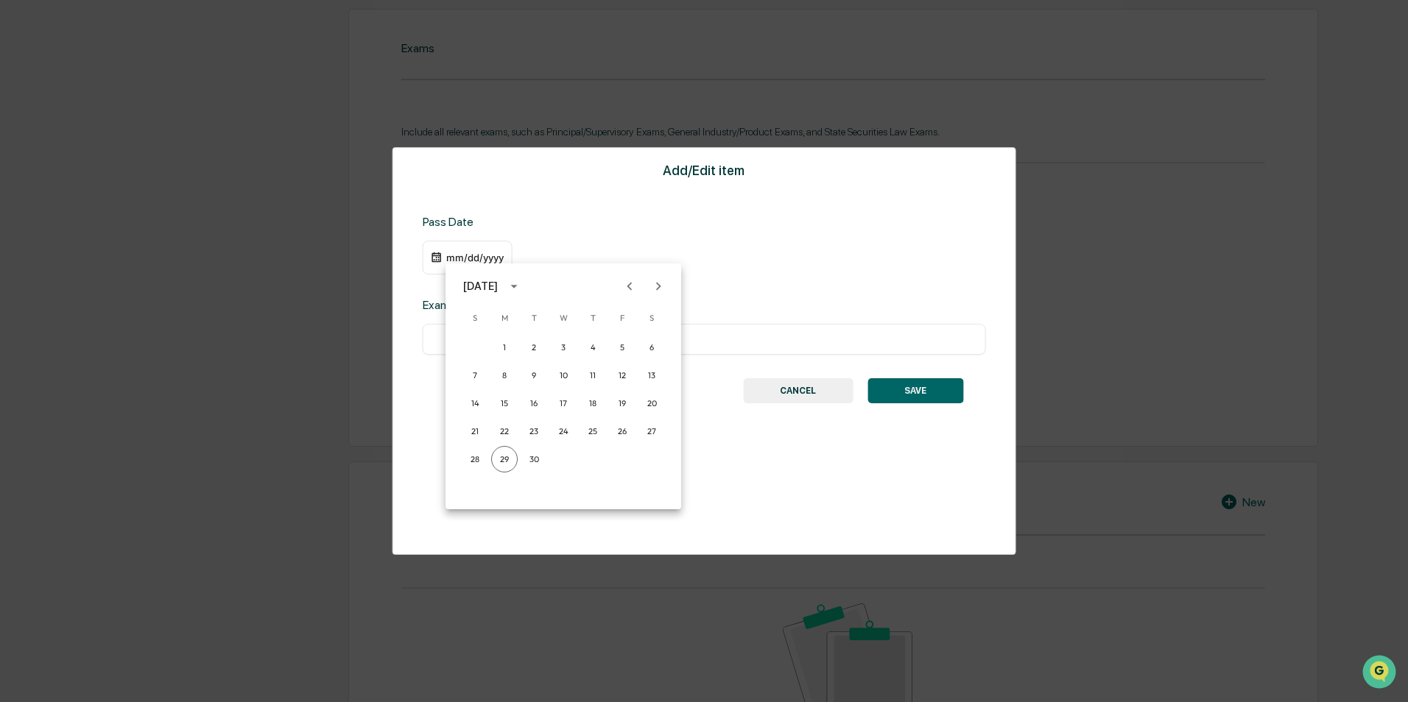
click at [796, 250] on div at bounding box center [704, 351] width 1408 height 702
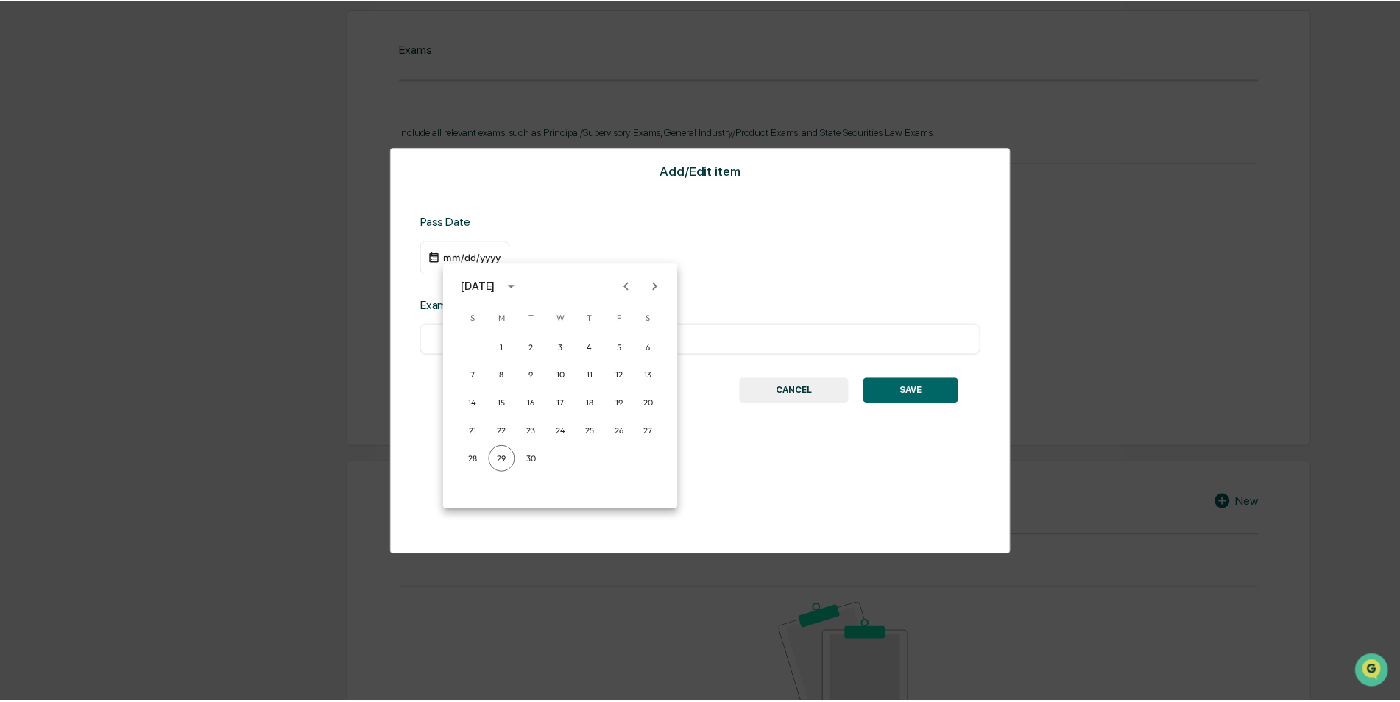
scroll to position [736, 0]
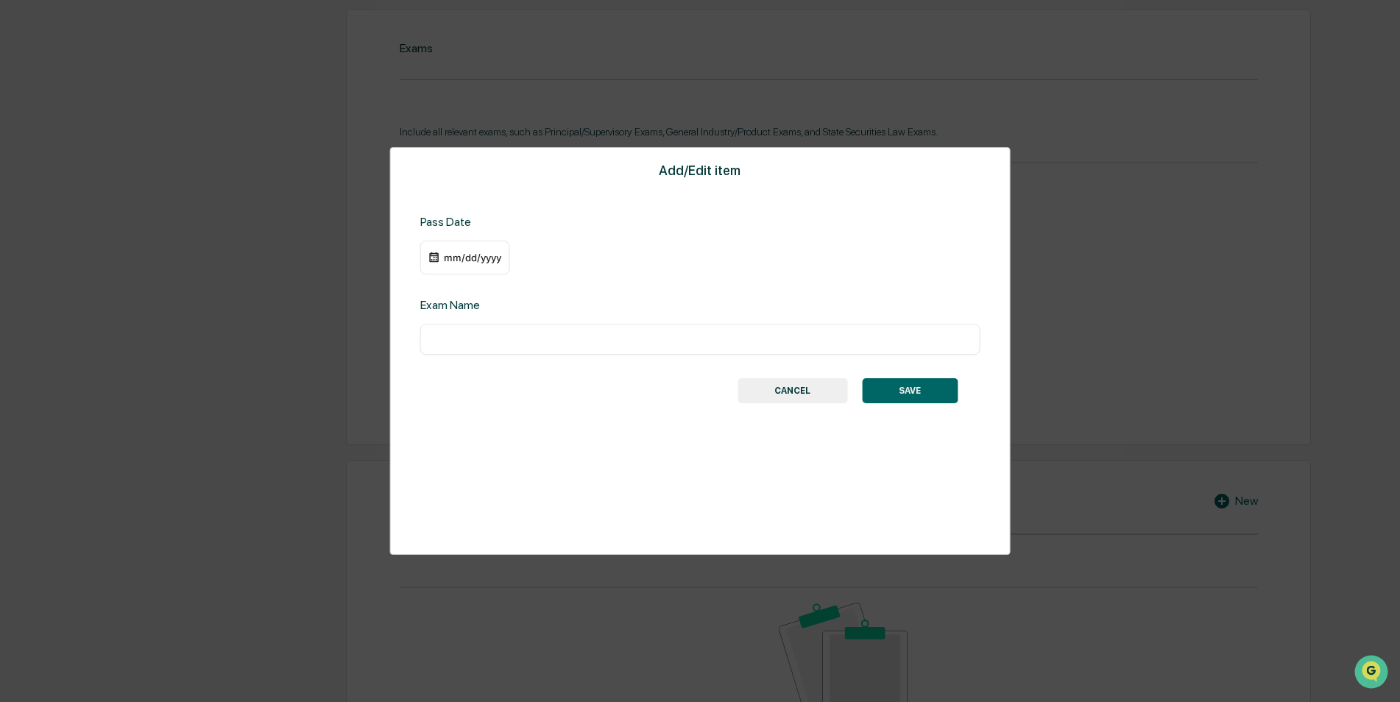
click at [552, 350] on div "​" at bounding box center [700, 339] width 560 height 31
click at [556, 342] on input "text" at bounding box center [700, 339] width 538 height 15
type input "********"
click at [451, 263] on div "mm/dd/yyyy" at bounding box center [472, 258] width 59 height 12
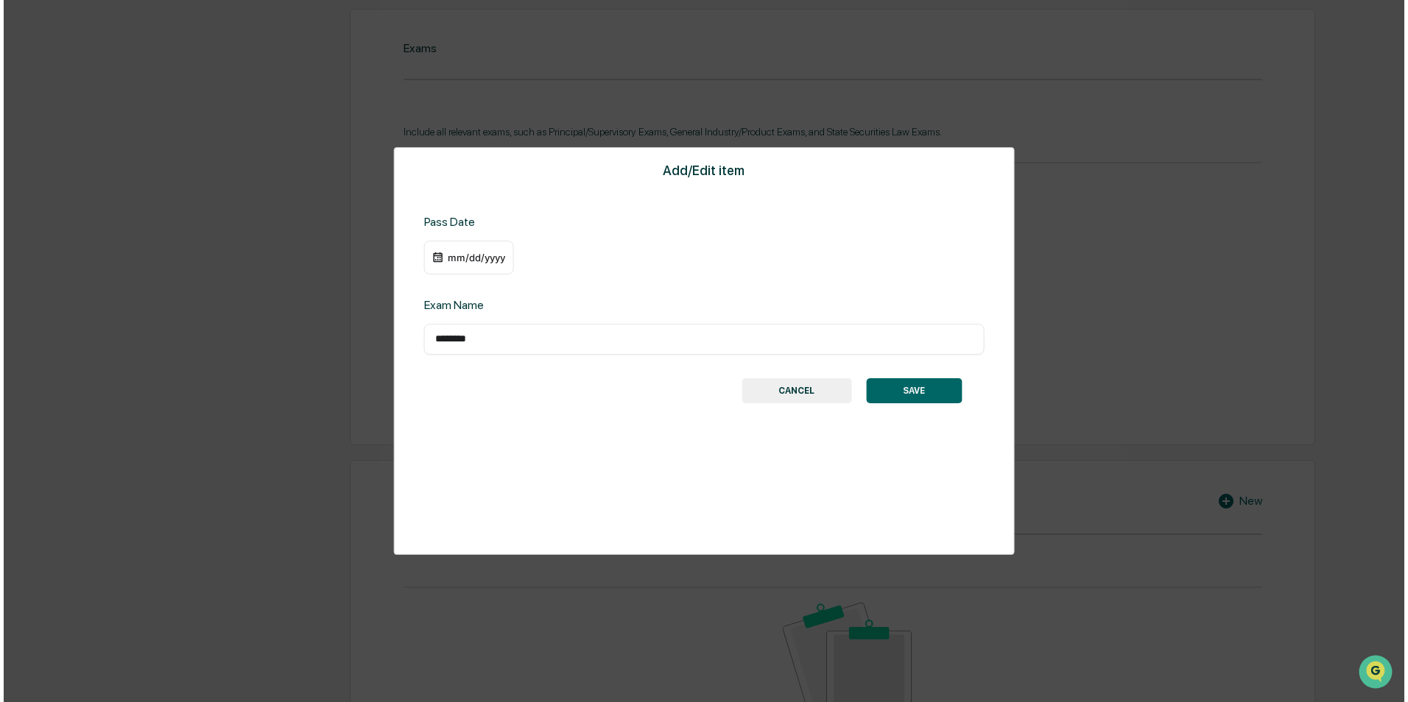
scroll to position [737, 0]
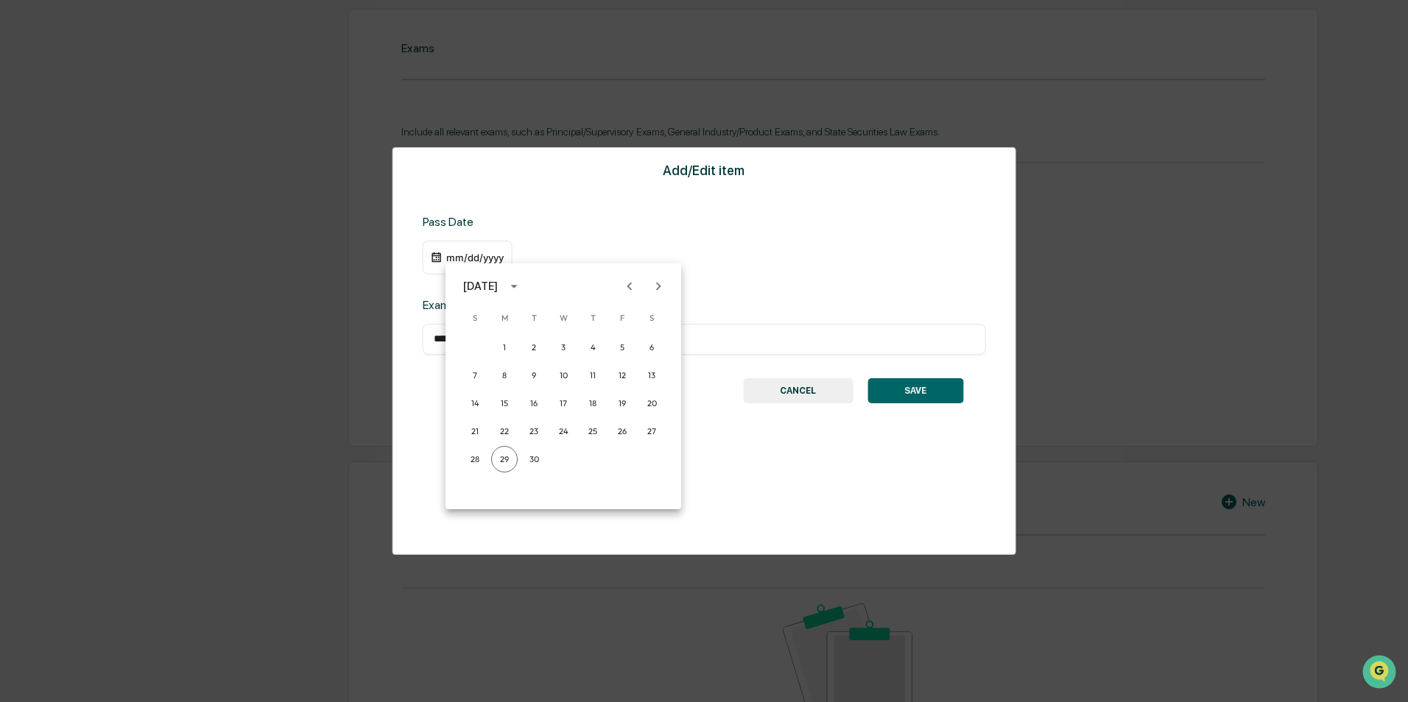
click at [498, 286] on div "September 2025" at bounding box center [480, 286] width 35 height 16
click at [551, 339] on button "2018" at bounding box center [563, 335] width 53 height 27
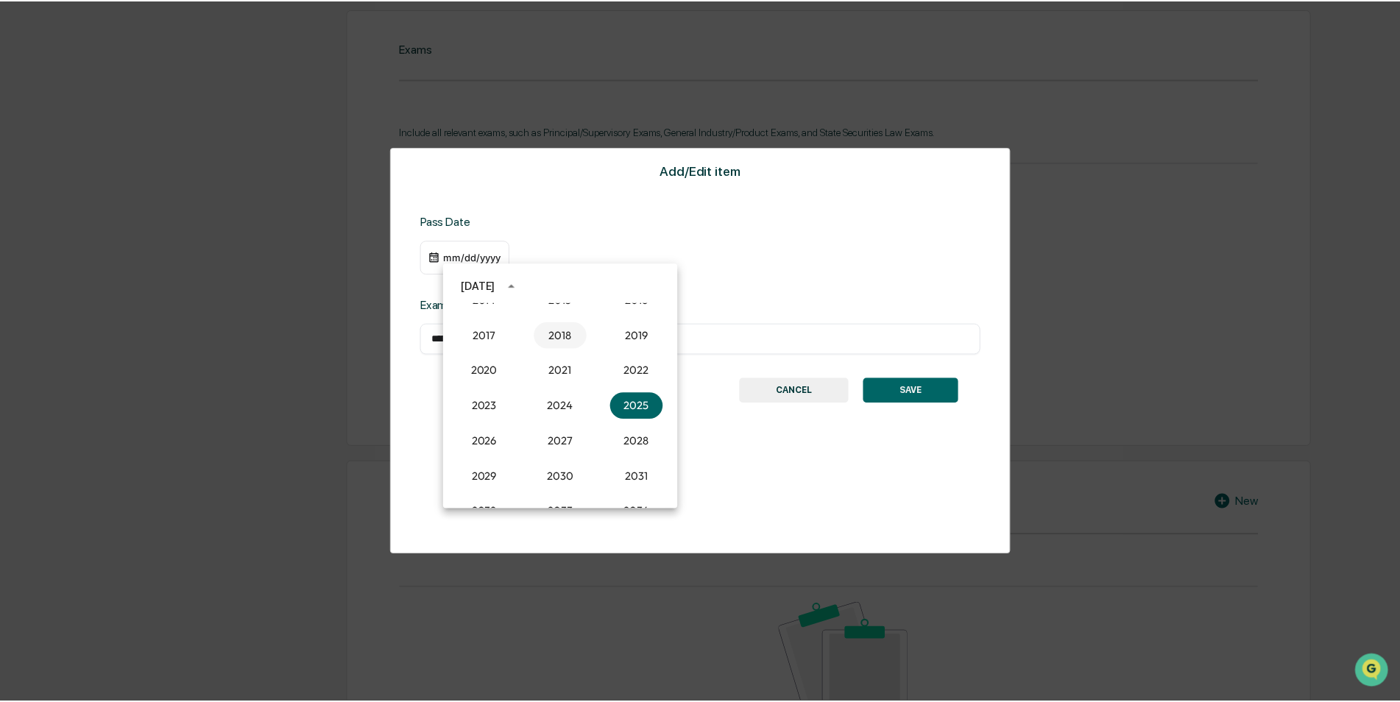
scroll to position [736, 0]
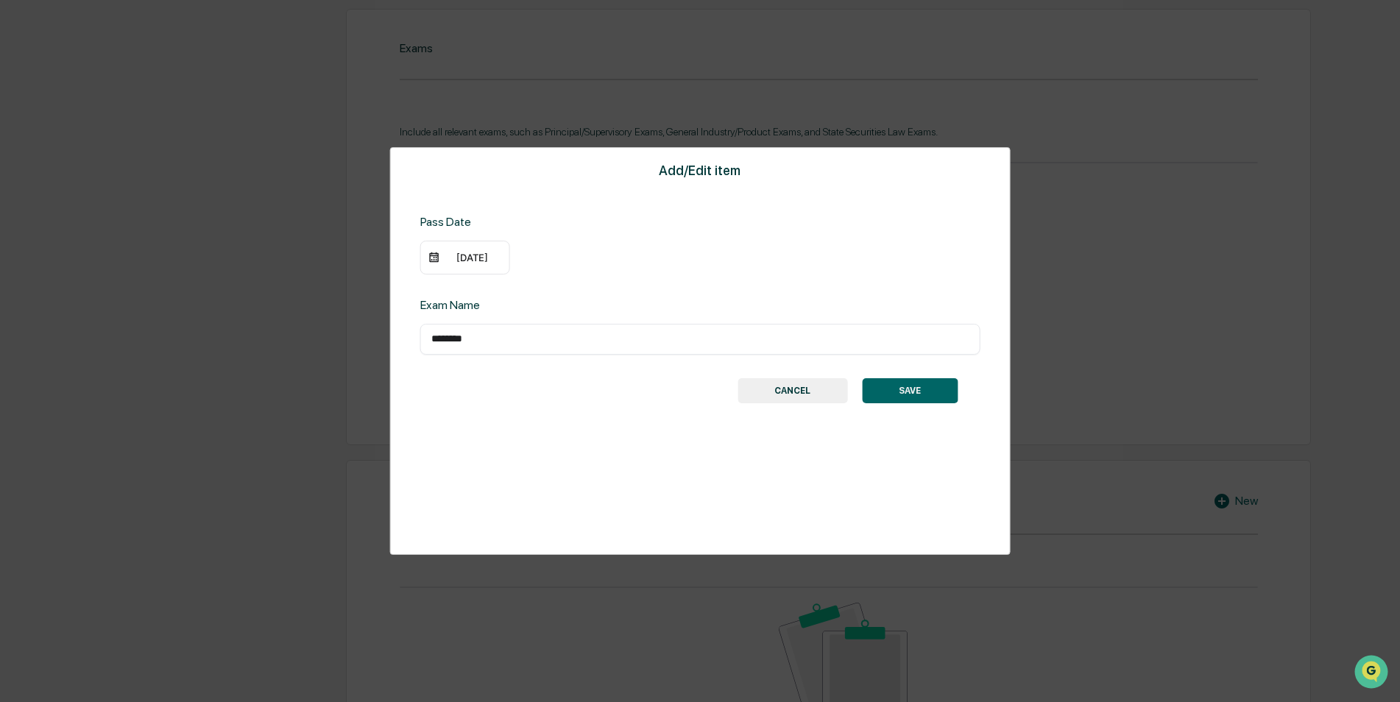
click at [468, 258] on div "09/29/2018" at bounding box center [472, 258] width 59 height 12
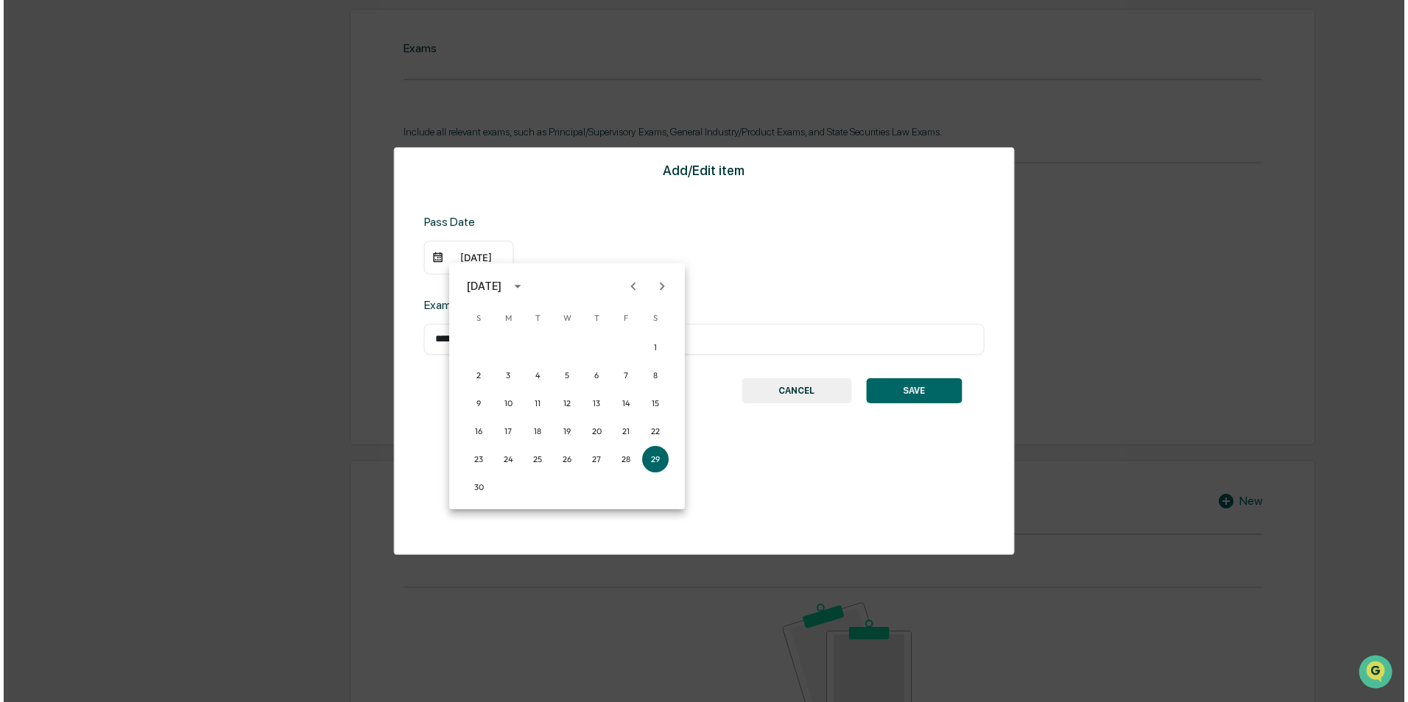
scroll to position [737, 0]
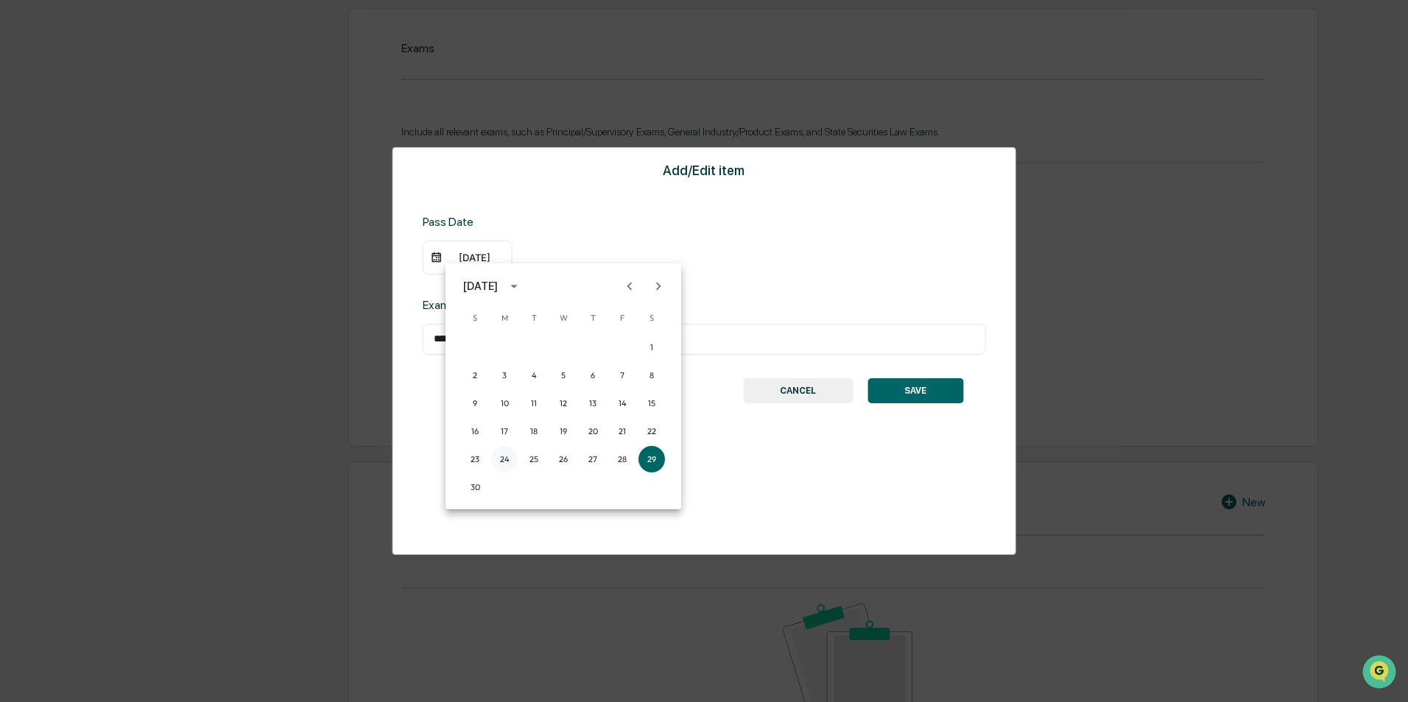
click at [503, 461] on button "24" at bounding box center [504, 459] width 27 height 27
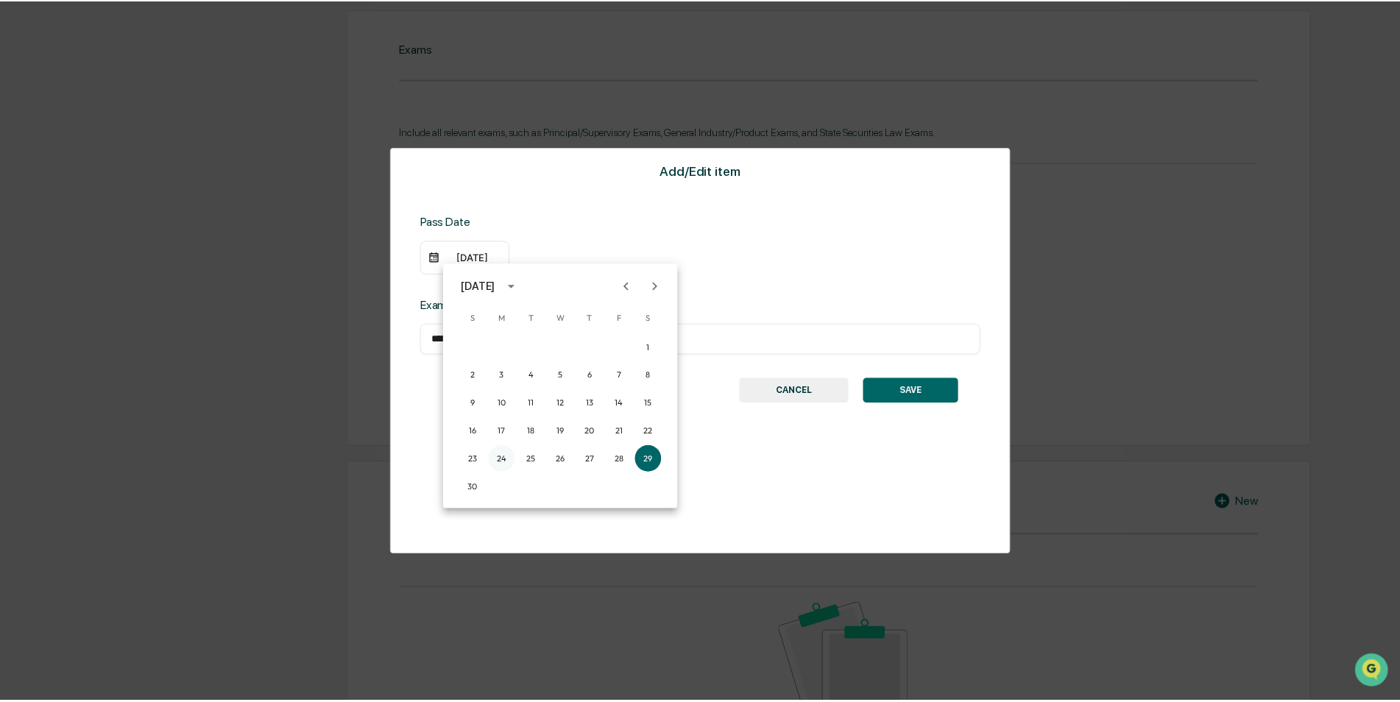
scroll to position [736, 0]
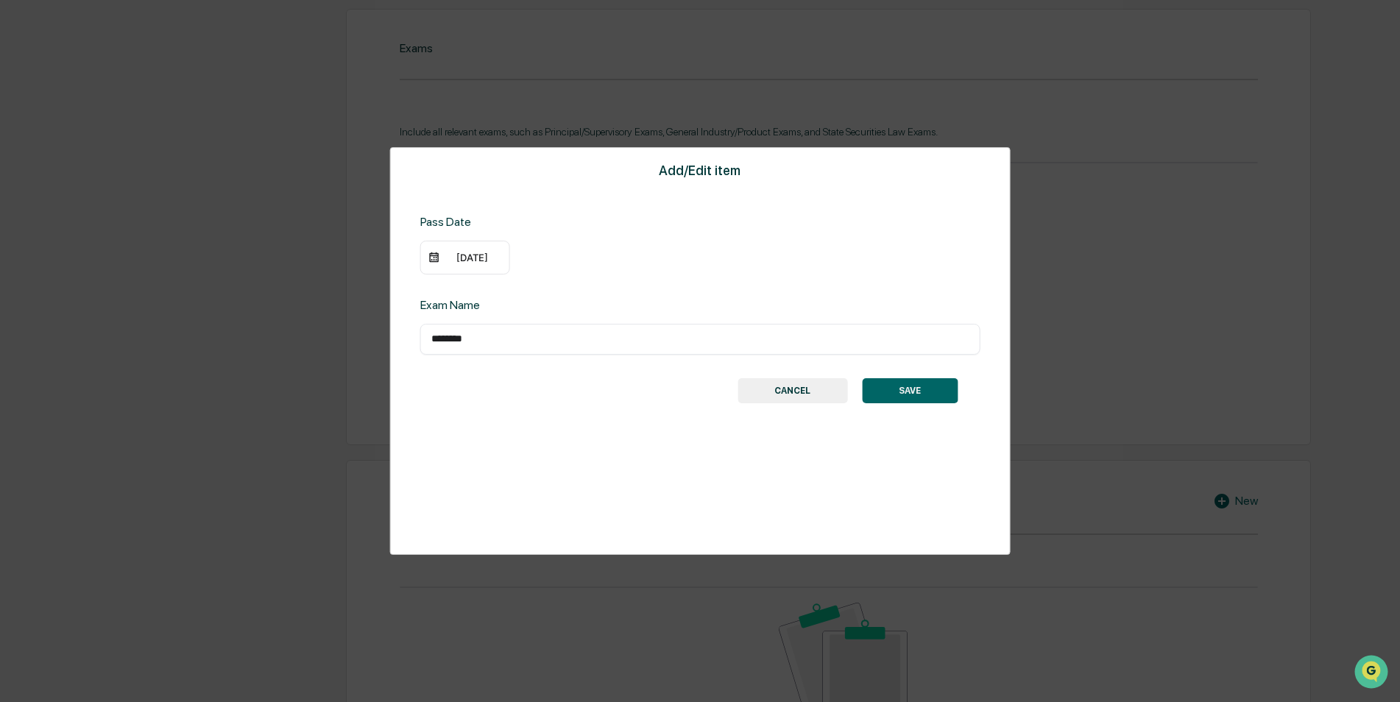
click at [931, 397] on button "SAVE" at bounding box center [910, 390] width 96 height 25
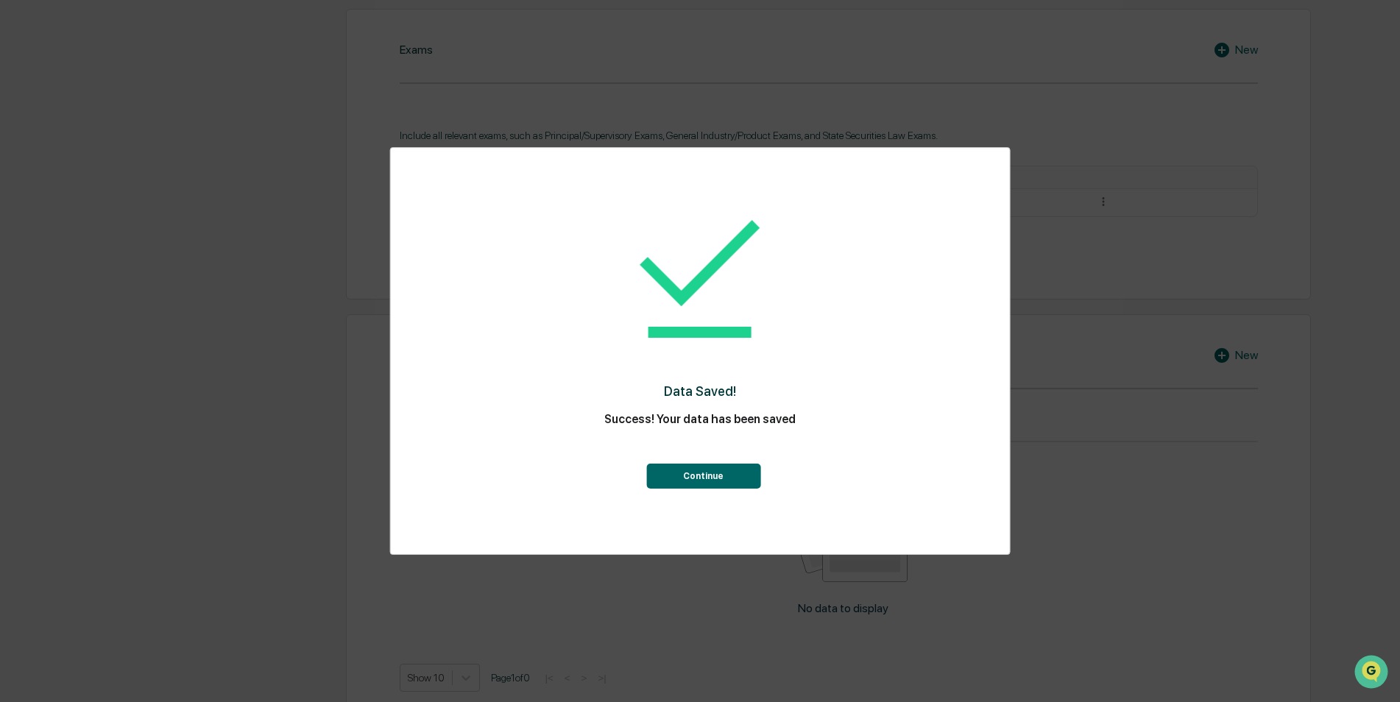
click at [719, 482] on button "Continue" at bounding box center [703, 476] width 114 height 25
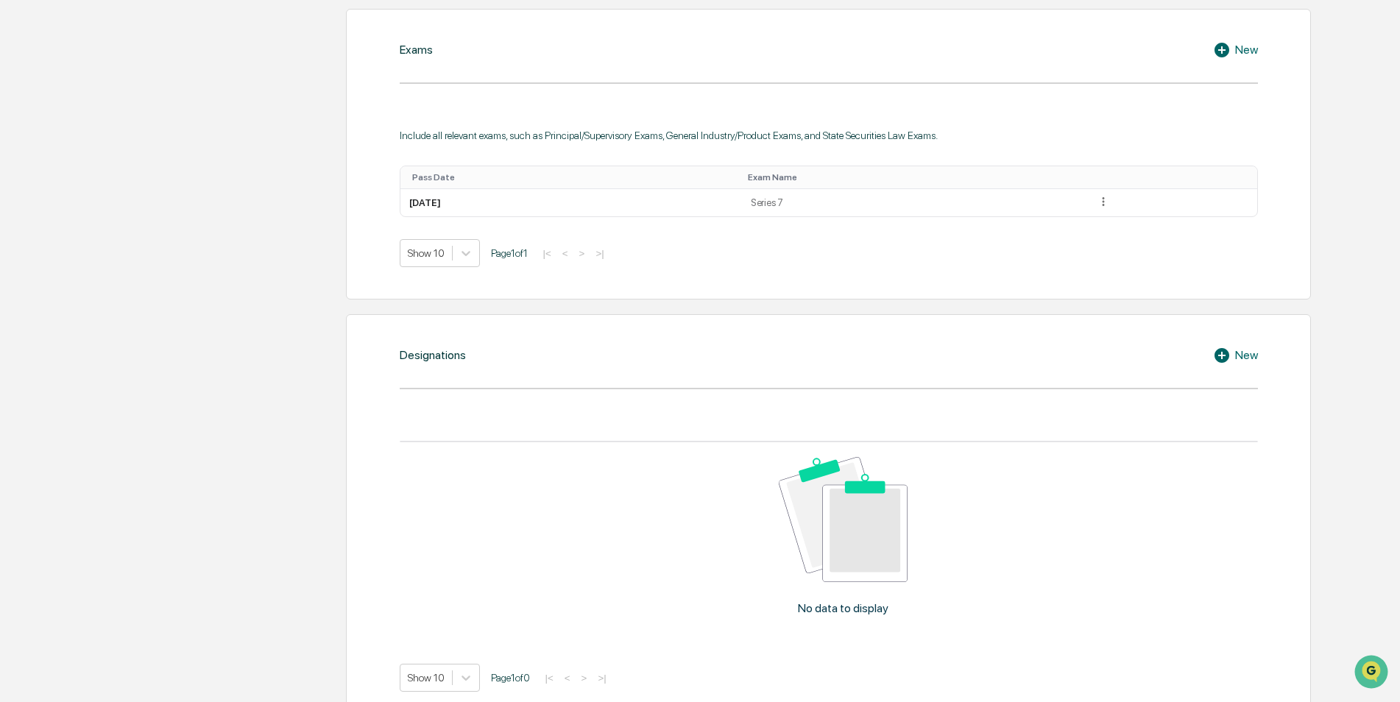
click at [1236, 49] on div "New" at bounding box center [1235, 50] width 45 height 18
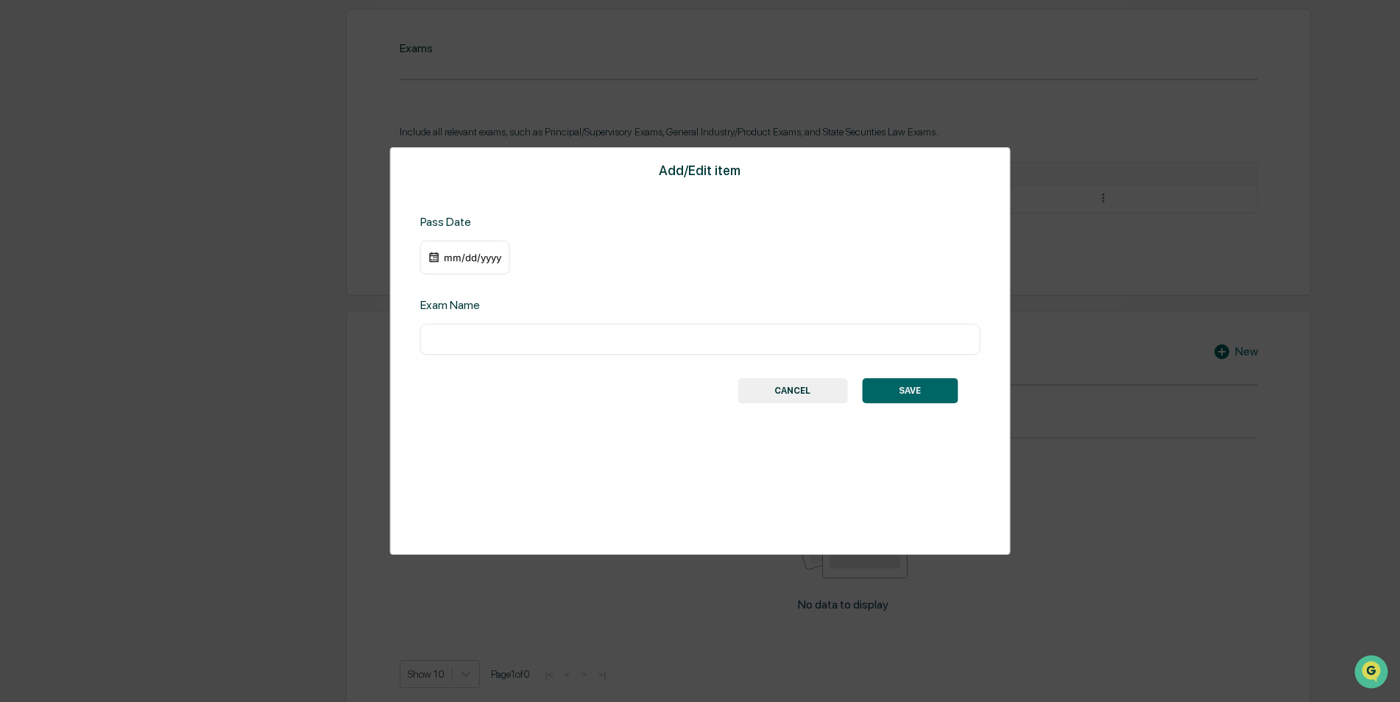
click at [539, 335] on input "text" at bounding box center [700, 339] width 538 height 15
type input "*********"
click at [496, 259] on div "mm/dd/yyyy" at bounding box center [472, 258] width 59 height 12
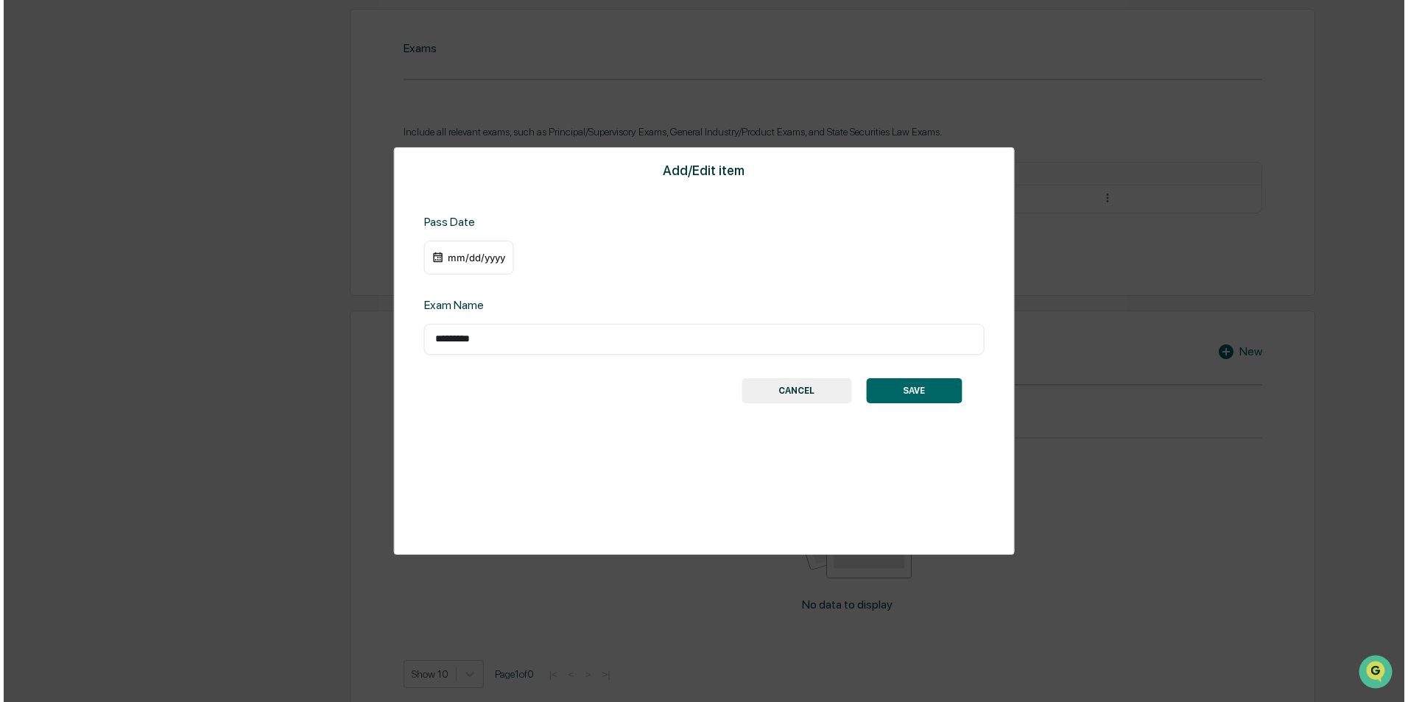
scroll to position [737, 0]
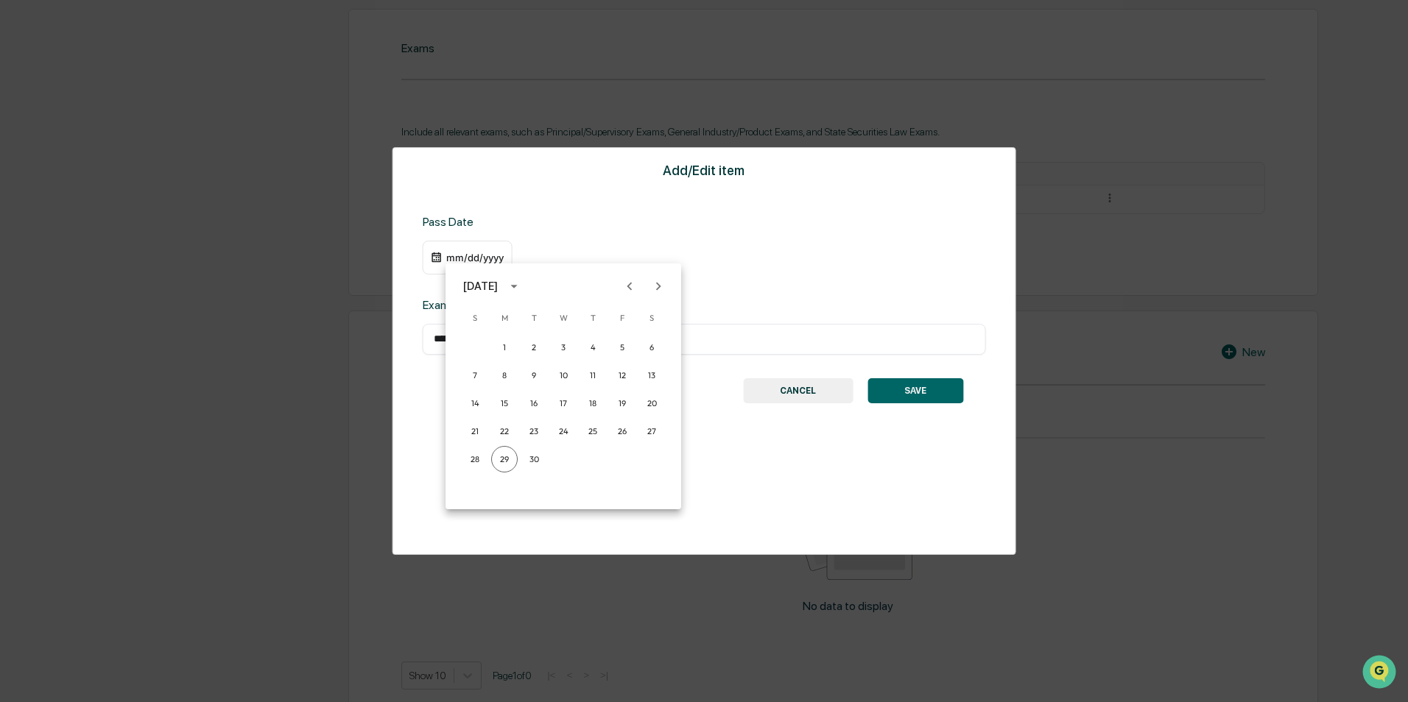
click at [498, 282] on div "September 2025" at bounding box center [480, 286] width 35 height 16
click at [559, 334] on button "2018" at bounding box center [563, 335] width 53 height 27
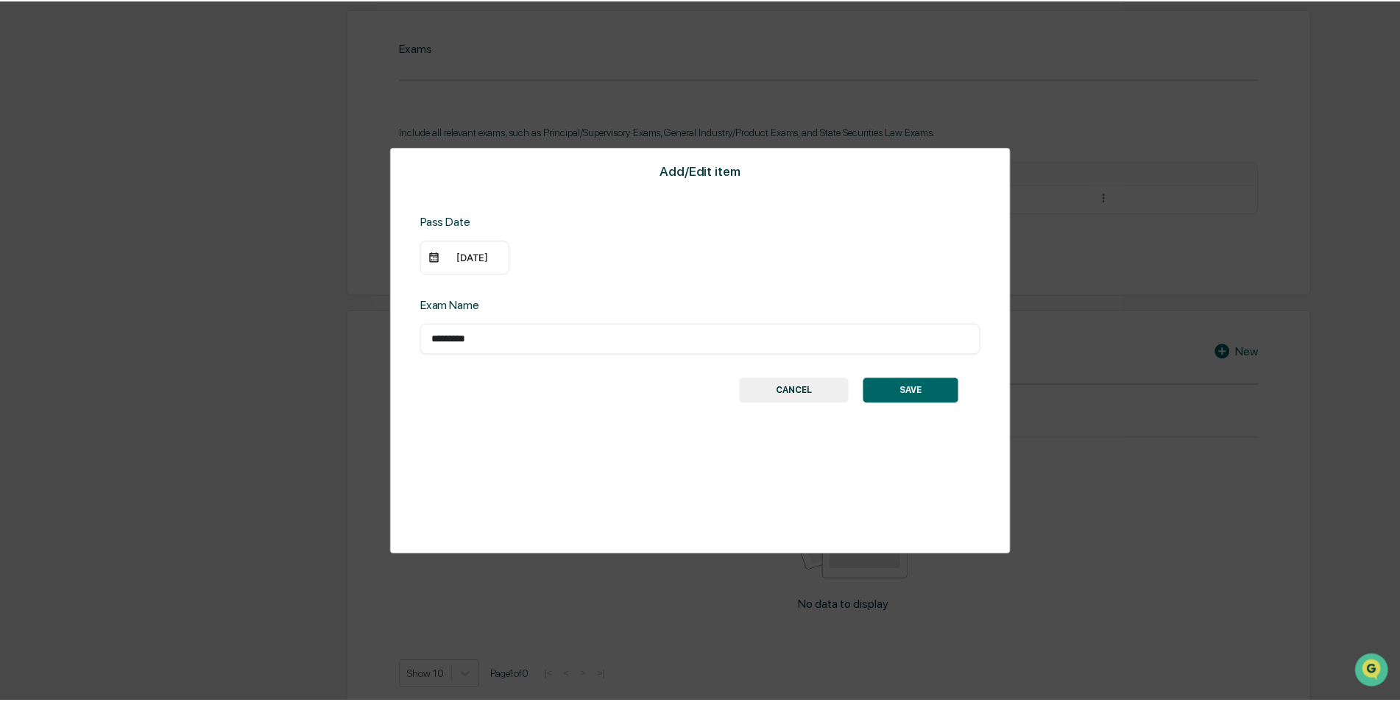
scroll to position [736, 0]
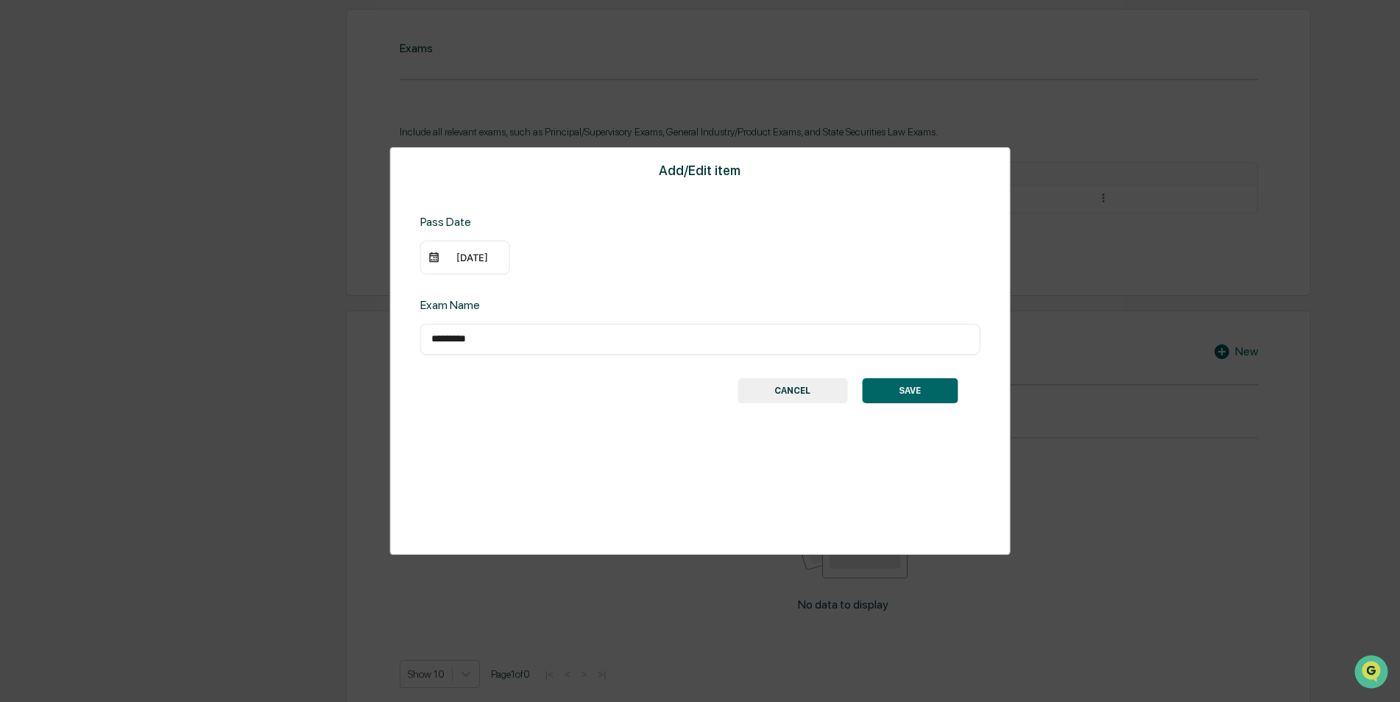
click at [477, 255] on div "09/29/2018" at bounding box center [472, 258] width 59 height 12
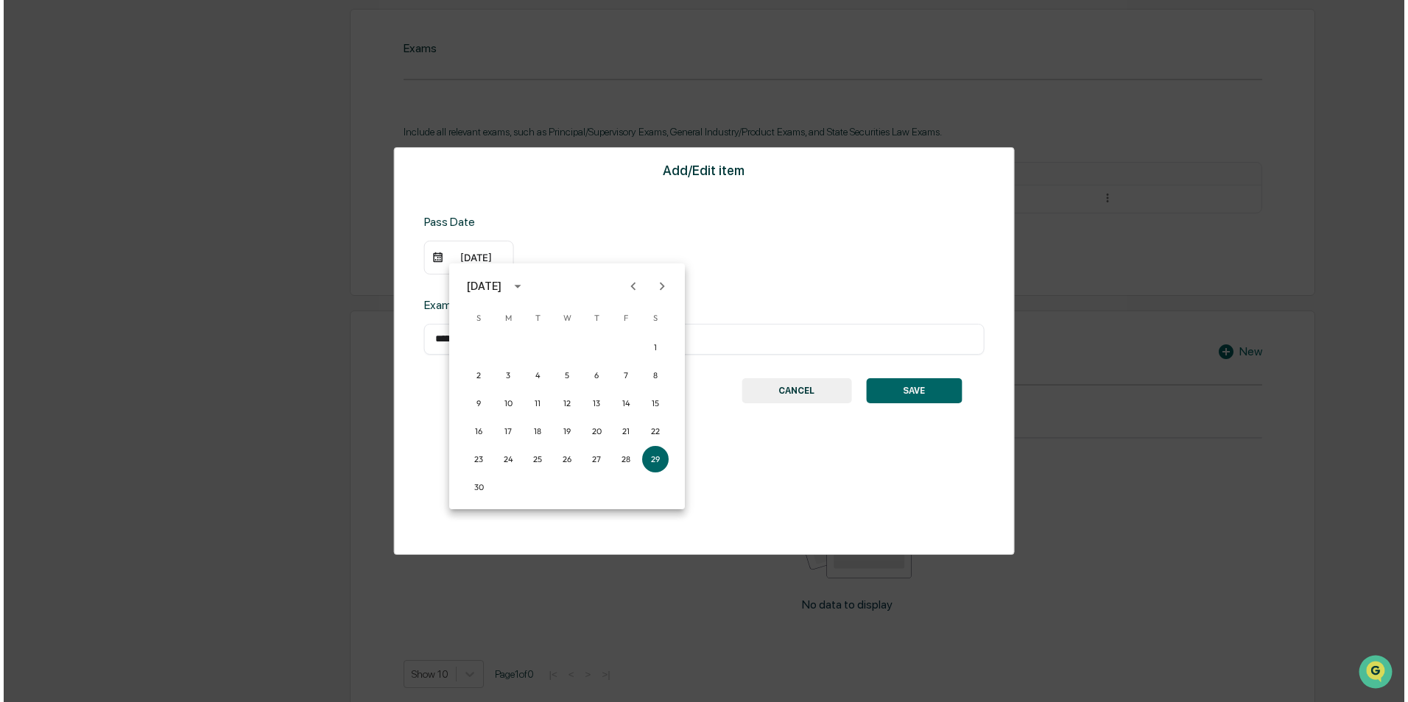
scroll to position [737, 0]
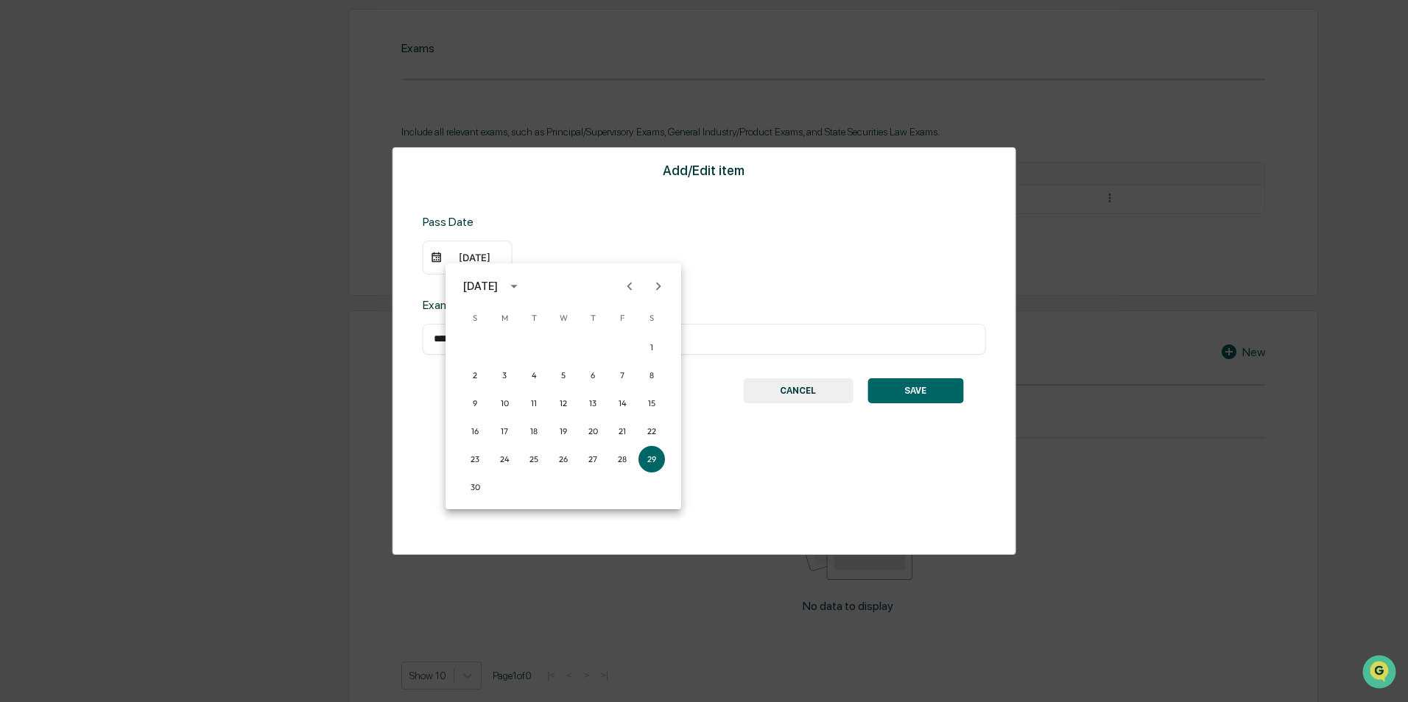
click at [658, 286] on icon "Next month" at bounding box center [658, 286] width 16 height 16
click at [503, 403] on button "15" at bounding box center [504, 403] width 27 height 27
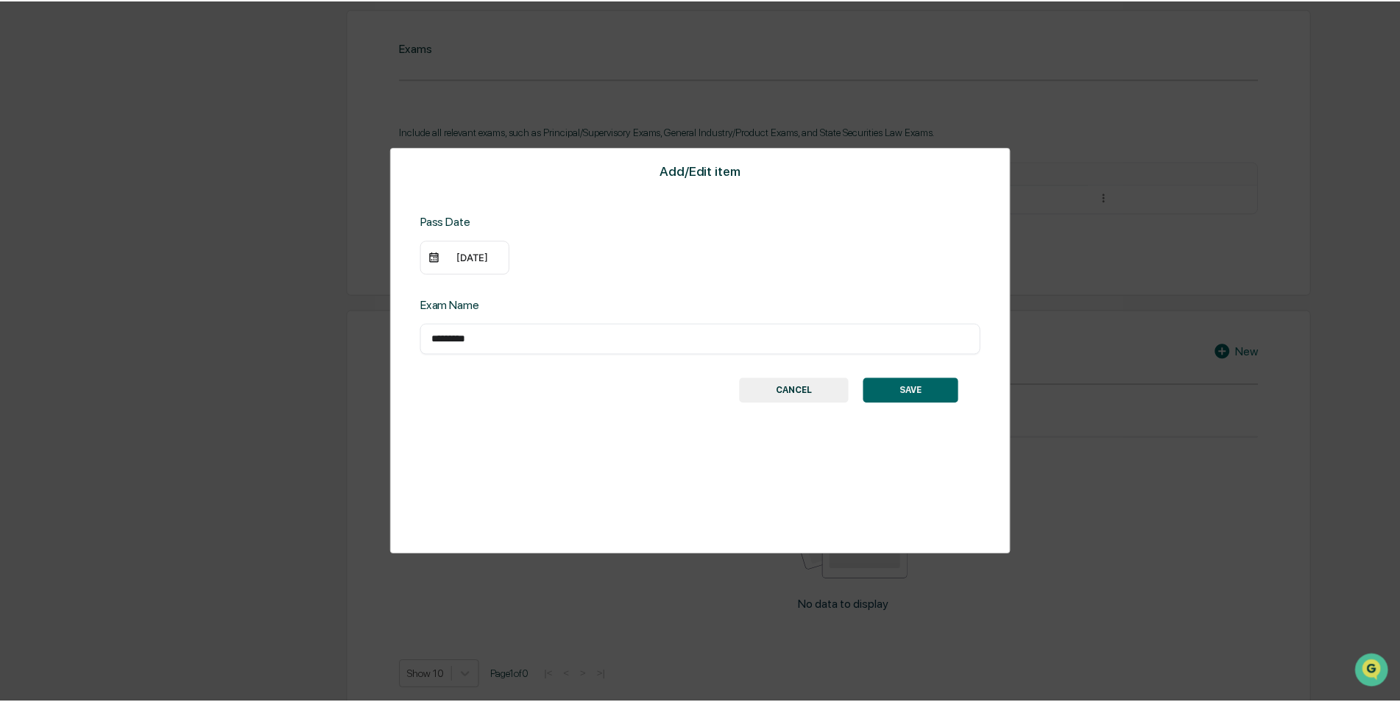
scroll to position [736, 0]
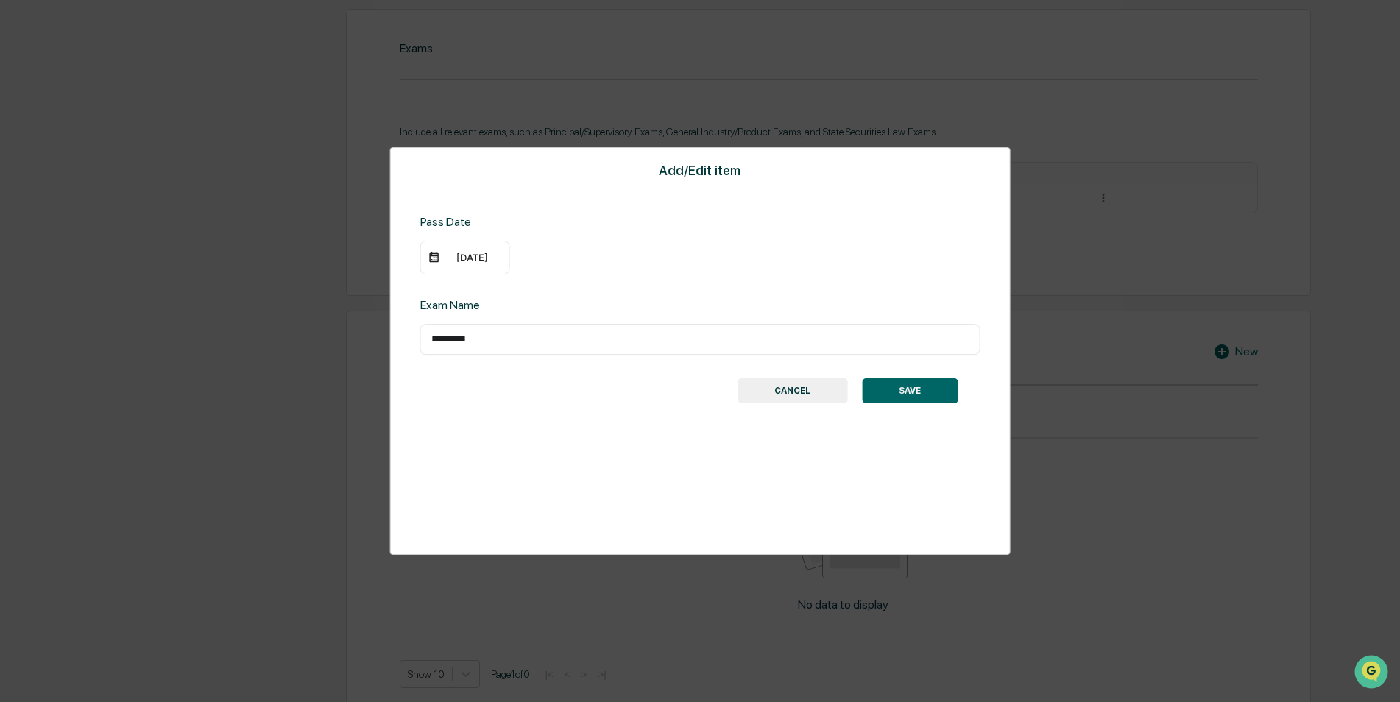
click at [933, 387] on button "SAVE" at bounding box center [910, 390] width 96 height 25
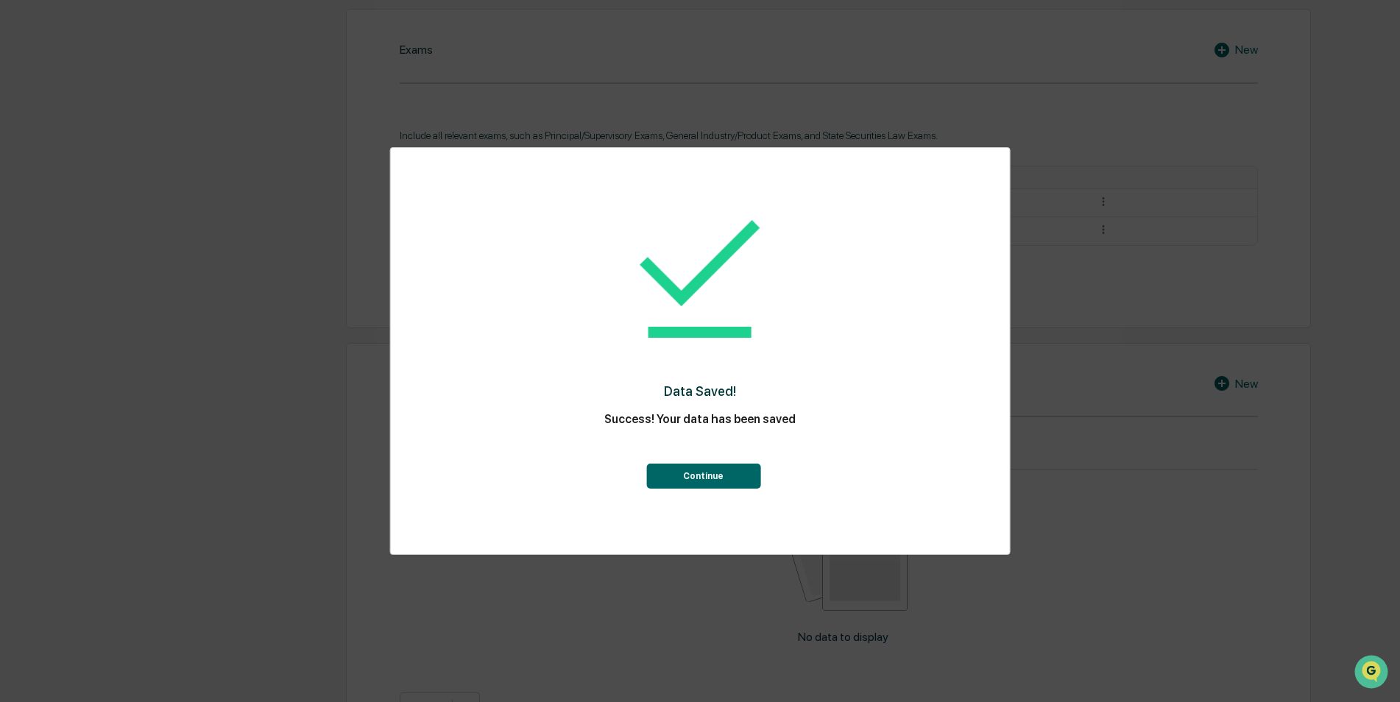
click at [708, 475] on button "Continue" at bounding box center [703, 476] width 114 height 25
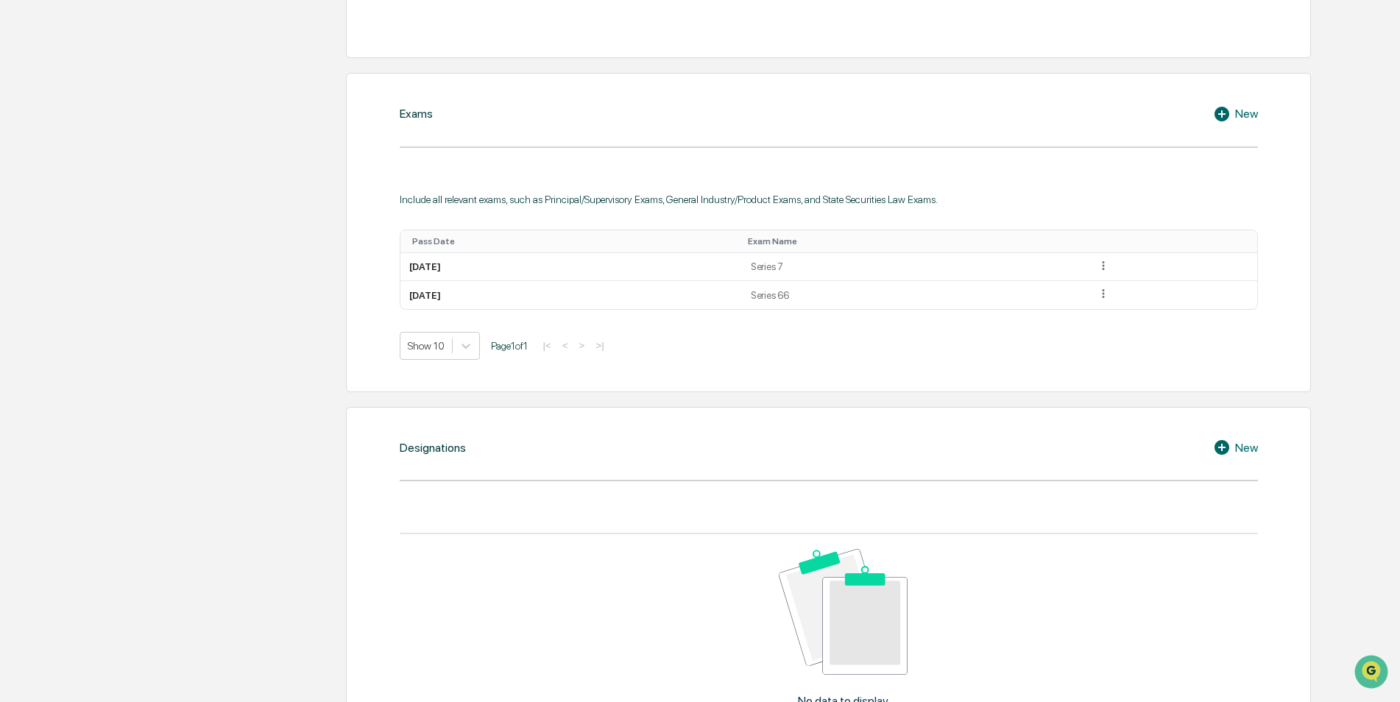
scroll to position [589, 0]
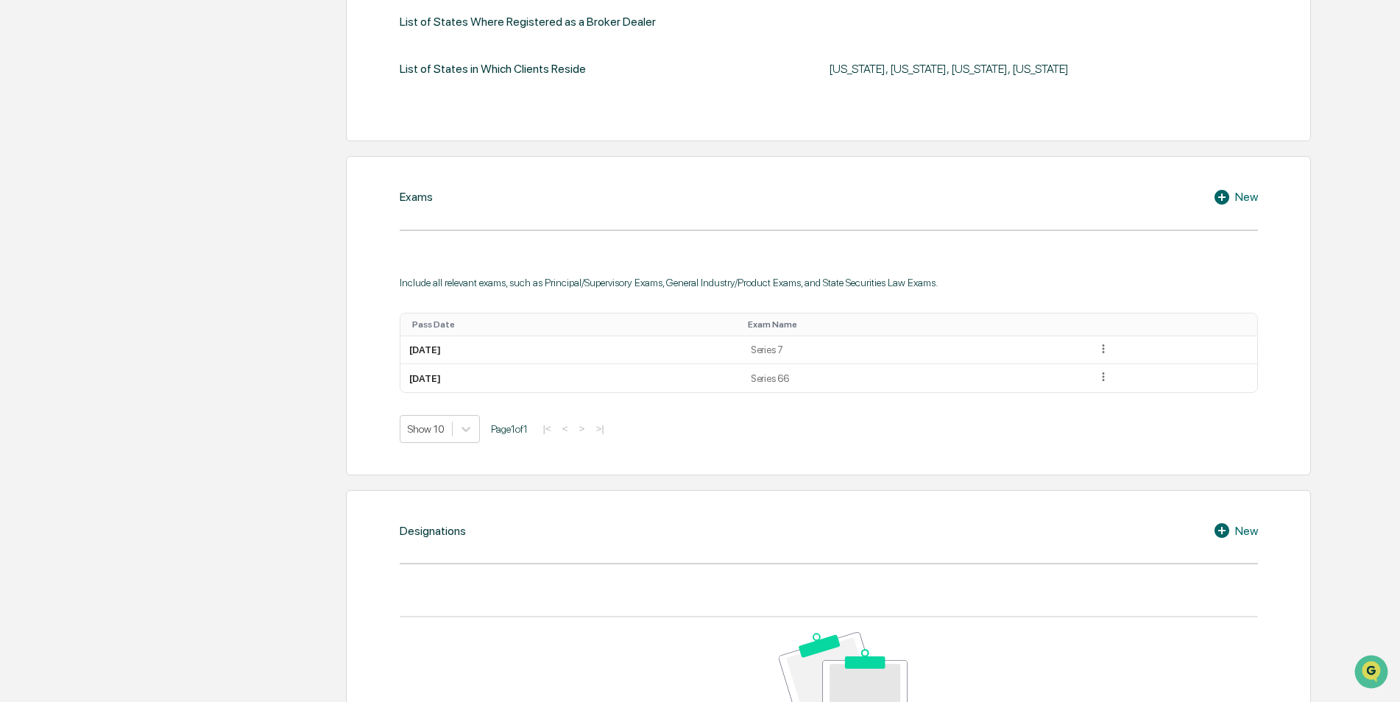
click at [1244, 194] on div "New" at bounding box center [1235, 197] width 45 height 18
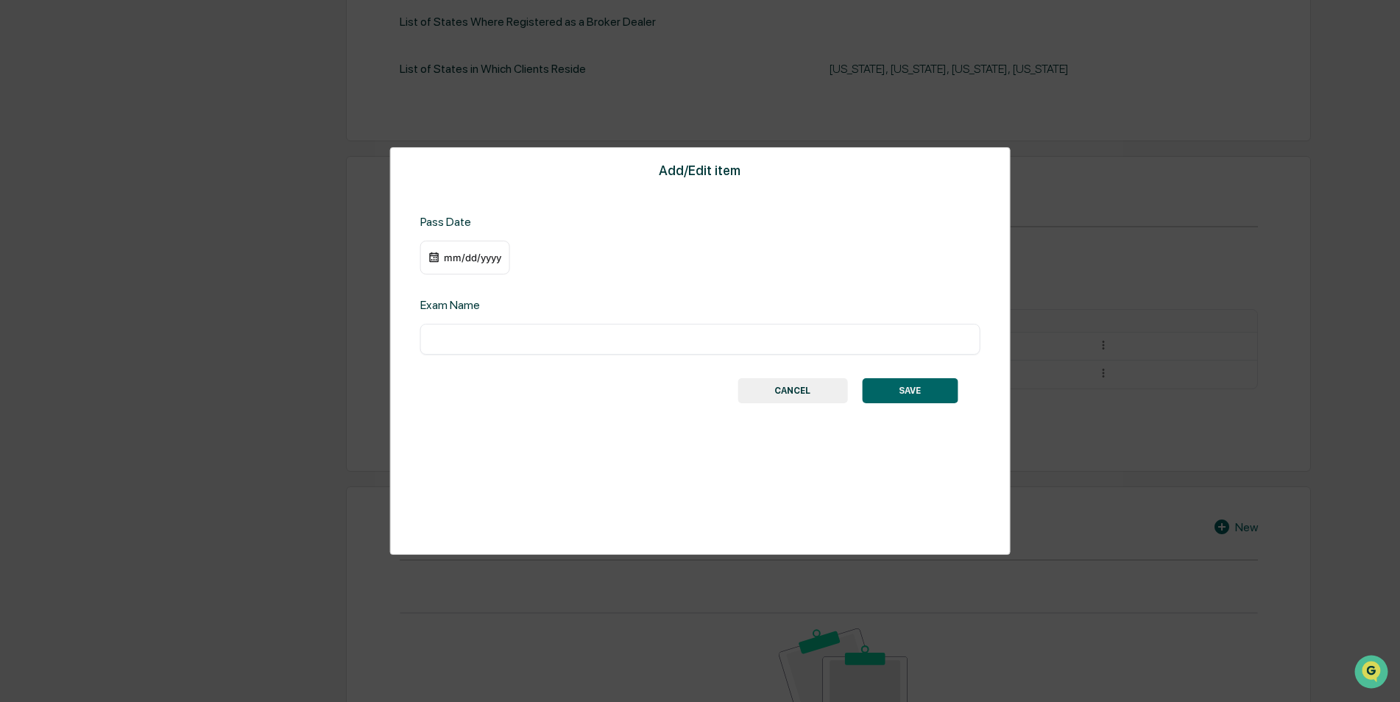
click at [489, 336] on input "text" at bounding box center [700, 339] width 538 height 15
type input "**********"
click at [477, 261] on div "mm/dd/yyyy" at bounding box center [472, 258] width 59 height 12
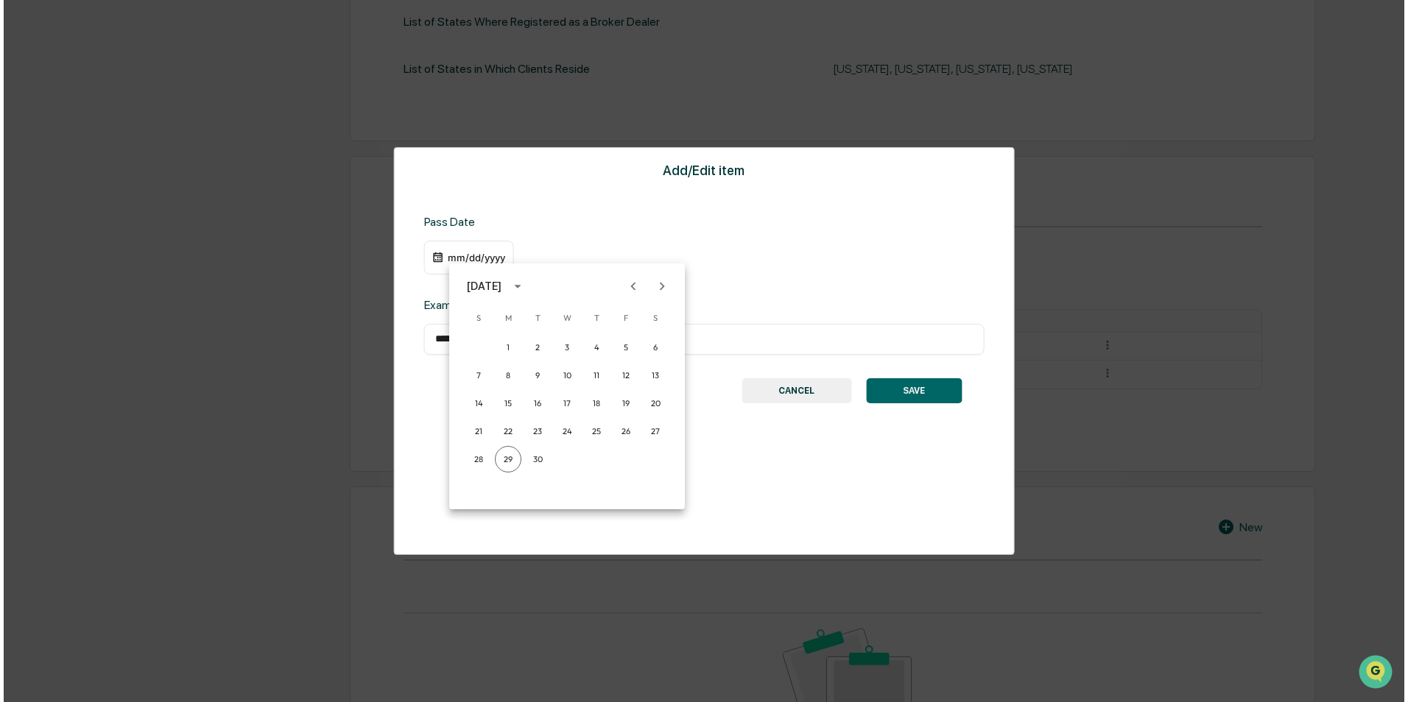
scroll to position [590, 0]
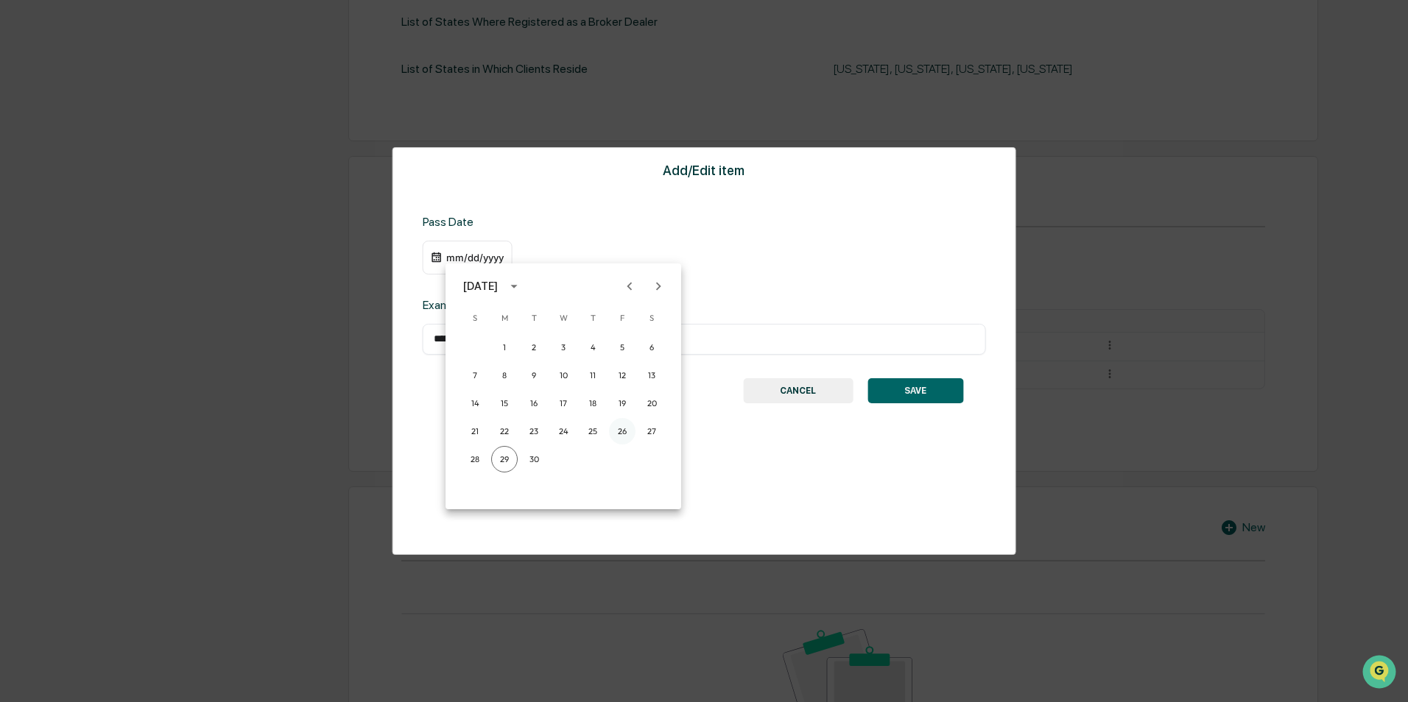
click at [628, 435] on button "26" at bounding box center [622, 431] width 27 height 27
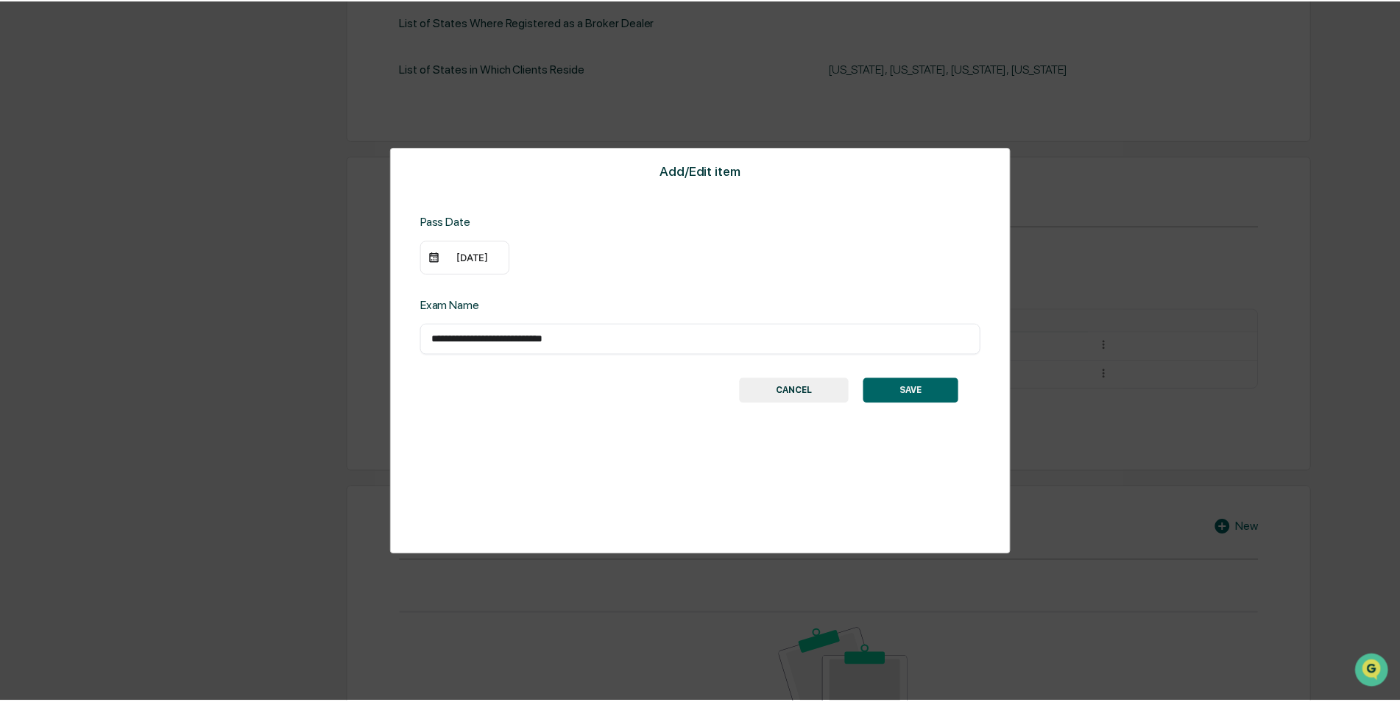
scroll to position [589, 0]
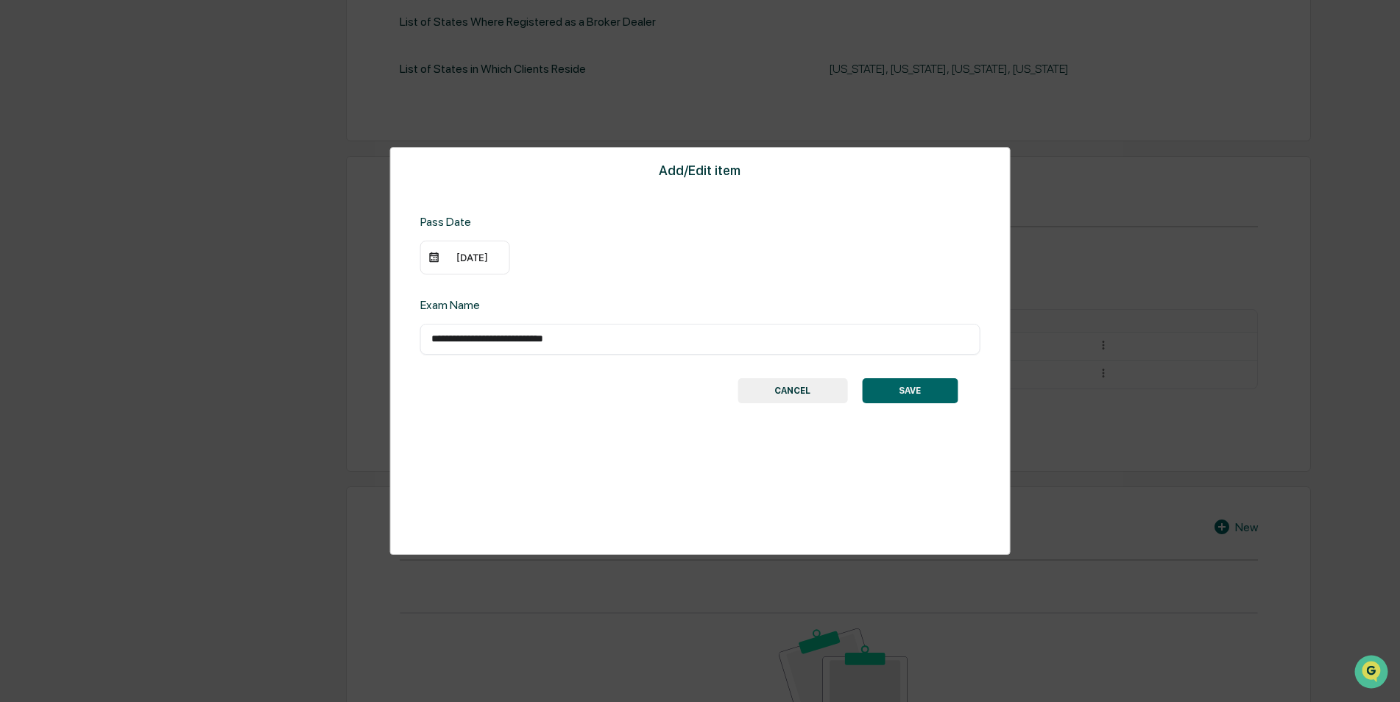
click at [906, 390] on button "SAVE" at bounding box center [910, 390] width 96 height 25
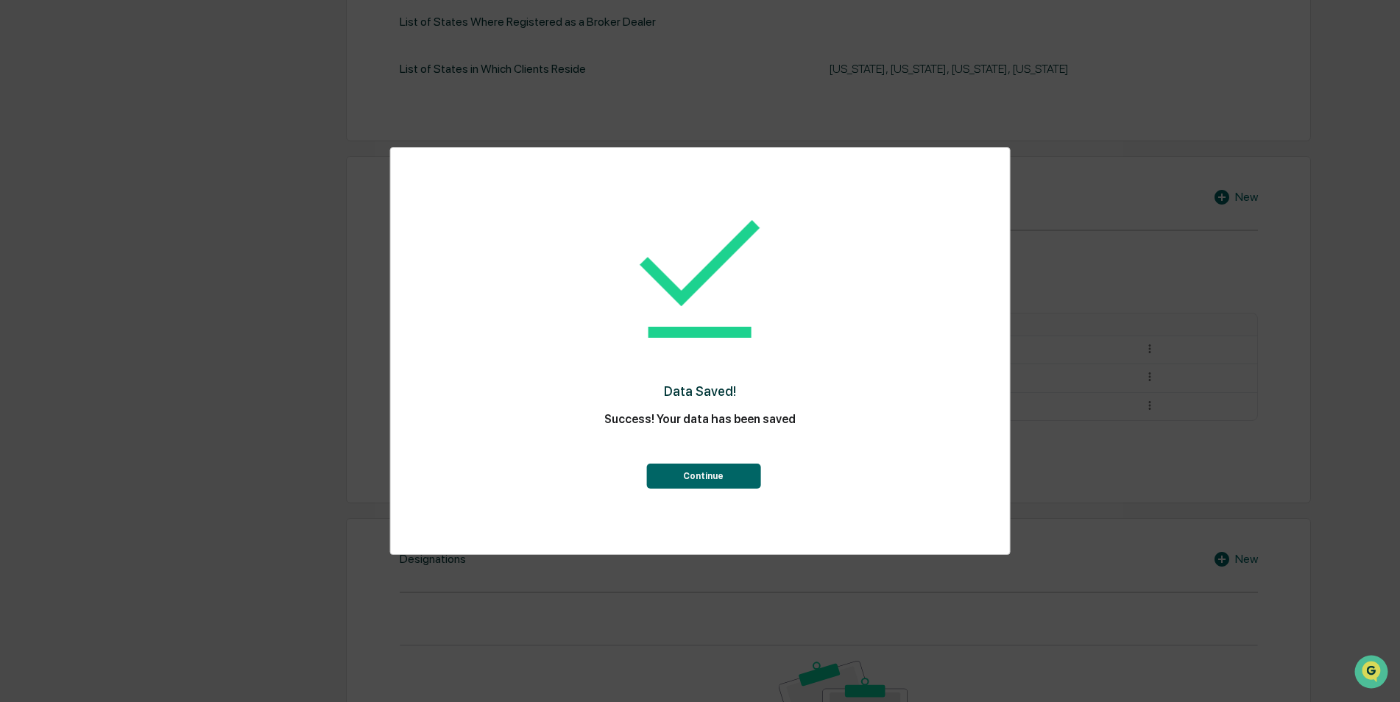
click at [723, 467] on button "Continue" at bounding box center [703, 476] width 114 height 25
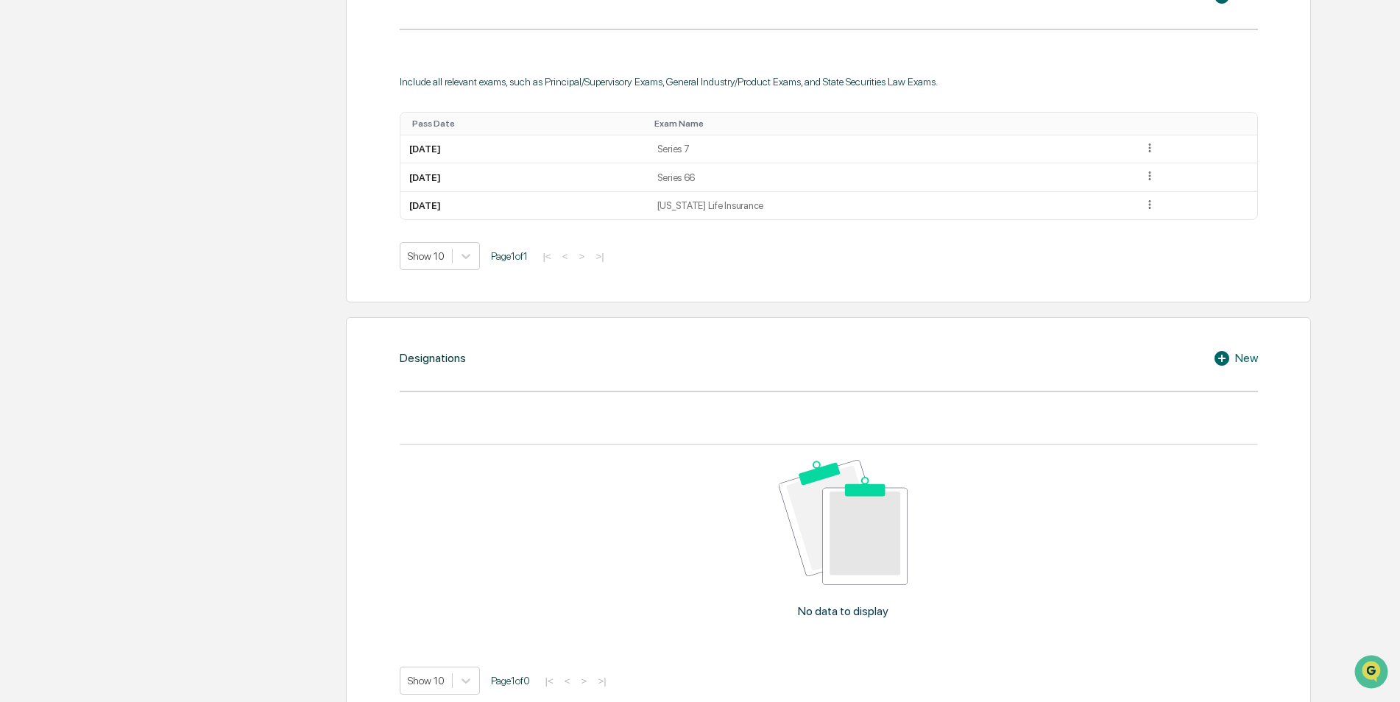
scroll to position [810, 0]
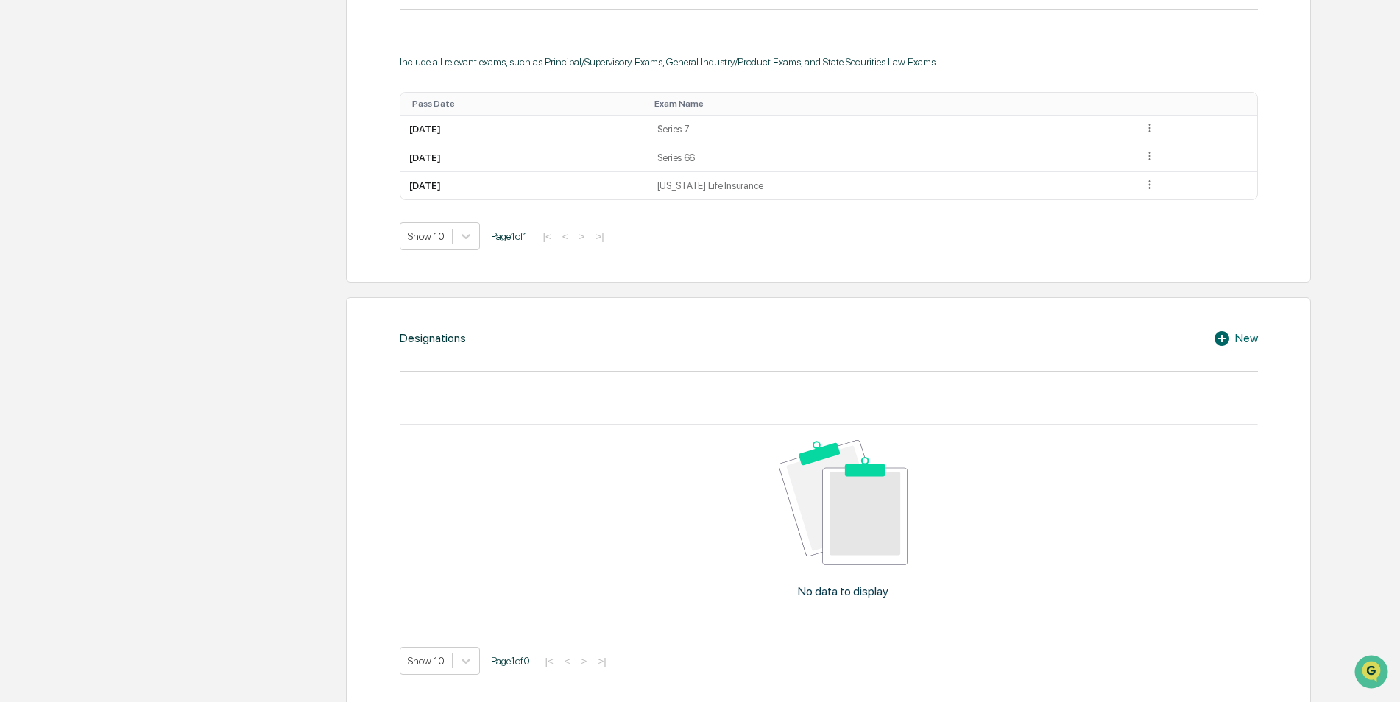
click at [1252, 339] on div "New" at bounding box center [1235, 339] width 45 height 18
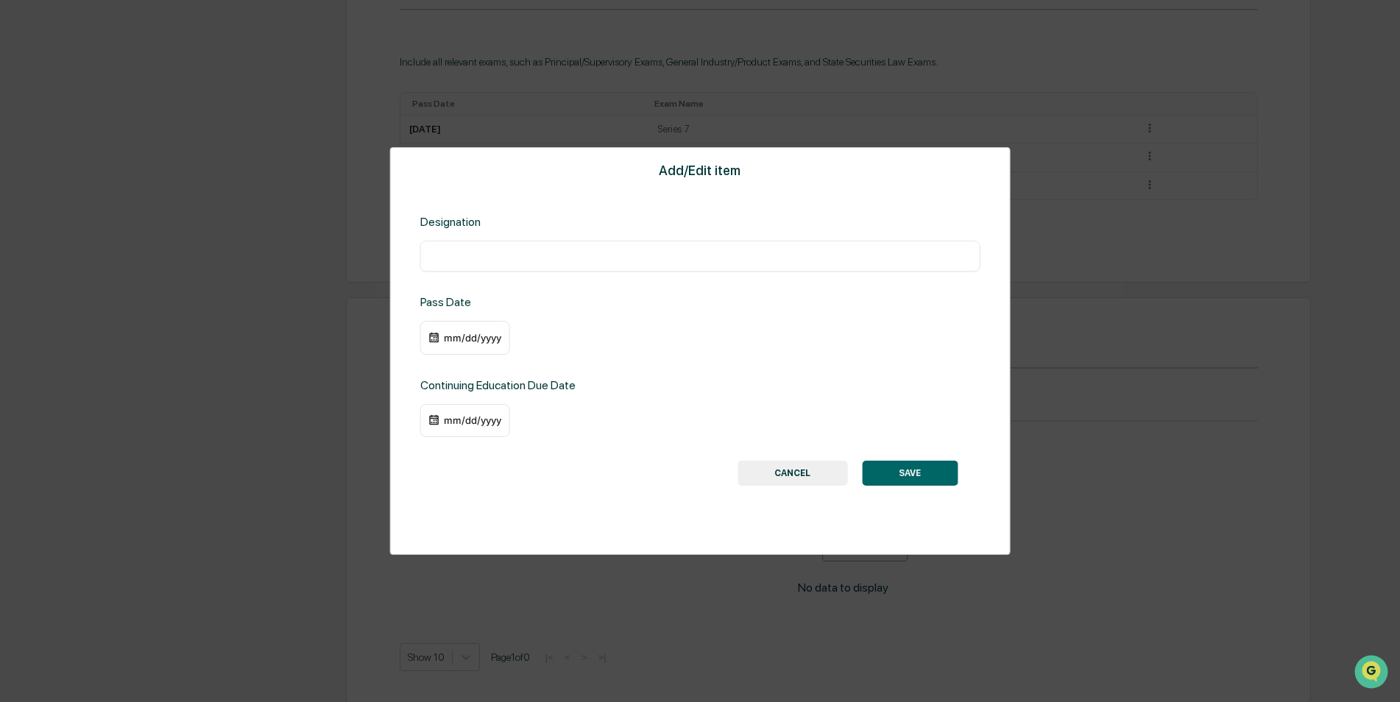
click at [514, 261] on input "text" at bounding box center [700, 256] width 538 height 15
type input "**********"
click at [501, 337] on div "mm/dd/yyyy" at bounding box center [472, 338] width 59 height 12
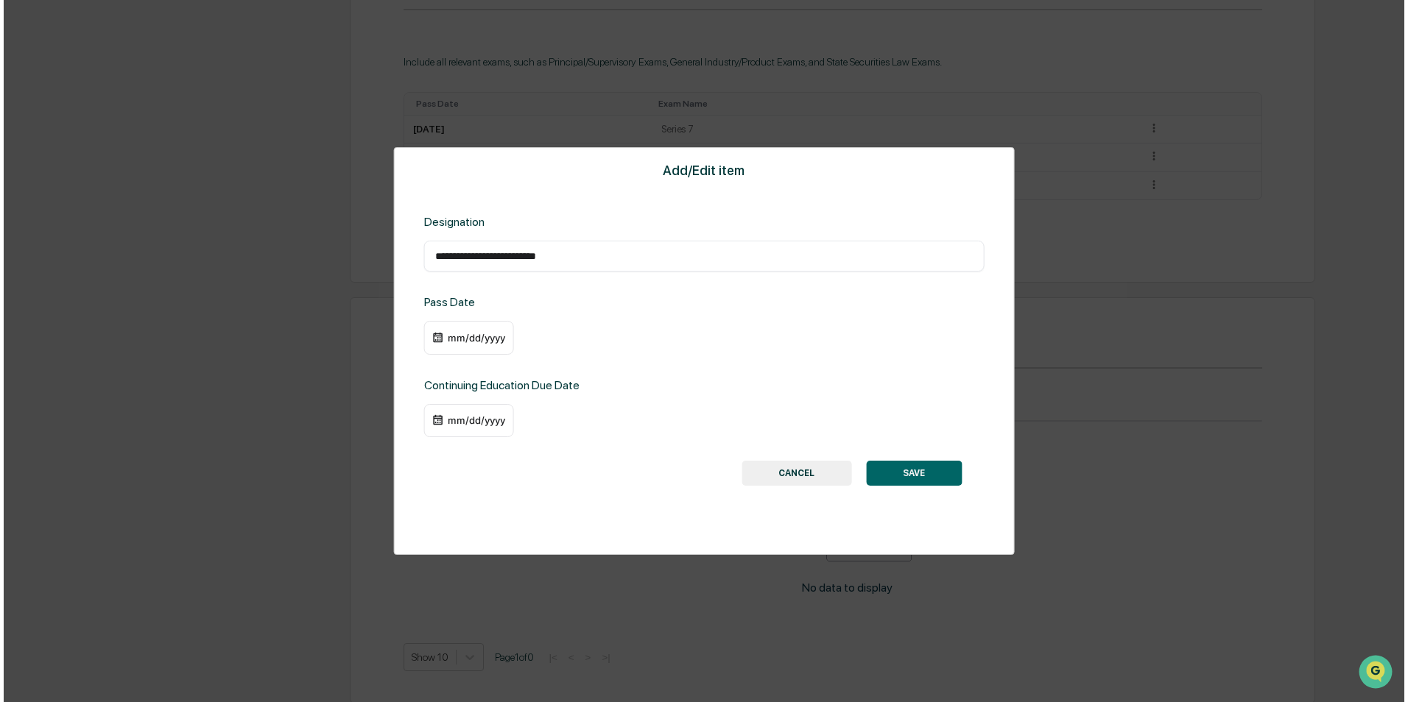
scroll to position [811, 0]
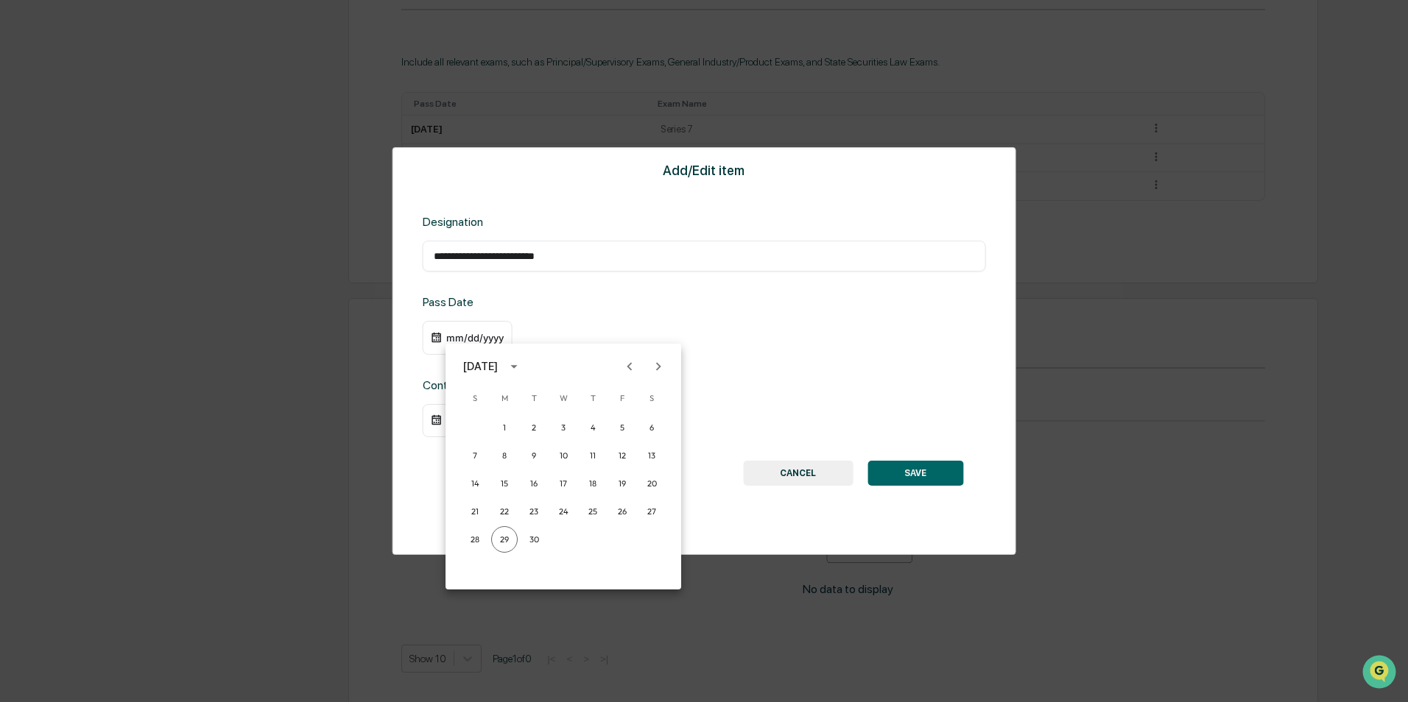
click at [498, 365] on div "September 2025" at bounding box center [480, 367] width 35 height 16
click at [554, 494] on button "2024" at bounding box center [563, 486] width 53 height 27
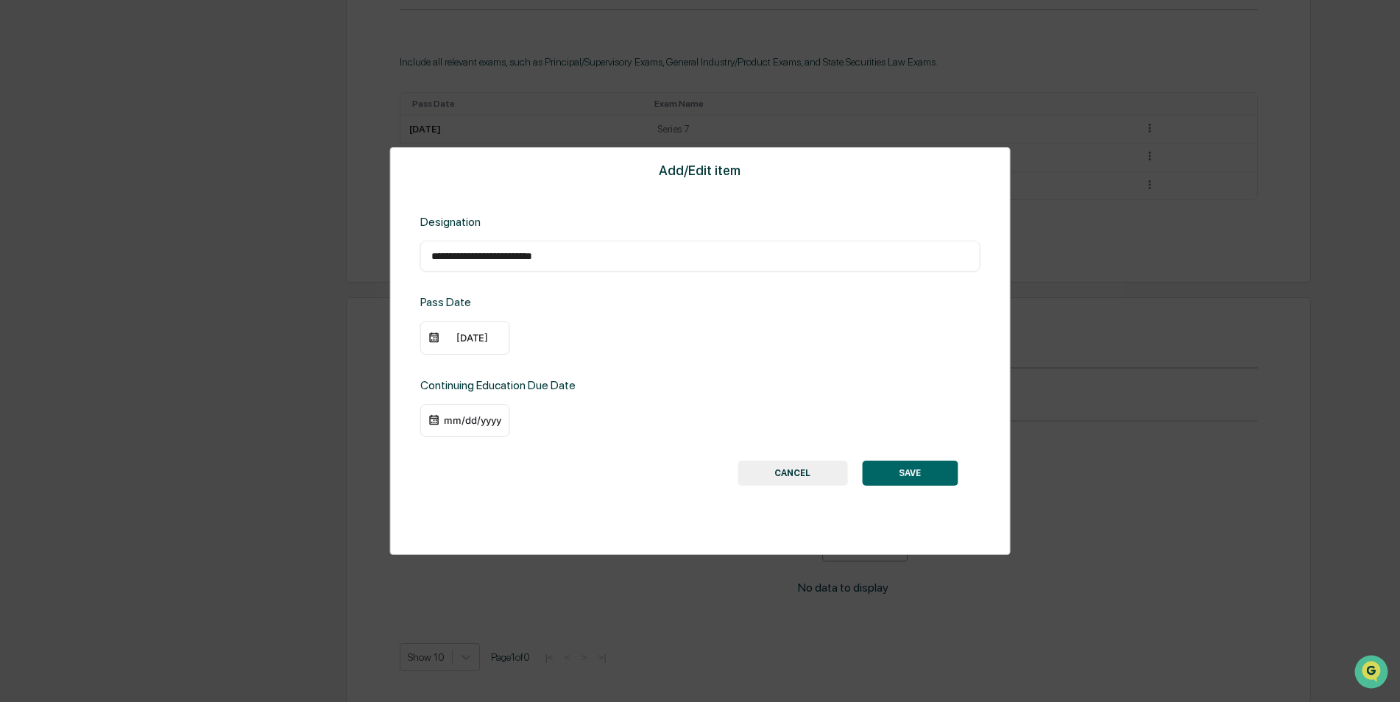
click at [468, 339] on div "09/29/2024" at bounding box center [472, 338] width 59 height 12
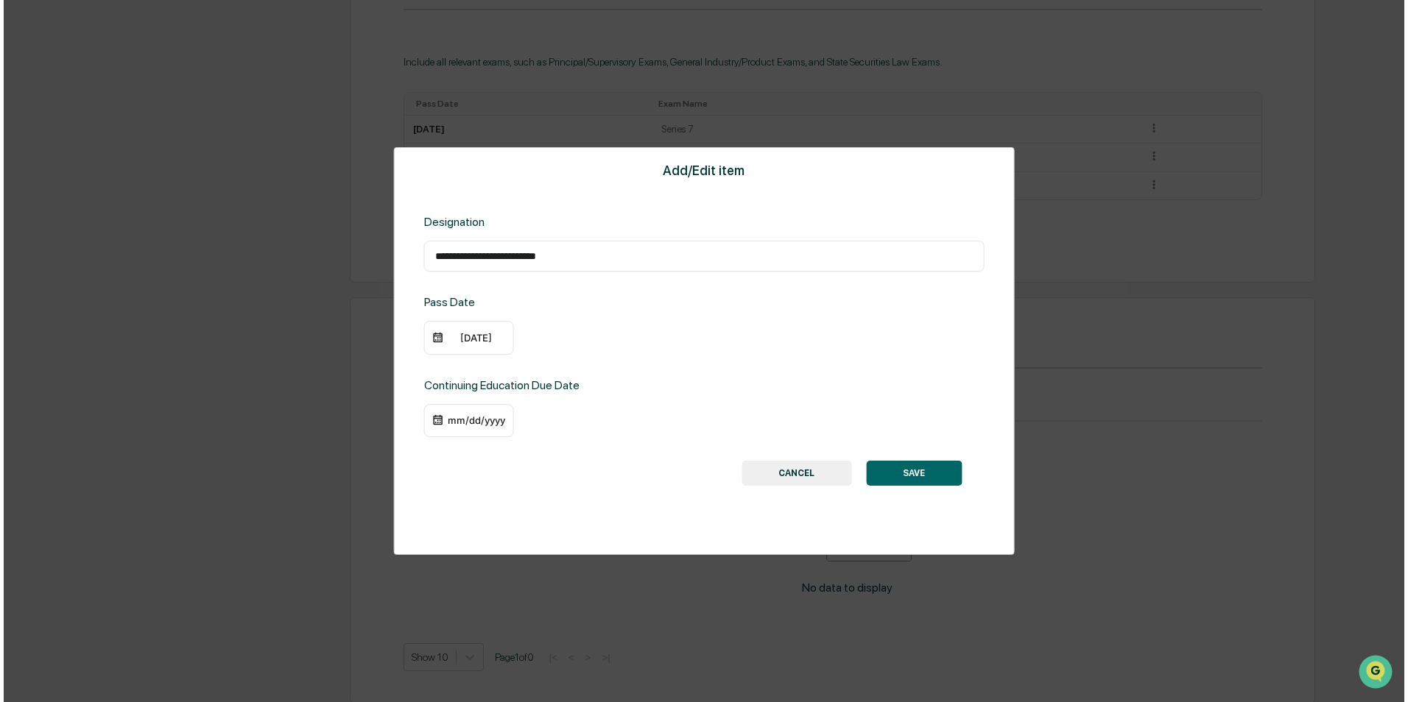
scroll to position [811, 0]
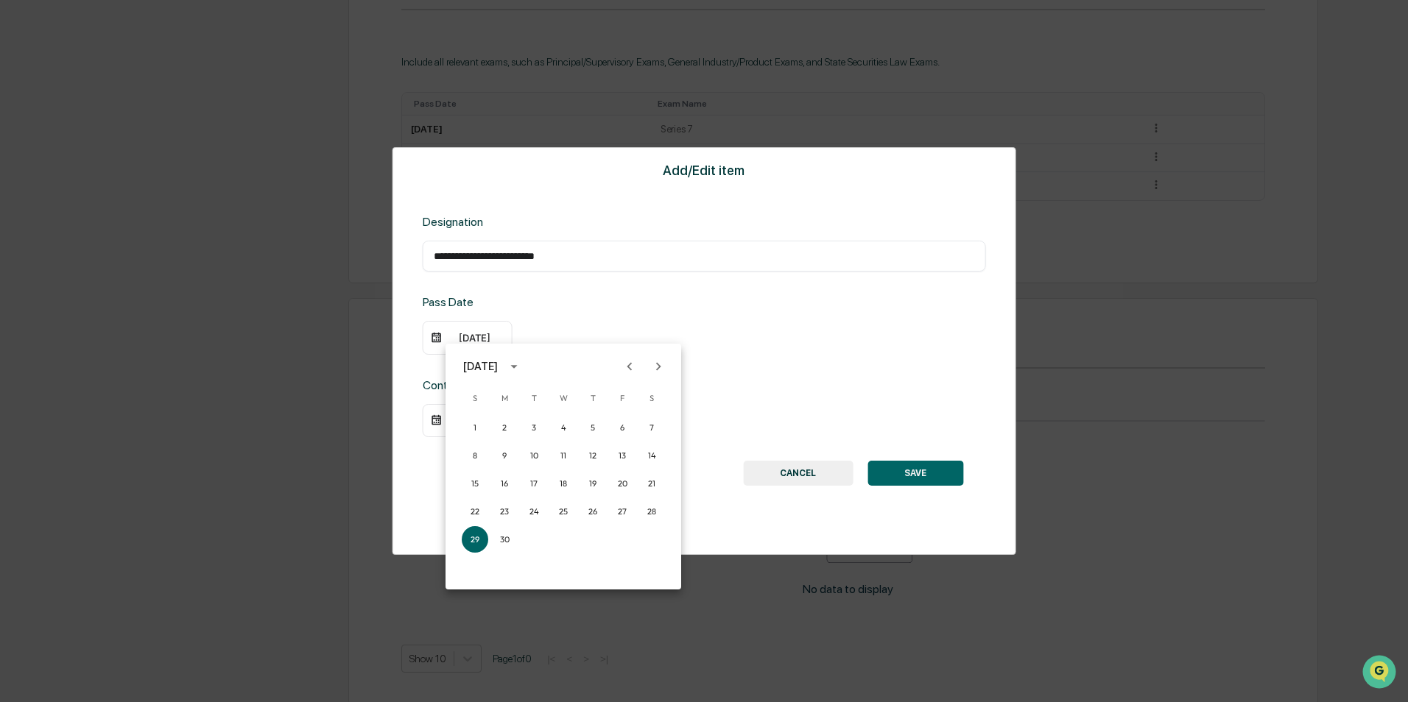
click at [630, 367] on icon "Previous month" at bounding box center [629, 367] width 16 height 16
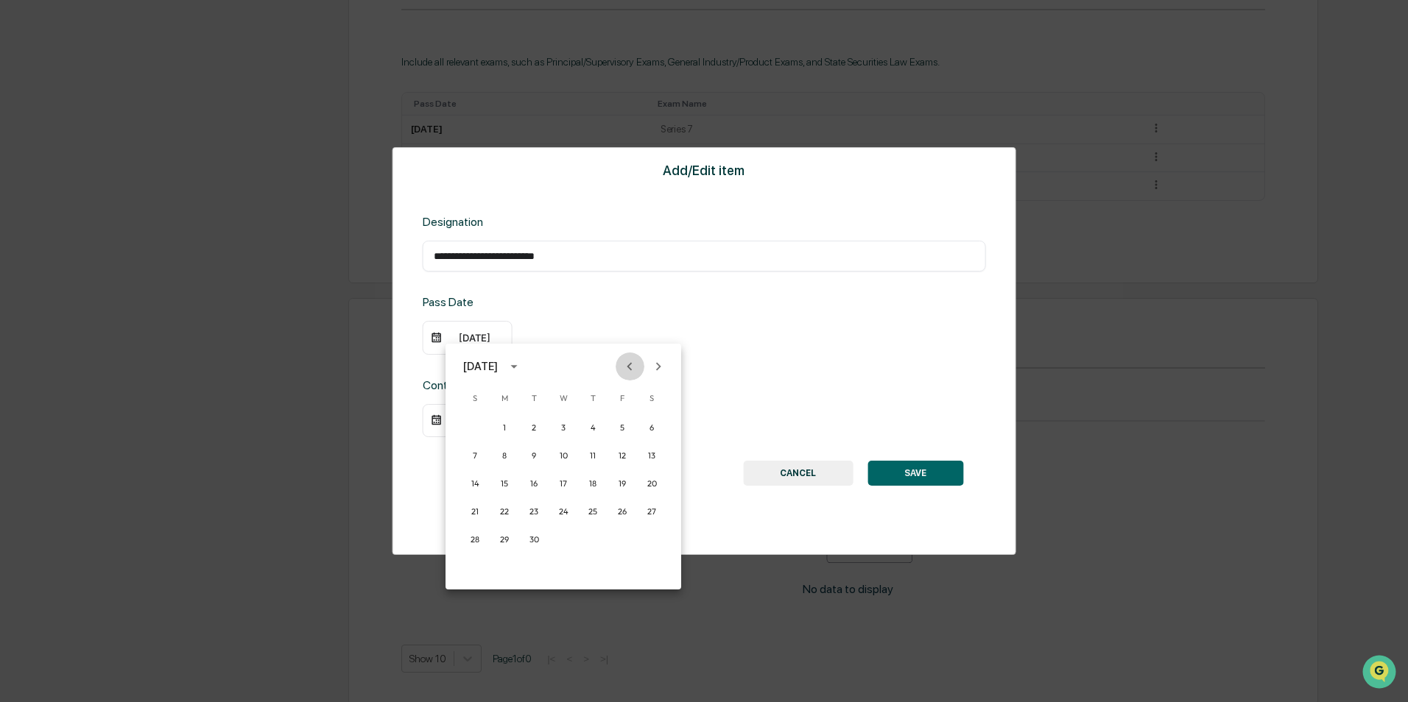
click at [630, 367] on icon "Previous month" at bounding box center [629, 367] width 16 height 16
click at [537, 514] on button "19" at bounding box center [534, 511] width 27 height 27
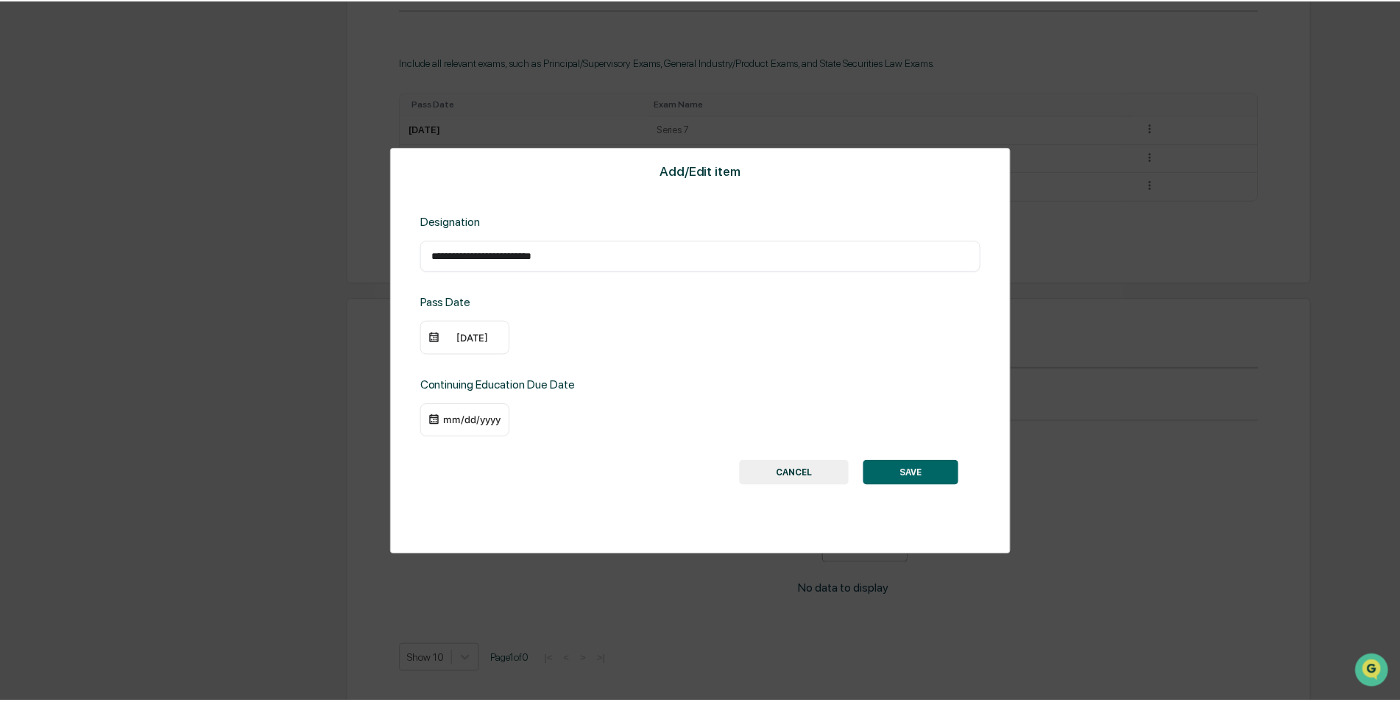
scroll to position [810, 0]
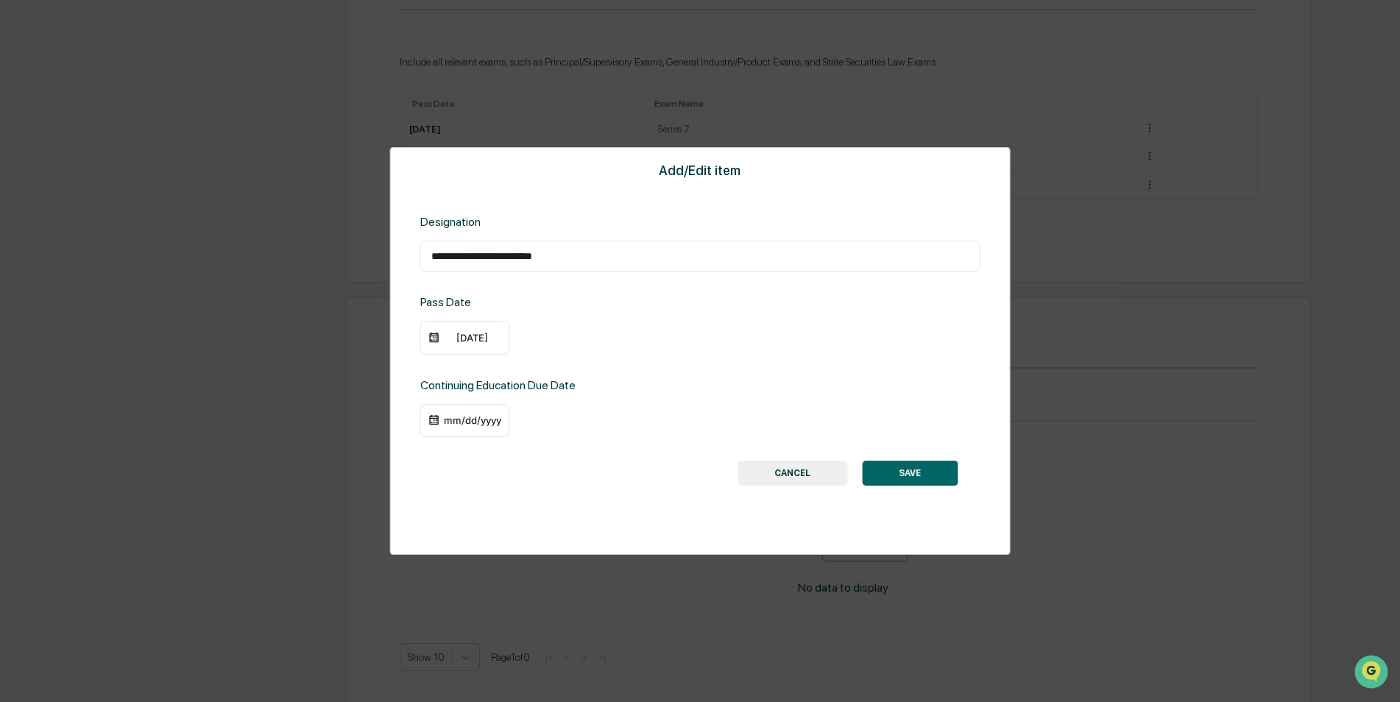
click at [462, 423] on div "mm/dd/yyyy" at bounding box center [472, 421] width 59 height 12
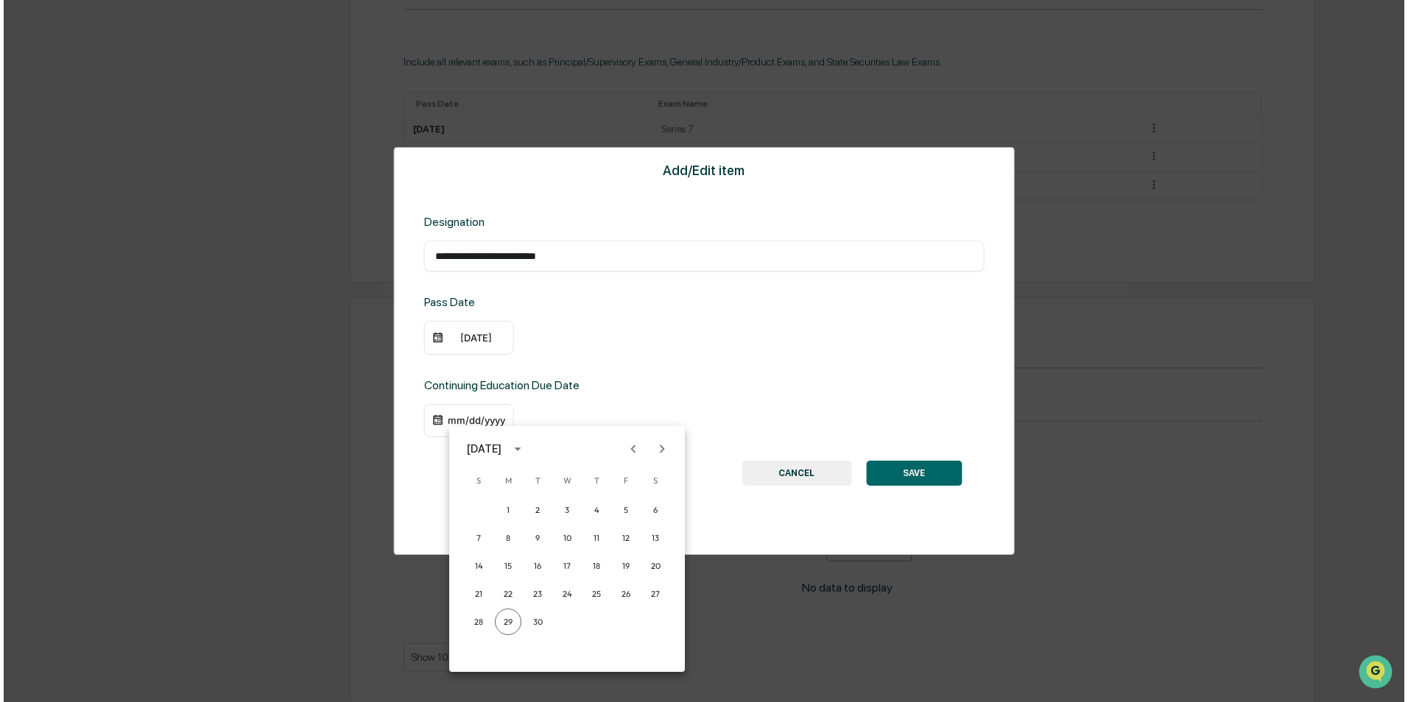
scroll to position [811, 0]
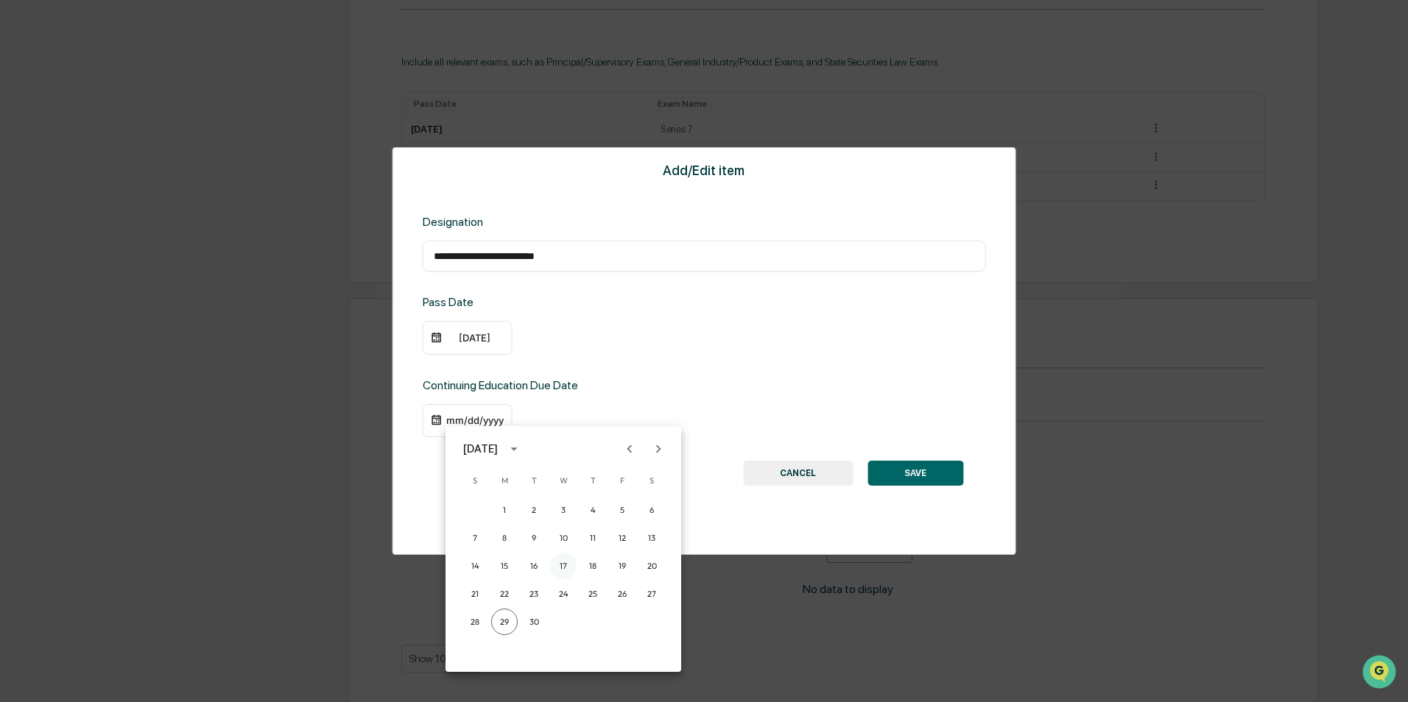
click at [563, 565] on button "17" at bounding box center [563, 566] width 27 height 27
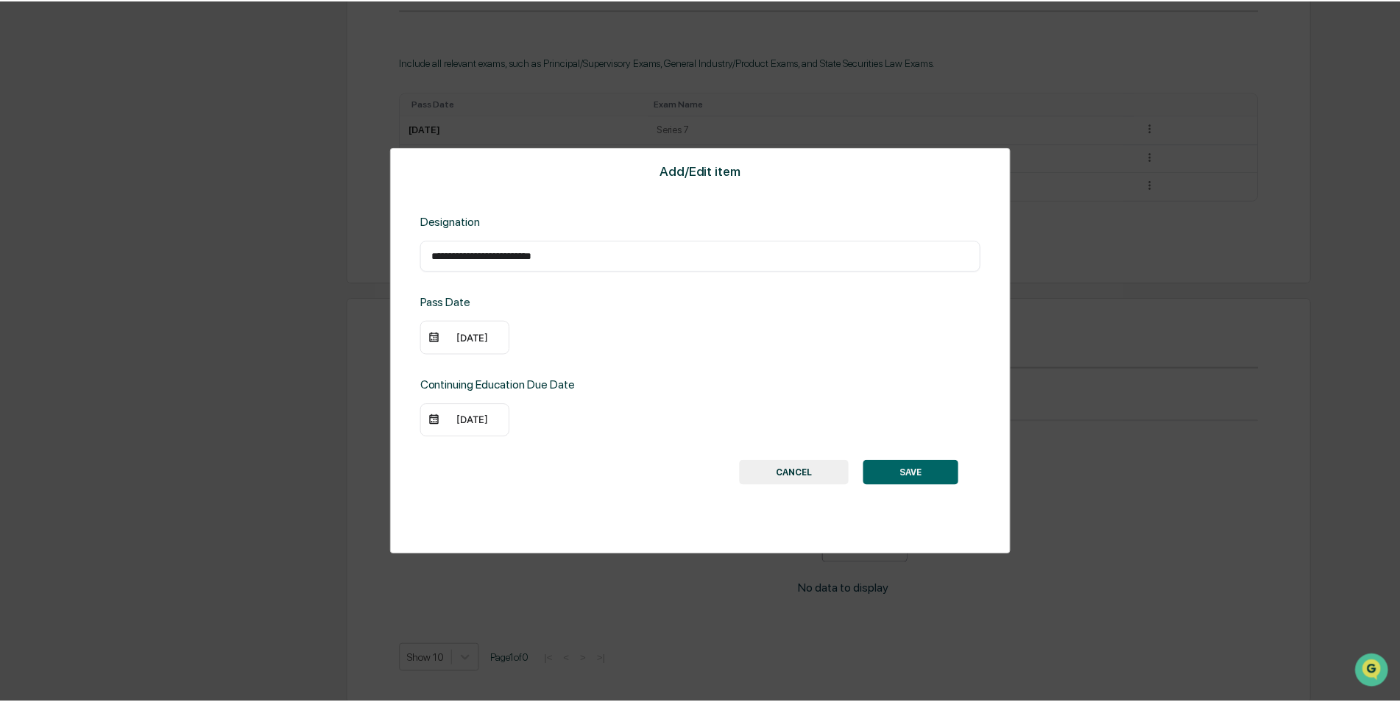
scroll to position [810, 0]
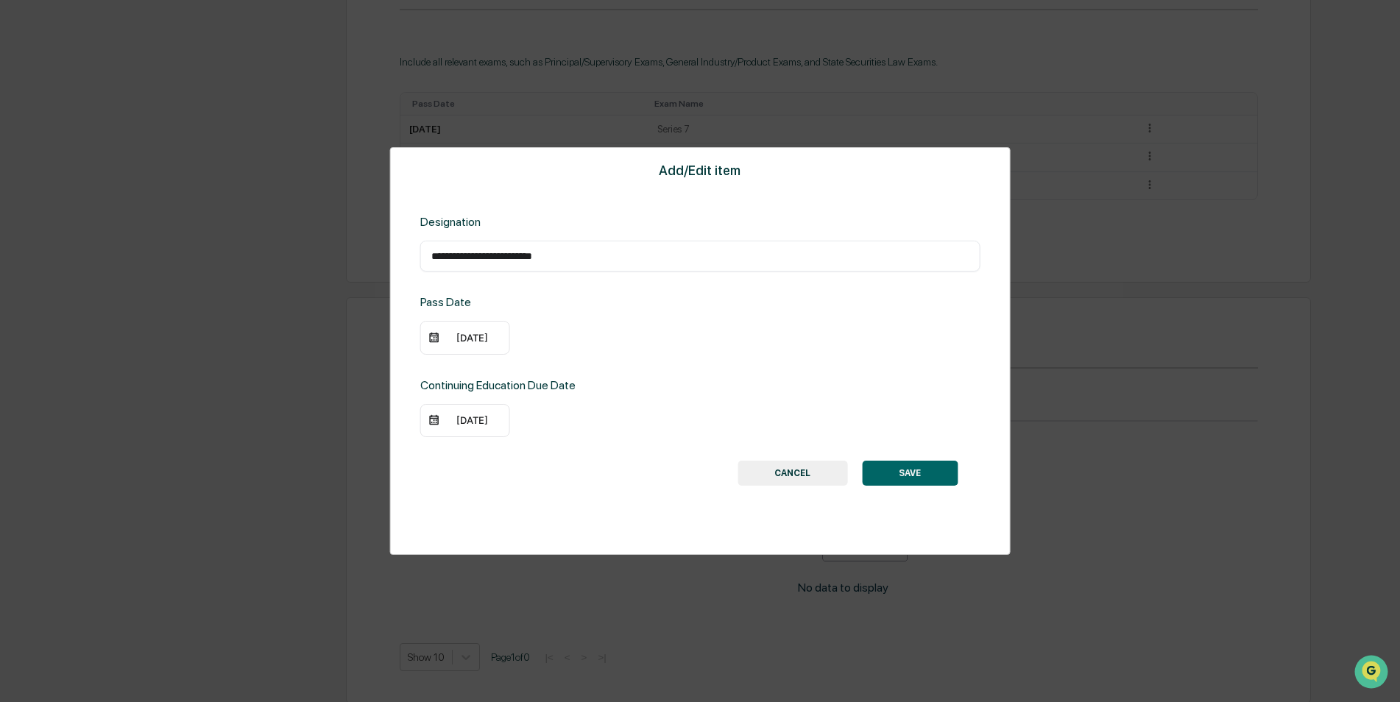
click at [671, 379] on div "Continuing Education Due Date" at bounding box center [546, 385] width 252 height 14
click at [462, 430] on div "09/17/2025" at bounding box center [465, 421] width 90 height 34
click at [476, 417] on div "09/17/2025" at bounding box center [472, 421] width 59 height 12
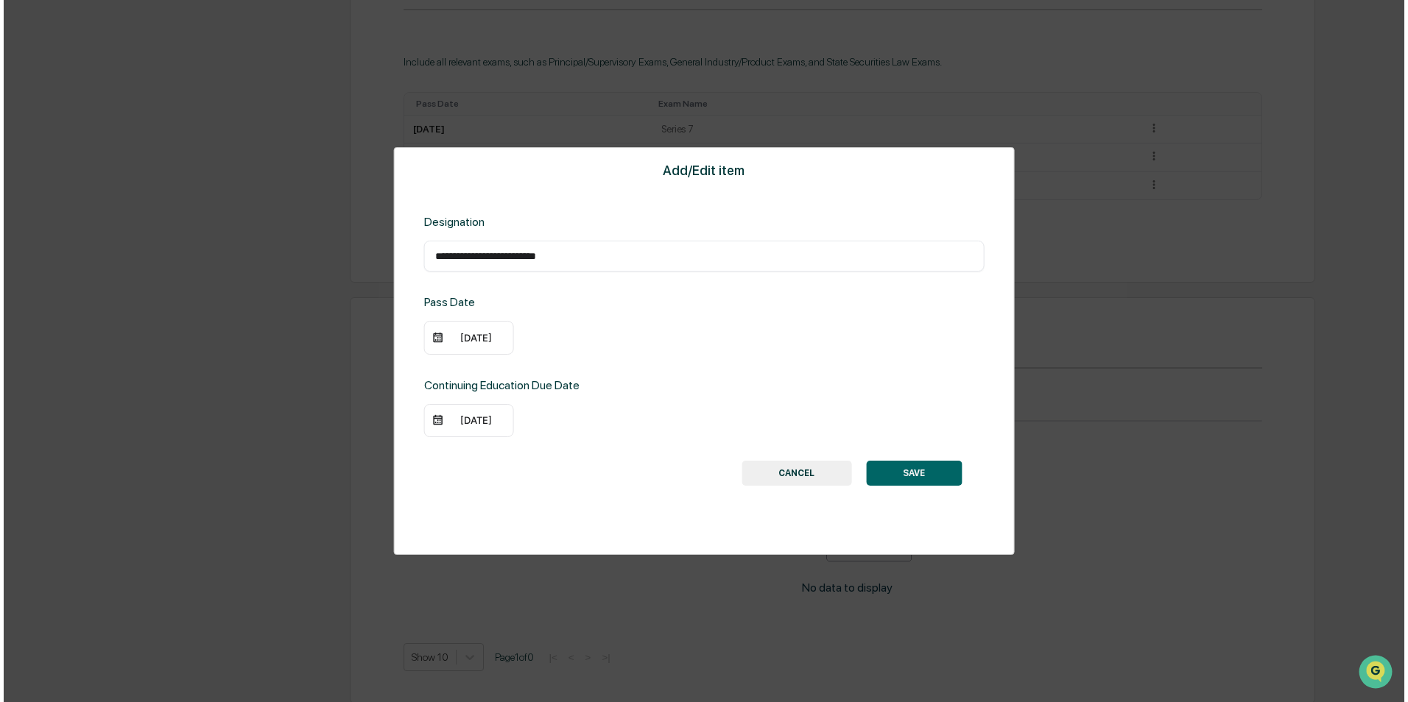
scroll to position [811, 0]
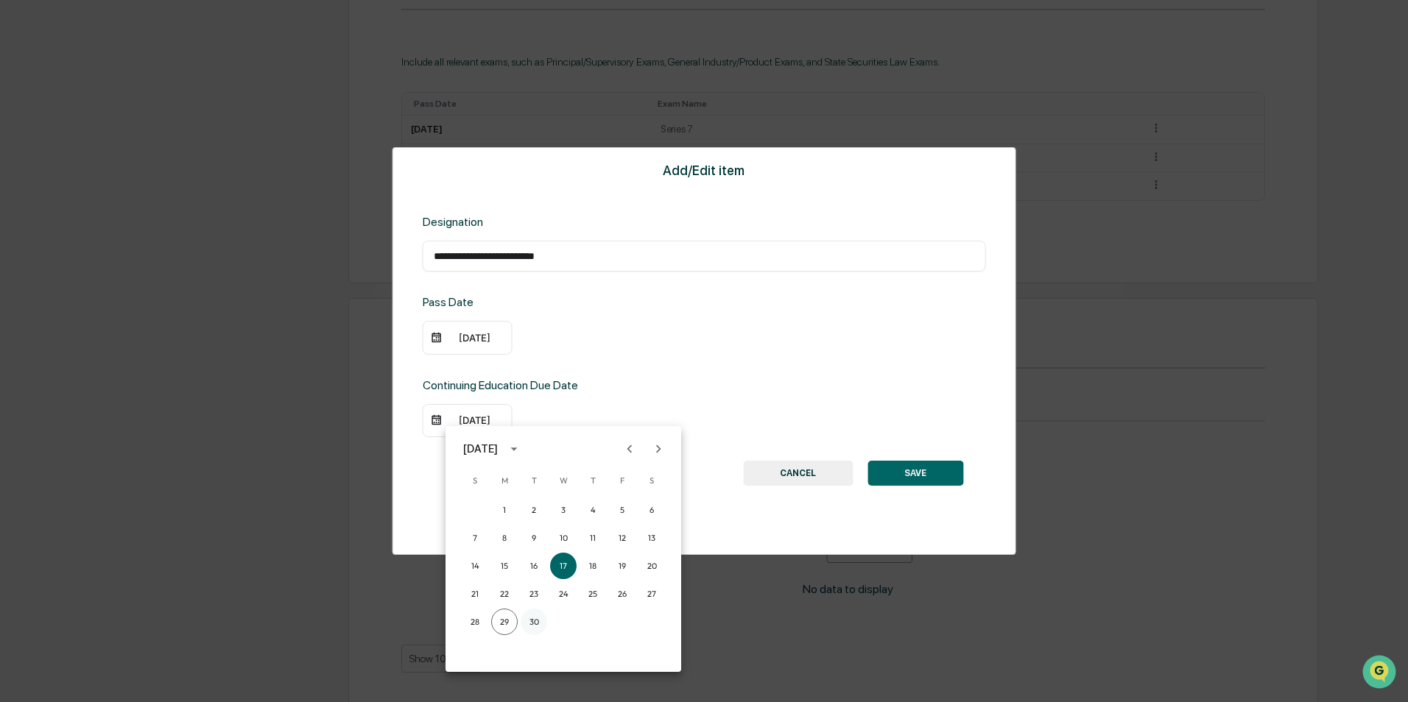
click at [527, 618] on button "30" at bounding box center [534, 622] width 27 height 27
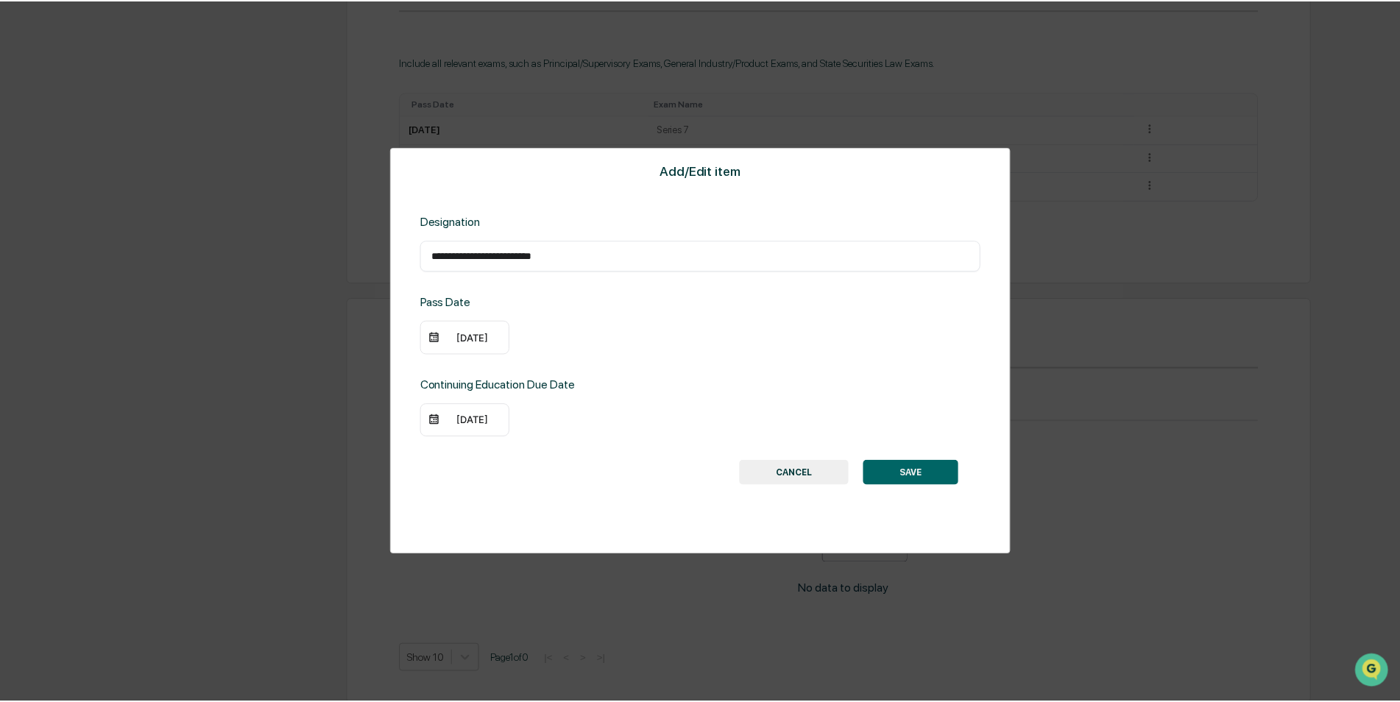
scroll to position [810, 0]
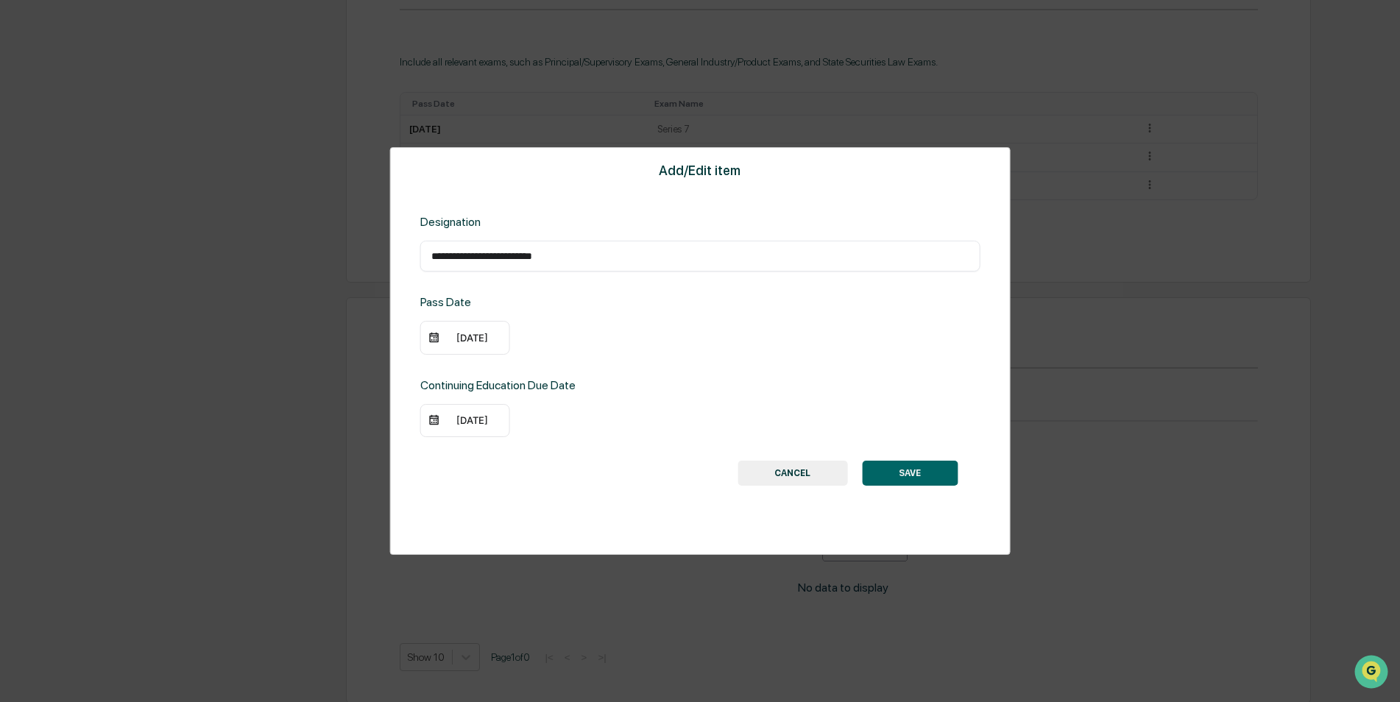
click at [922, 479] on button "SAVE" at bounding box center [910, 473] width 96 height 25
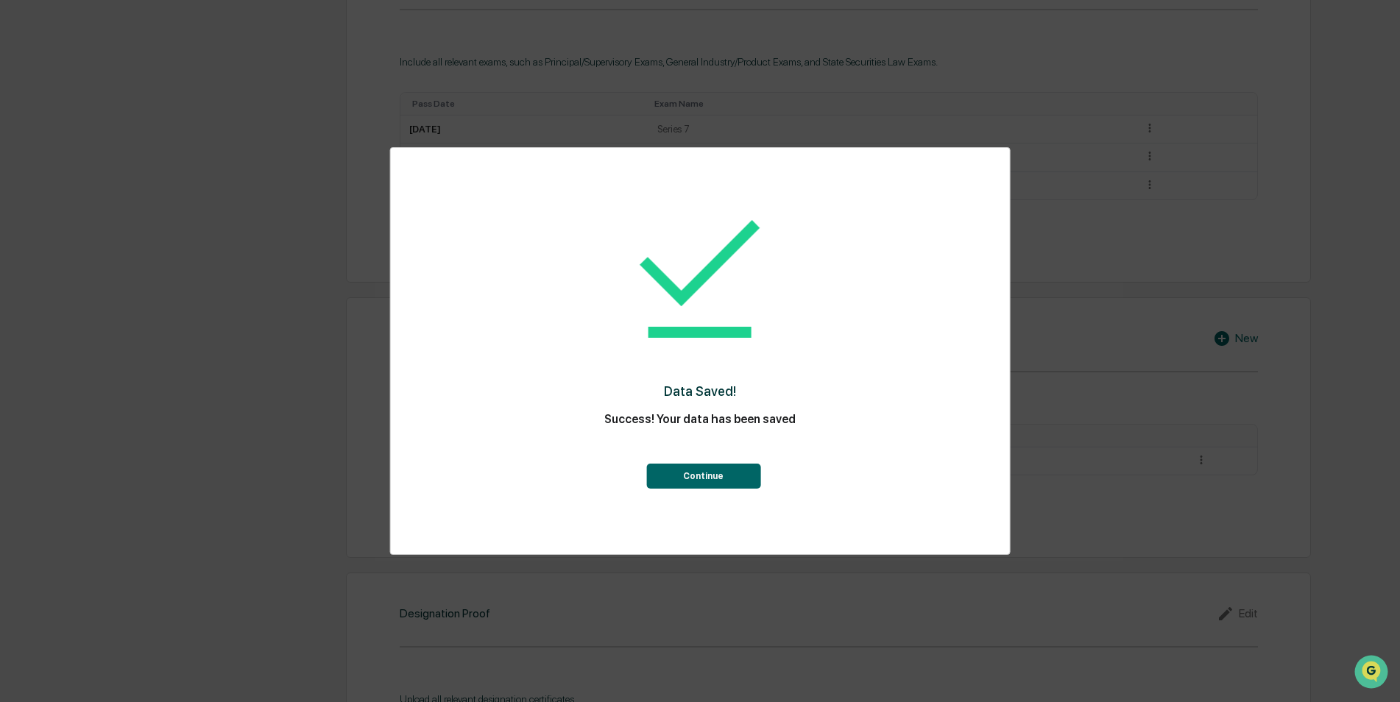
click at [712, 465] on button "Continue" at bounding box center [703, 476] width 114 height 25
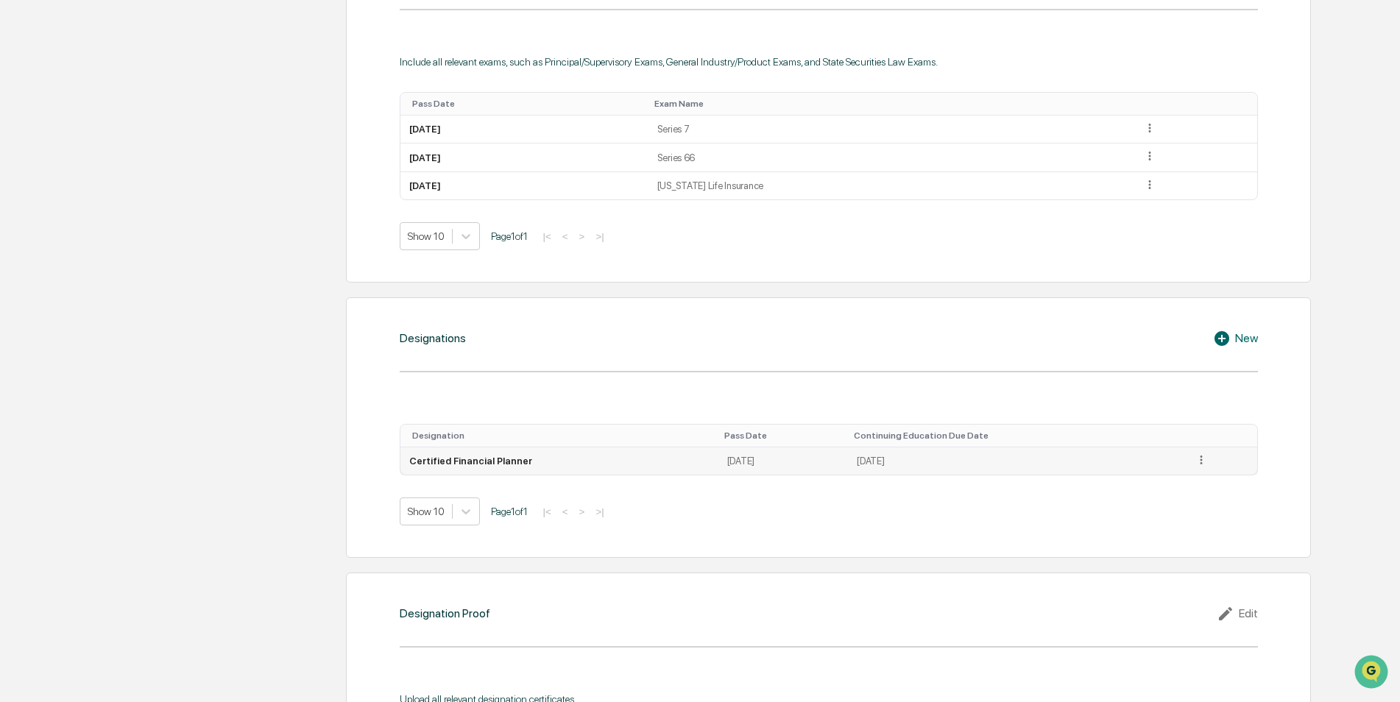
click at [1207, 458] on icon at bounding box center [1202, 461] width 14 height 14
click at [1177, 473] on div "Edit" at bounding box center [1184, 481] width 47 height 24
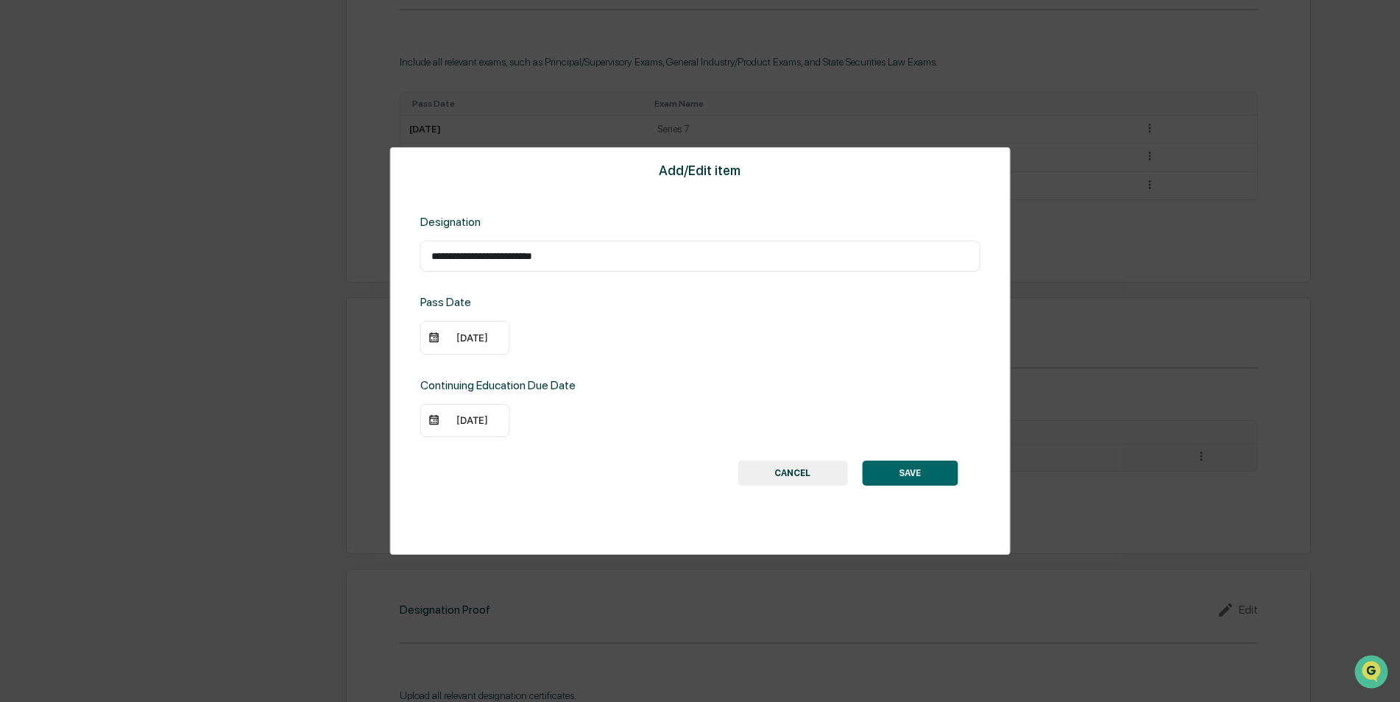
click at [471, 416] on div "09/30/2025" at bounding box center [472, 421] width 59 height 12
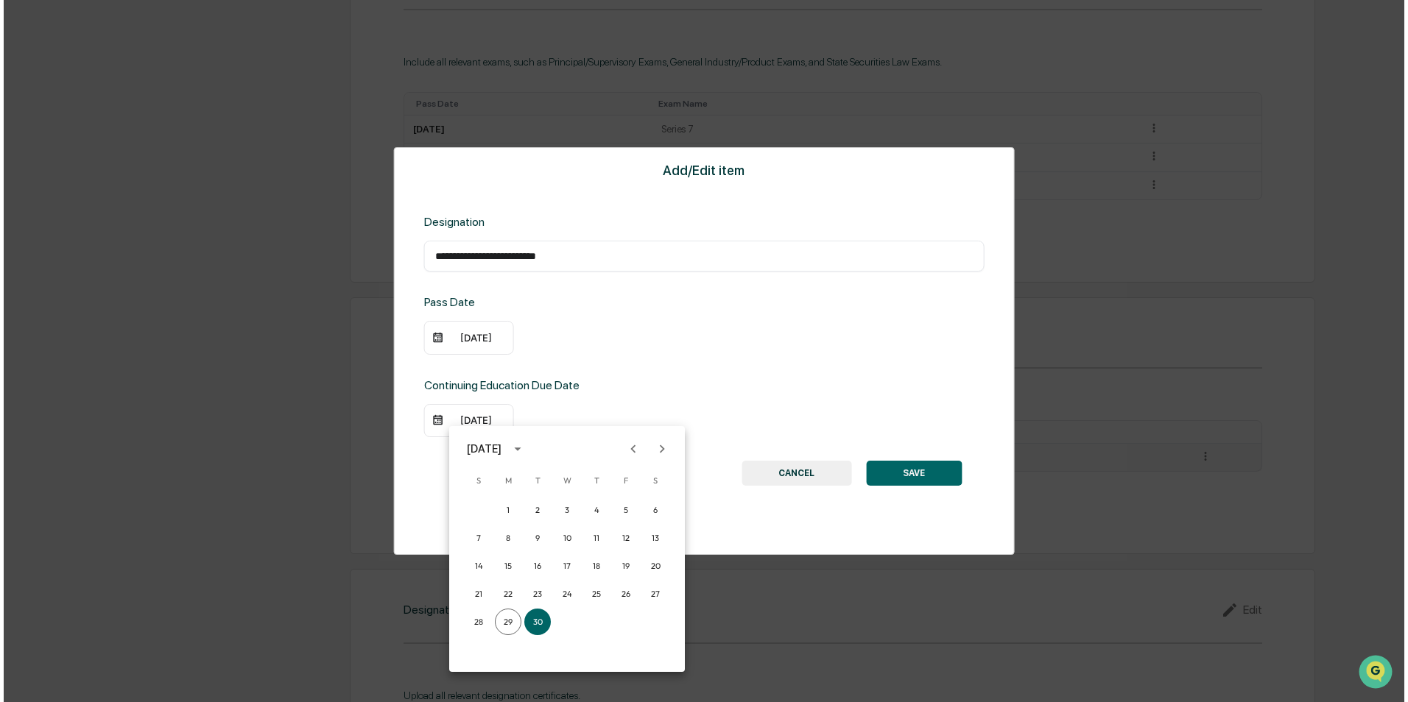
scroll to position [811, 0]
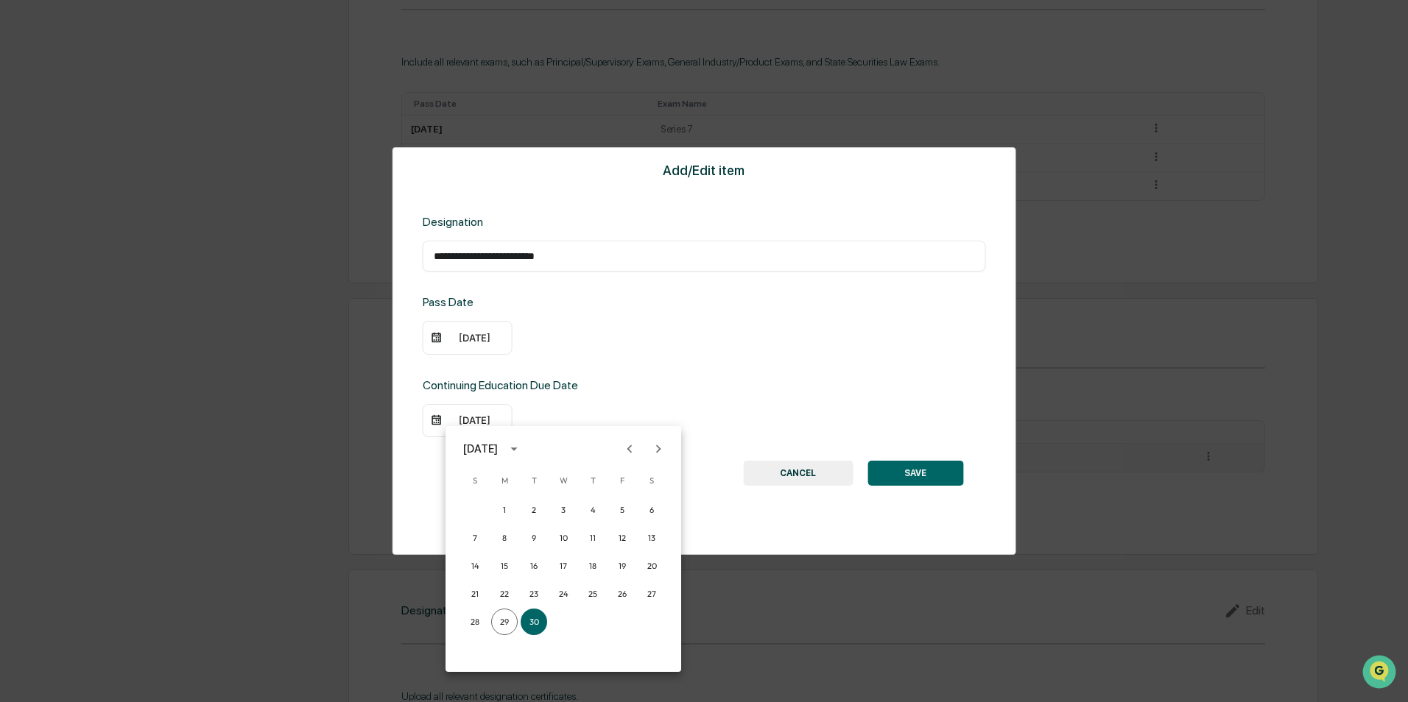
click at [522, 445] on icon "calendar view is open, switch to year view" at bounding box center [514, 449] width 16 height 16
click at [486, 600] on button "2026" at bounding box center [486, 604] width 53 height 27
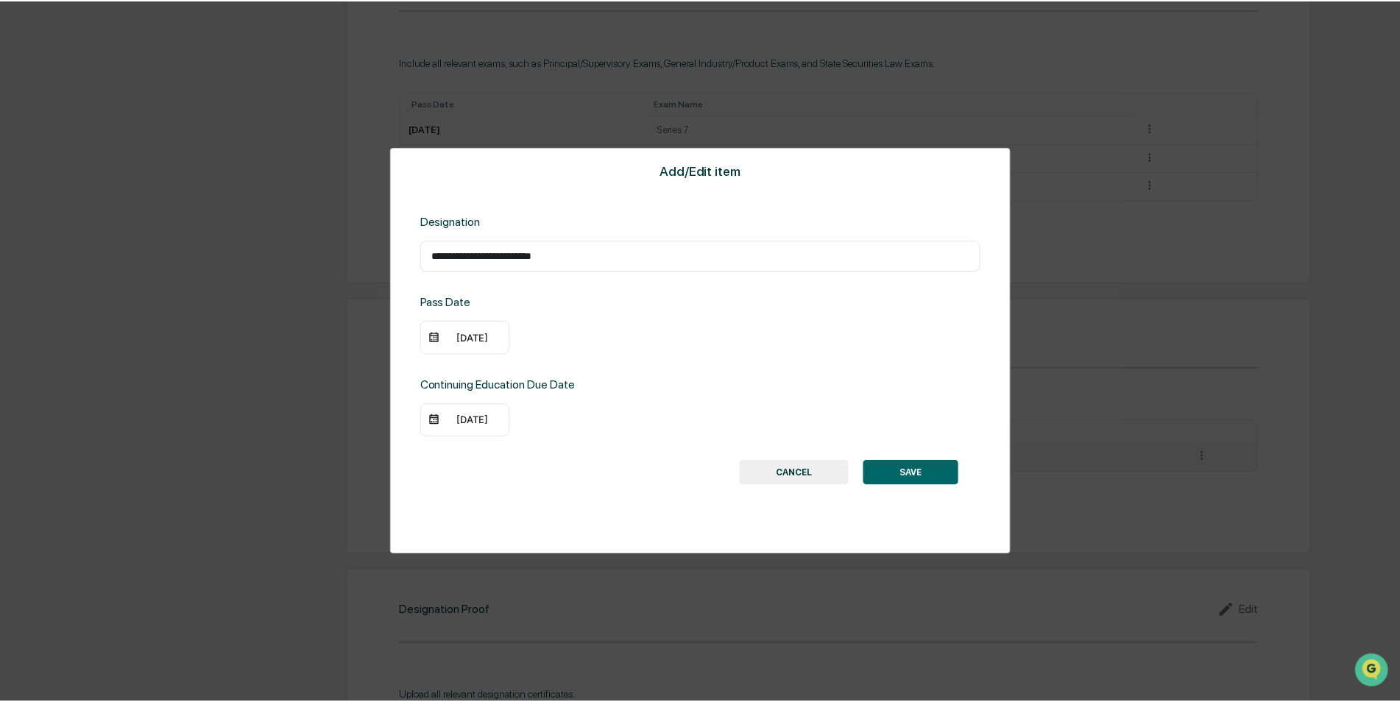
scroll to position [810, 0]
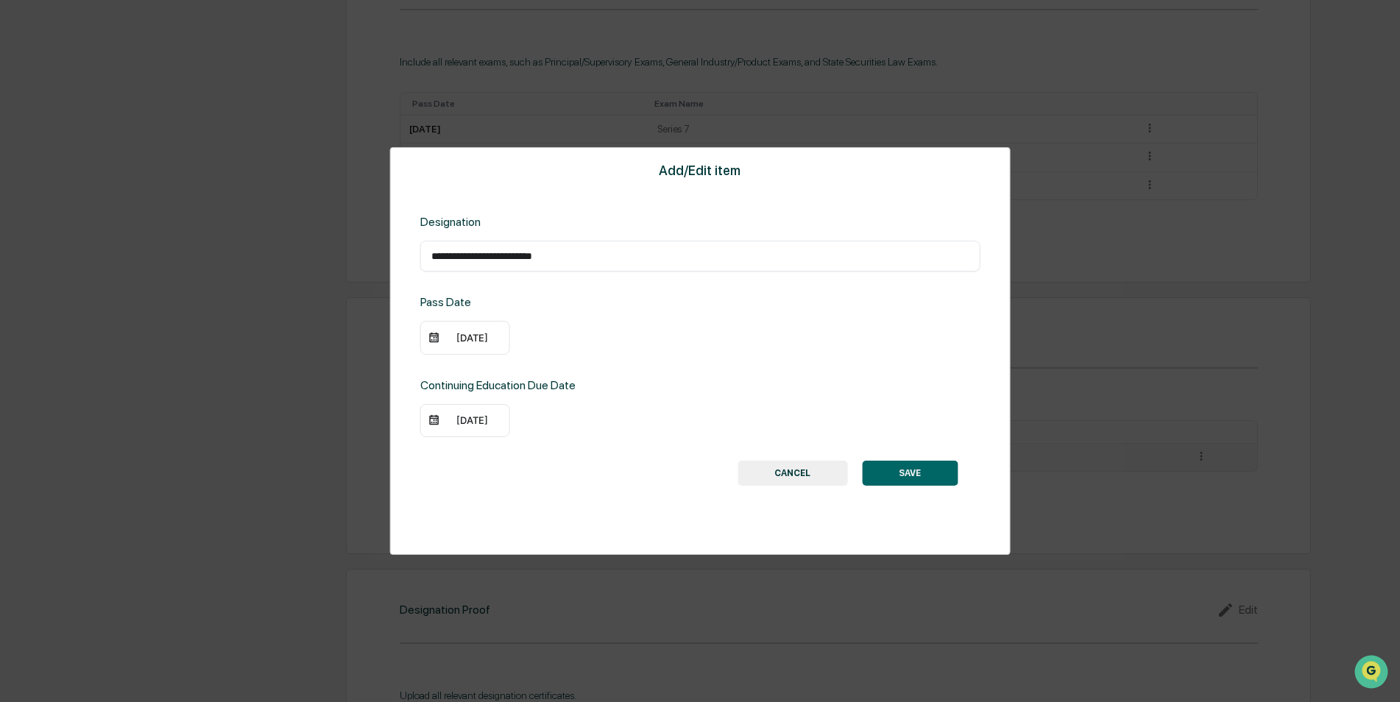
click at [903, 470] on button "SAVE" at bounding box center [910, 473] width 96 height 25
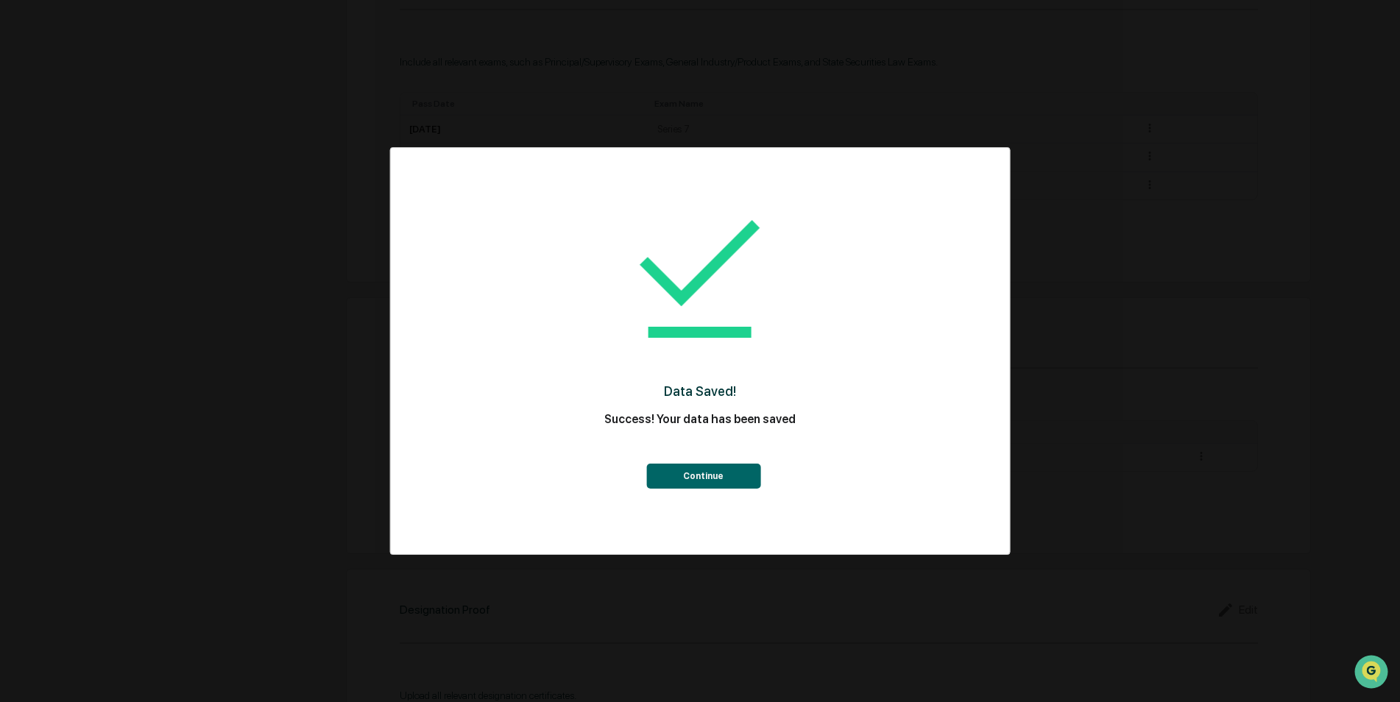
click at [691, 469] on button "Continue" at bounding box center [703, 476] width 114 height 25
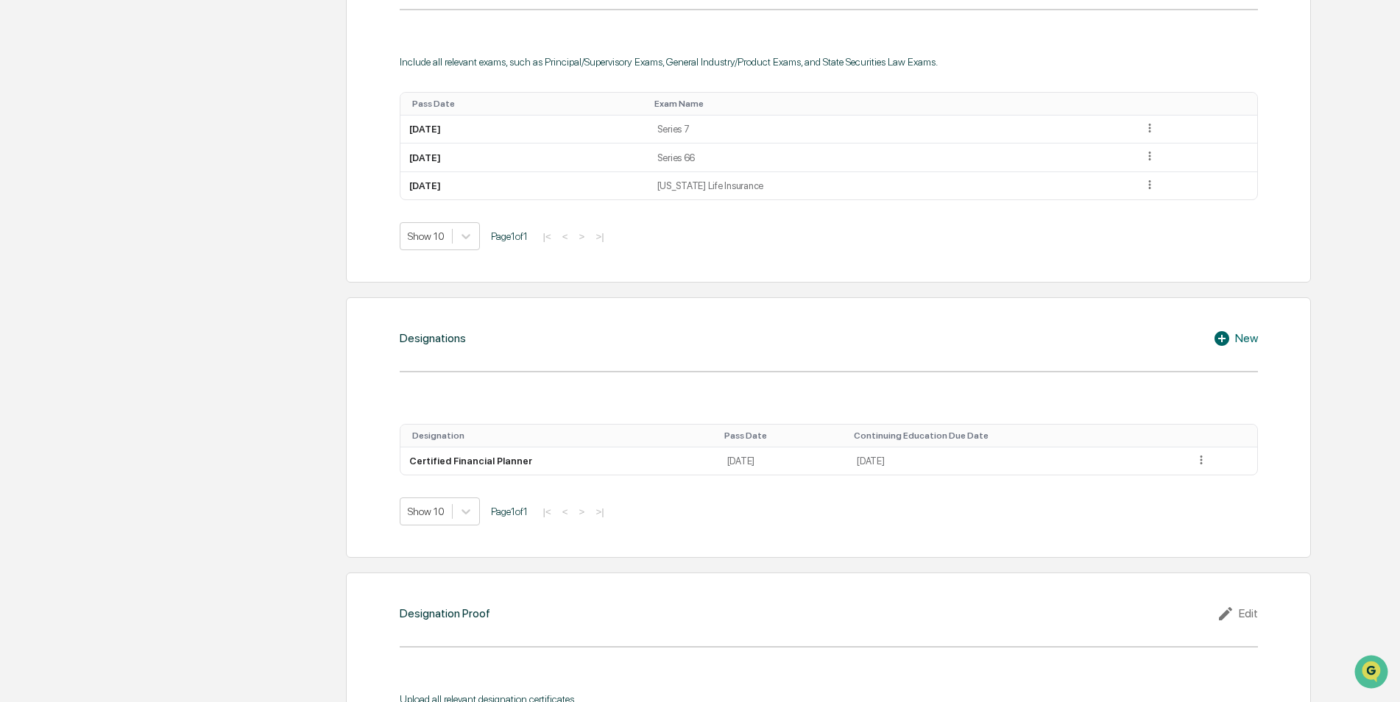
click at [1247, 338] on div "New" at bounding box center [1235, 339] width 45 height 18
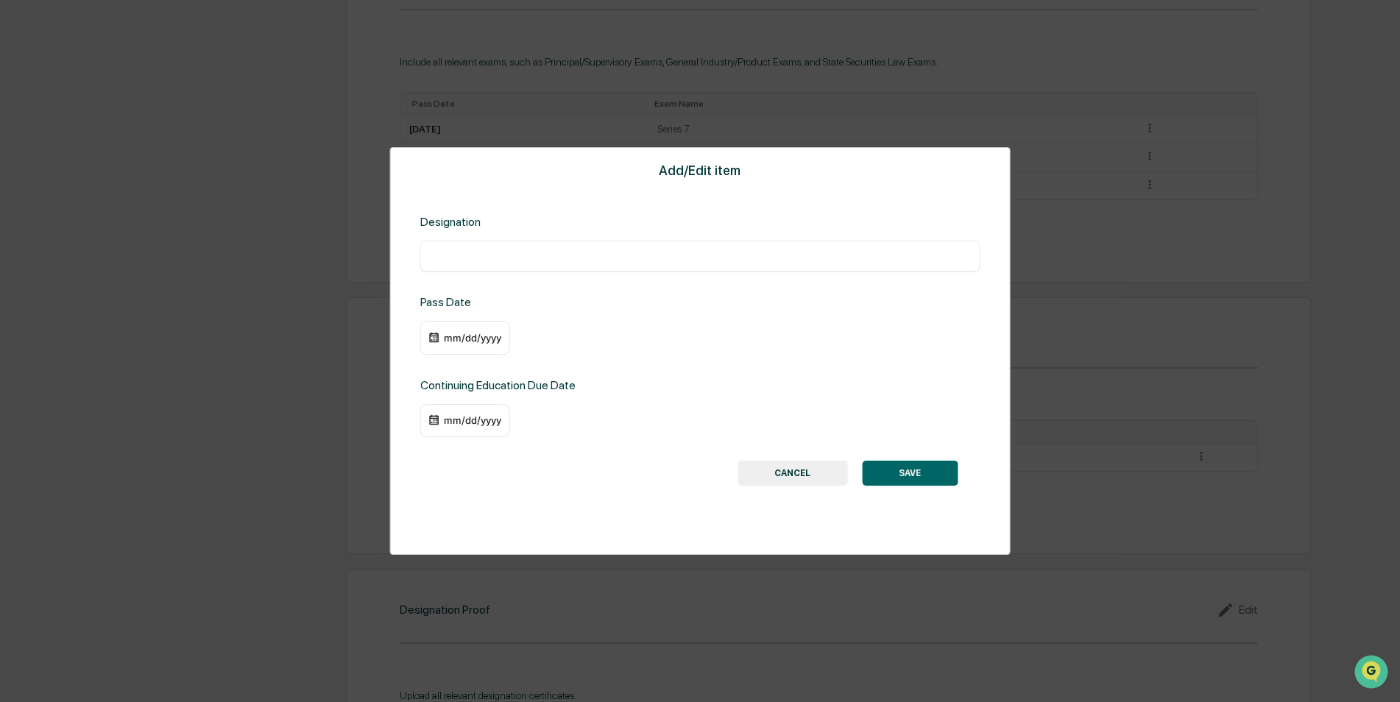
drag, startPoint x: 485, startPoint y: 239, endPoint x: 485, endPoint y: 247, distance: 8.1
click at [486, 240] on div "Designation ​" at bounding box center [700, 243] width 560 height 57
click at [484, 256] on input "text" at bounding box center [700, 256] width 538 height 15
type input "**********"
click at [463, 346] on div "mm/dd/yyyy" at bounding box center [465, 338] width 90 height 34
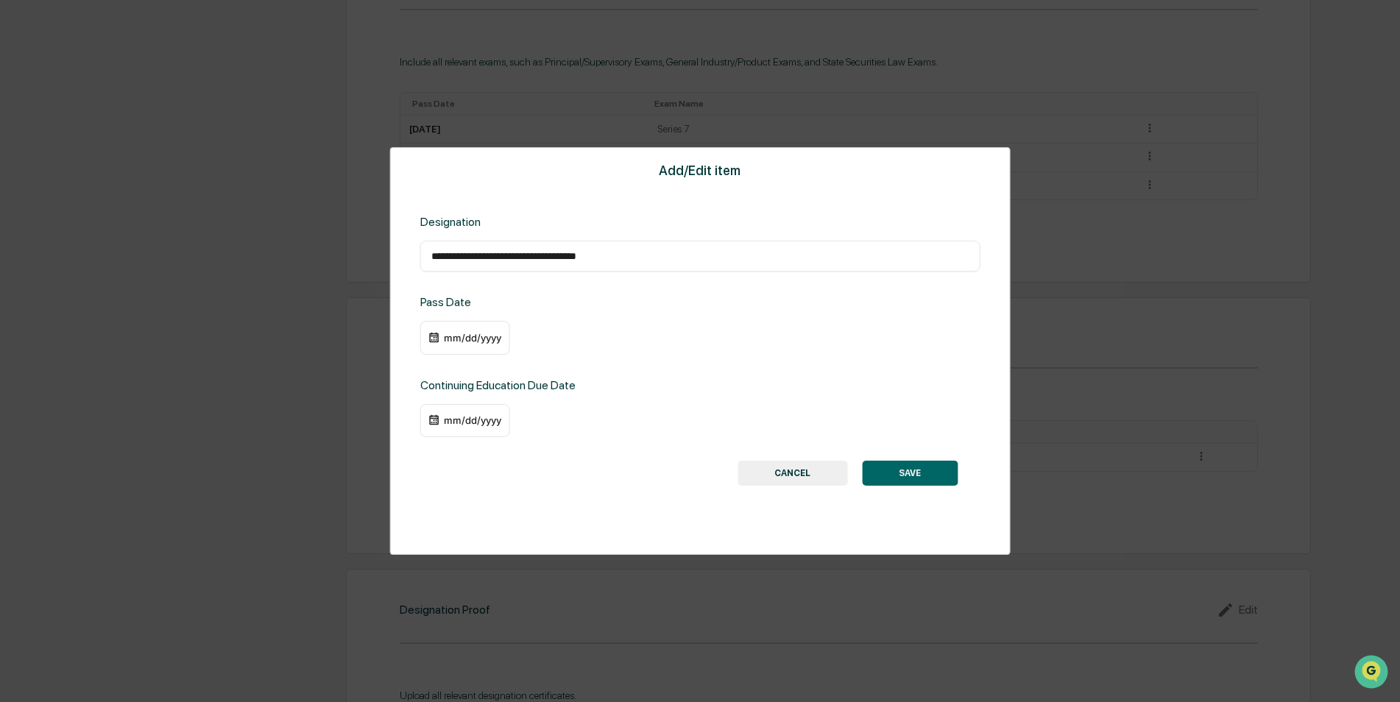
click at [472, 332] on div "mm/dd/yyyy" at bounding box center [472, 338] width 59 height 12
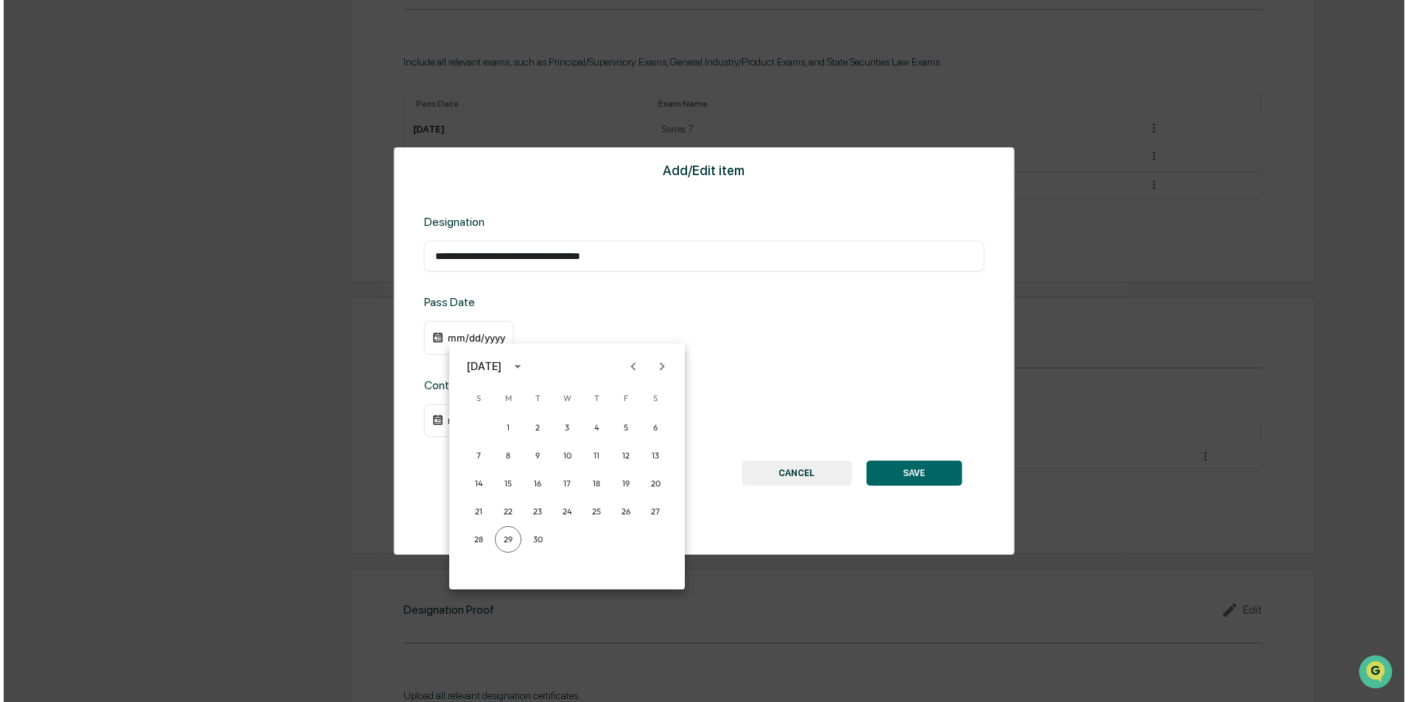
scroll to position [811, 0]
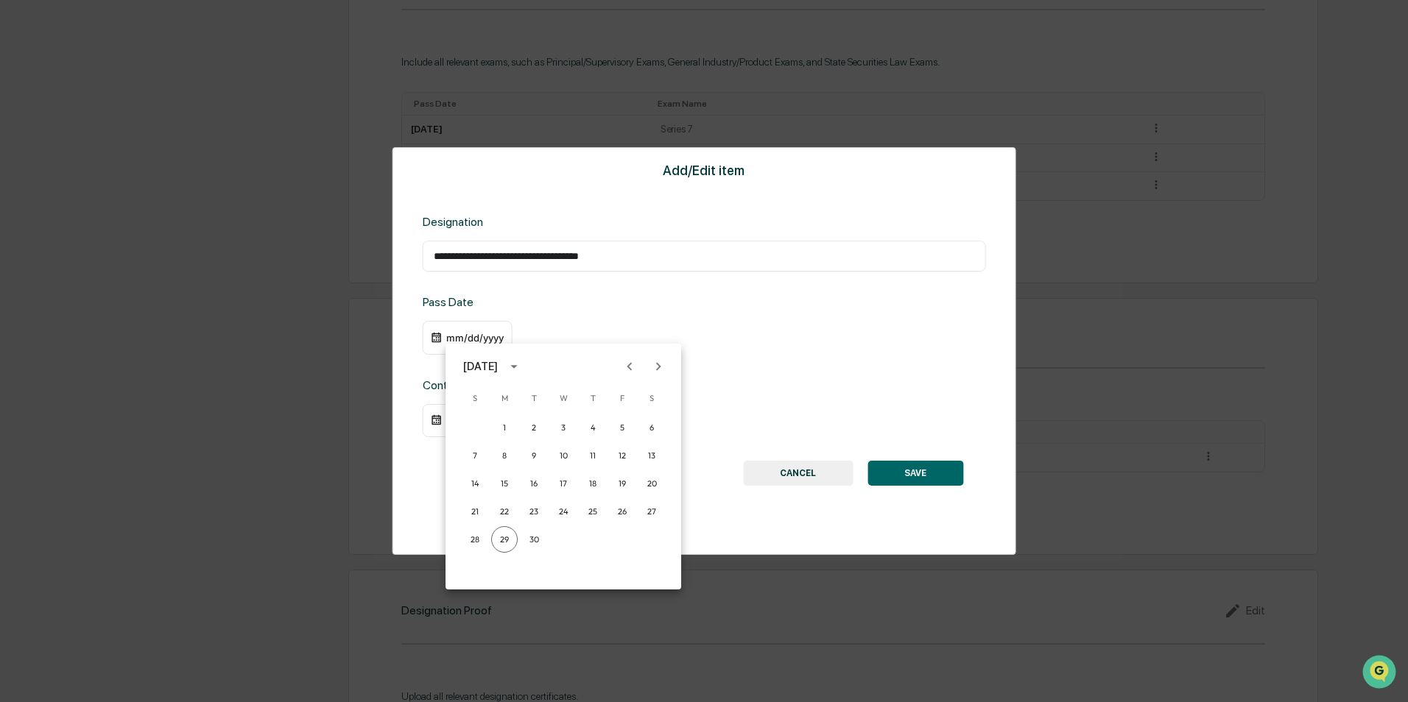
click at [498, 365] on div "September 2025" at bounding box center [480, 367] width 35 height 16
click at [489, 490] on button "2023" at bounding box center [486, 486] width 53 height 27
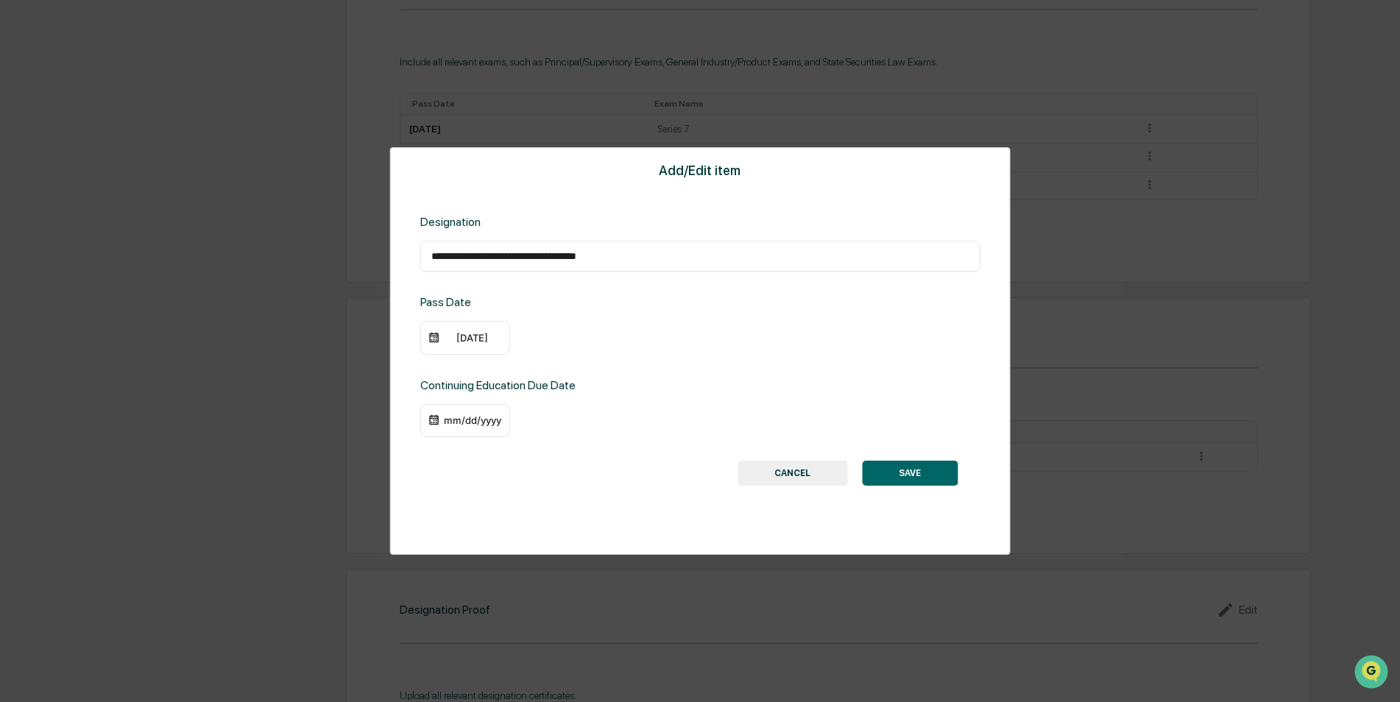
click at [472, 342] on div "09/29/2023" at bounding box center [472, 338] width 59 height 12
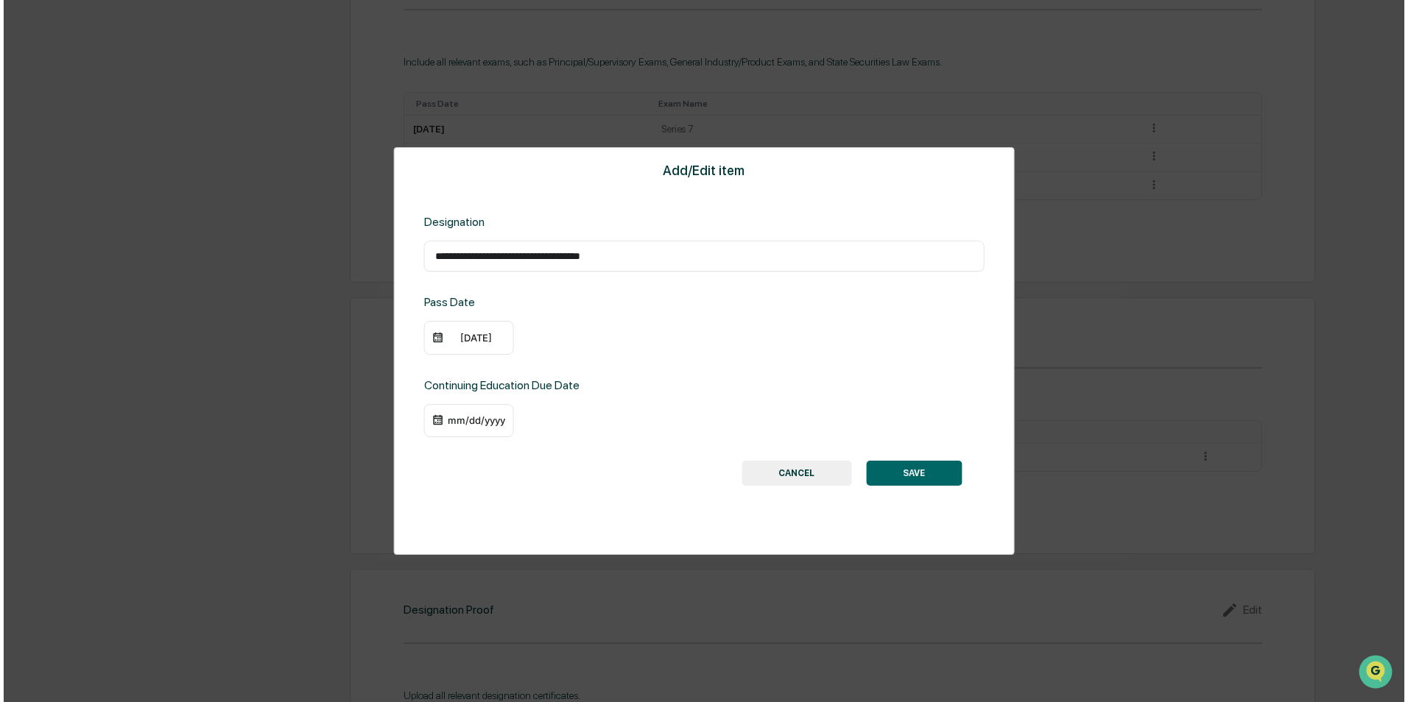
scroll to position [811, 0]
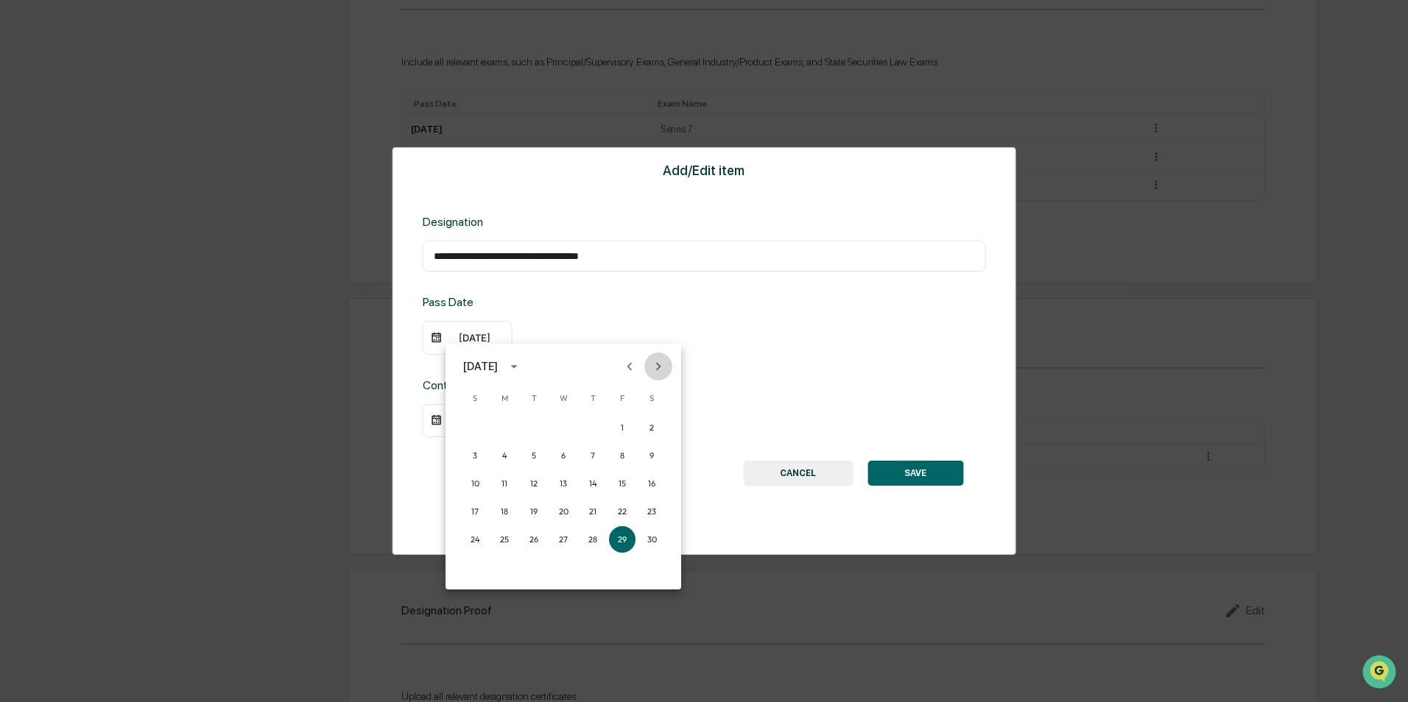
click at [649, 368] on button "Next month" at bounding box center [658, 367] width 28 height 28
click at [884, 319] on div at bounding box center [704, 351] width 1408 height 702
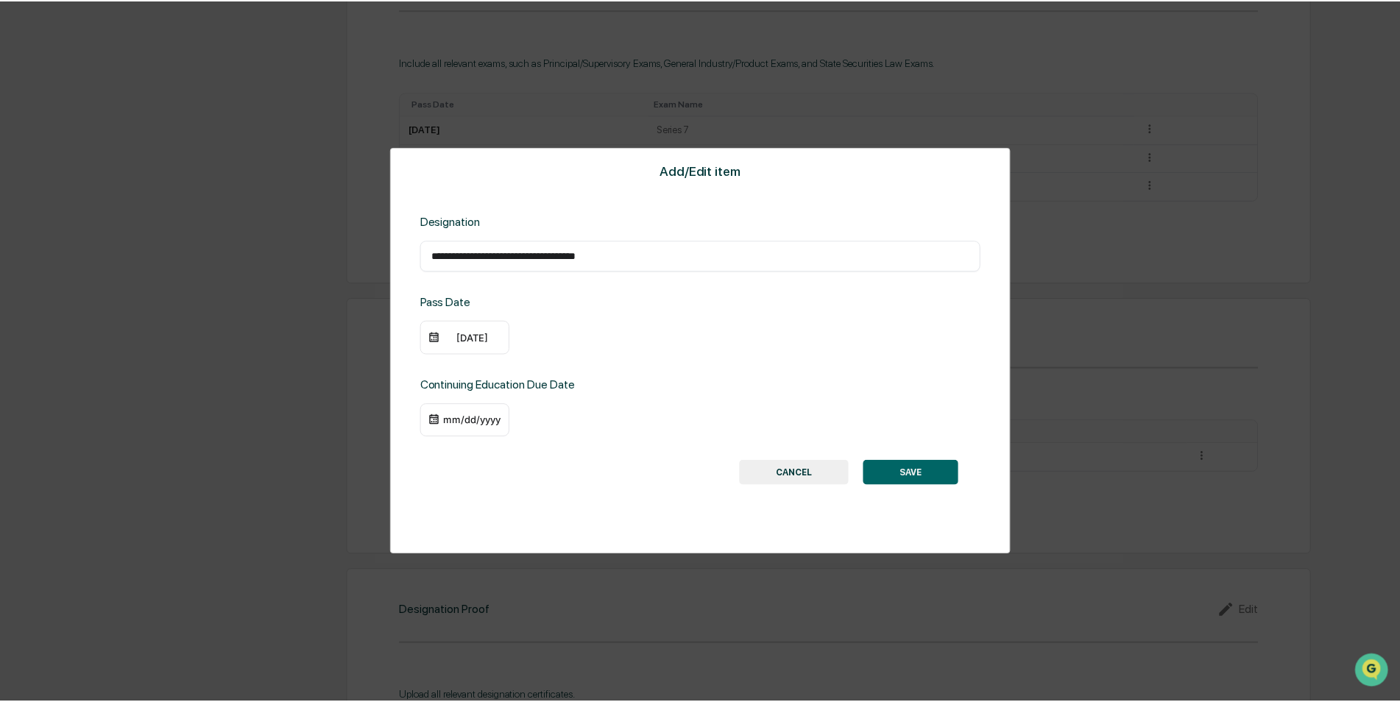
scroll to position [810, 0]
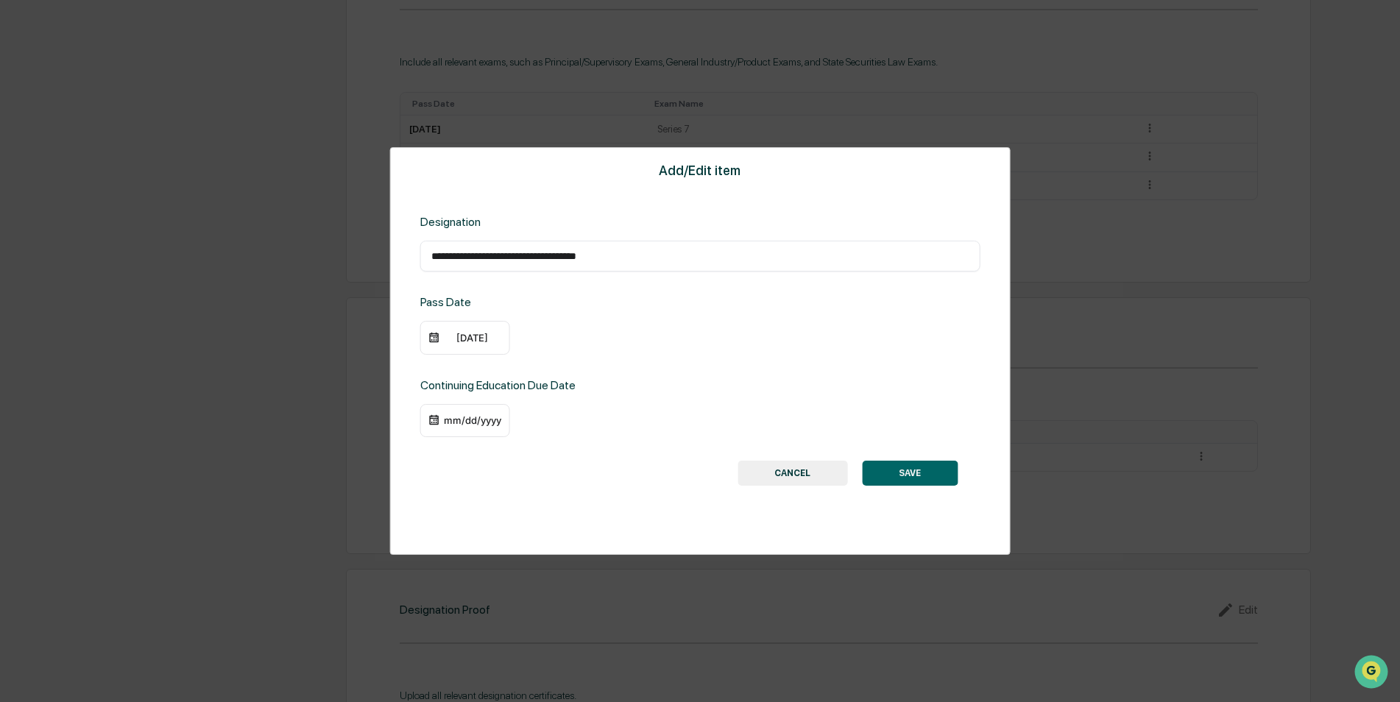
click at [473, 333] on div "09/29/2023" at bounding box center [472, 338] width 59 height 12
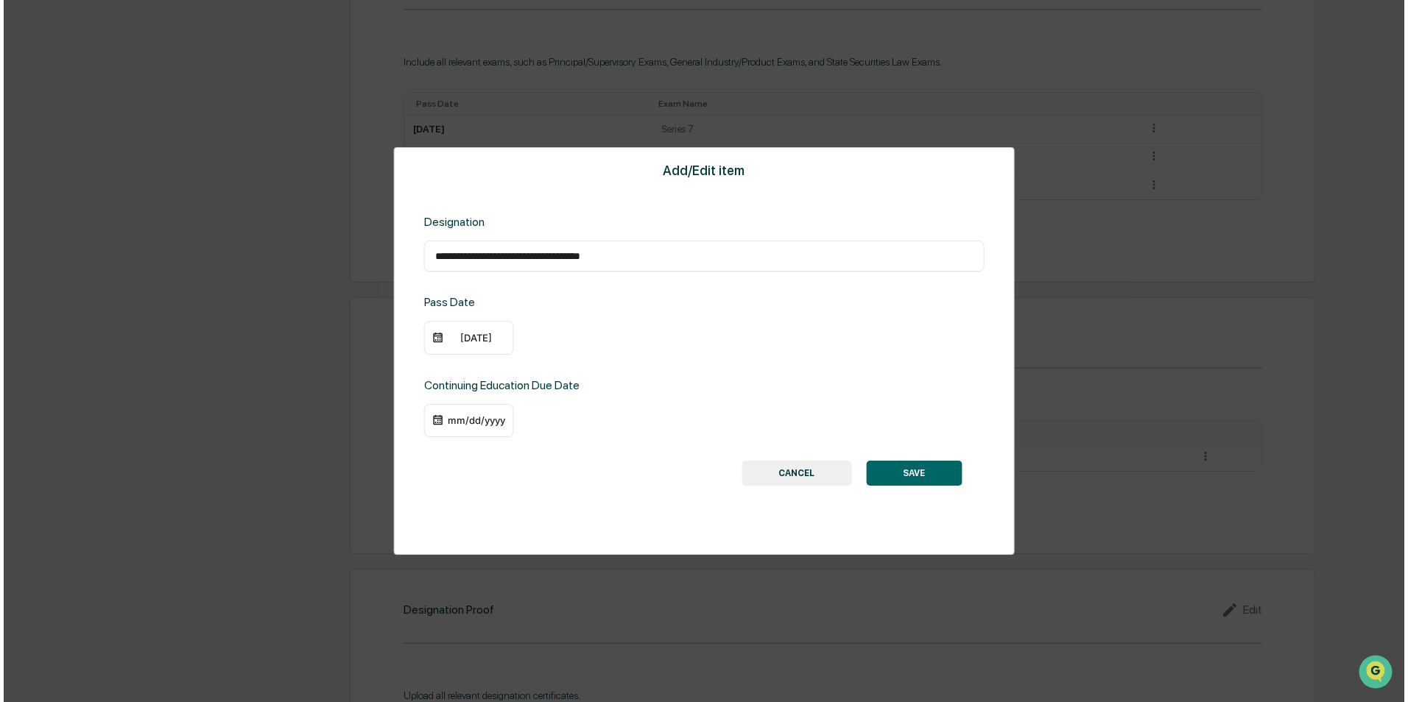
scroll to position [811, 0]
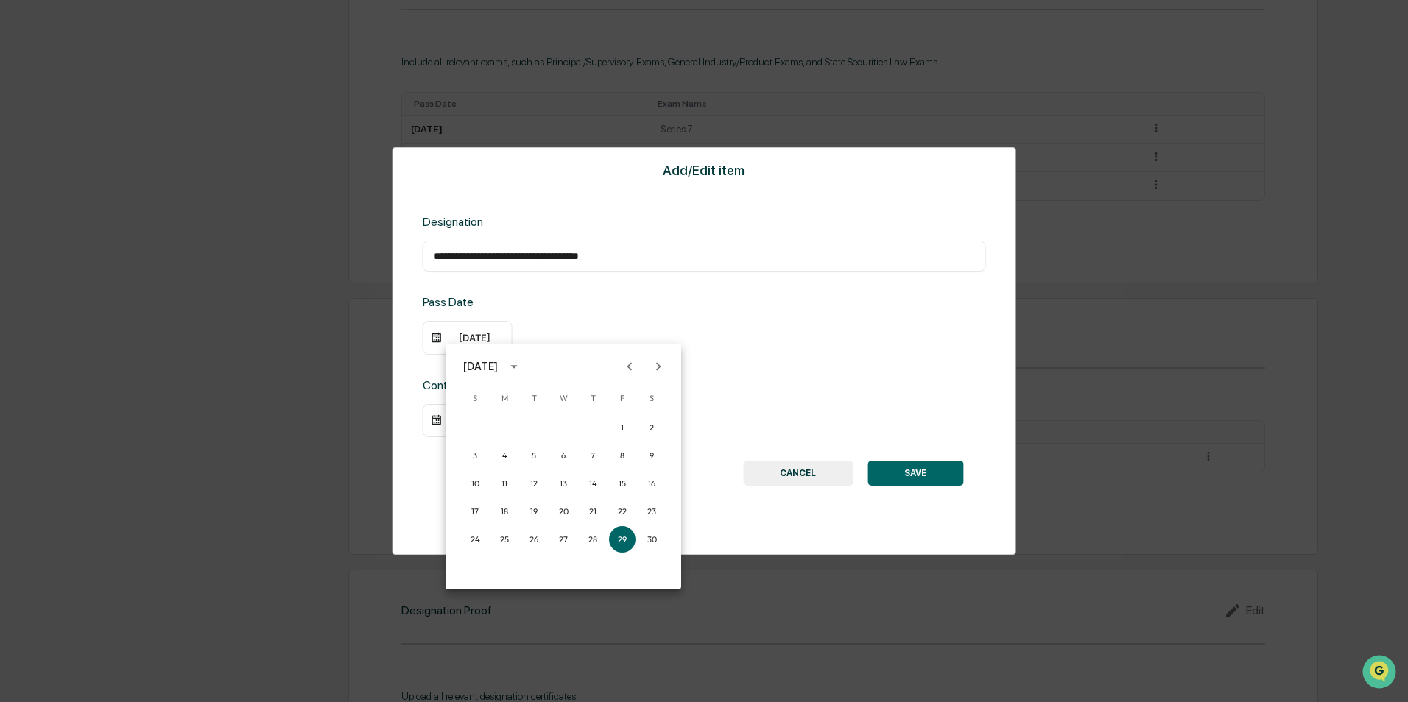
click at [498, 364] on div "September 2023" at bounding box center [480, 367] width 35 height 16
click at [648, 453] on button "2022" at bounding box center [639, 451] width 53 height 27
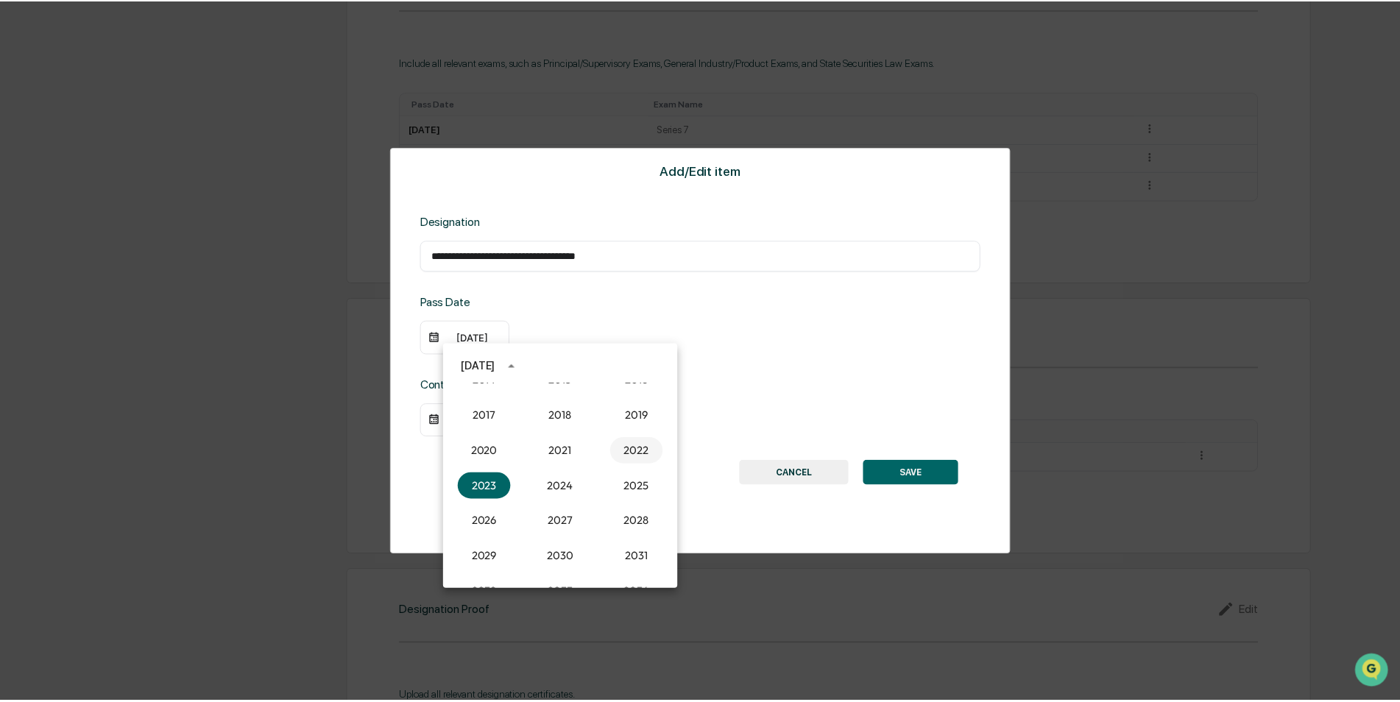
scroll to position [810, 0]
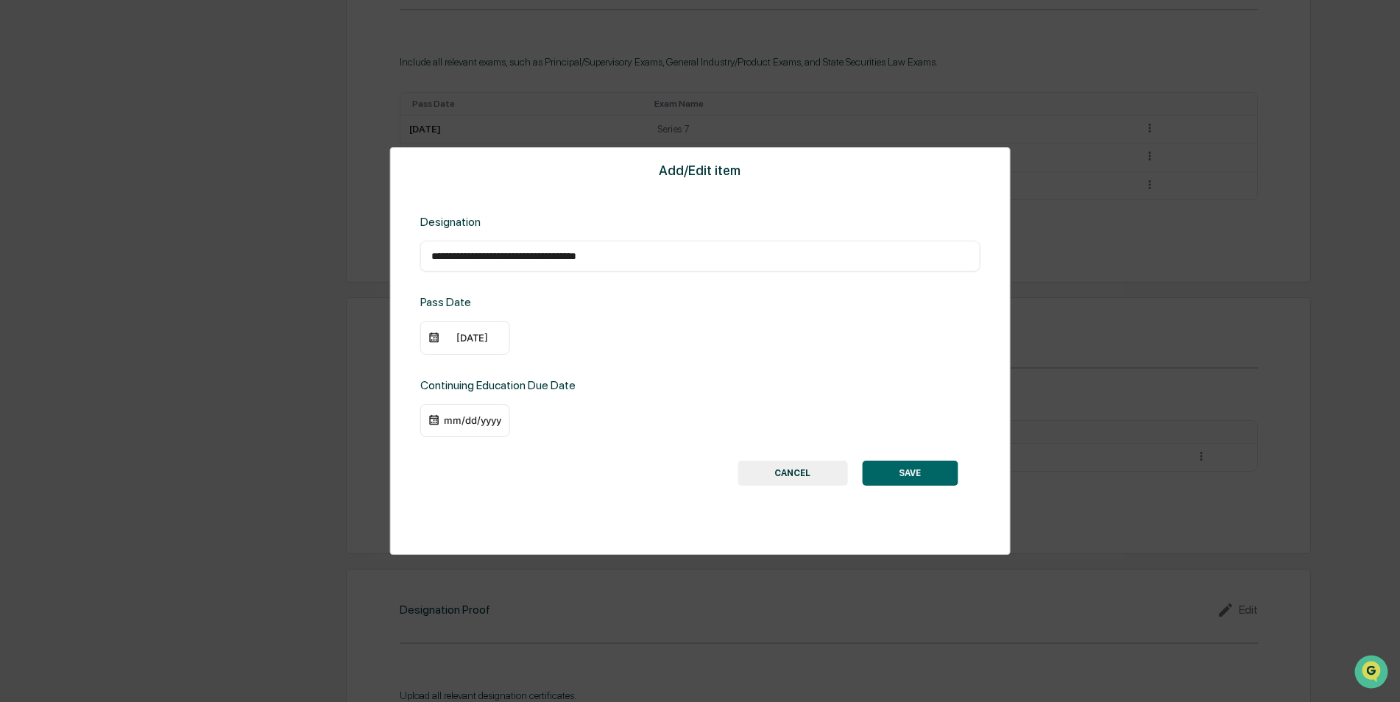
click at [476, 339] on div "09/29/2022" at bounding box center [472, 338] width 59 height 12
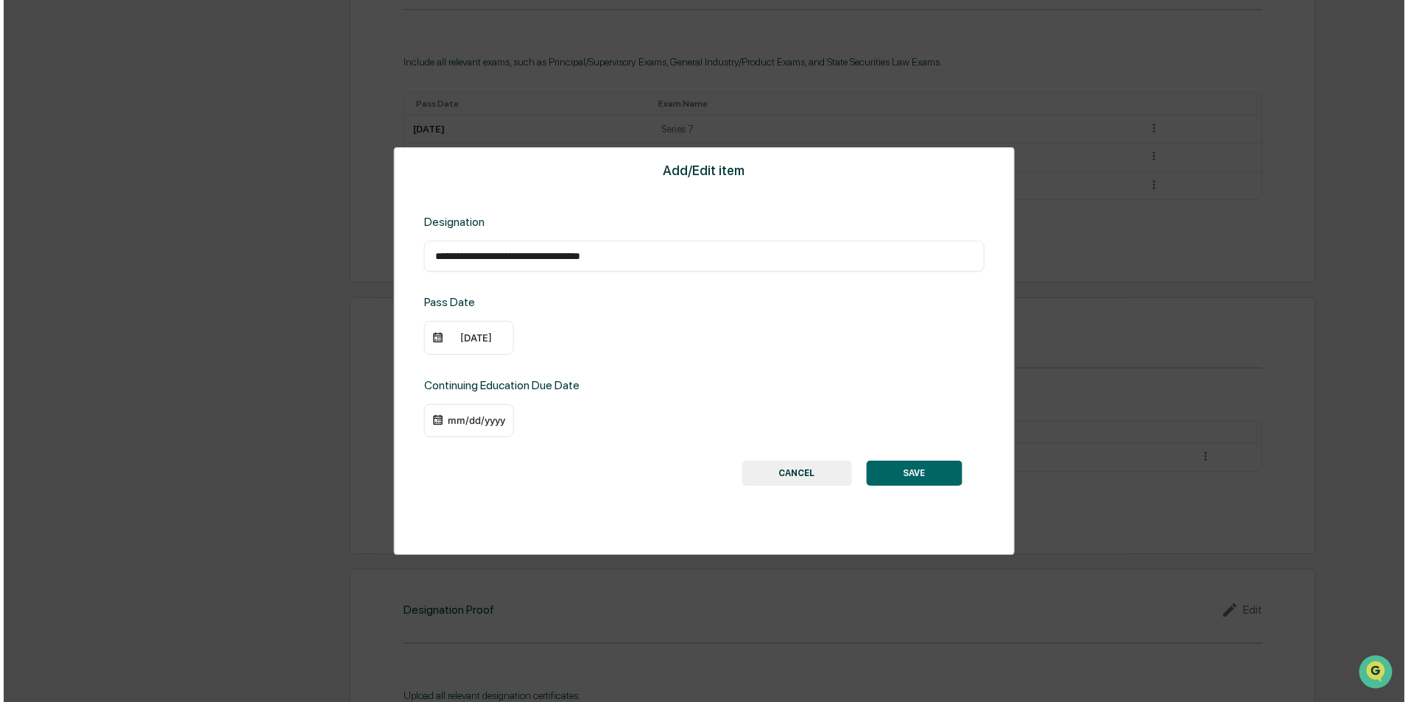
scroll to position [811, 0]
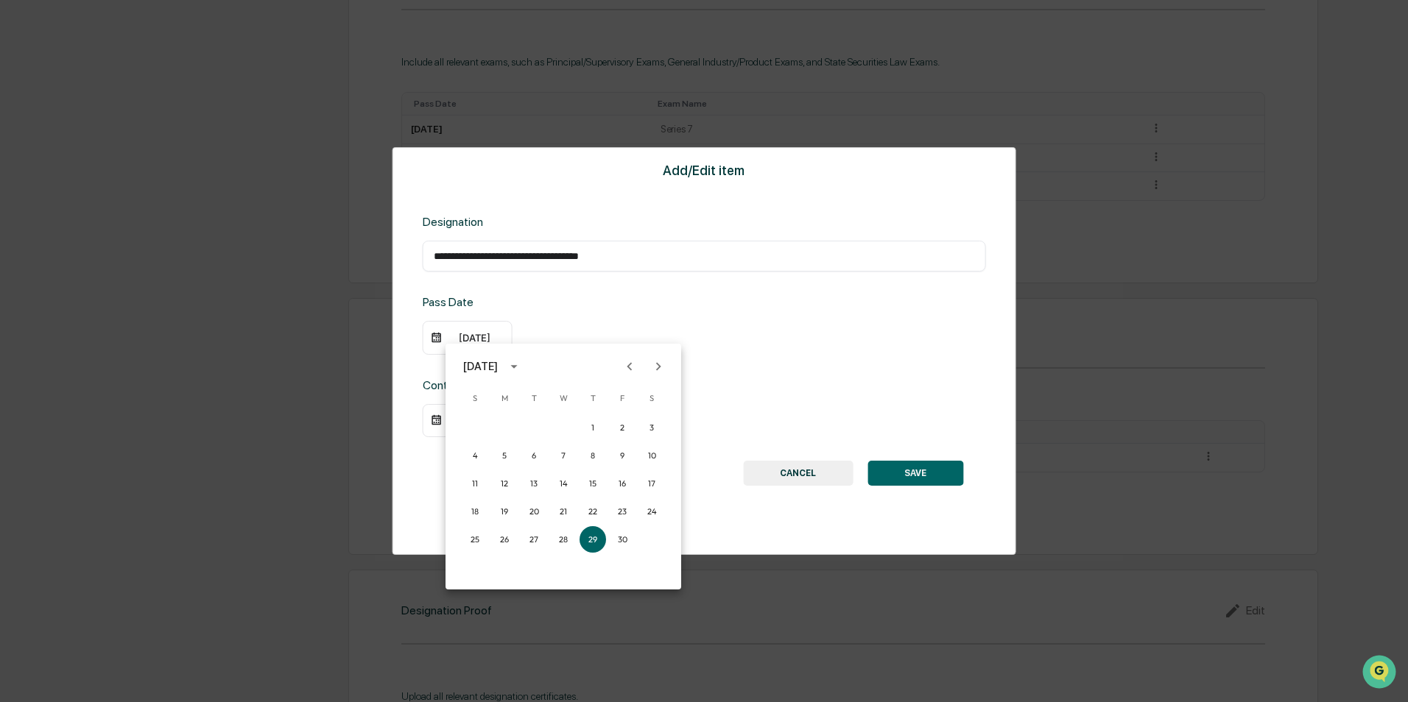
click at [652, 366] on icon "Next month" at bounding box center [658, 367] width 16 height 16
click at [557, 538] on button "30" at bounding box center [563, 539] width 27 height 27
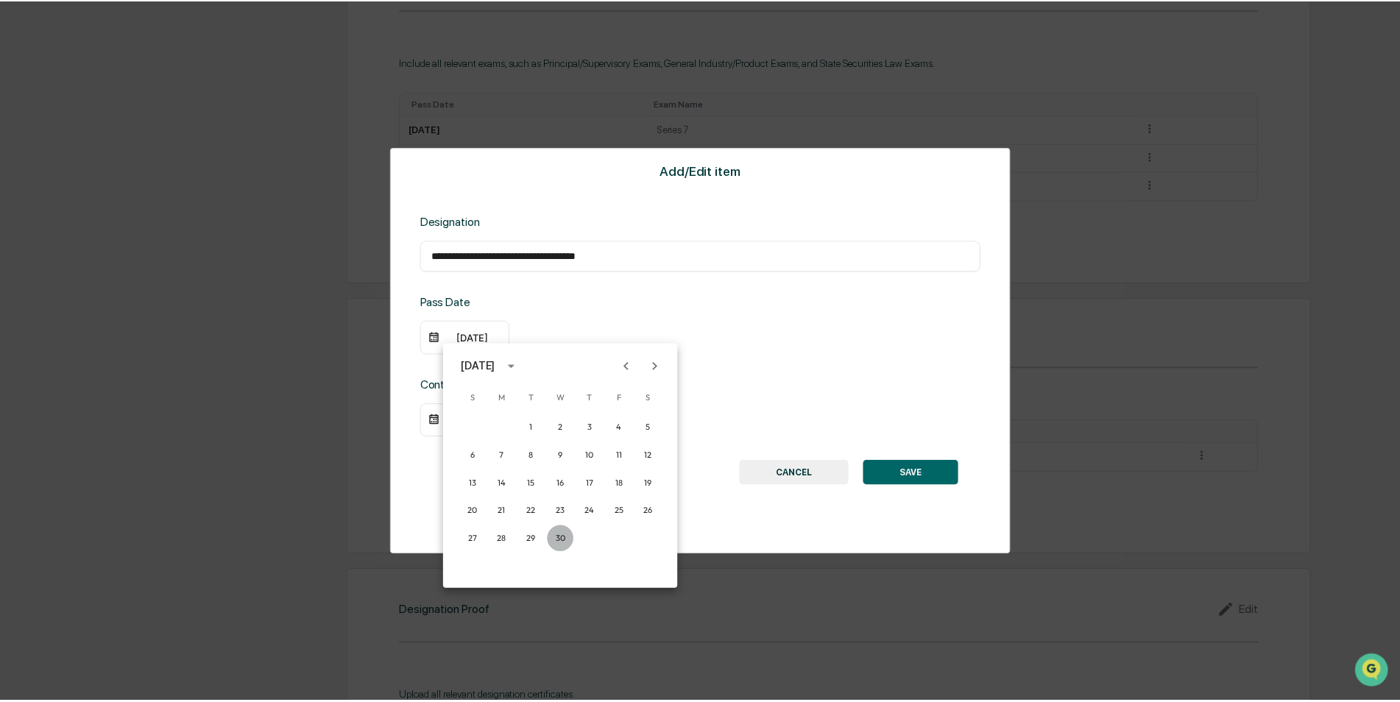
scroll to position [810, 0]
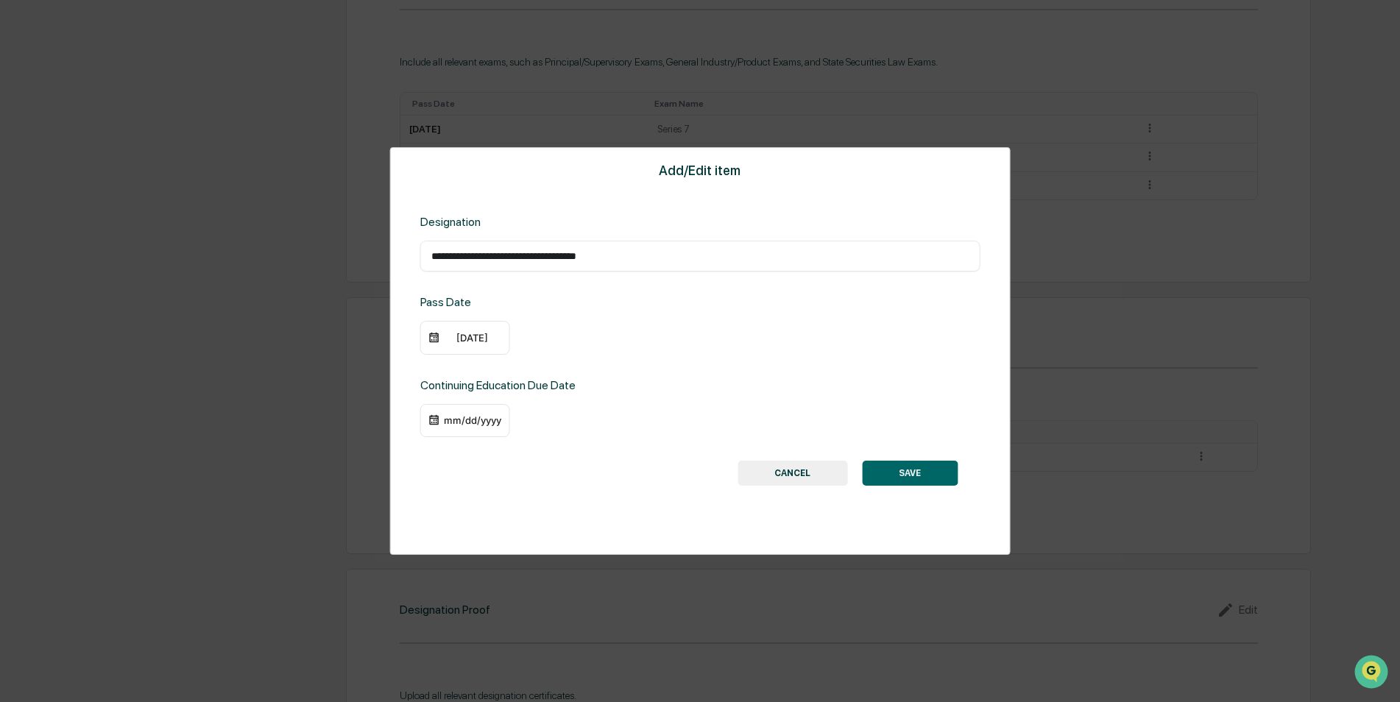
click at [462, 424] on div "mm/dd/yyyy" at bounding box center [472, 421] width 59 height 12
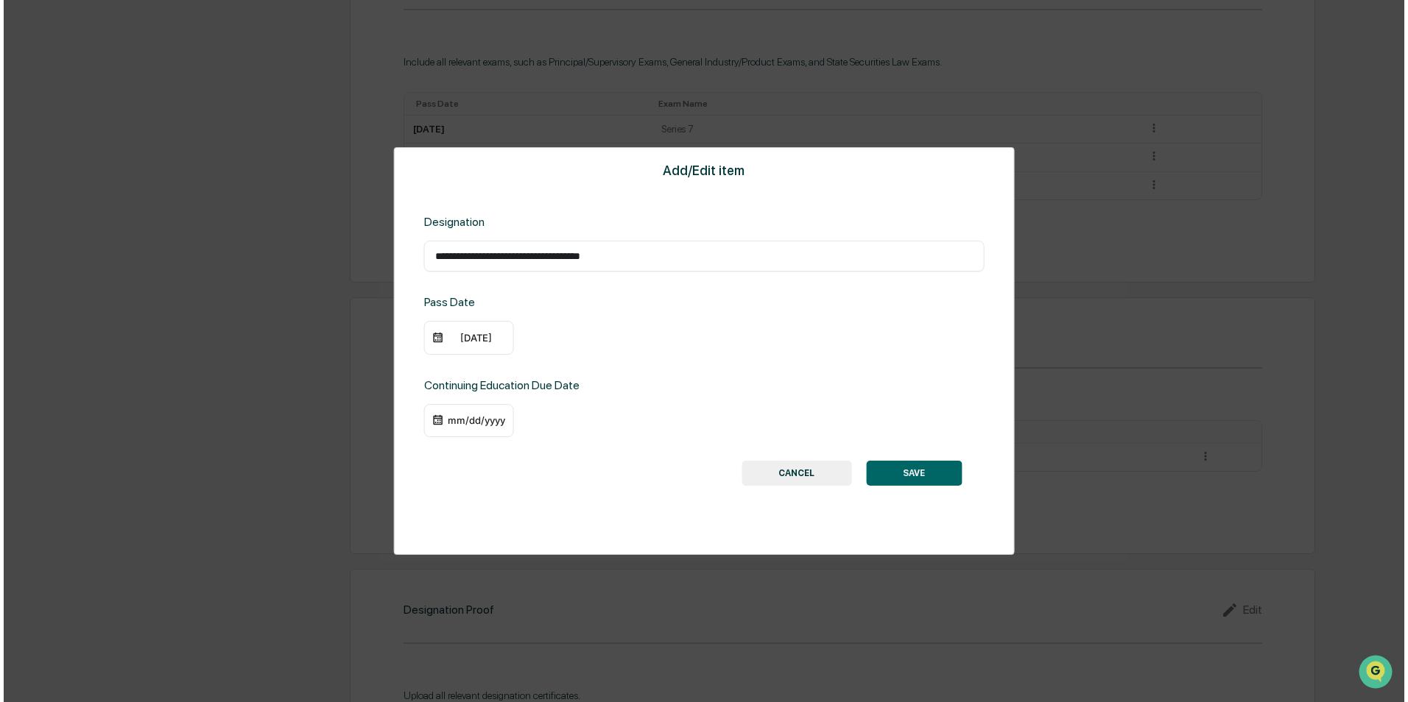
scroll to position [811, 0]
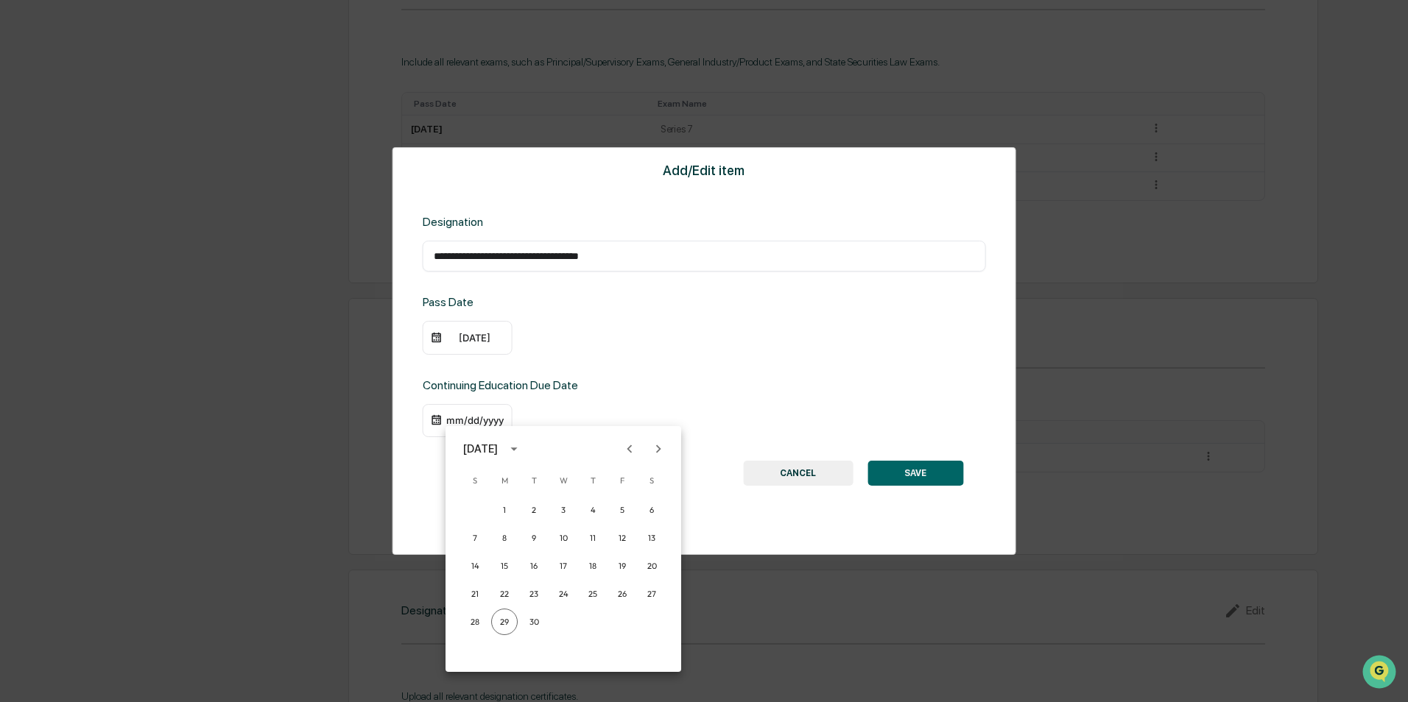
click at [658, 449] on icon "Next month" at bounding box center [658, 449] width 16 height 16
click at [471, 646] on button "30" at bounding box center [475, 650] width 27 height 27
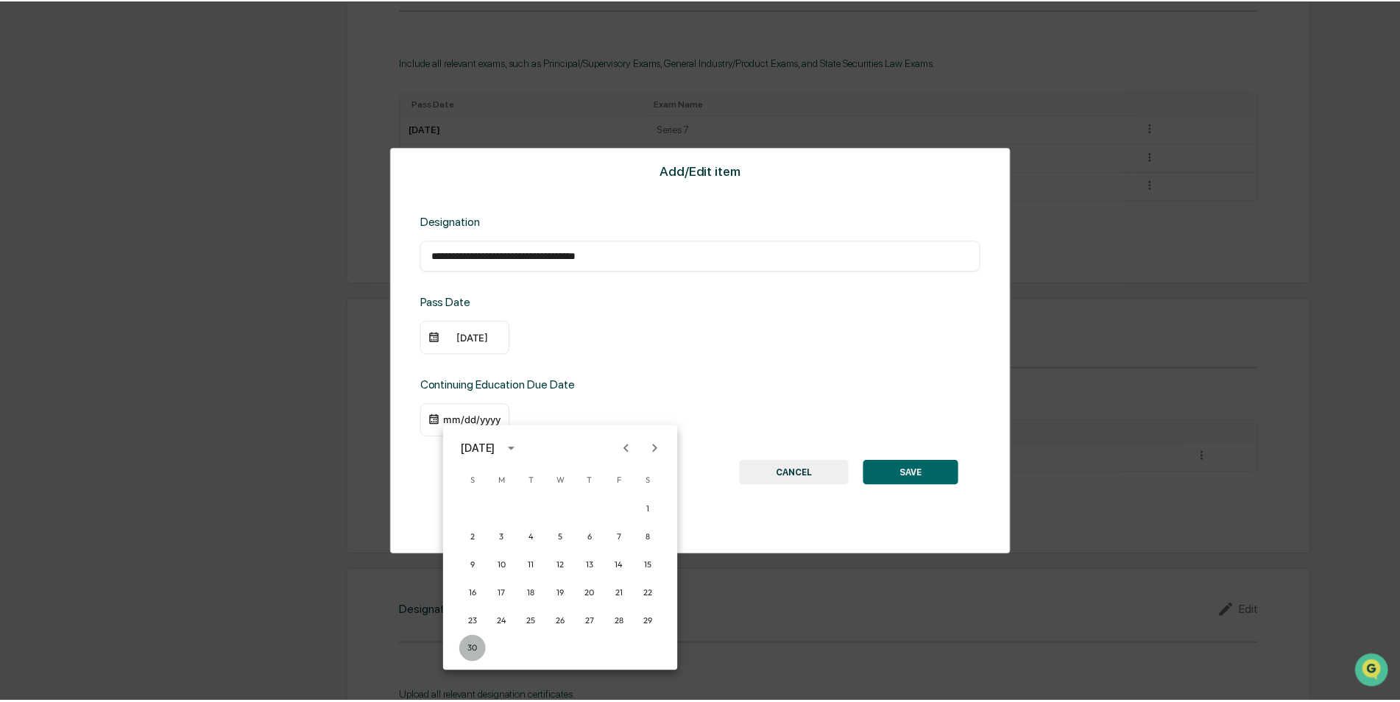
scroll to position [810, 0]
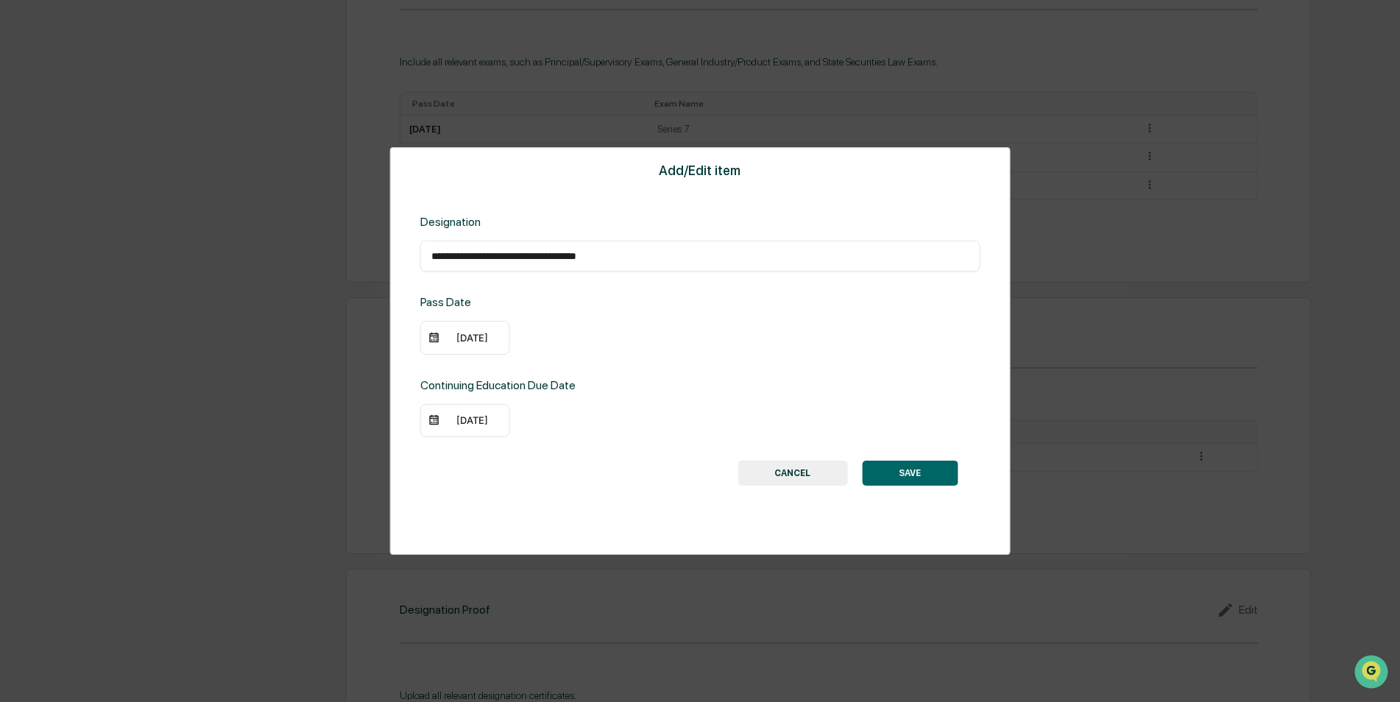
click at [909, 463] on button "SAVE" at bounding box center [910, 473] width 96 height 25
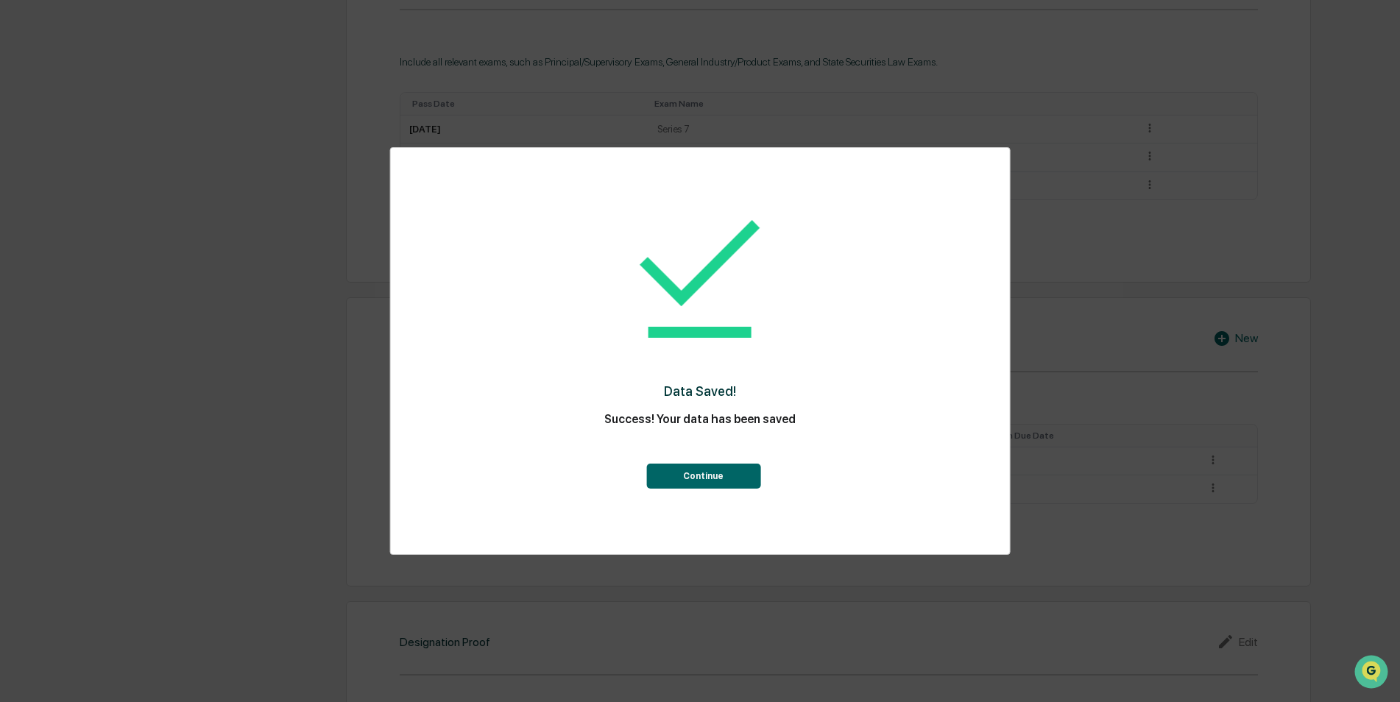
click at [684, 482] on button "Continue" at bounding box center [703, 476] width 114 height 25
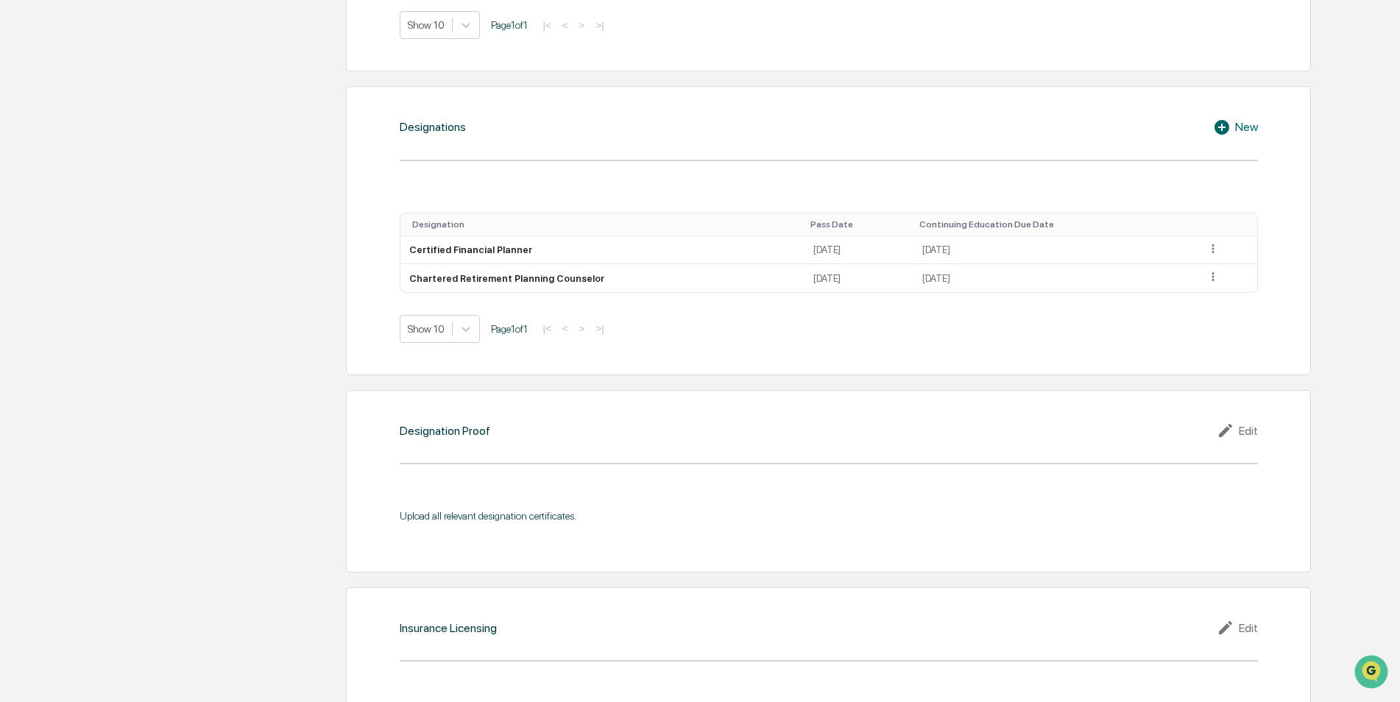
scroll to position [1031, 0]
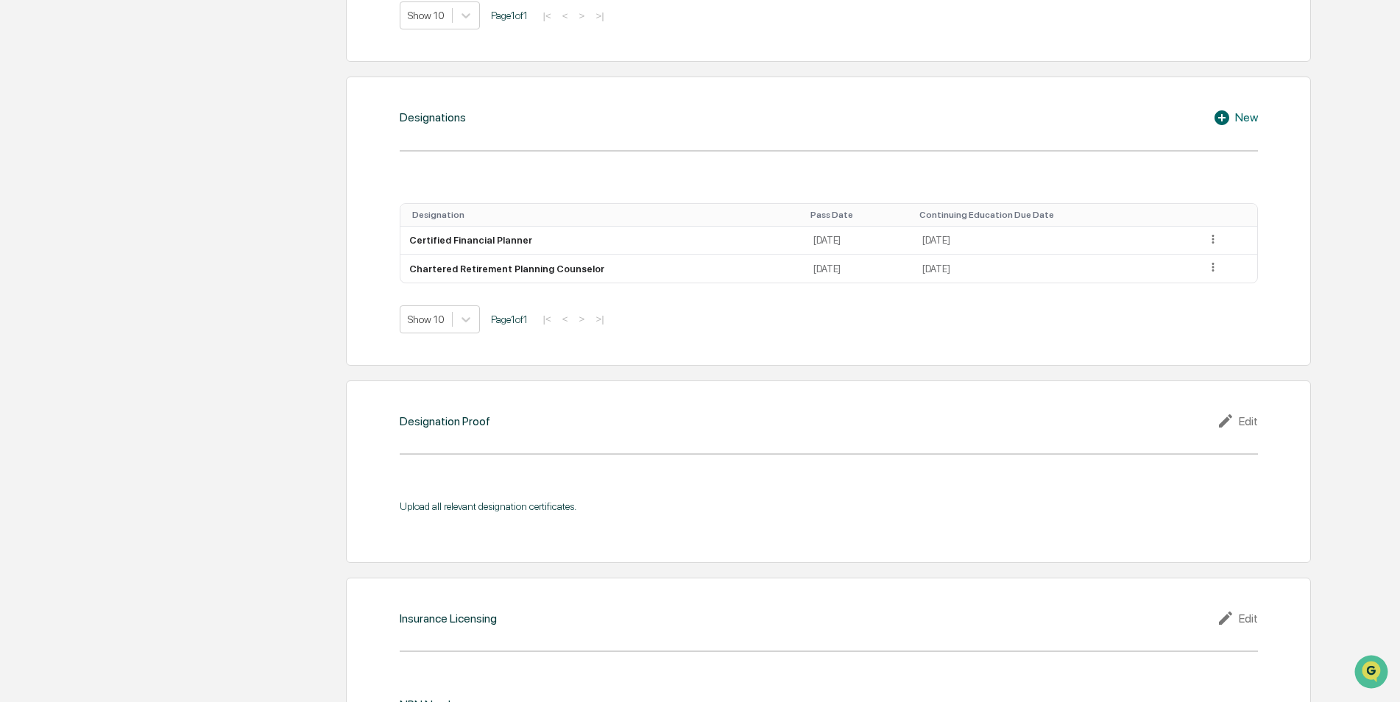
click at [1251, 418] on div "Edit" at bounding box center [1237, 421] width 41 height 18
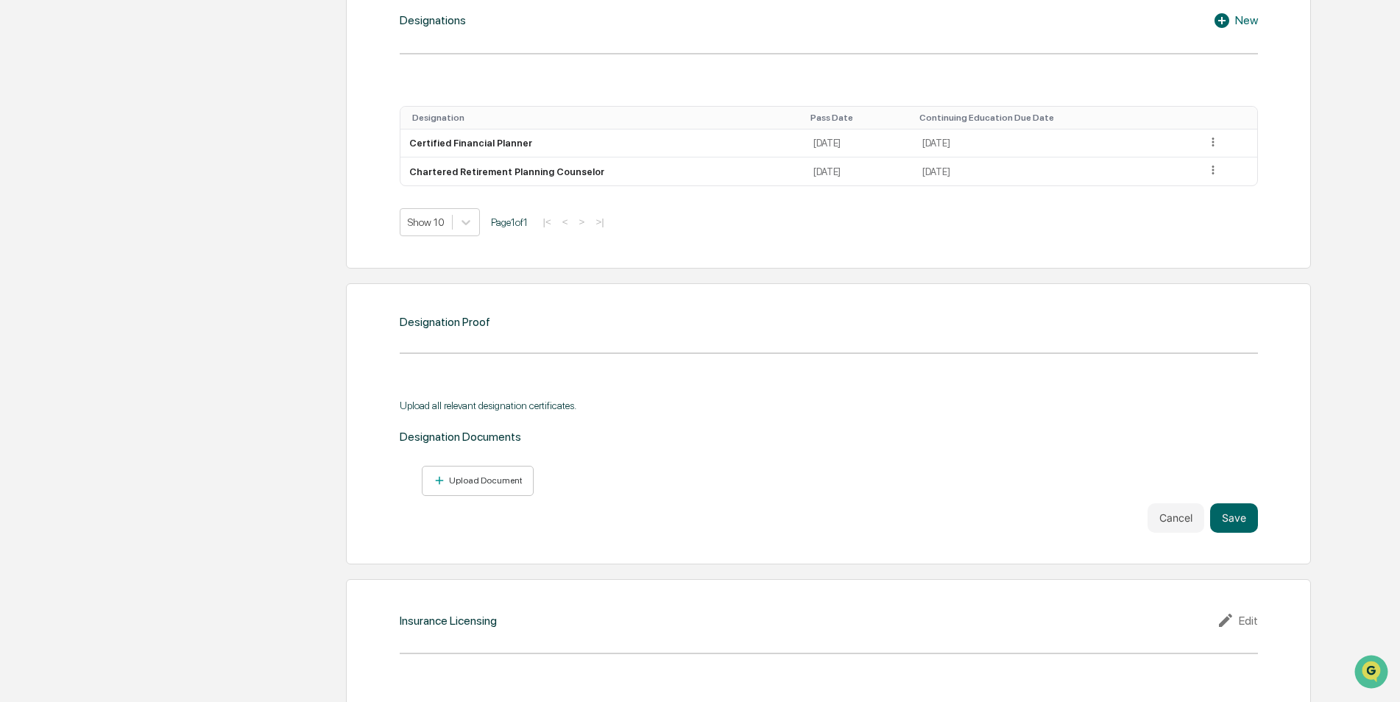
scroll to position [1325, 0]
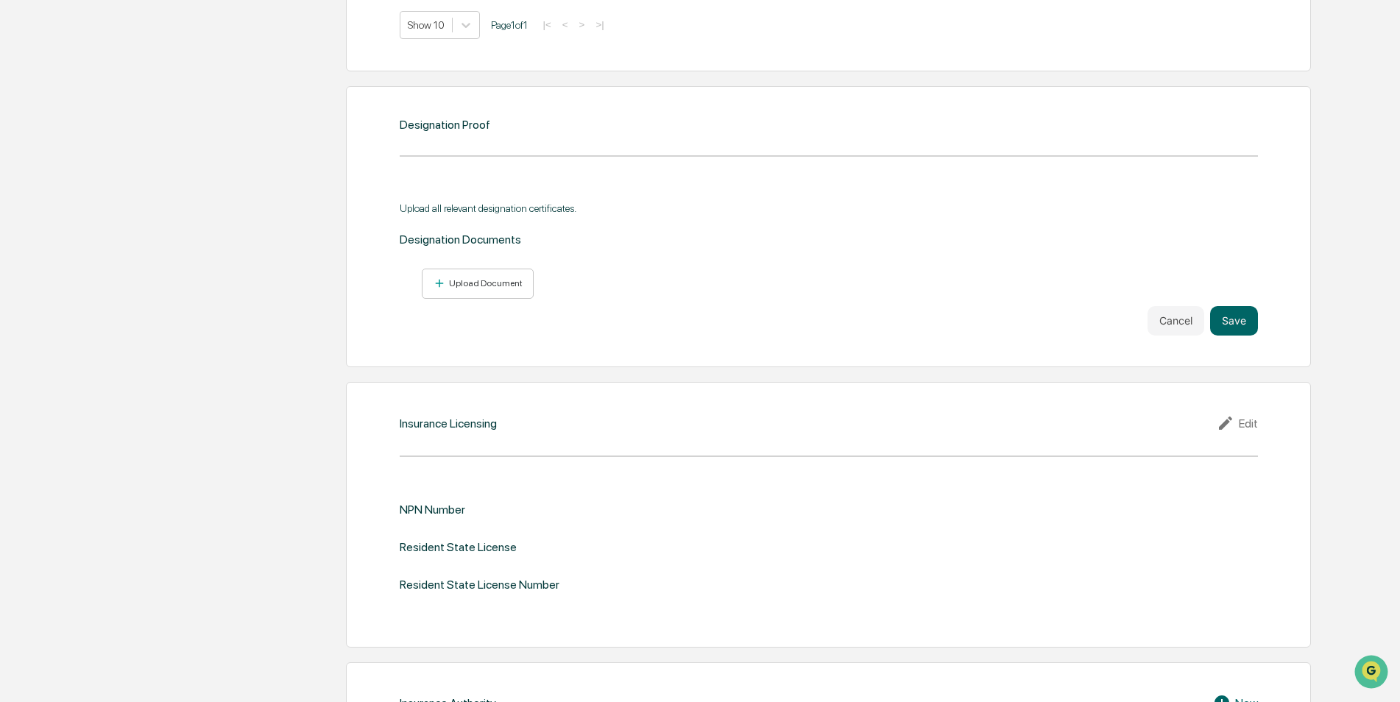
click at [1241, 420] on div "Edit" at bounding box center [1237, 424] width 41 height 18
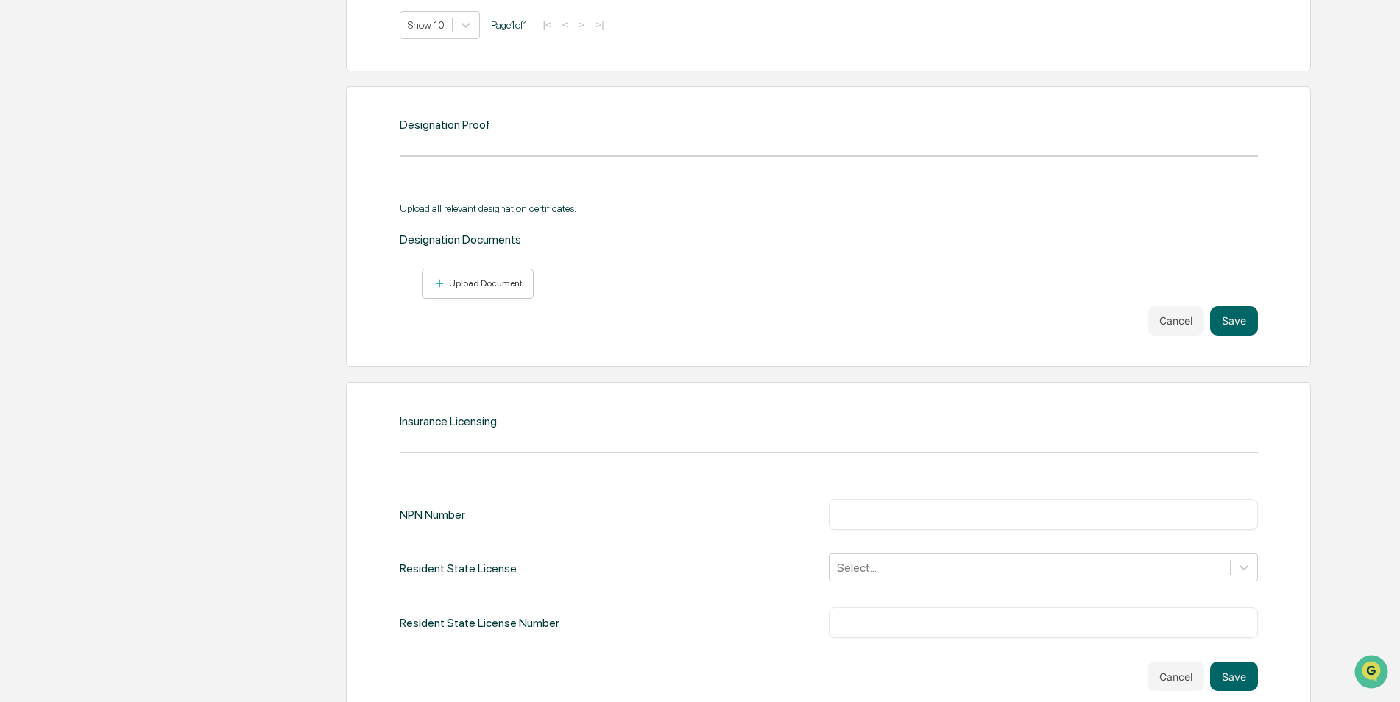
click at [888, 503] on div "​" at bounding box center [1043, 514] width 429 height 31
click at [858, 510] on input "text" at bounding box center [1043, 514] width 407 height 15
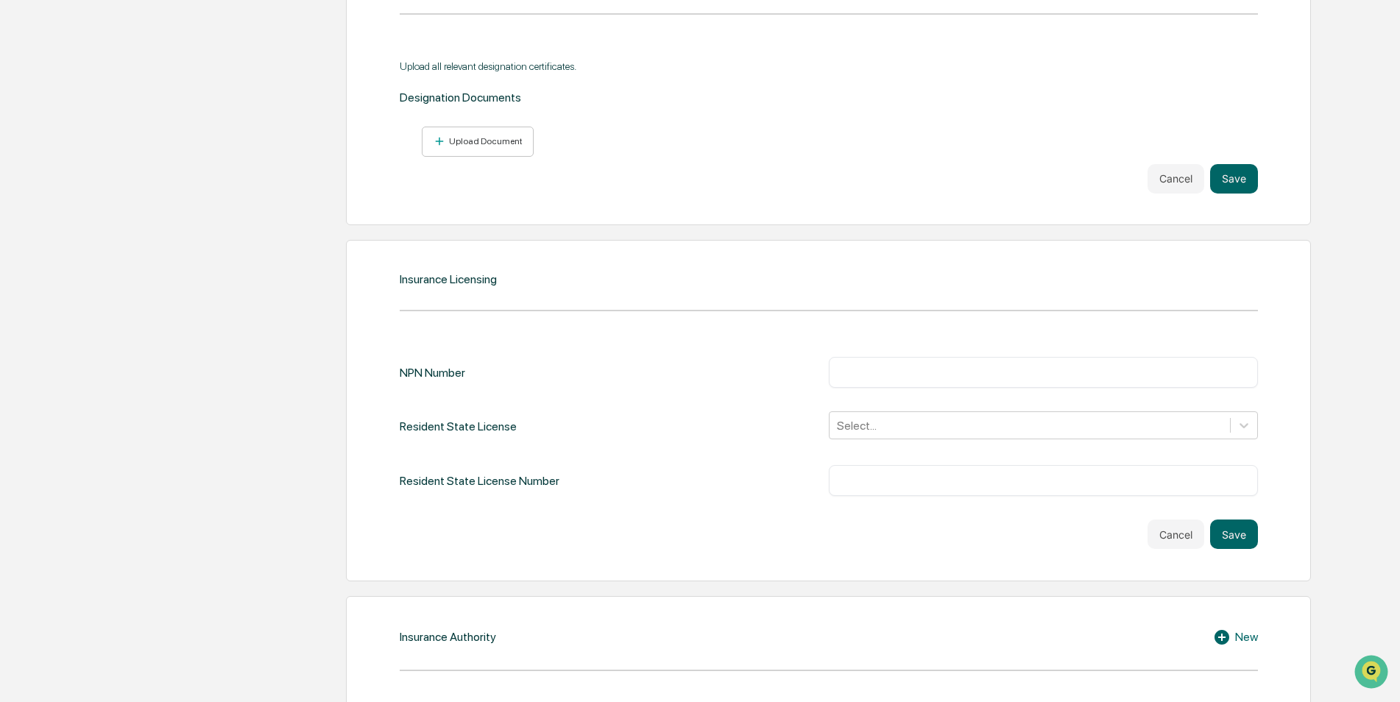
scroll to position [1473, 0]
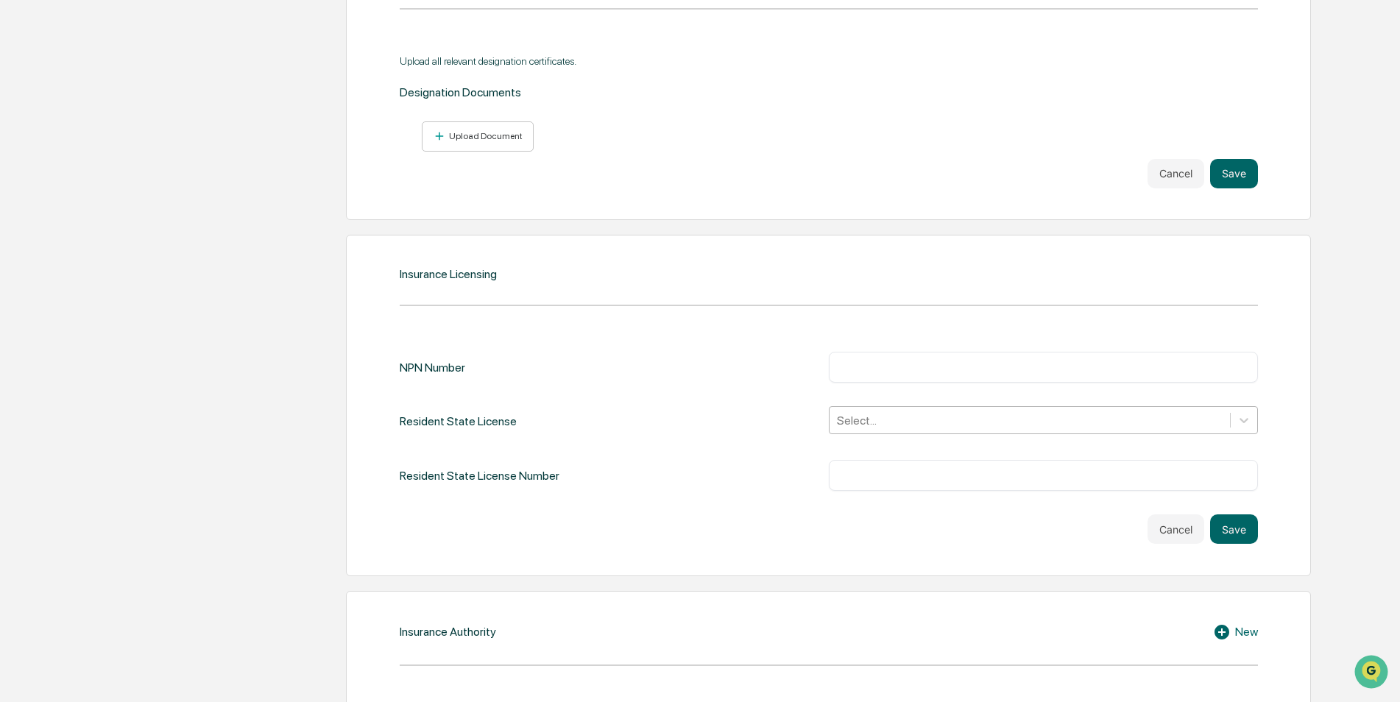
click at [989, 417] on div at bounding box center [1030, 420] width 386 height 17
type input "****"
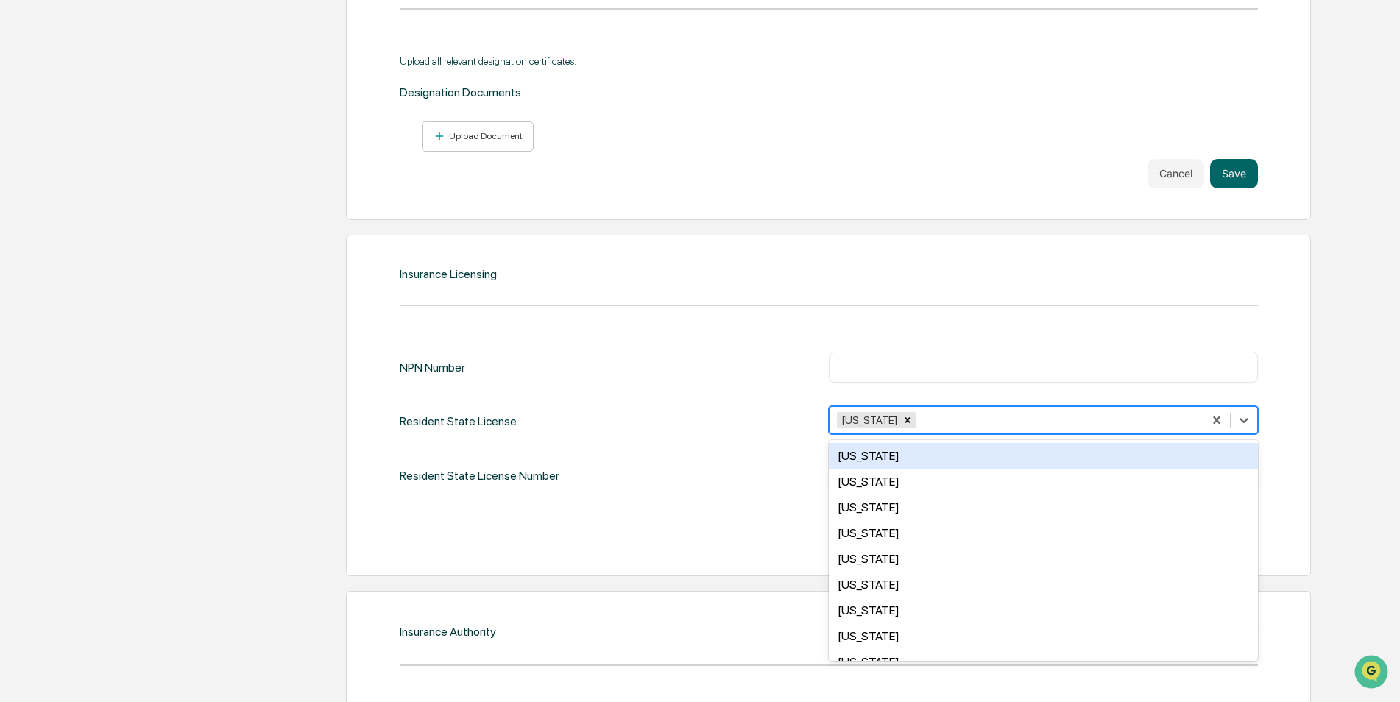
drag, startPoint x: 508, startPoint y: 364, endPoint x: 492, endPoint y: 370, distance: 17.0
click at [505, 365] on div "NPN Number ​" at bounding box center [829, 367] width 859 height 31
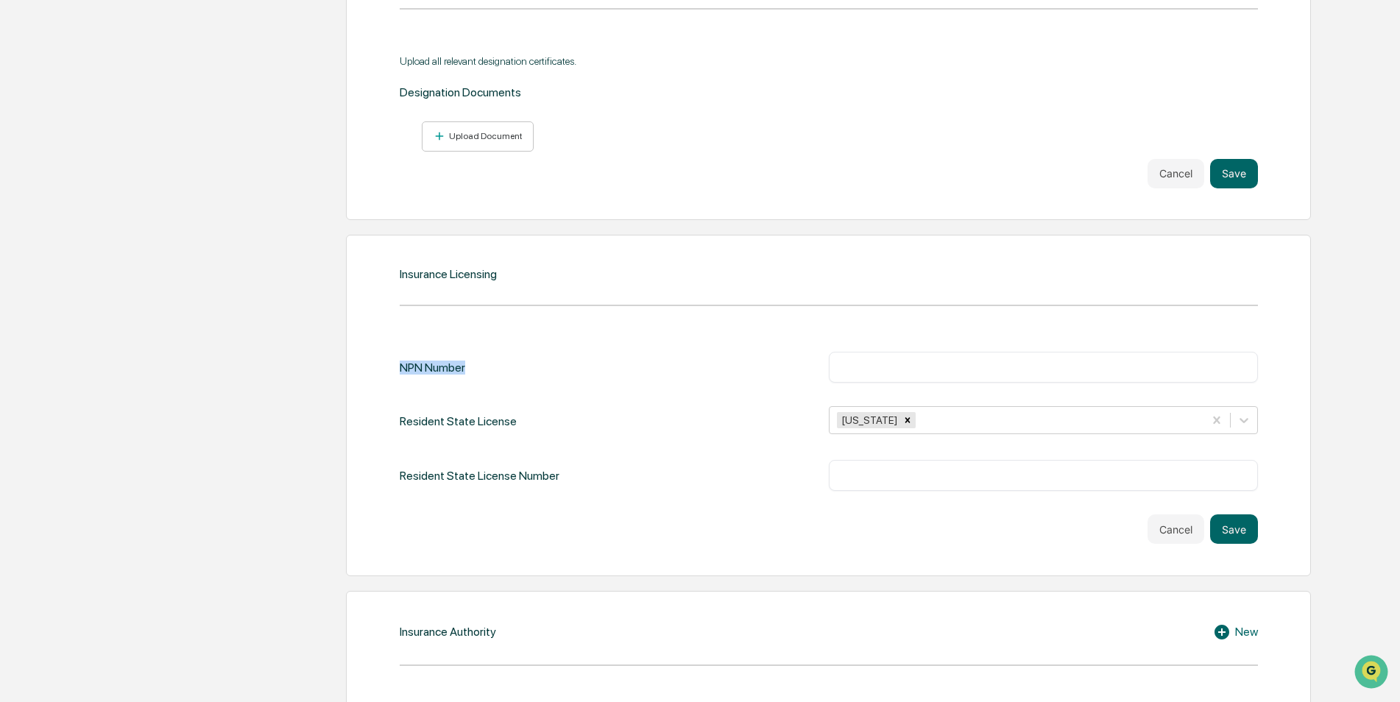
drag, startPoint x: 470, startPoint y: 369, endPoint x: 353, endPoint y: 370, distance: 117.1
click at [353, 370] on div "Insurance Licensing NPN Number ​ Resident State License North Carolina Resident…" at bounding box center [828, 406] width 965 height 342
copy div "NPN Number"
click at [613, 487] on div "Resident State License Number ​" at bounding box center [829, 475] width 859 height 31
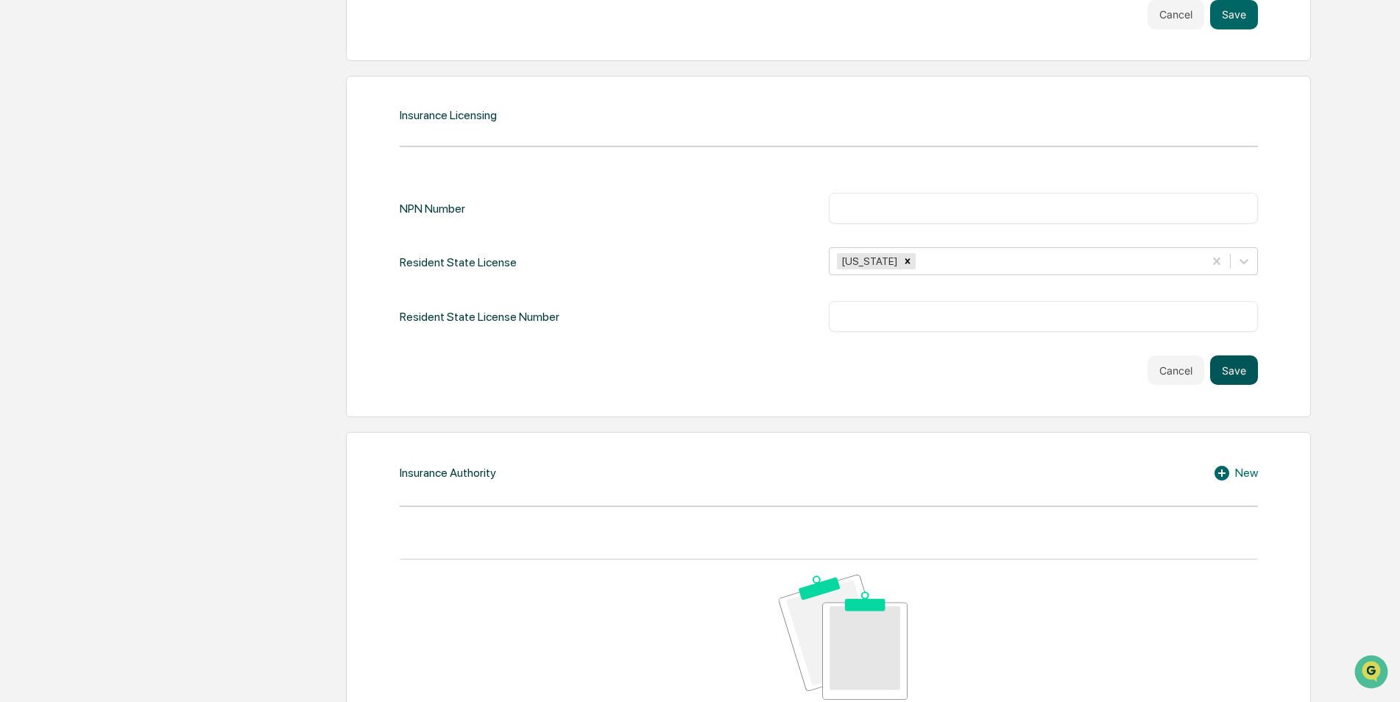
click at [1227, 370] on button "Save" at bounding box center [1234, 370] width 48 height 29
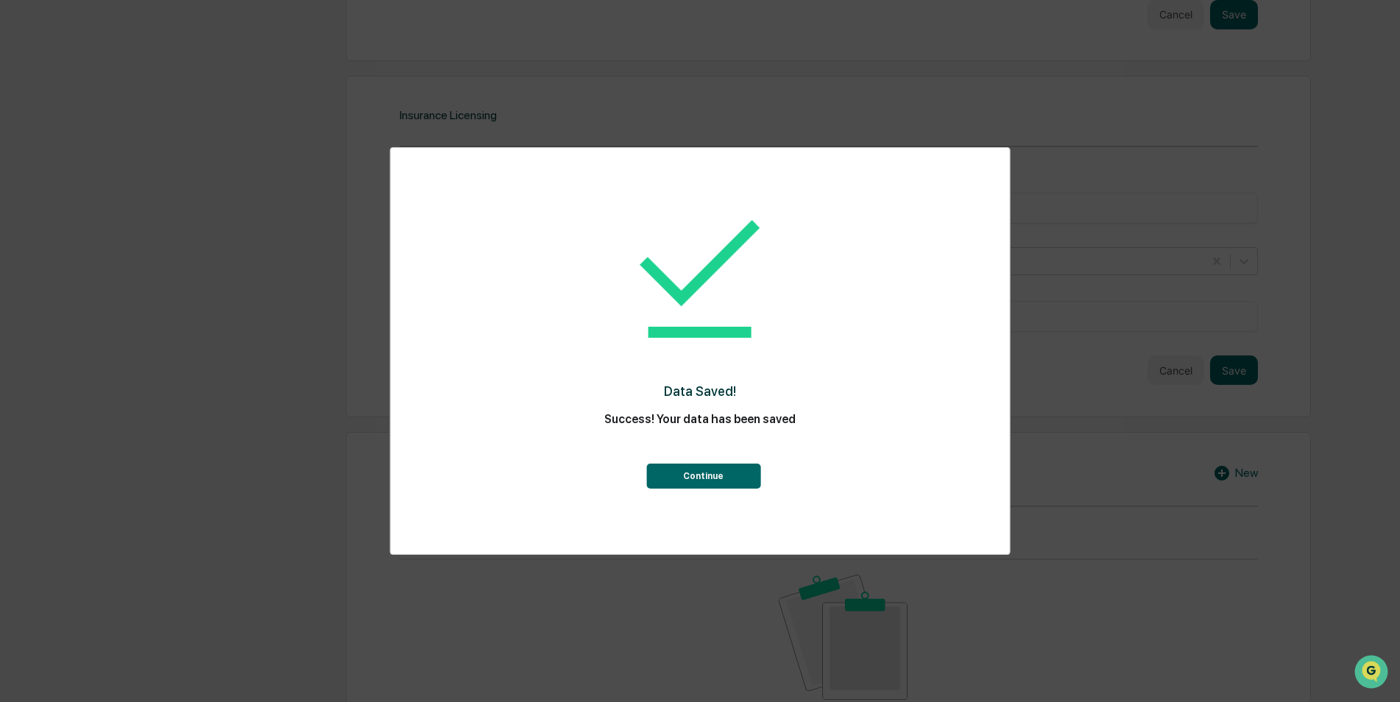
click at [708, 472] on button "Continue" at bounding box center [703, 476] width 114 height 25
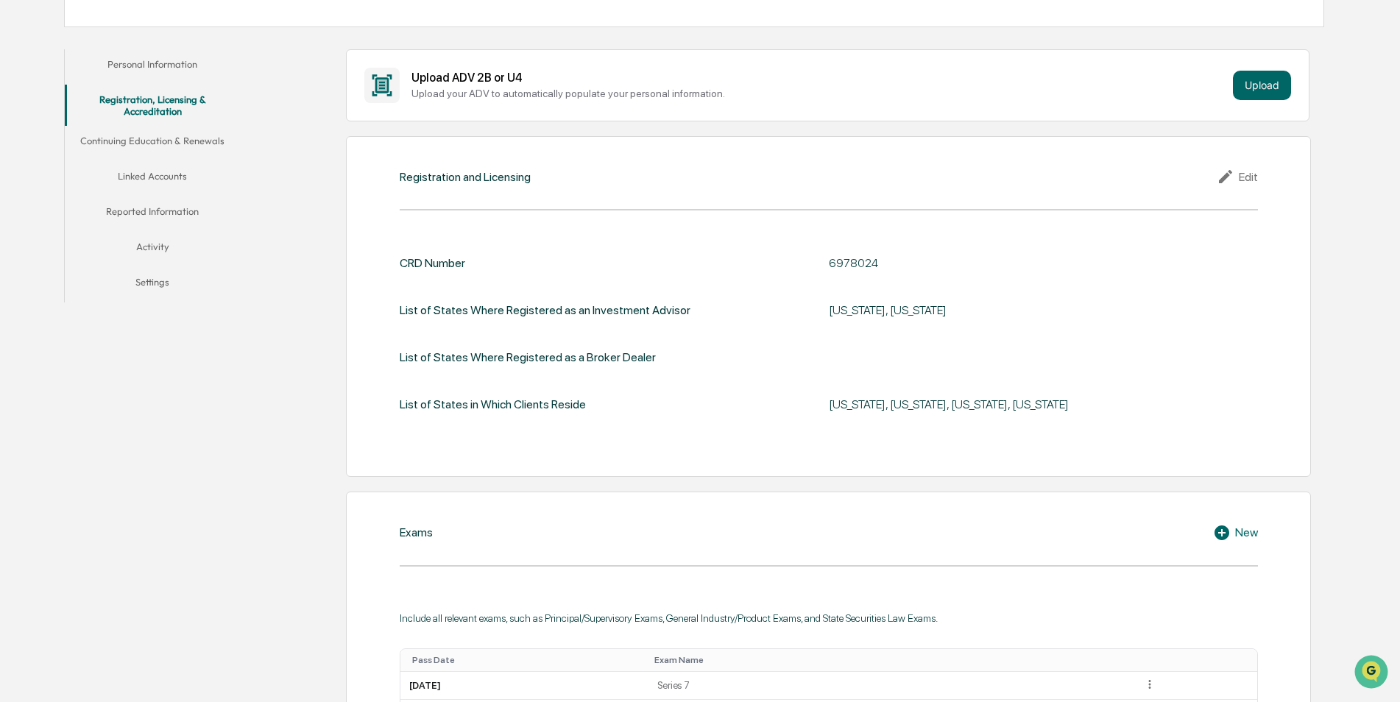
scroll to position [0, 0]
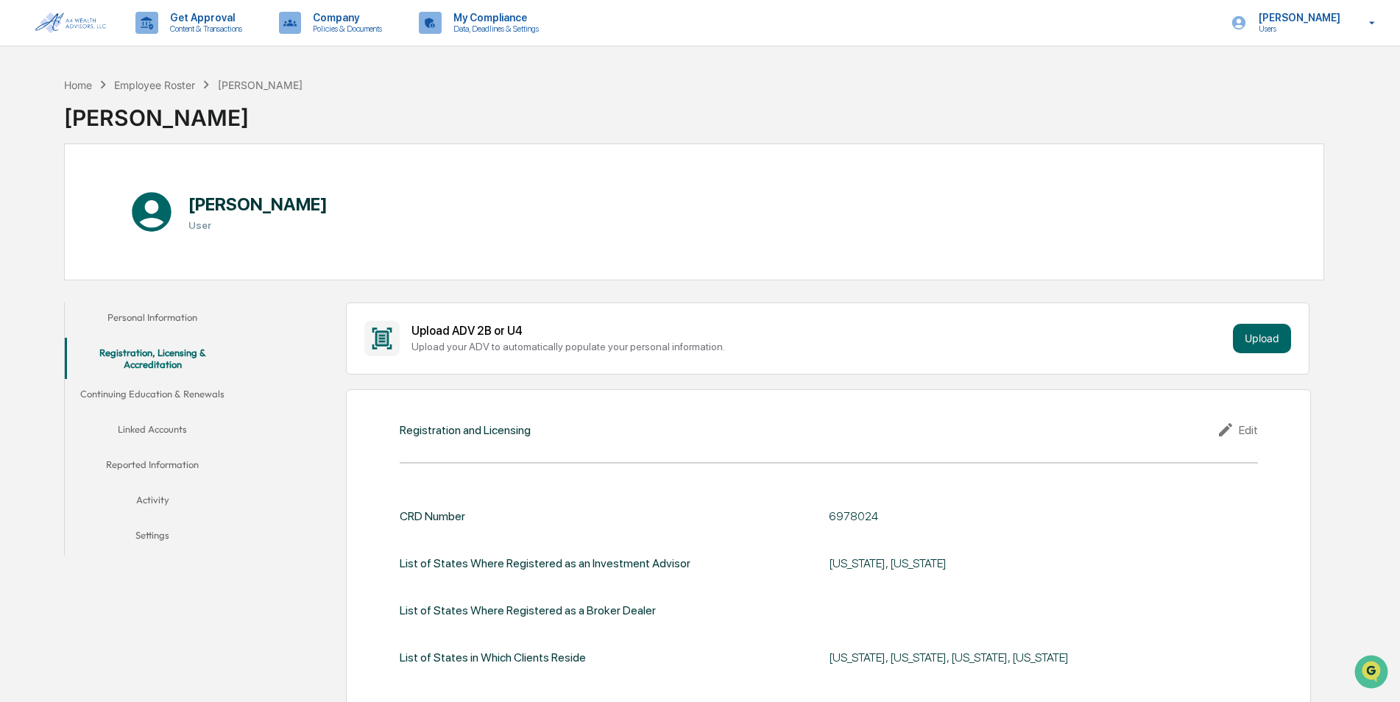
click at [179, 391] on button "Continuing Education & Renewals" at bounding box center [153, 396] width 176 height 35
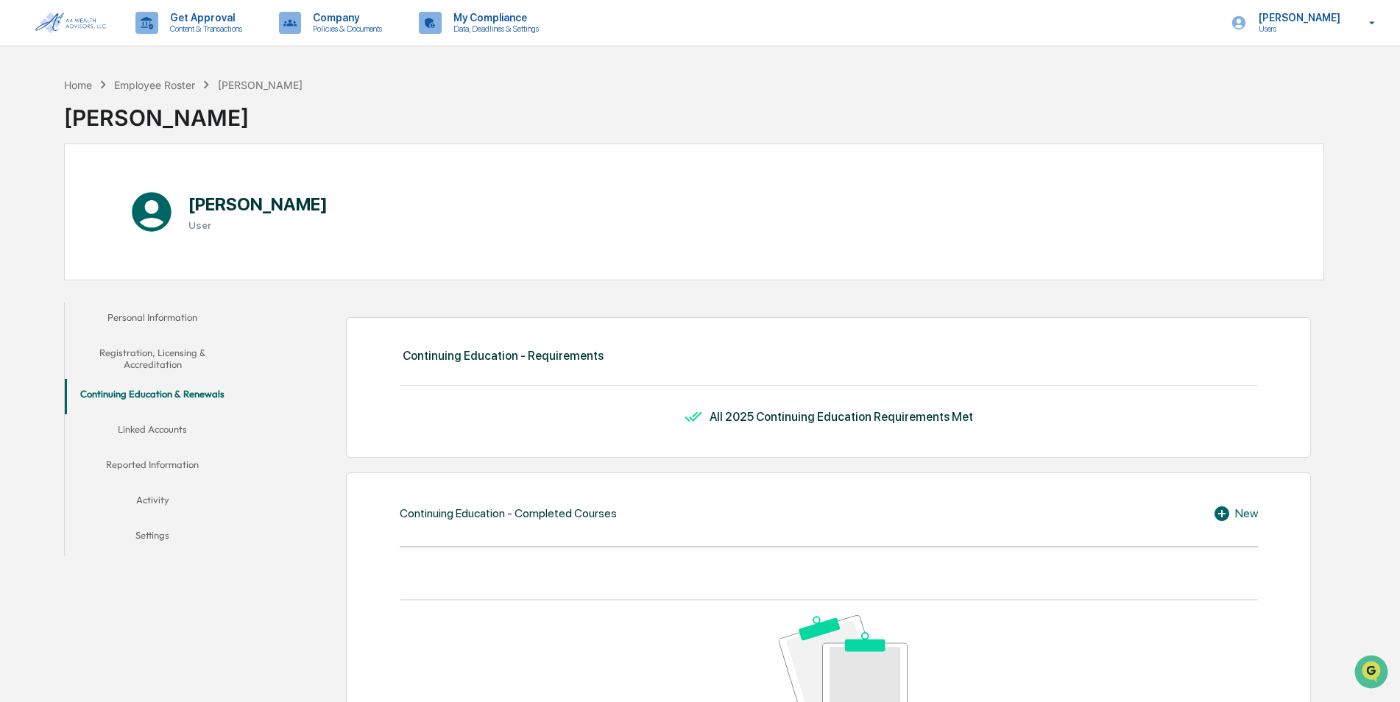
click at [168, 431] on button "Linked Accounts" at bounding box center [153, 432] width 176 height 35
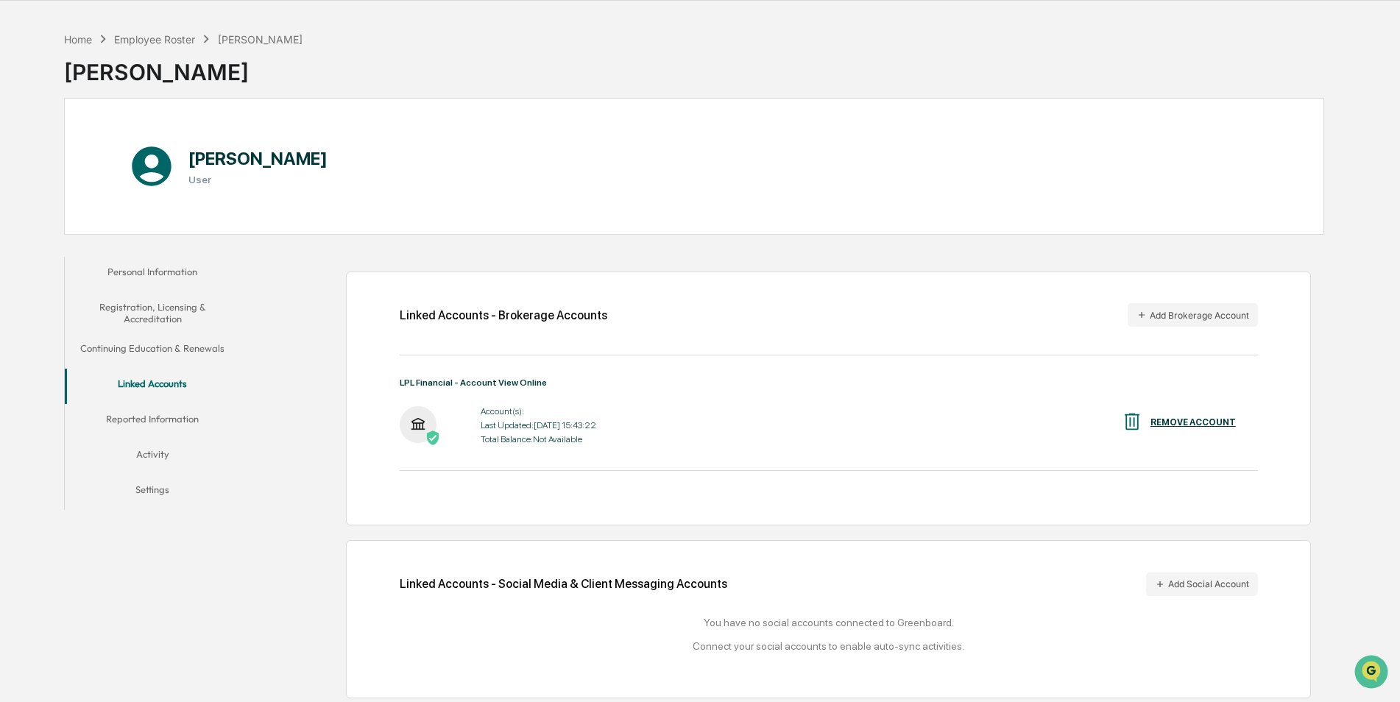
scroll to position [70, 0]
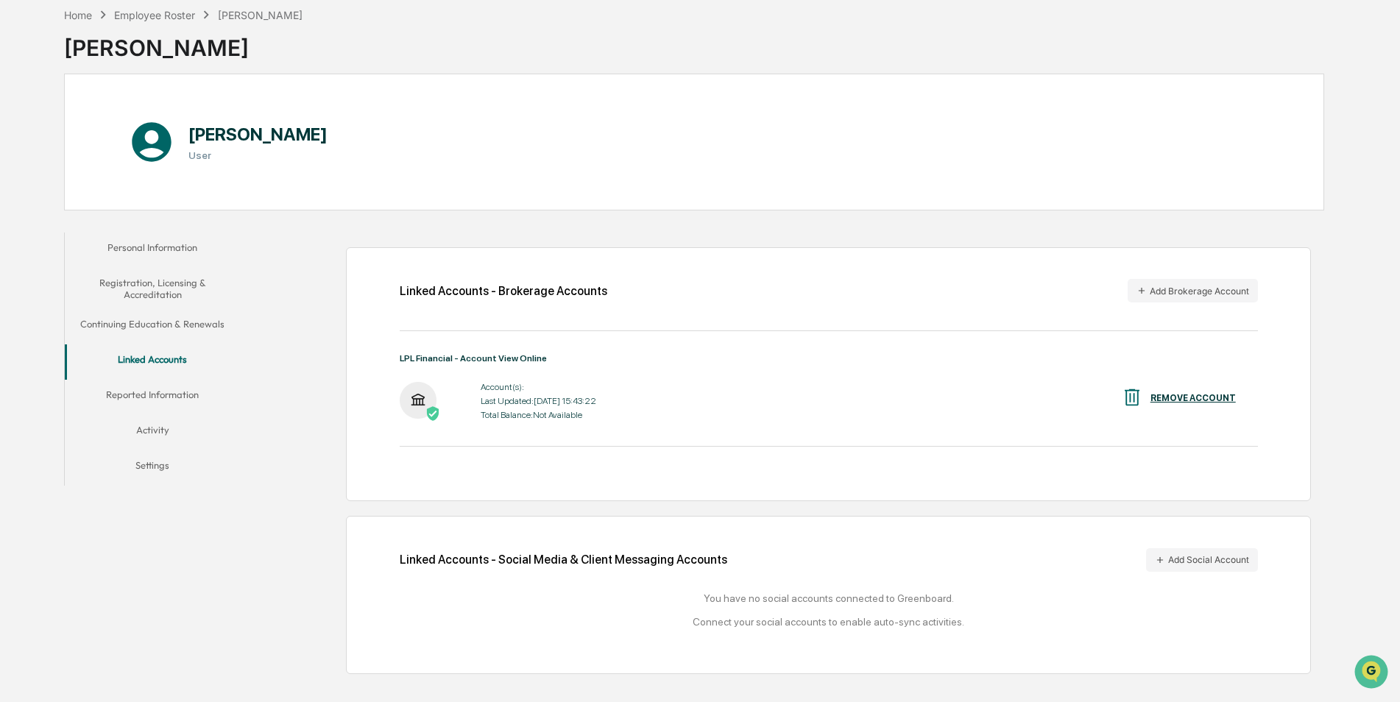
click at [152, 398] on button "Reported Information" at bounding box center [153, 397] width 176 height 35
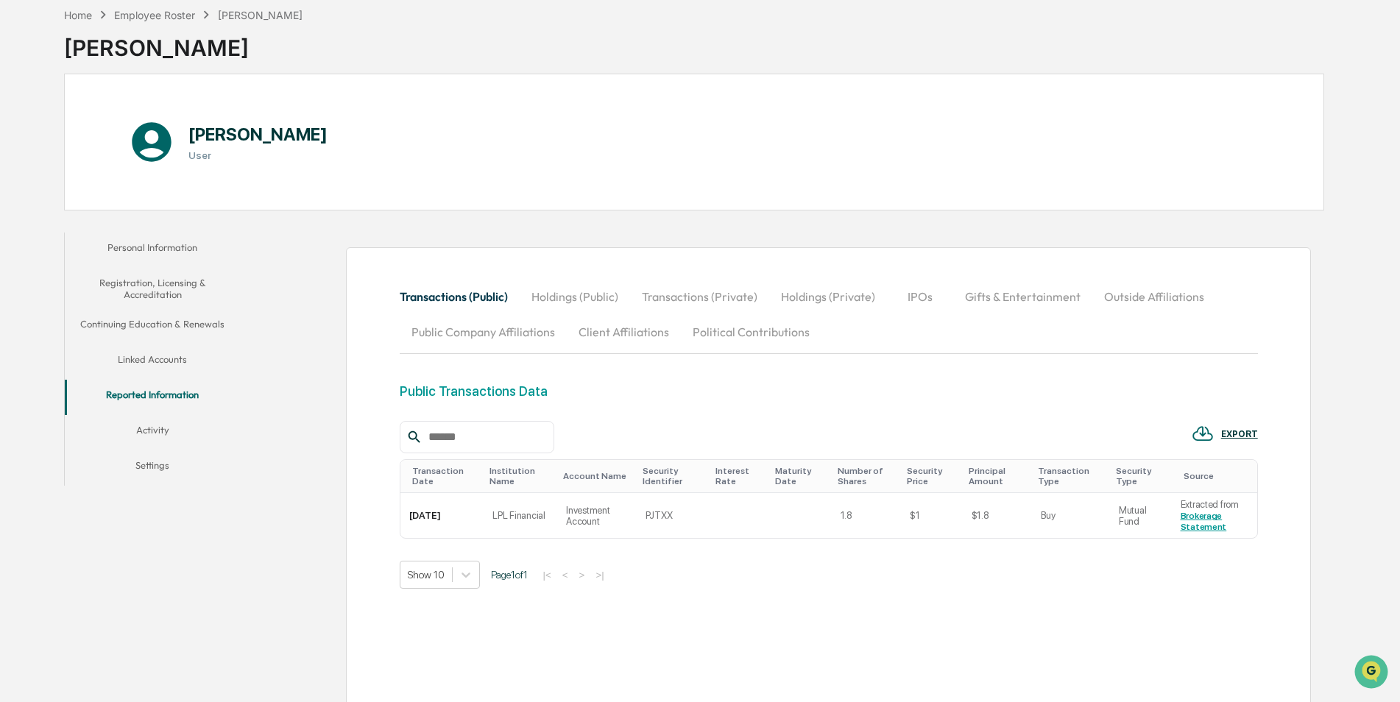
click at [568, 300] on button "Holdings (Public)" at bounding box center [575, 296] width 110 height 35
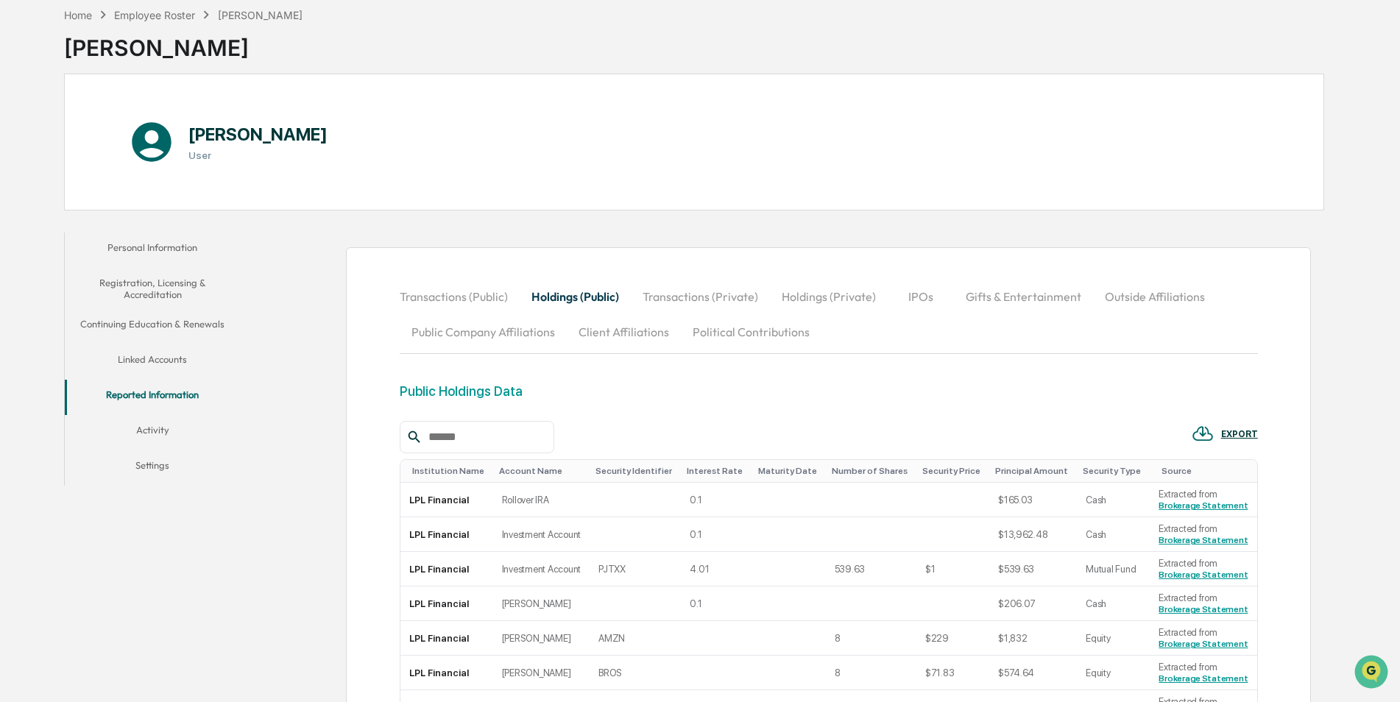
click at [684, 294] on button "Transactions (Private)" at bounding box center [700, 296] width 139 height 35
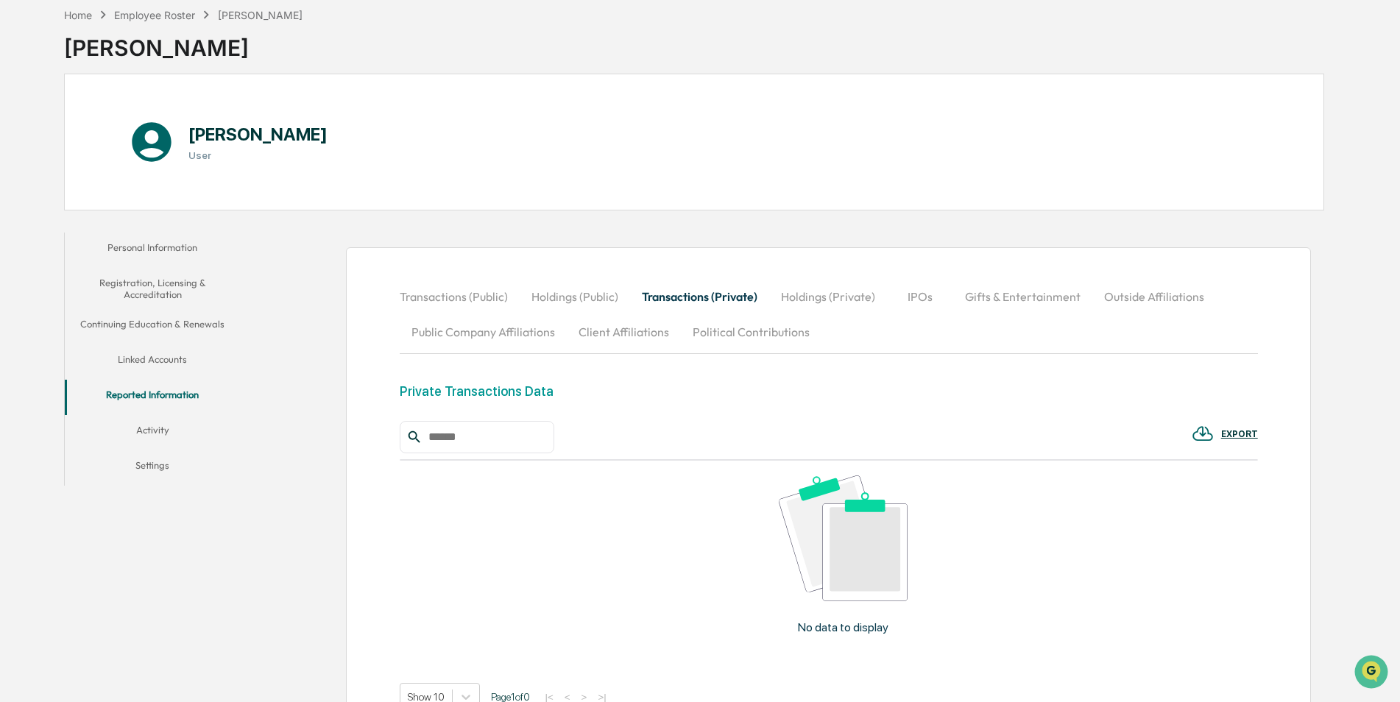
click at [554, 290] on button "Holdings (Public)" at bounding box center [575, 296] width 110 height 35
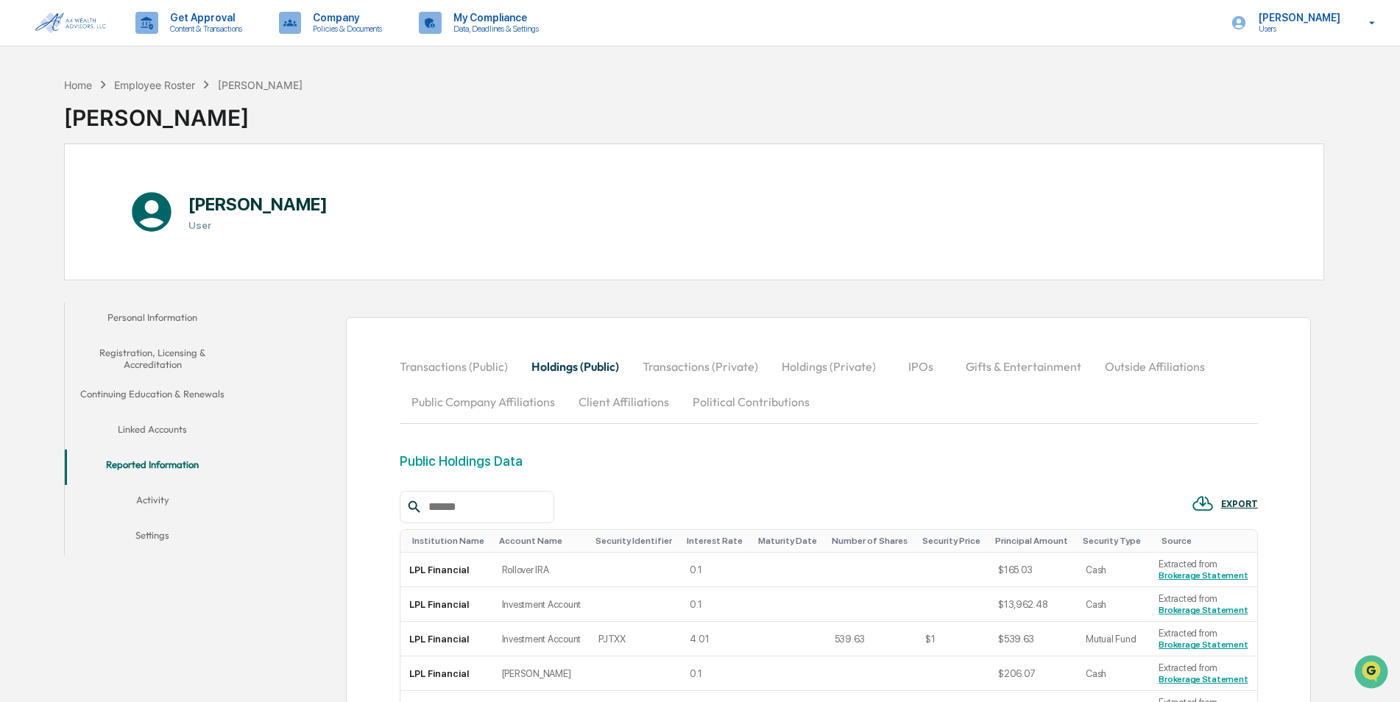
click at [800, 370] on button "Holdings (Private)" at bounding box center [829, 366] width 118 height 35
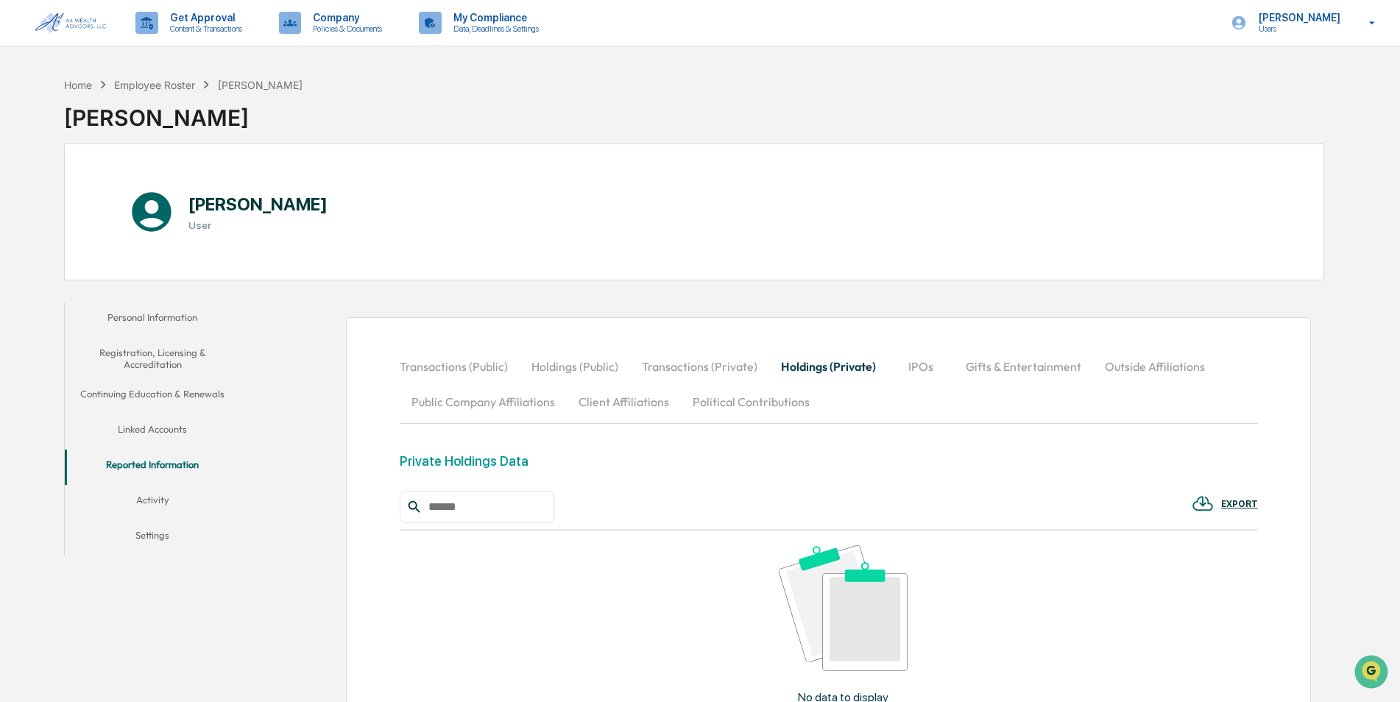
click at [926, 369] on button "IPOs" at bounding box center [921, 366] width 66 height 35
click at [1049, 370] on button "Gifts & Entertainment" at bounding box center [1022, 366] width 139 height 35
drag, startPoint x: 1141, startPoint y: 367, endPoint x: 981, endPoint y: 398, distance: 162.7
click at [1141, 367] on button "Outside Affiliations" at bounding box center [1156, 366] width 124 height 35
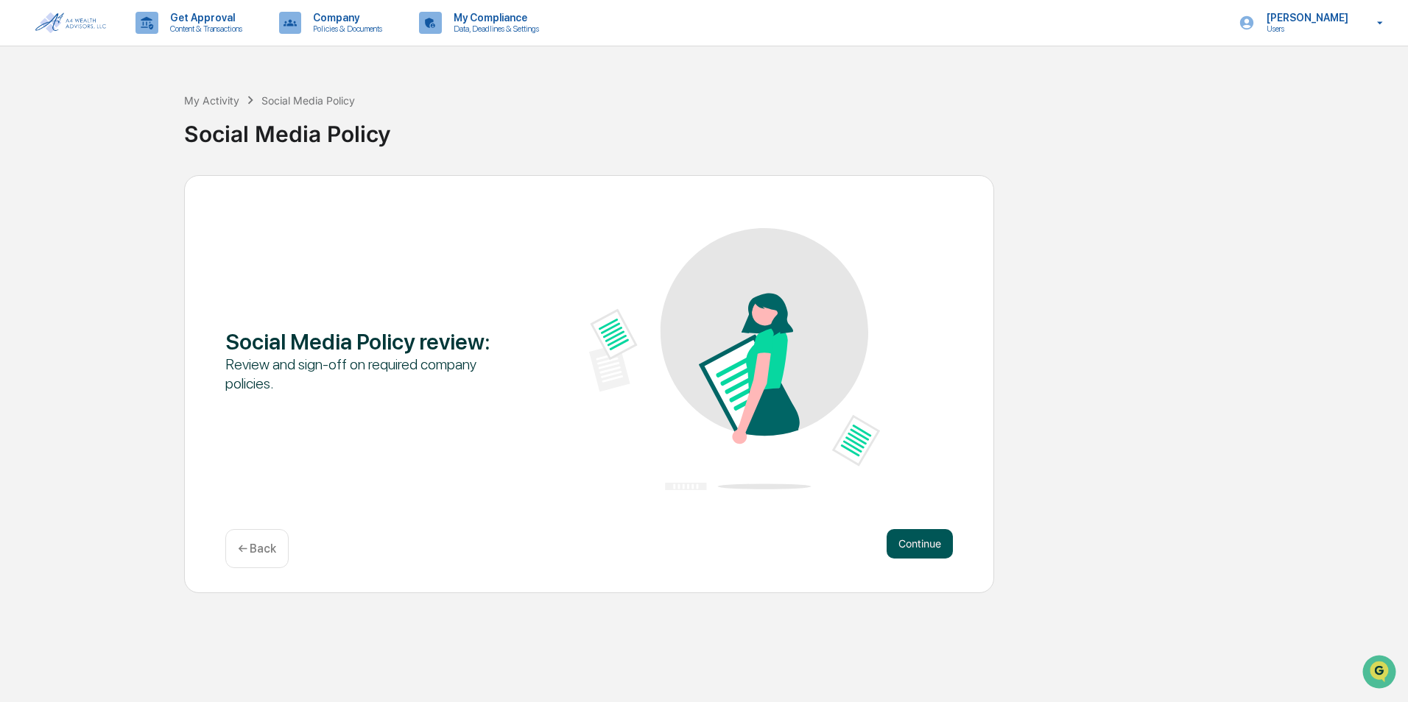
click at [904, 542] on button "Continue" at bounding box center [919, 543] width 66 height 29
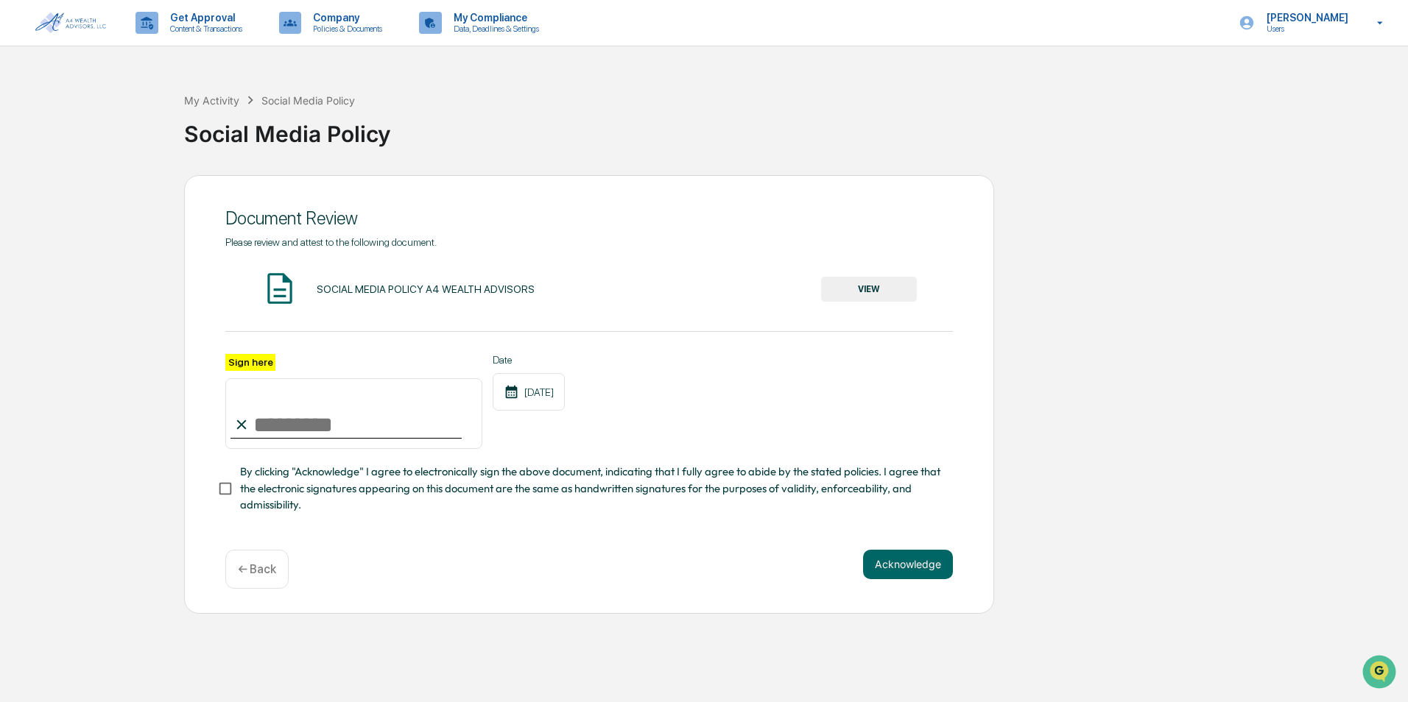
click at [906, 292] on button "VIEW" at bounding box center [869, 289] width 96 height 25
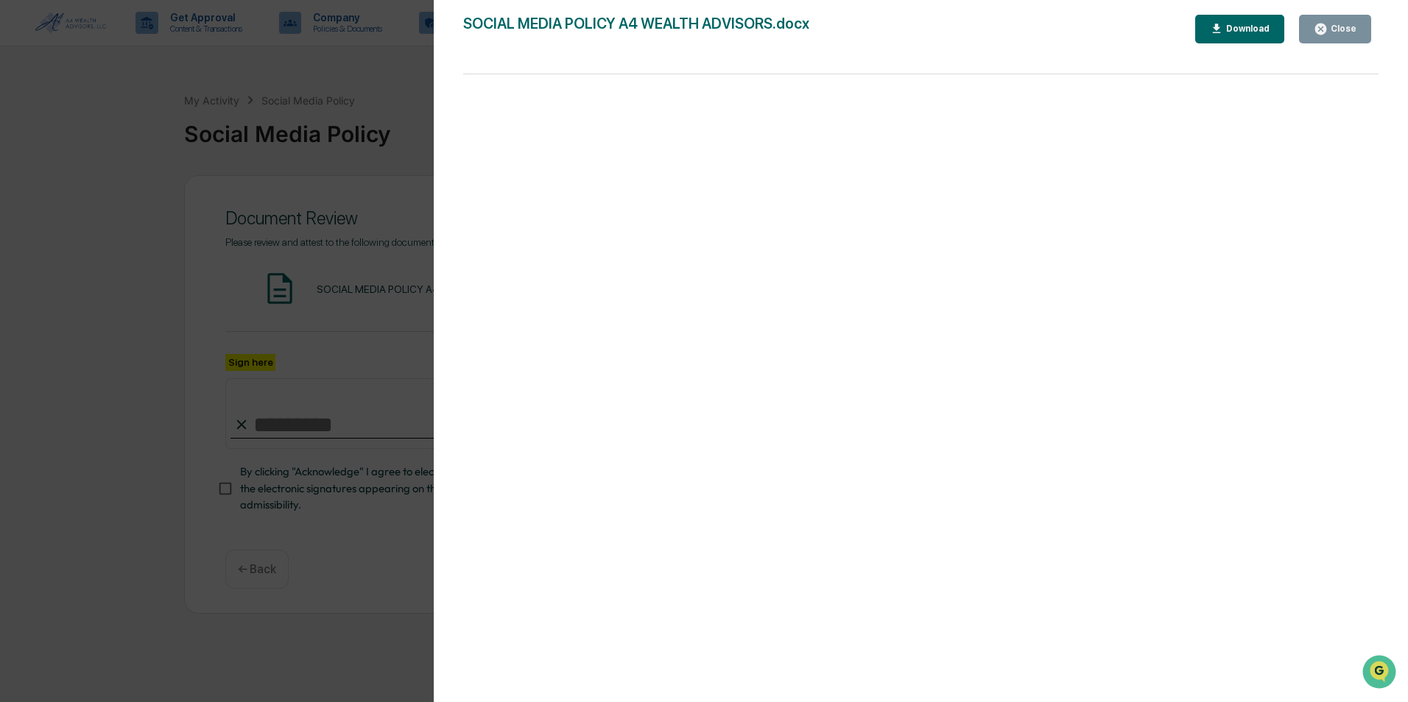
click at [252, 327] on div "Version History 09/29/2025, 03:24 PM Heather Fowler 09/29/2025, 03:23 PM Heathe…" at bounding box center [704, 351] width 1408 height 702
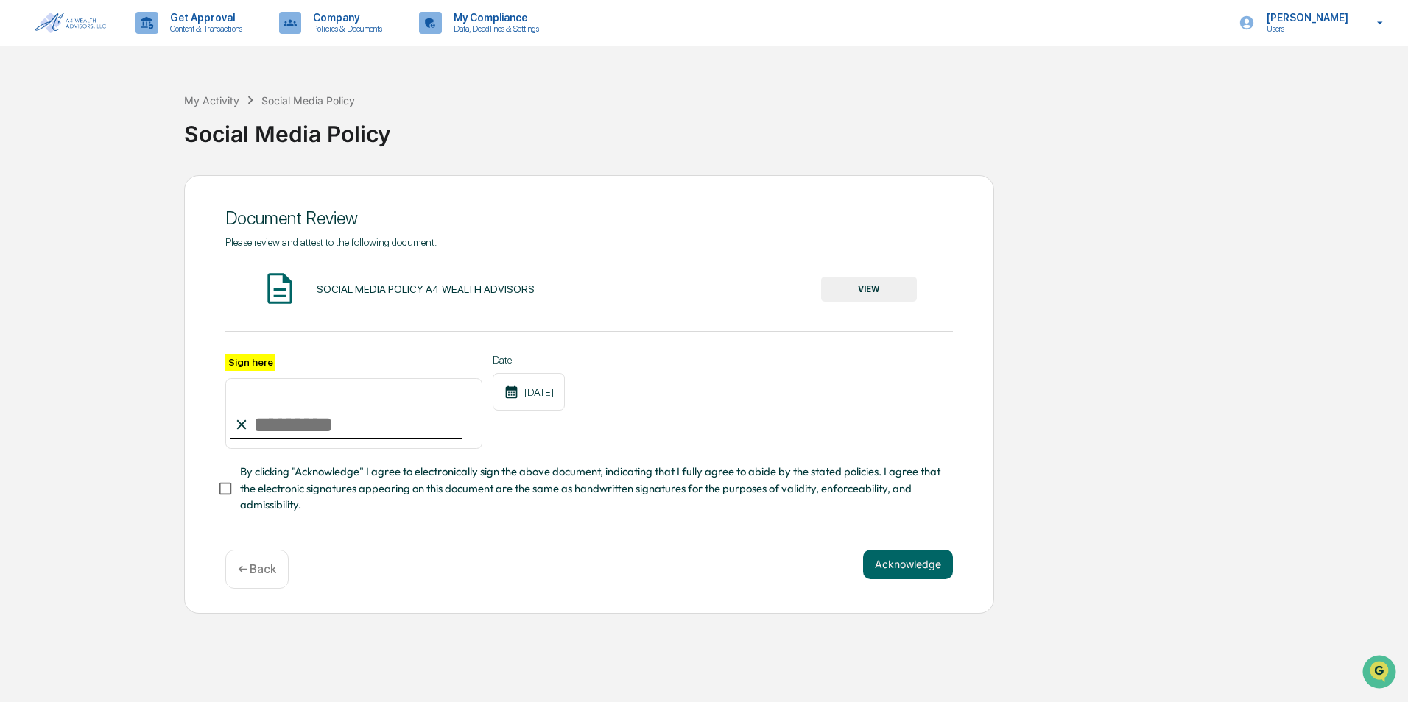
click at [285, 417] on input "Sign here" at bounding box center [353, 413] width 257 height 71
type input "**********"
click at [884, 568] on button "Acknowledge" at bounding box center [908, 564] width 90 height 29
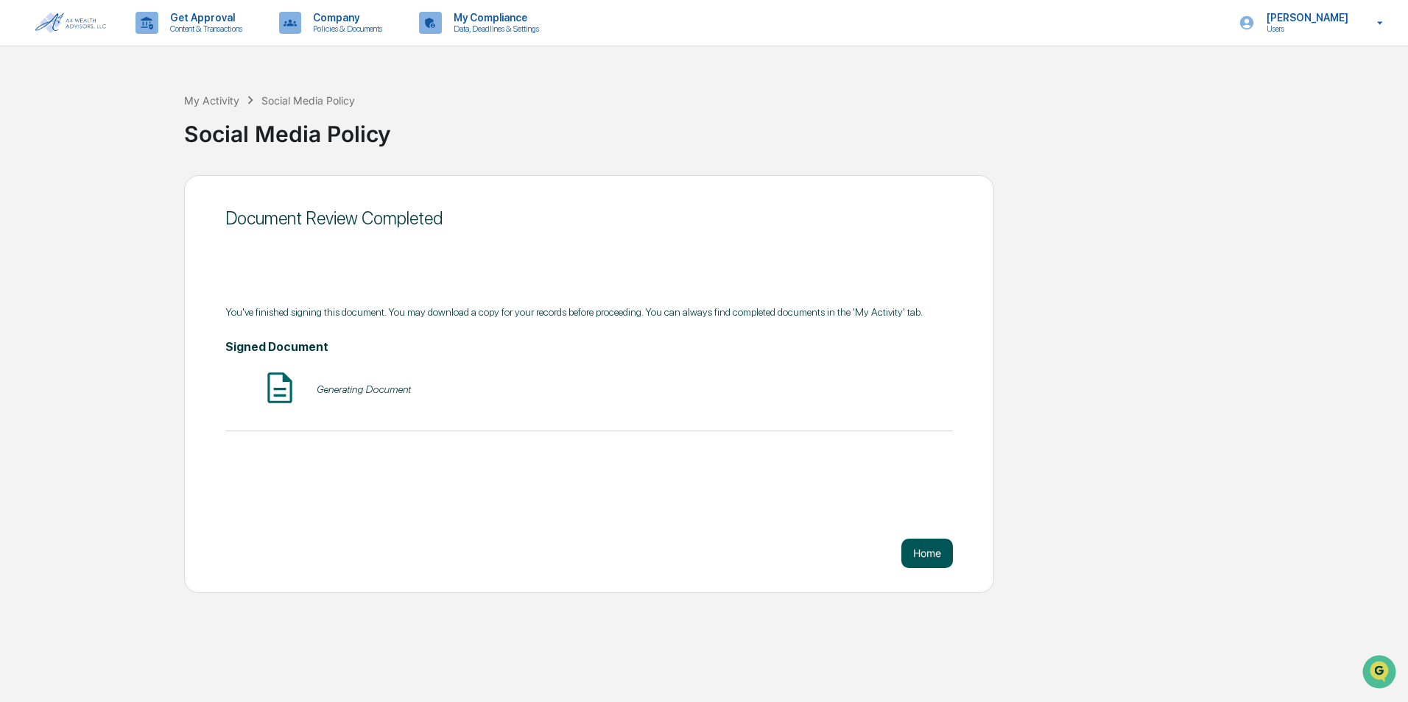
click at [933, 553] on button "Home" at bounding box center [927, 553] width 52 height 29
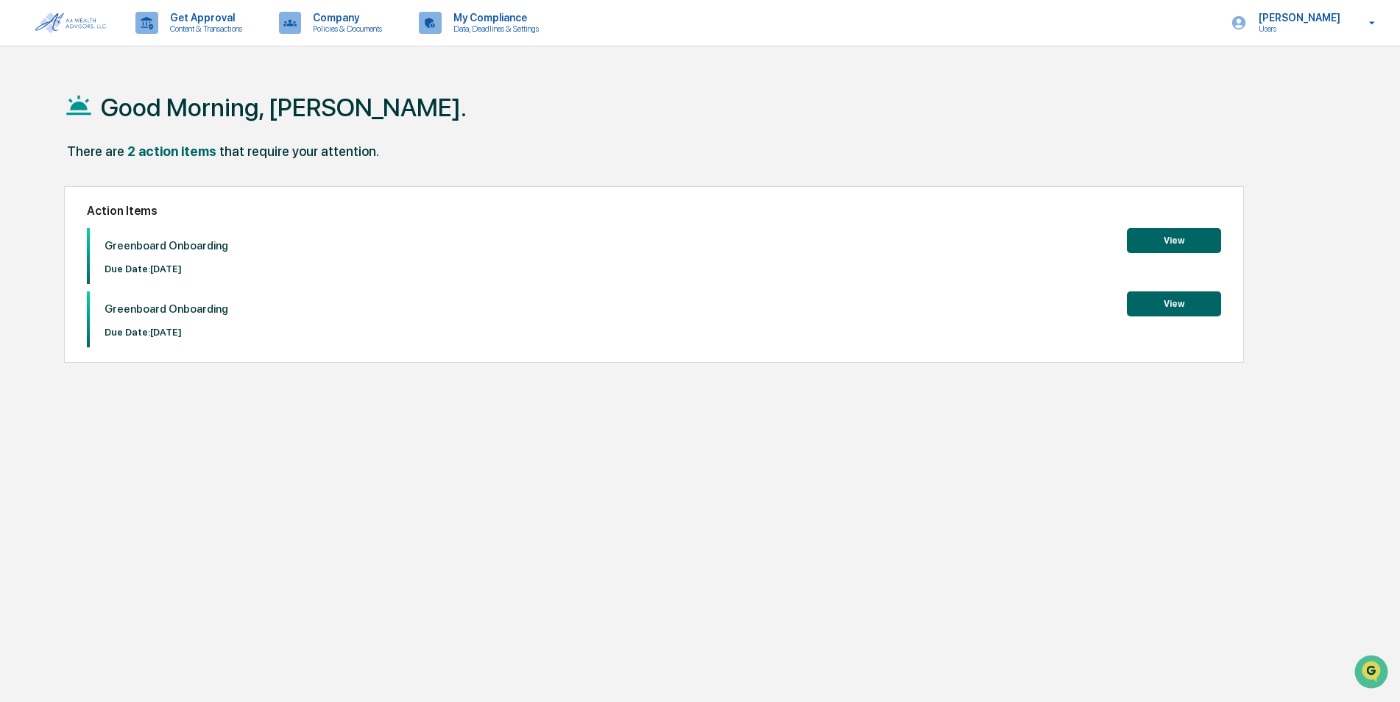
click at [1173, 244] on button "View" at bounding box center [1174, 240] width 94 height 25
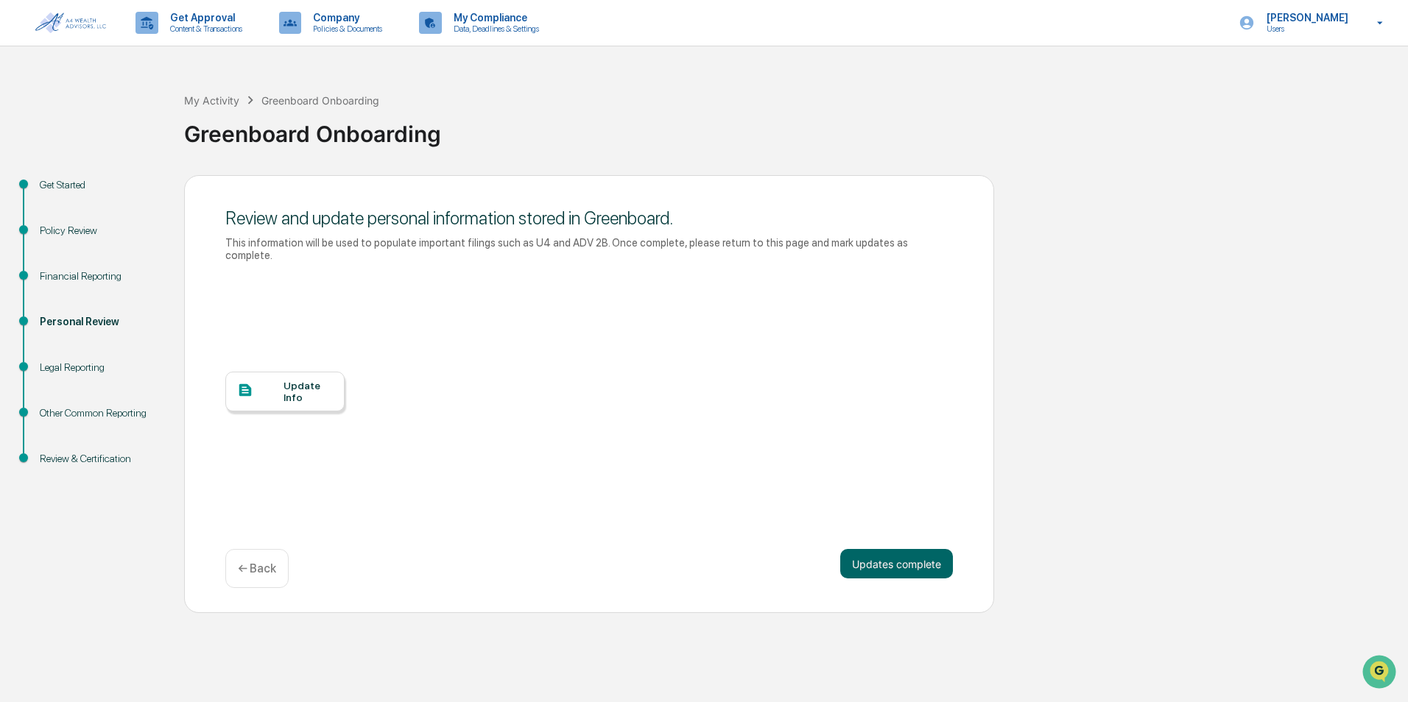
click at [300, 380] on div "Update Info" at bounding box center [307, 392] width 49 height 24
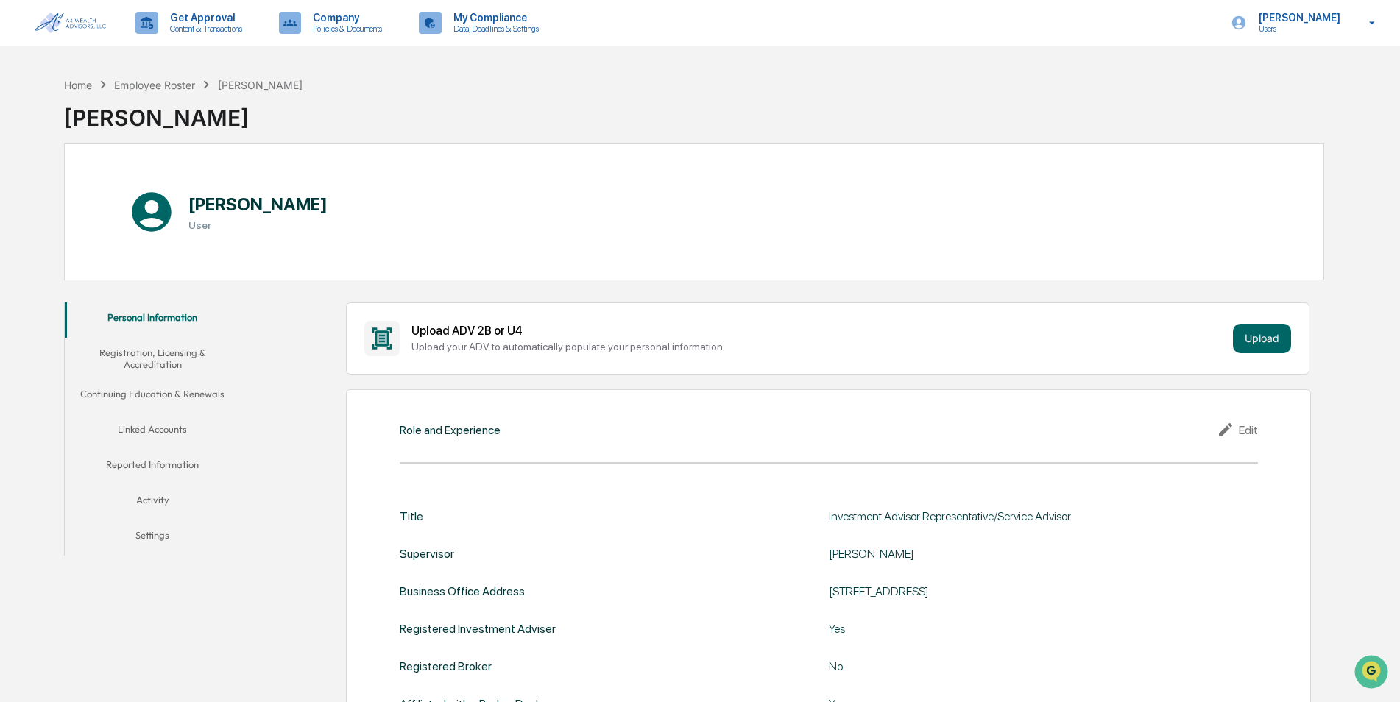
click at [168, 547] on button "Settings" at bounding box center [153, 538] width 176 height 35
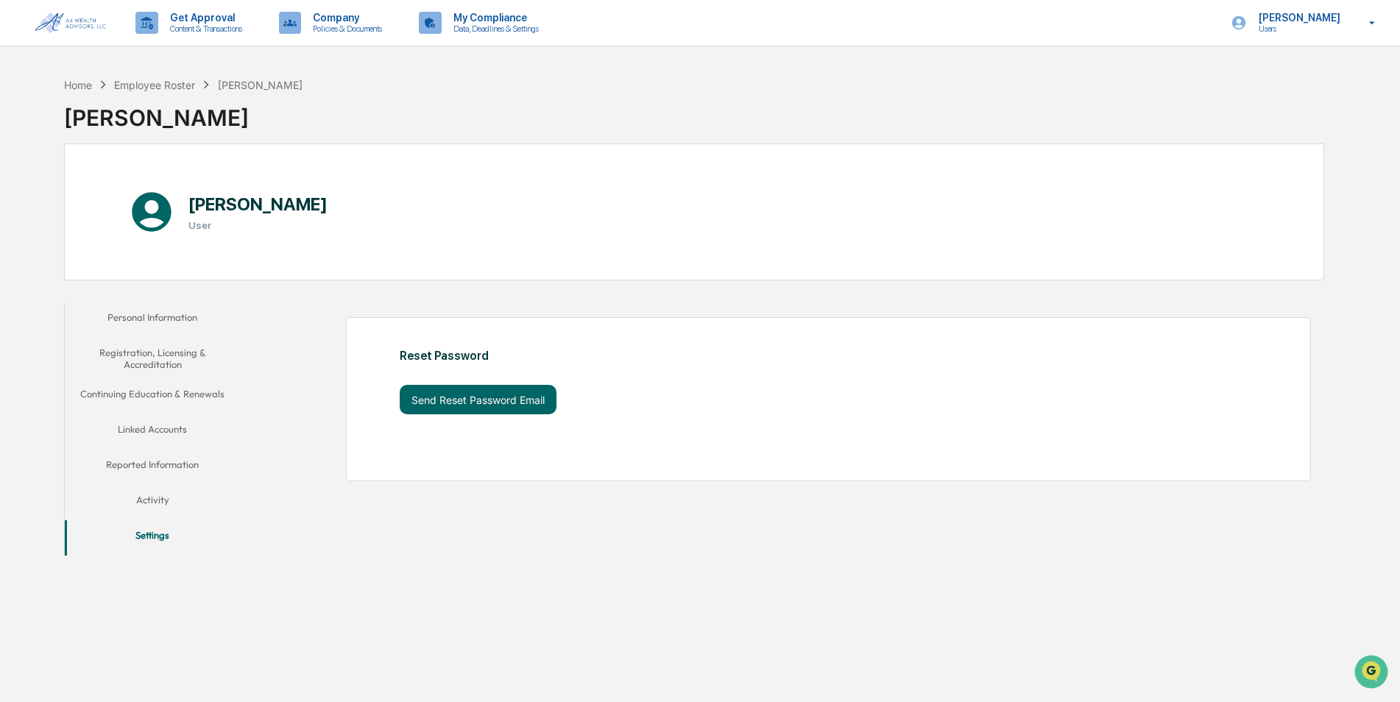
click at [161, 317] on button "Personal Information" at bounding box center [153, 320] width 176 height 35
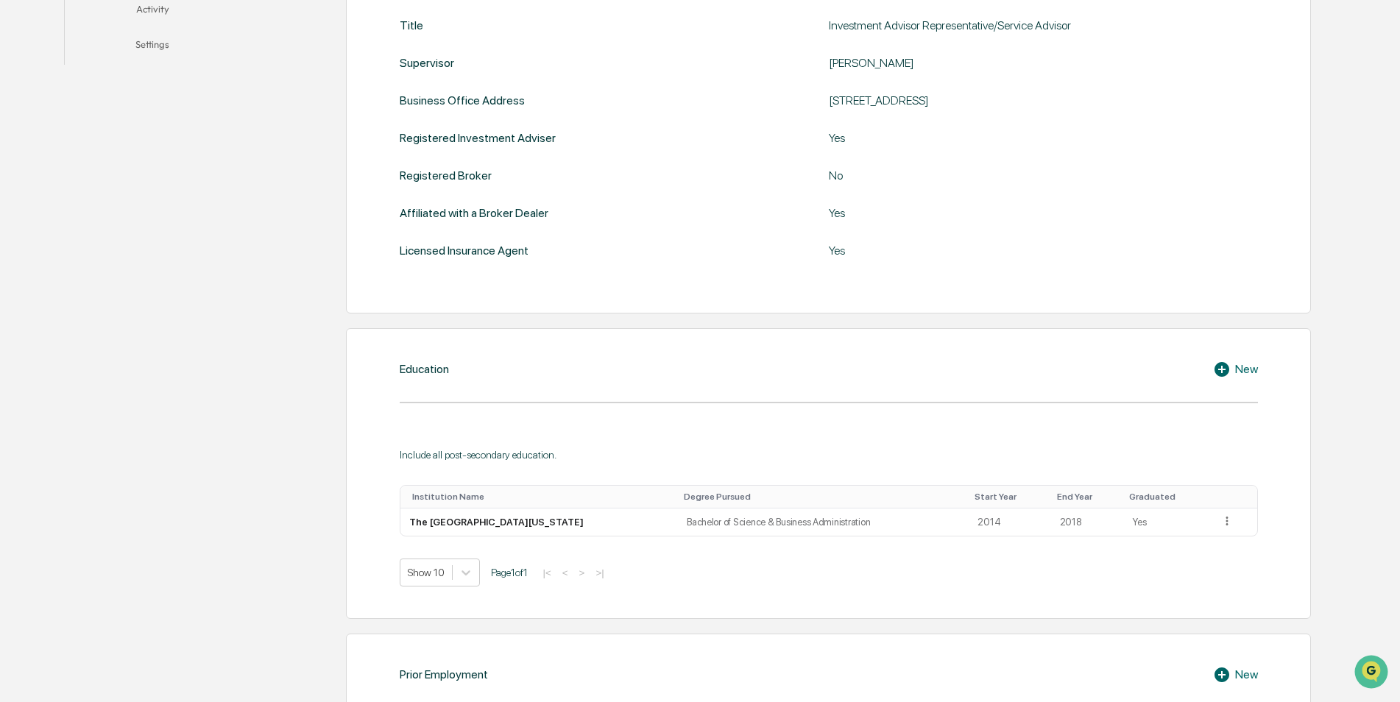
scroll to position [515, 0]
